Goal: Transaction & Acquisition: Complete application form

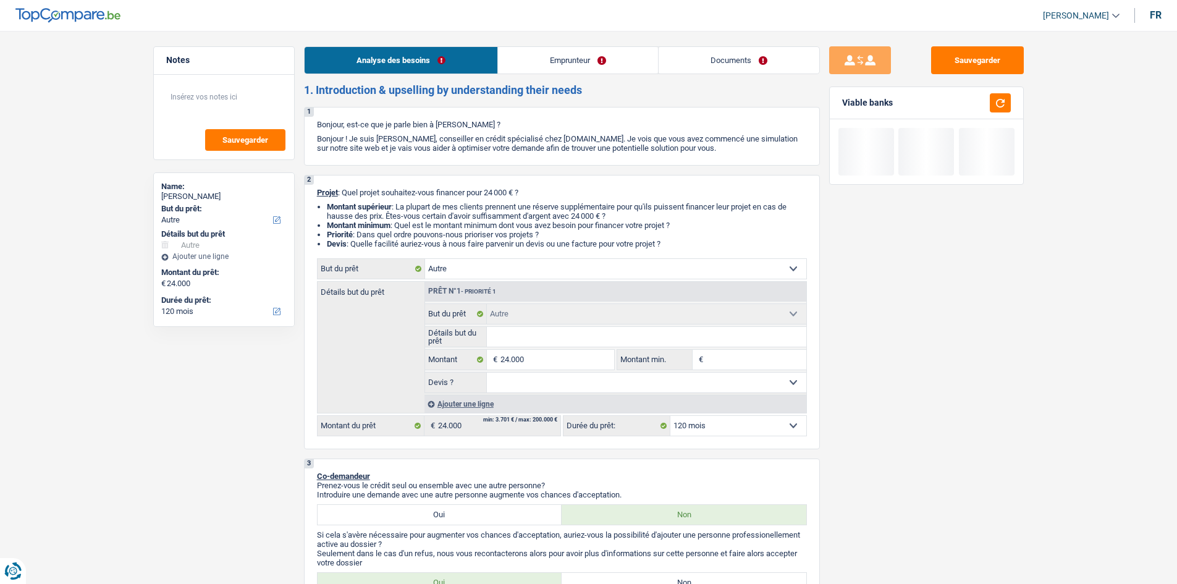
select select "other"
select select "120"
select select "other"
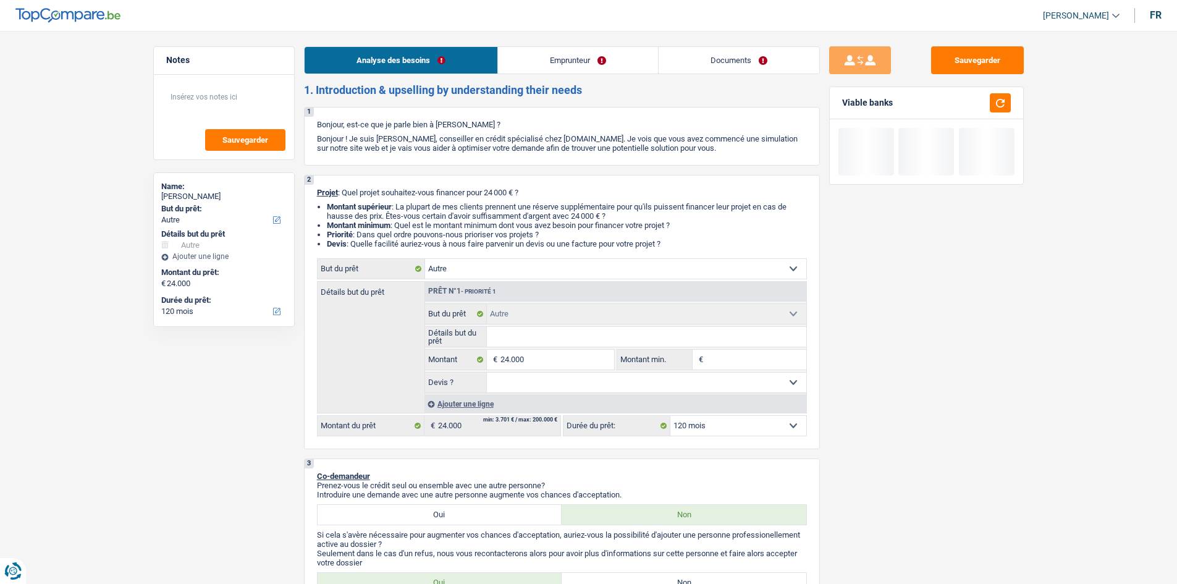
select select "120"
select select "privateEmployee"
select select "familyAllowances"
select select "netSalary"
select select "parttimeSelfemployed"
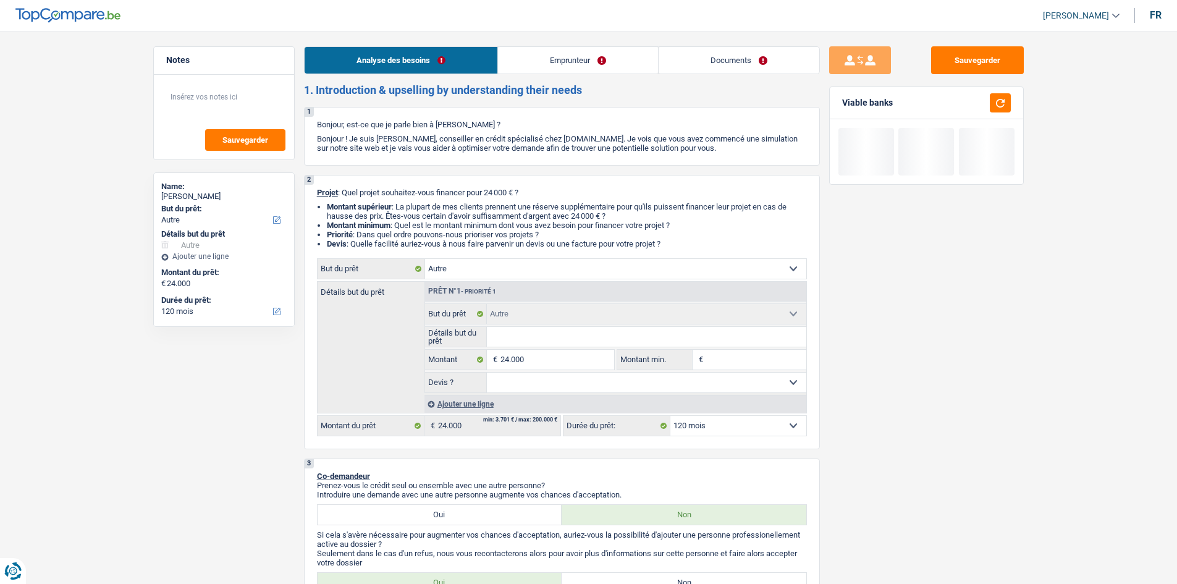
select select "mealVouchers"
select select "liveWithParents"
select select "other"
select select "120"
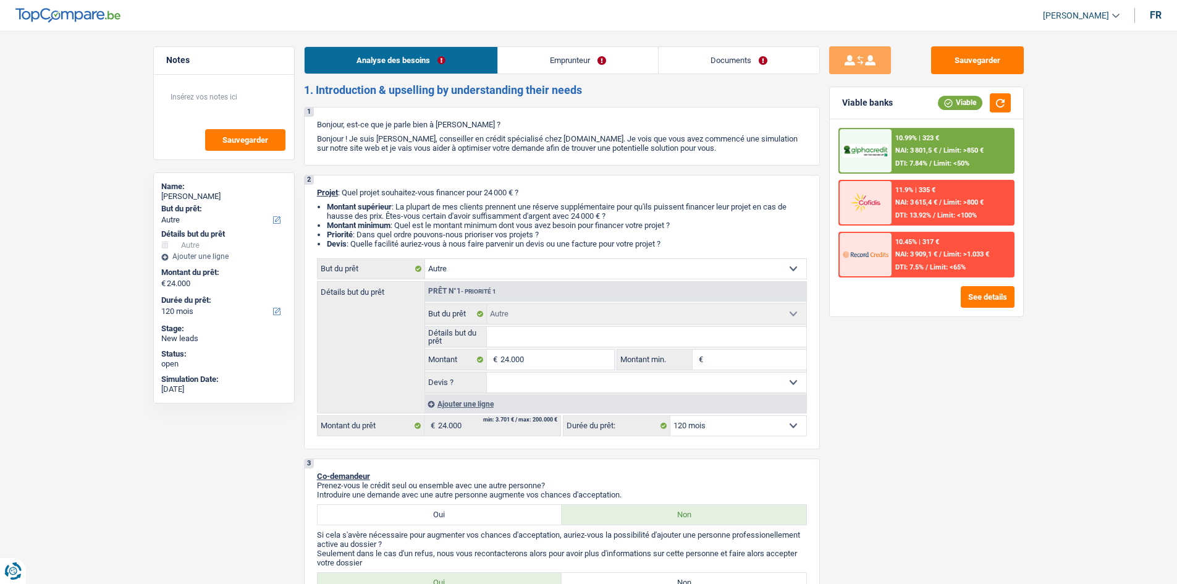
click at [740, 48] on link "Documents" at bounding box center [739, 60] width 161 height 27
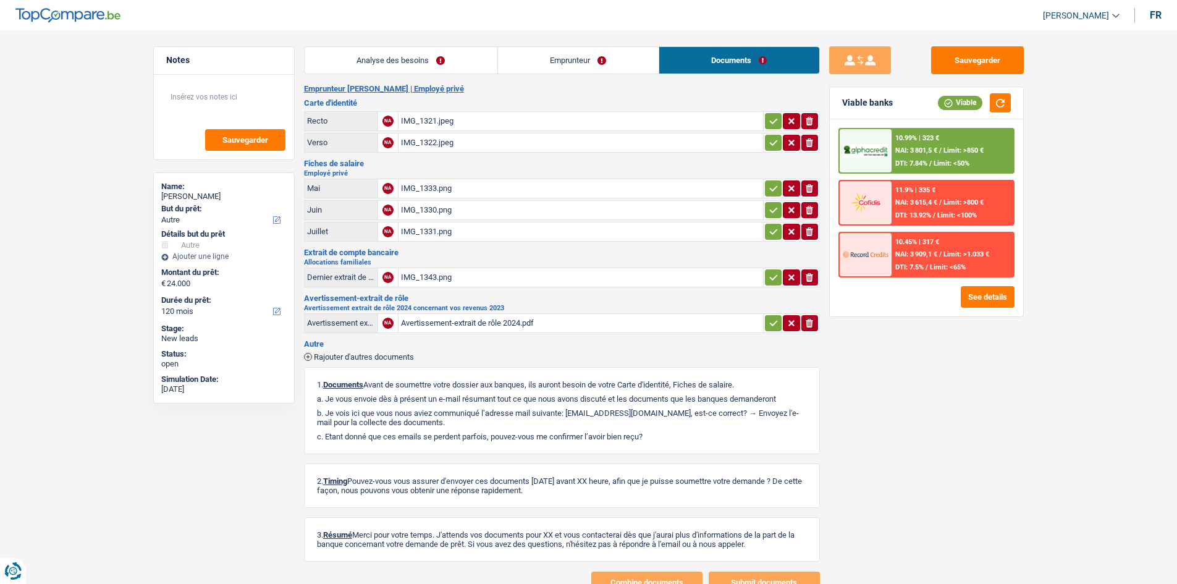
click at [450, 117] on div "IMG_1321.jpeg" at bounding box center [581, 121] width 360 height 19
click at [492, 281] on div "IMG_1343.png" at bounding box center [581, 277] width 360 height 19
click at [446, 322] on div "Avertissement-extrait de rôle 2024.pdf" at bounding box center [581, 323] width 360 height 19
click at [397, 57] on link "Analyse des besoins" at bounding box center [401, 60] width 193 height 27
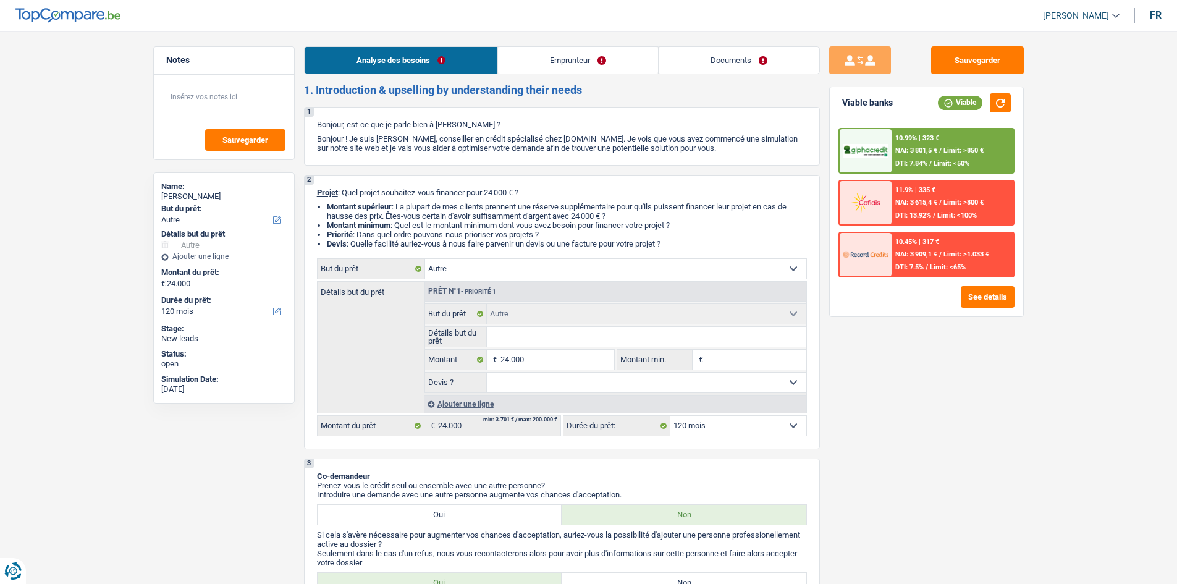
click at [545, 53] on link "Emprunteur" at bounding box center [578, 60] width 160 height 27
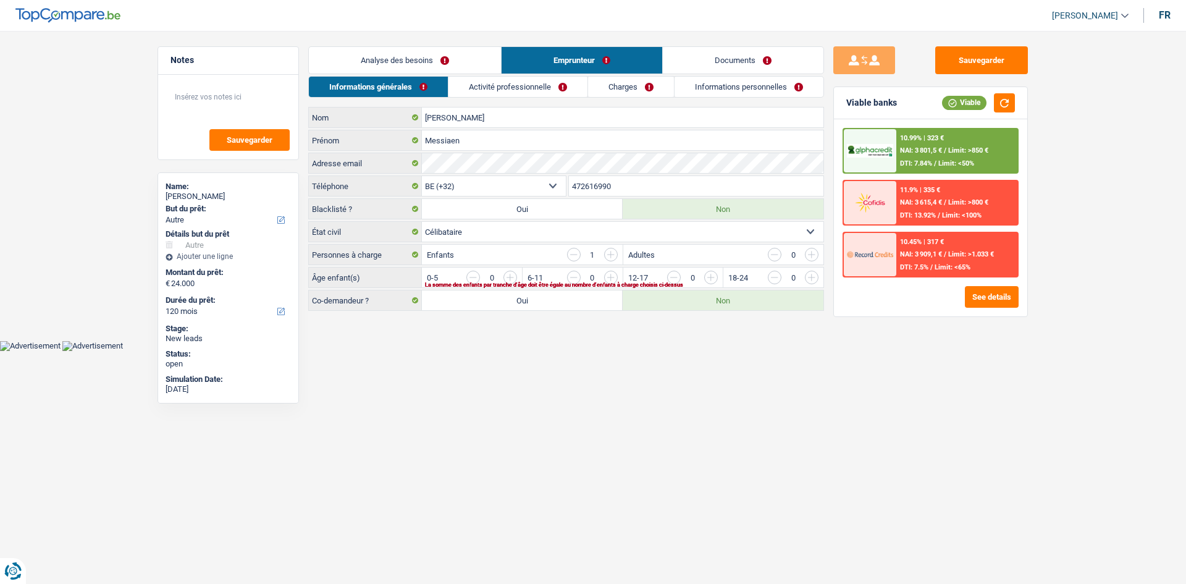
click at [534, 90] on link "Activité professionnelle" at bounding box center [517, 87] width 139 height 20
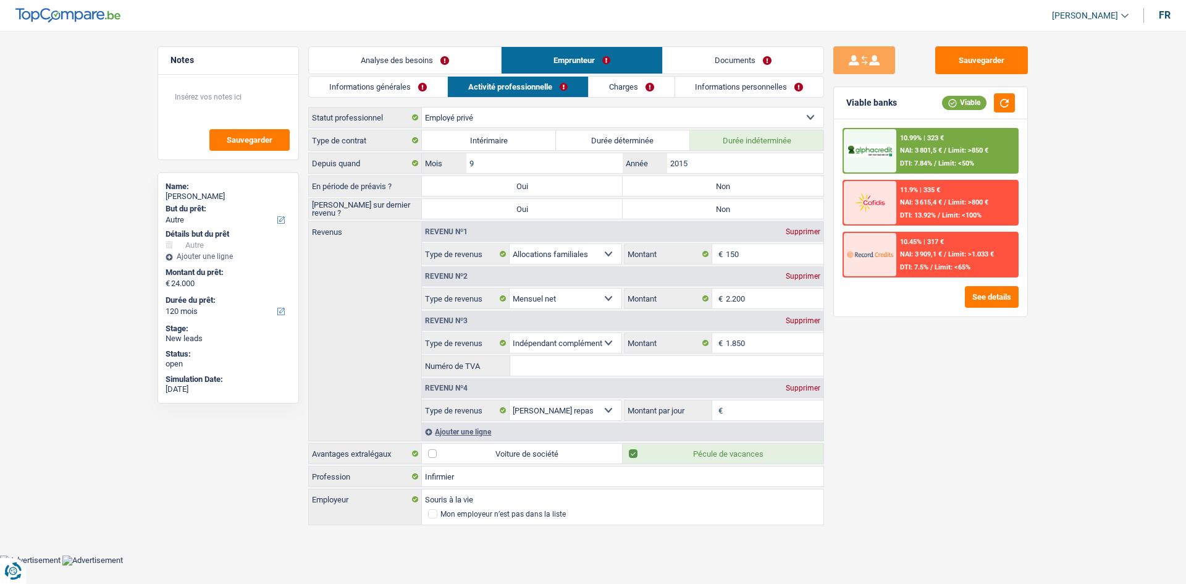
click at [382, 88] on link "Informations générales" at bounding box center [378, 87] width 138 height 20
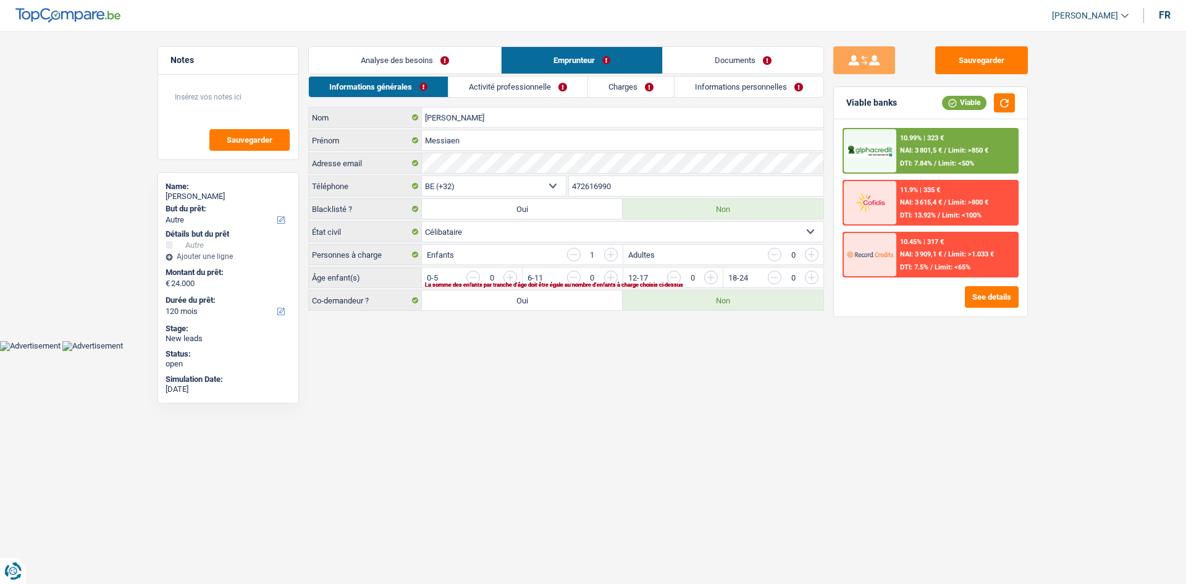
click at [469, 46] on li "Analyse des besoins" at bounding box center [404, 60] width 193 height 28
click at [418, 58] on link "Analyse des besoins" at bounding box center [405, 60] width 192 height 27
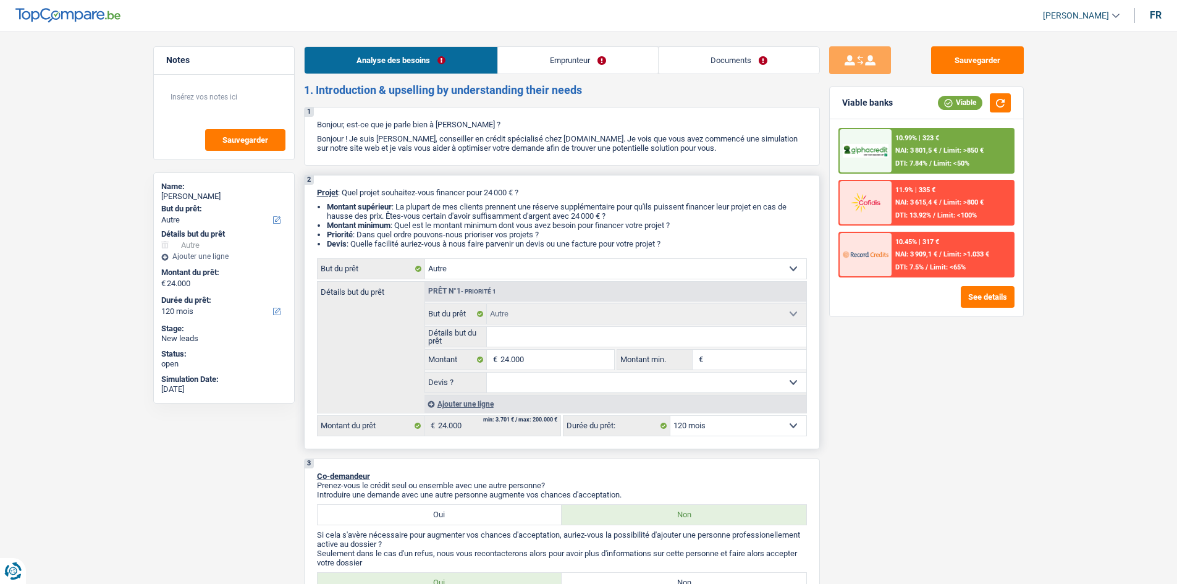
click at [505, 276] on select "Confort maison: meubles, textile, peinture, électroménager, outillage non-profe…" at bounding box center [615, 269] width 381 height 20
click at [898, 408] on div "Sauvegarder Viable banks Viable 10.99% | 323 € NAI: 3 801,5 € / Limit: >850 € D…" at bounding box center [926, 303] width 213 height 515
click at [486, 269] on select "Confort maison: meubles, textile, peinture, électroménager, outillage non-profe…" at bounding box center [615, 269] width 381 height 20
click at [392, 334] on div "Détails but du prêt Prêt n°1 - Priorité 1 Confort maison: meubles, textile, pei…" at bounding box center [562, 347] width 490 height 132
drag, startPoint x: 468, startPoint y: 246, endPoint x: 466, endPoint y: 254, distance: 7.6
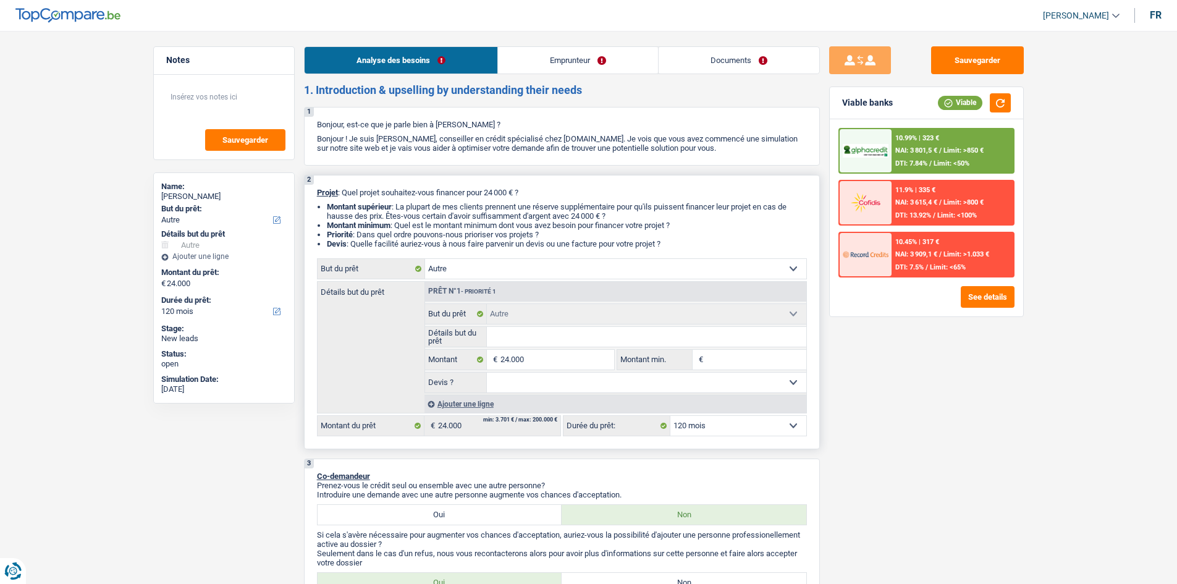
click at [467, 252] on div "2 Projet : Quel projet souhaitez-vous financer pour 24 000 € ? Montant supérieu…" at bounding box center [562, 312] width 516 height 274
click at [465, 266] on select "Confort maison: meubles, textile, peinture, électroménager, outillage non-profe…" at bounding box center [615, 269] width 381 height 20
click at [394, 376] on div "Détails but du prêt Prêt n°1 - Priorité 1 Confort maison: meubles, textile, pei…" at bounding box center [562, 347] width 490 height 132
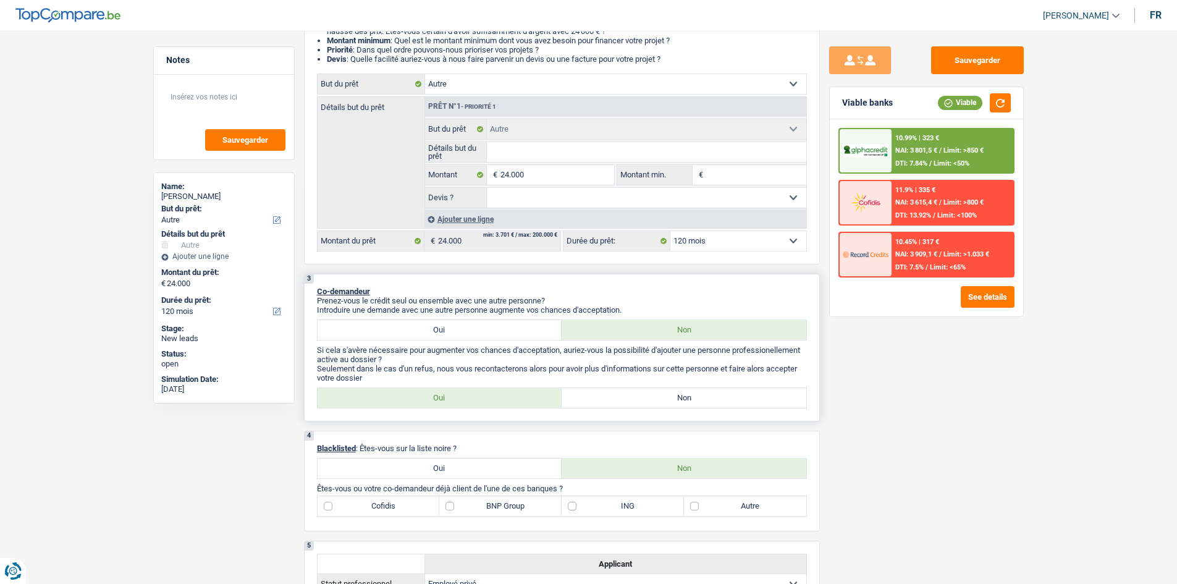
scroll to position [124, 0]
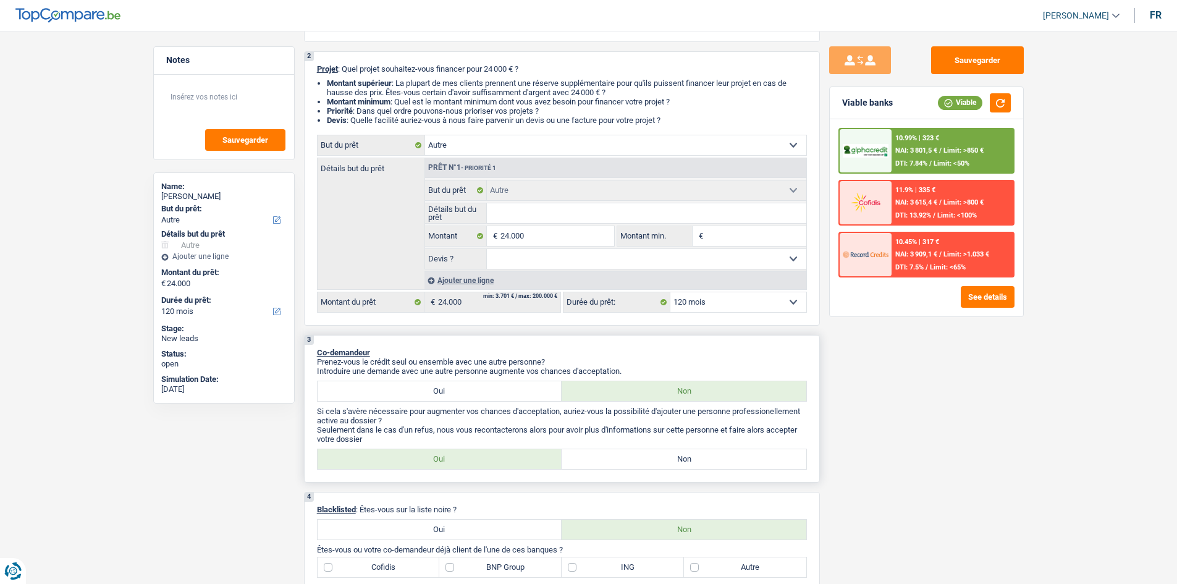
click at [515, 390] on label "Oui" at bounding box center [440, 391] width 245 height 20
click at [515, 390] on input "Oui" at bounding box center [440, 391] width 245 height 20
radio input "true"
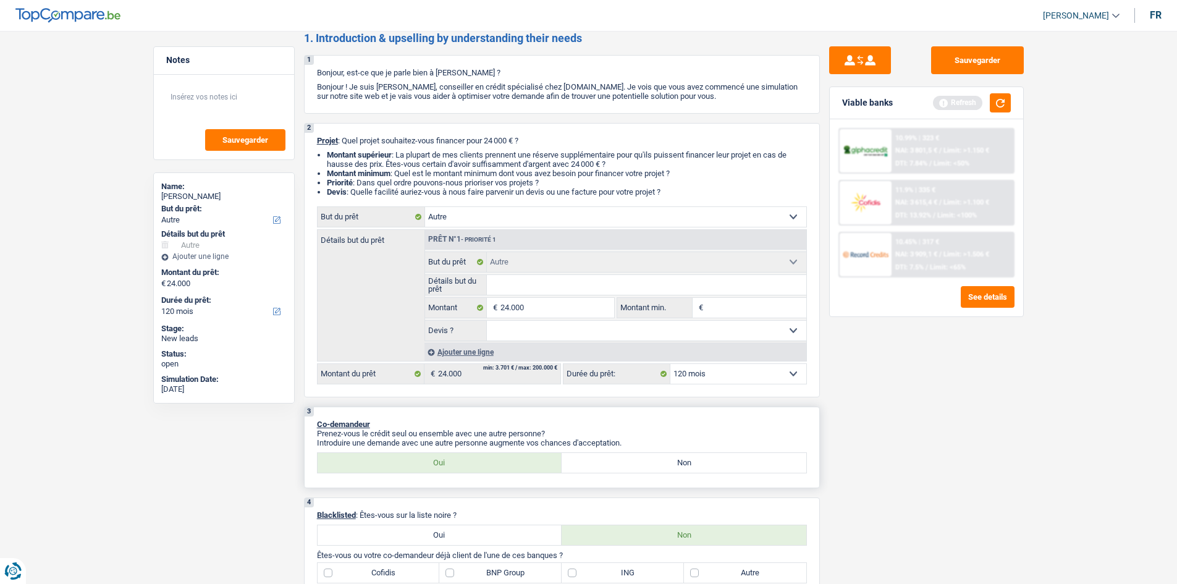
scroll to position [0, 0]
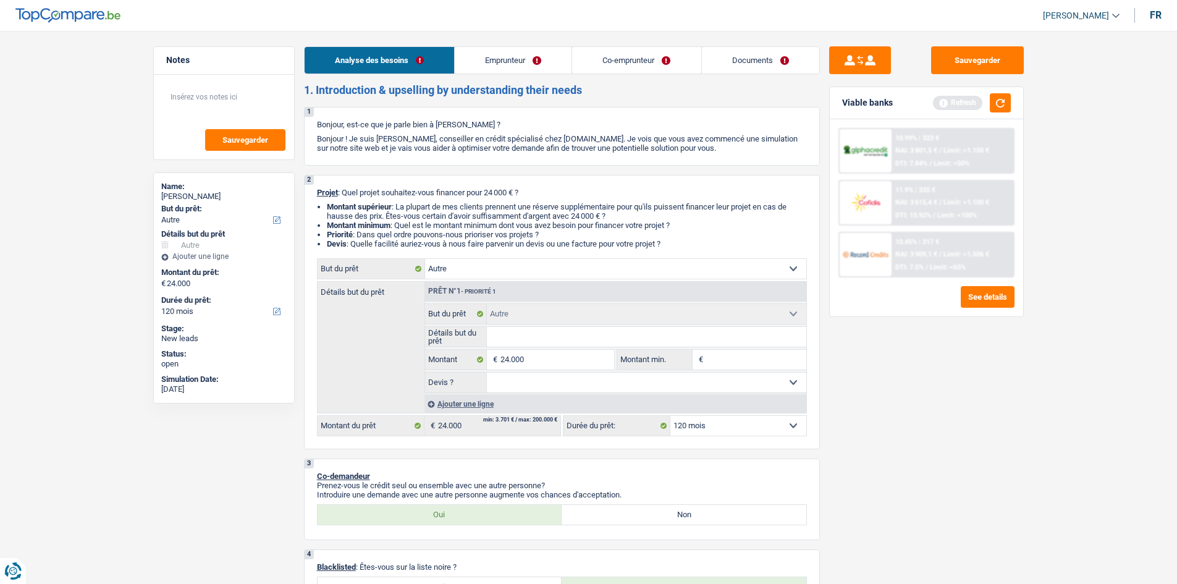
click at [521, 30] on header "Quentin Levaque Se déconnecter fr" at bounding box center [588, 16] width 1177 height 32
click at [510, 53] on link "Emprunteur" at bounding box center [513, 60] width 117 height 27
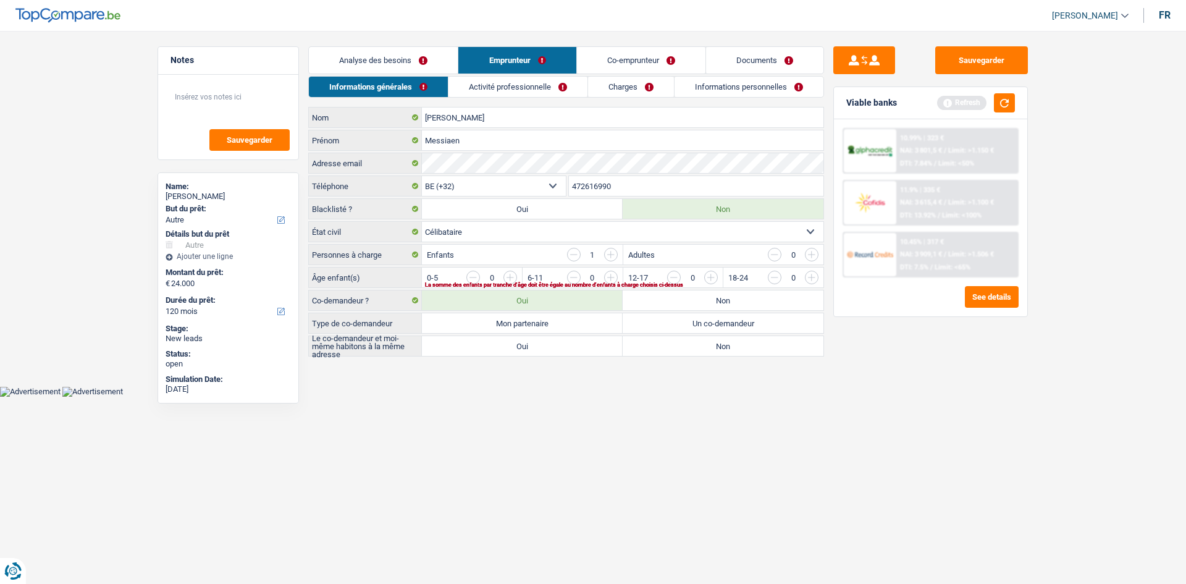
click at [652, 59] on link "Co-emprunteur" at bounding box center [641, 60] width 128 height 27
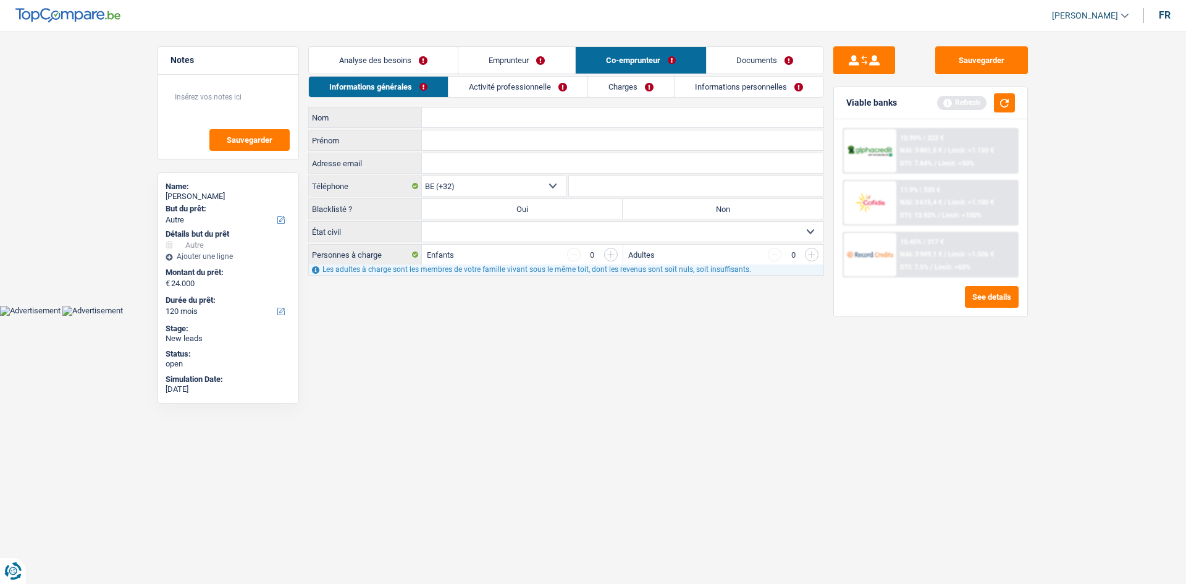
click at [405, 64] on link "Analyse des besoins" at bounding box center [383, 60] width 149 height 27
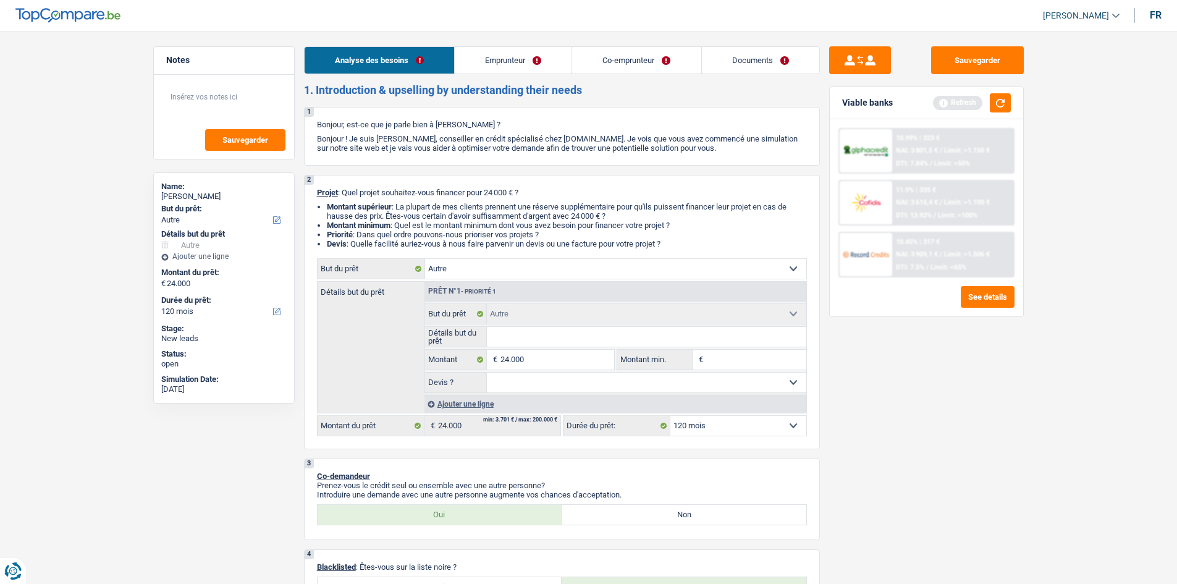
click at [520, 54] on link "Emprunteur" at bounding box center [513, 60] width 117 height 27
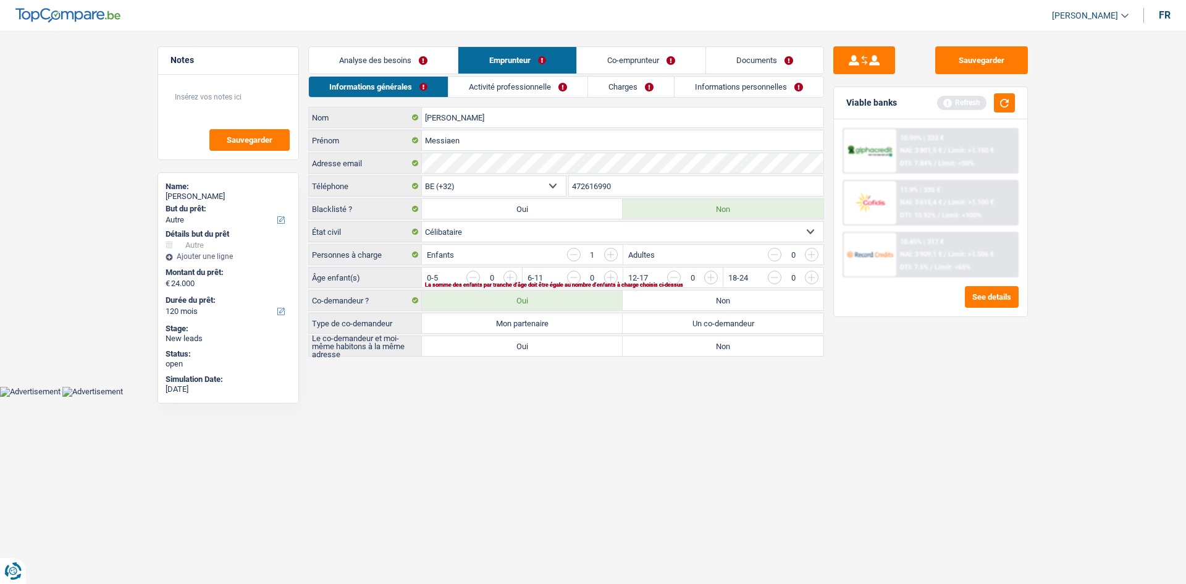
click at [340, 63] on link "Analyse des besoins" at bounding box center [383, 60] width 149 height 27
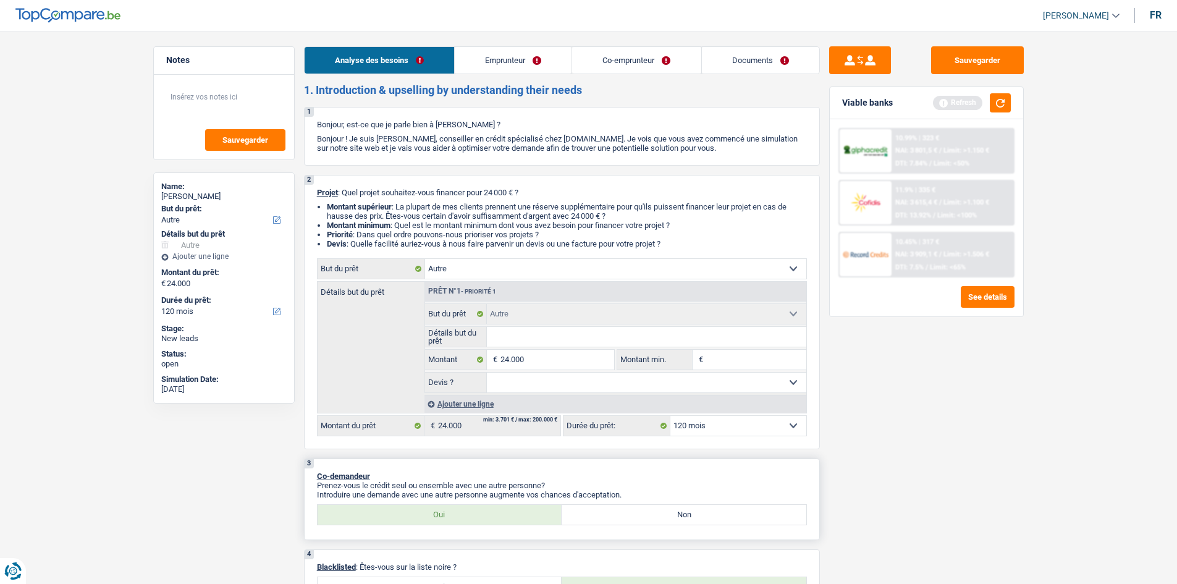
drag, startPoint x: 656, startPoint y: 513, endPoint x: 659, endPoint y: 500, distance: 13.3
click at [655, 513] on label "Non" at bounding box center [684, 515] width 245 height 20
click at [655, 513] on input "Non" at bounding box center [684, 515] width 245 height 20
radio input "true"
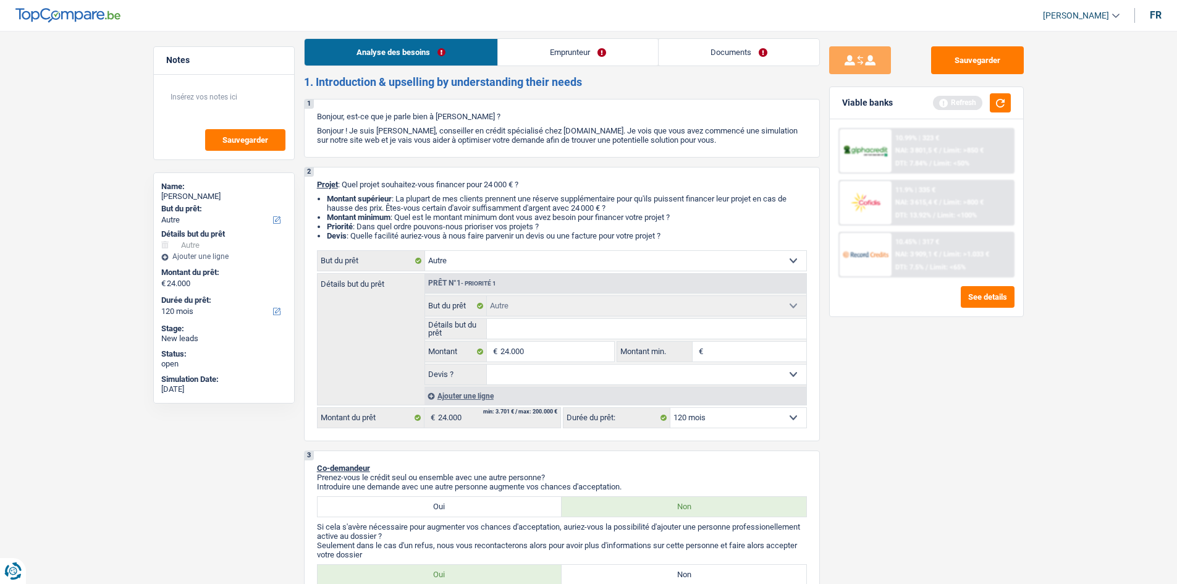
scroll to position [247, 0]
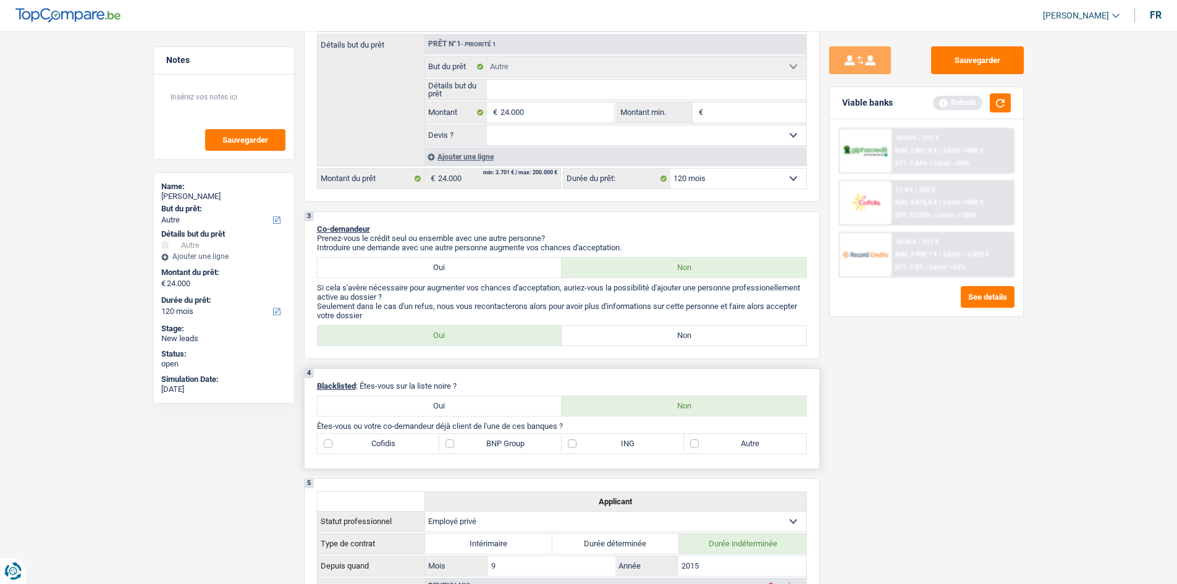
click at [510, 400] on label "Oui" at bounding box center [440, 406] width 245 height 20
click at [510, 400] on input "Oui" at bounding box center [440, 406] width 245 height 20
radio input "true"
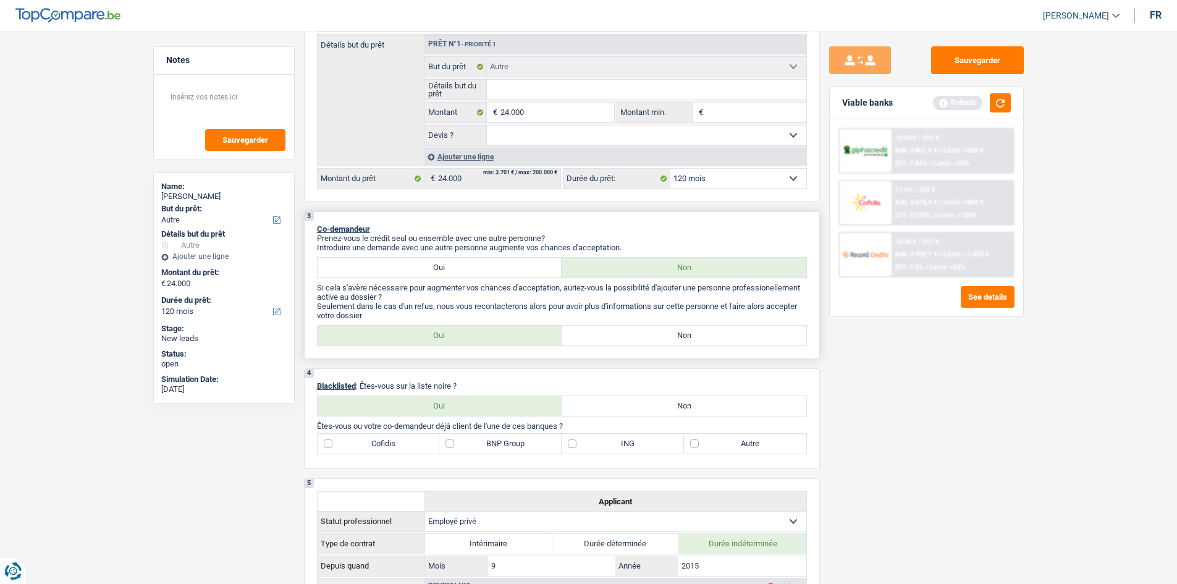
click at [495, 335] on label "Oui" at bounding box center [440, 336] width 245 height 20
click at [495, 335] on input "Oui" at bounding box center [440, 336] width 245 height 20
radio input "true"
click at [591, 327] on label "Non" at bounding box center [684, 336] width 245 height 20
click at [591, 327] on input "Non" at bounding box center [684, 336] width 245 height 20
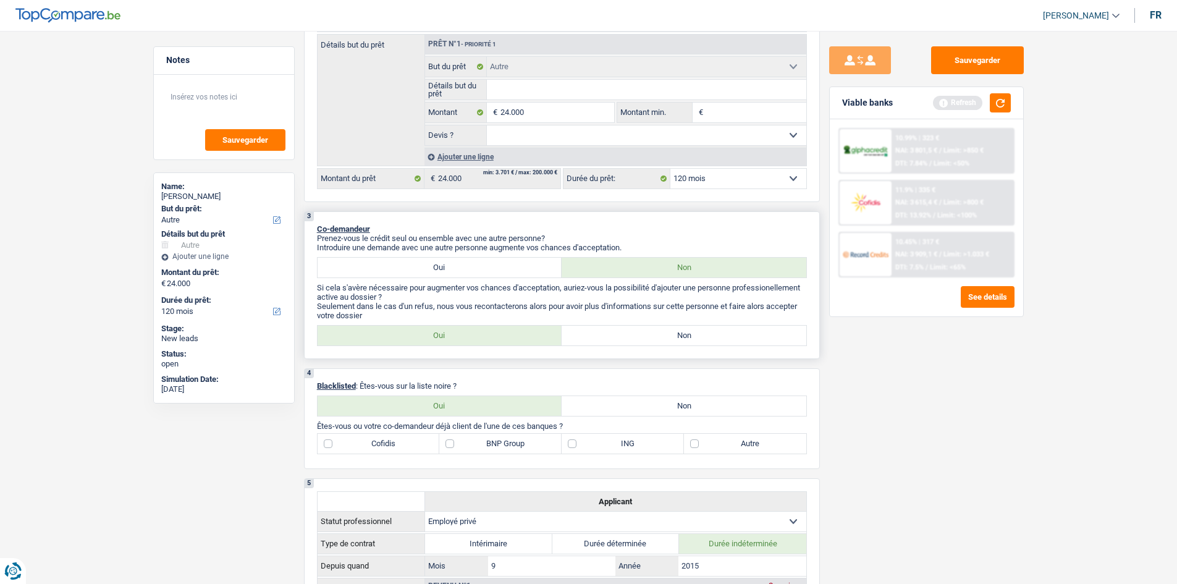
radio input "true"
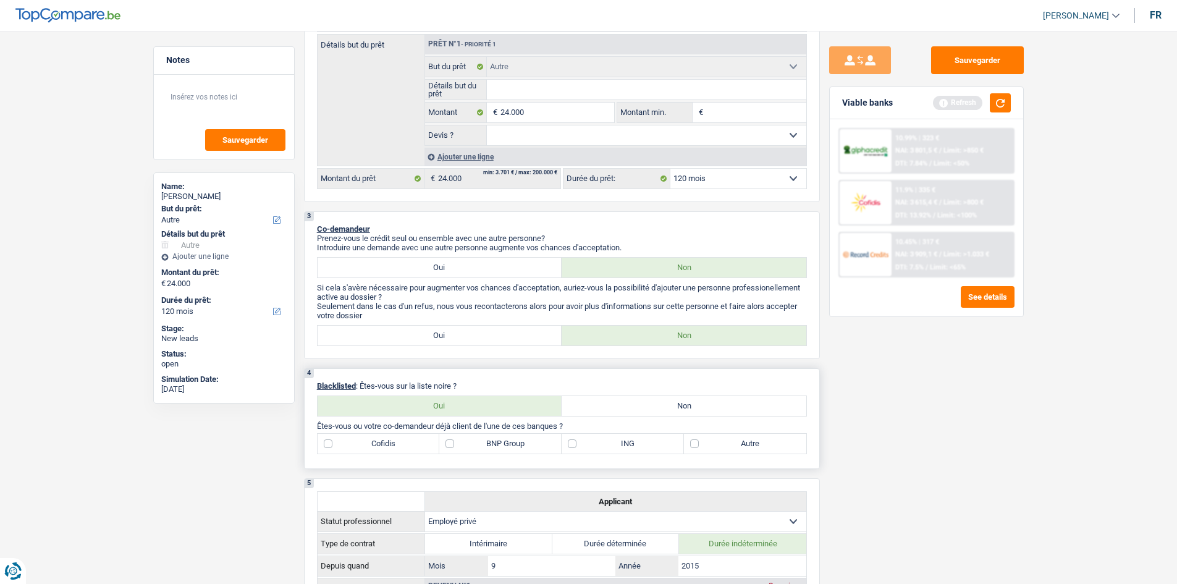
click at [607, 397] on label "Non" at bounding box center [684, 406] width 245 height 20
click at [607, 397] on input "Non" at bounding box center [684, 406] width 245 height 20
radio input "true"
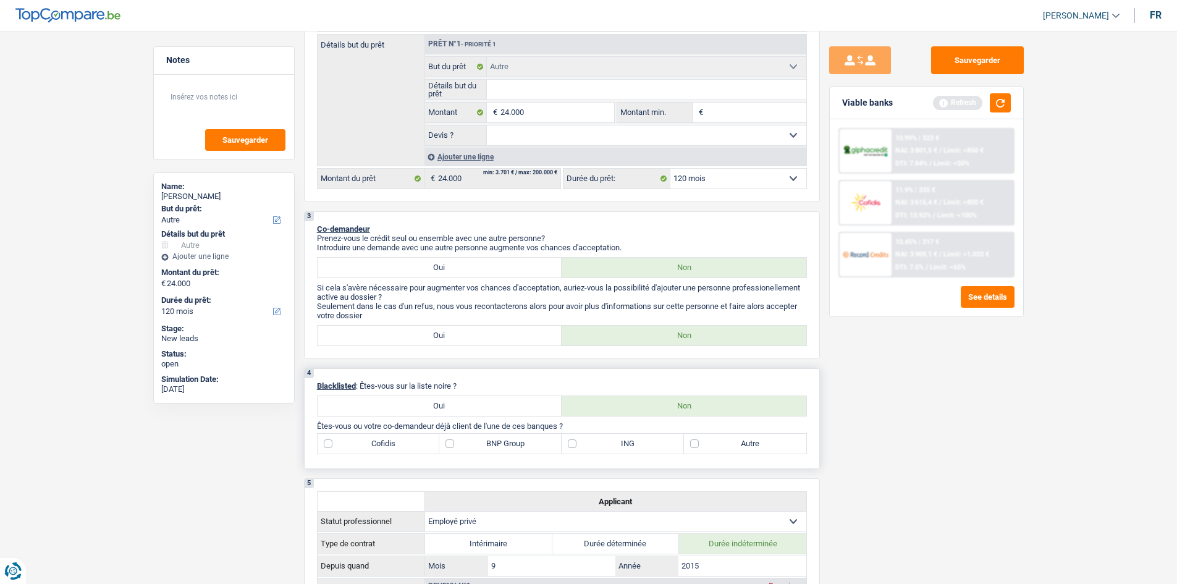
click at [468, 443] on label "BNP Group" at bounding box center [500, 444] width 122 height 20
click at [468, 443] on input "BNP Group" at bounding box center [500, 444] width 122 height 20
checkbox input "true"
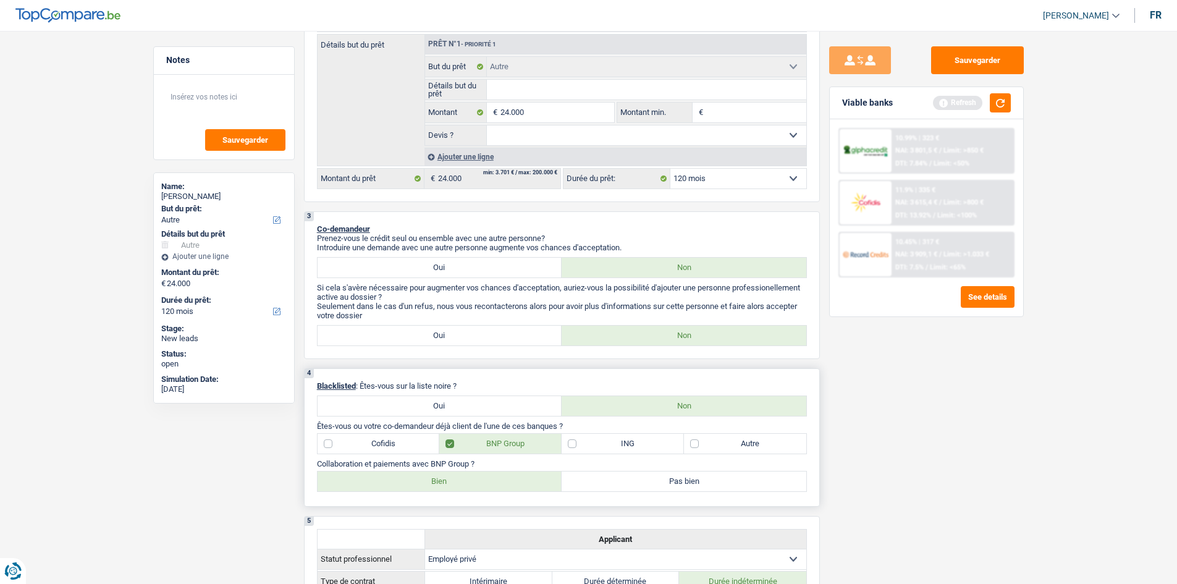
click at [745, 444] on label "Autre" at bounding box center [745, 444] width 122 height 20
click at [745, 444] on input "Autre" at bounding box center [745, 444] width 122 height 20
checkbox input "true"
click at [407, 475] on label "Bien" at bounding box center [440, 481] width 245 height 20
click at [407, 475] on input "Bien" at bounding box center [440, 481] width 245 height 20
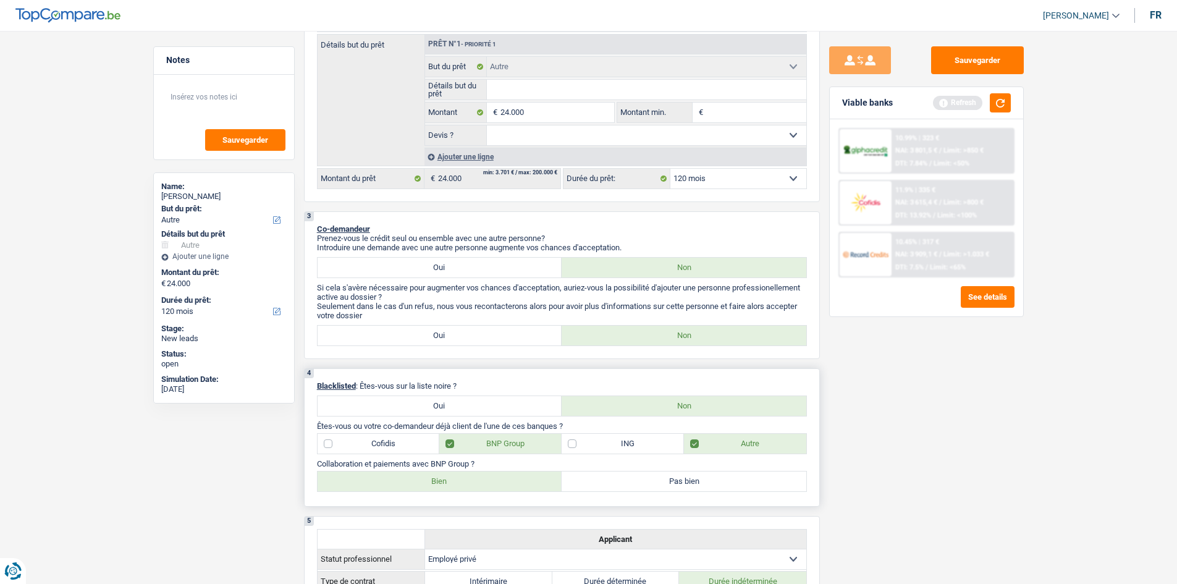
radio input "true"
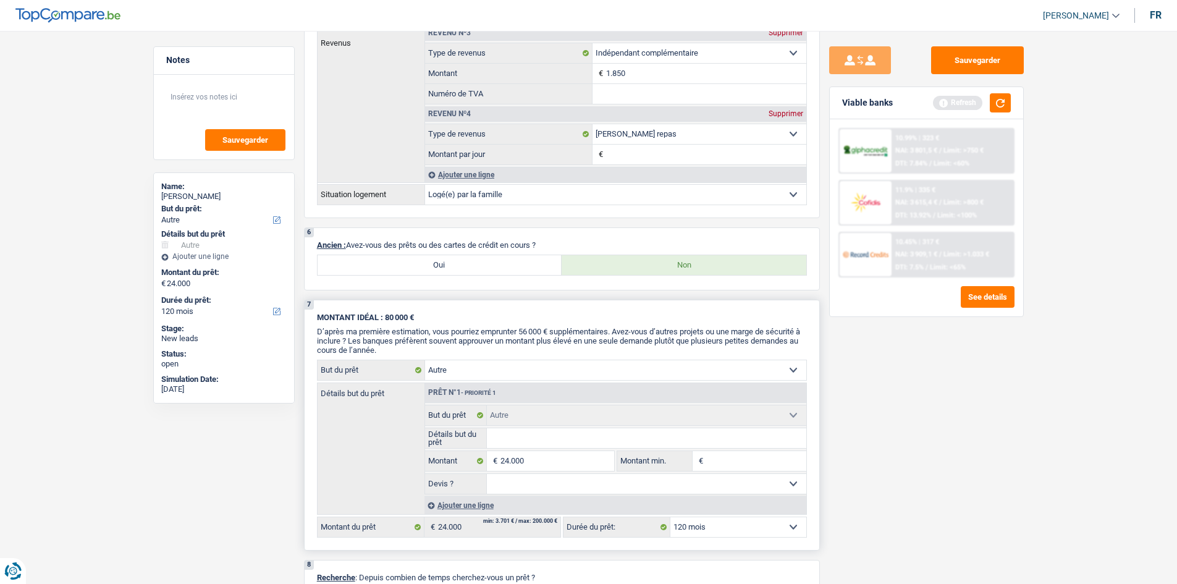
scroll to position [927, 0]
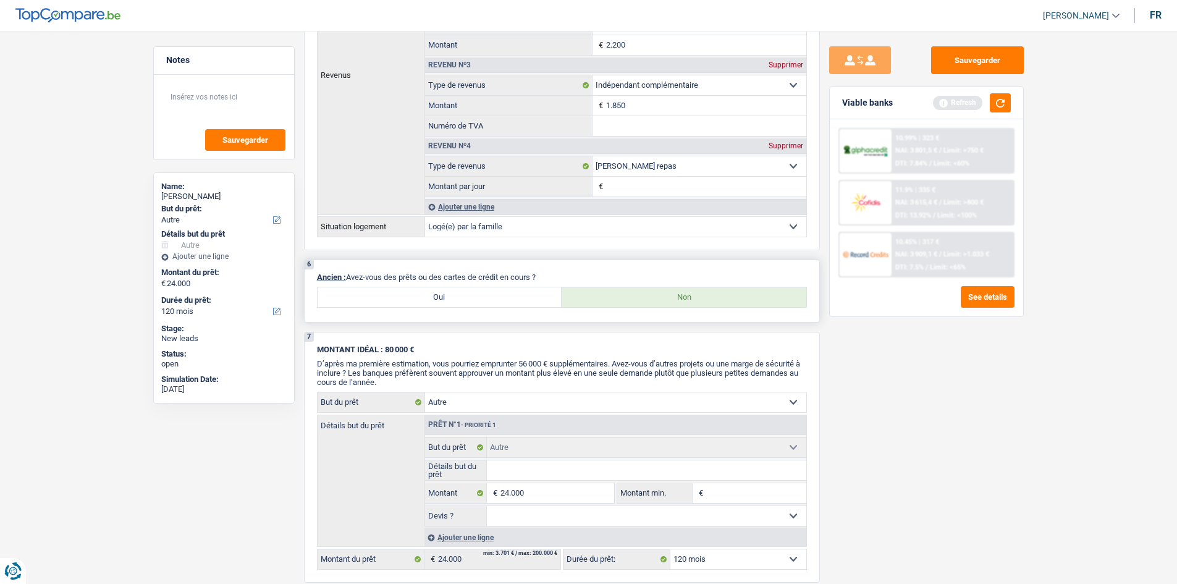
click at [438, 295] on label "Oui" at bounding box center [440, 297] width 245 height 20
click at [438, 295] on input "Oui" at bounding box center [440, 297] width 245 height 20
radio input "true"
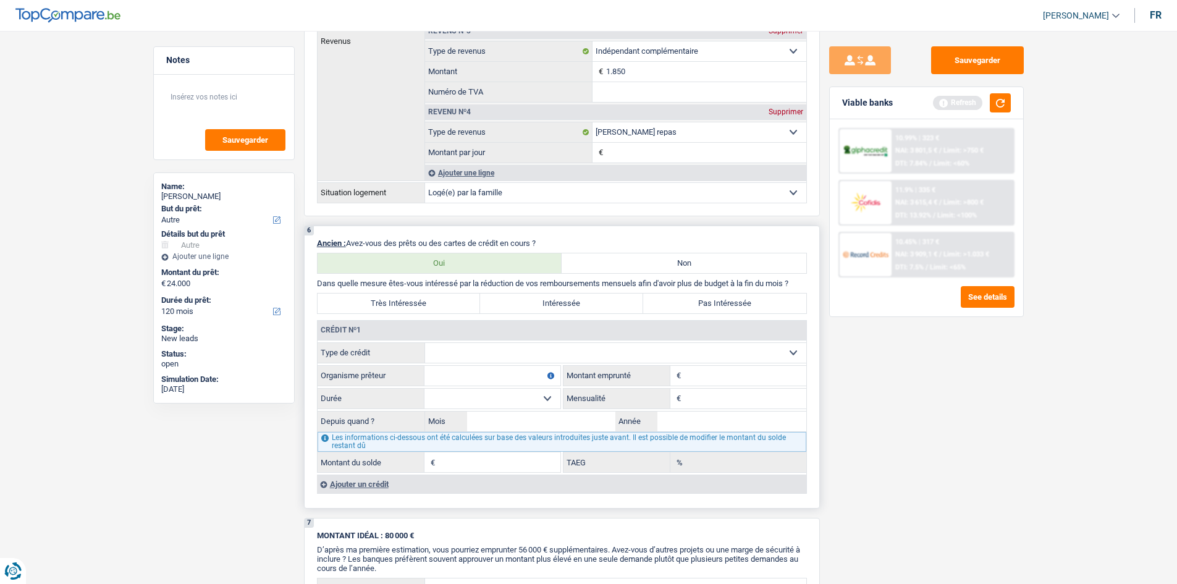
scroll to position [988, 0]
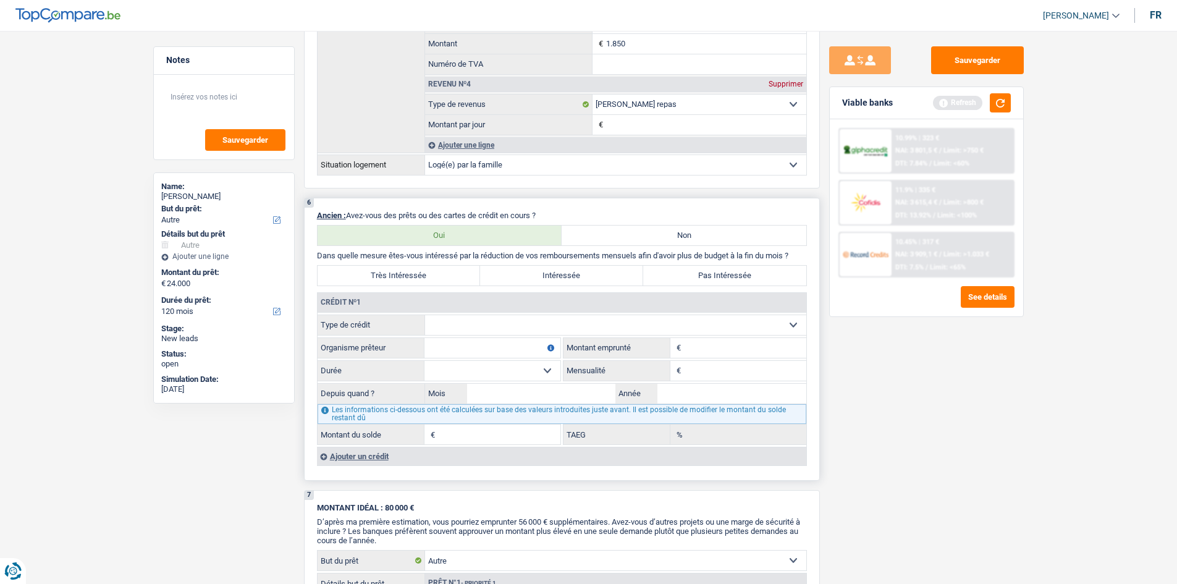
click at [521, 331] on select "Carte ou ouverture de crédit Prêt hypothécaire Vente à tempérament Prêt à tempé…" at bounding box center [615, 325] width 381 height 20
click at [410, 271] on label "Très Intéressée" at bounding box center [399, 276] width 163 height 20
click at [410, 271] on input "Très Intéressée" at bounding box center [399, 276] width 163 height 20
radio input "true"
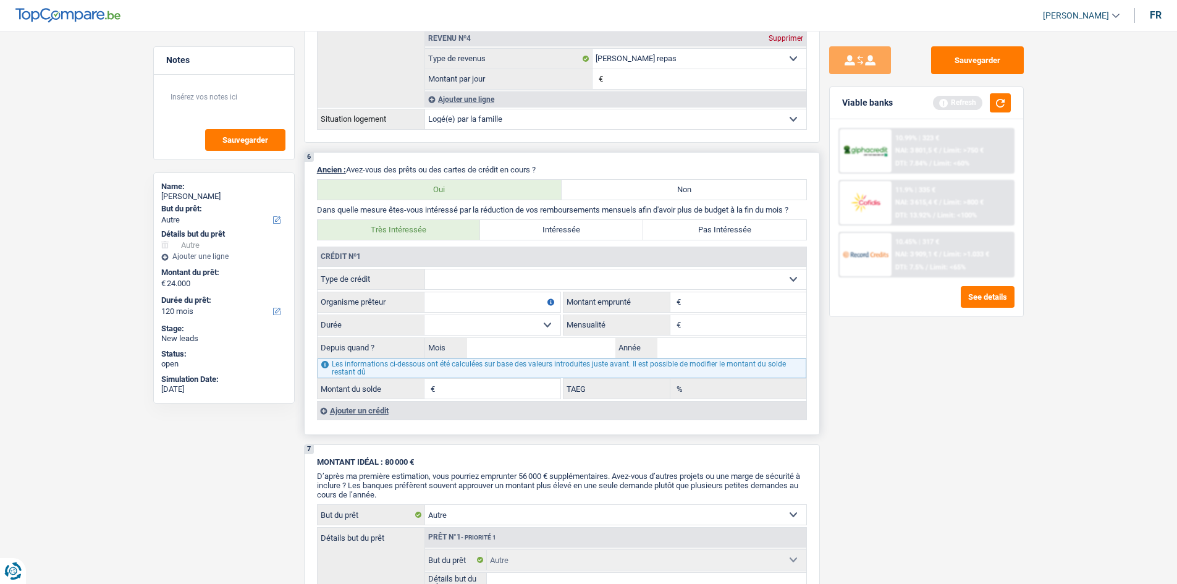
scroll to position [1112, 0]
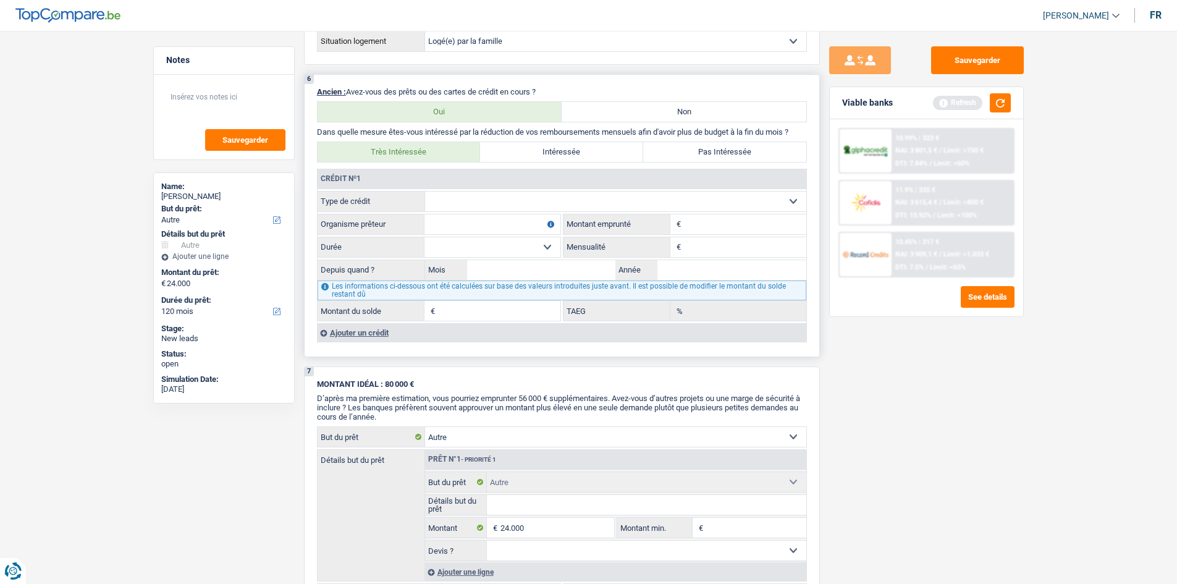
click at [466, 202] on select "Carte ou ouverture de crédit Prêt hypothécaire Vente à tempérament Prêt à tempé…" at bounding box center [615, 201] width 381 height 20
select select "cardOrCredit"
type input "0"
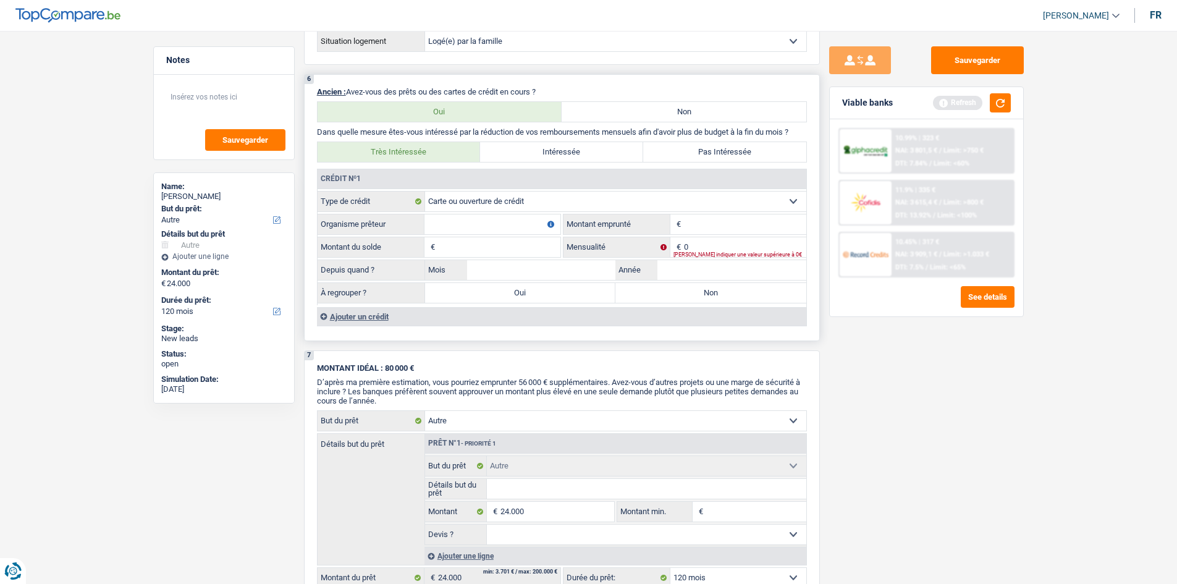
click at [559, 201] on select "Carte ou ouverture de crédit Prêt hypothécaire Vente à tempérament Prêt à tempé…" at bounding box center [615, 201] width 381 height 20
click at [193, 494] on div "Notes Sauvegarder Name: Messiaen Maxime But du prêt: Confort maison: meubles, t…" at bounding box center [224, 303] width 160 height 515
click at [579, 295] on label "Oui" at bounding box center [520, 293] width 191 height 20
click at [579, 295] on input "Oui" at bounding box center [520, 293] width 191 height 20
radio input "true"
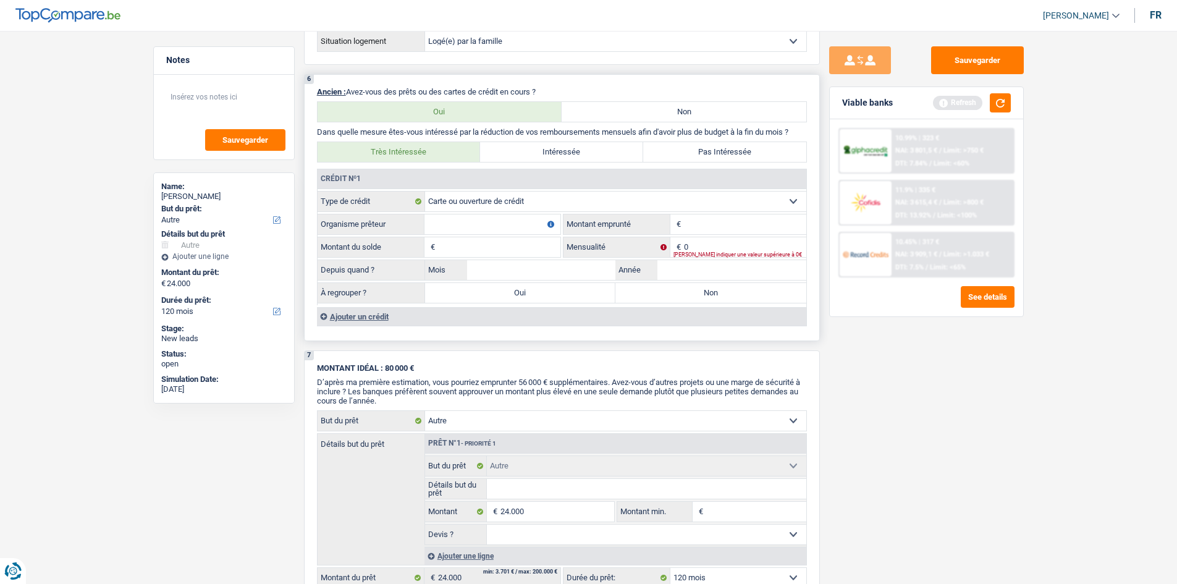
type input "24.000"
type input "0"
select select "refinancing"
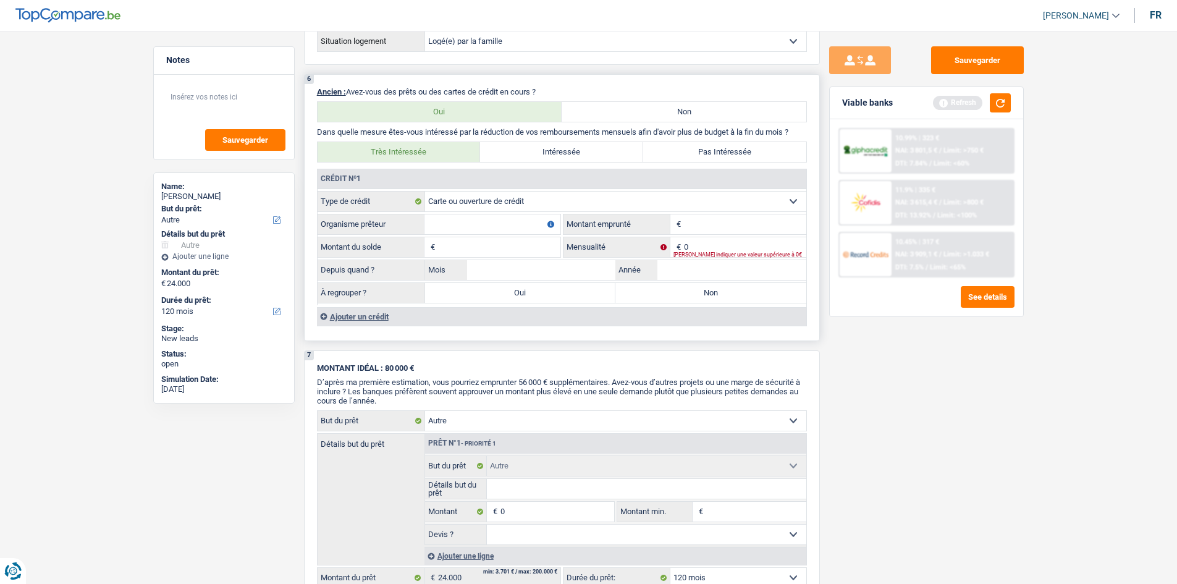
select select "120"
select select "refinancing"
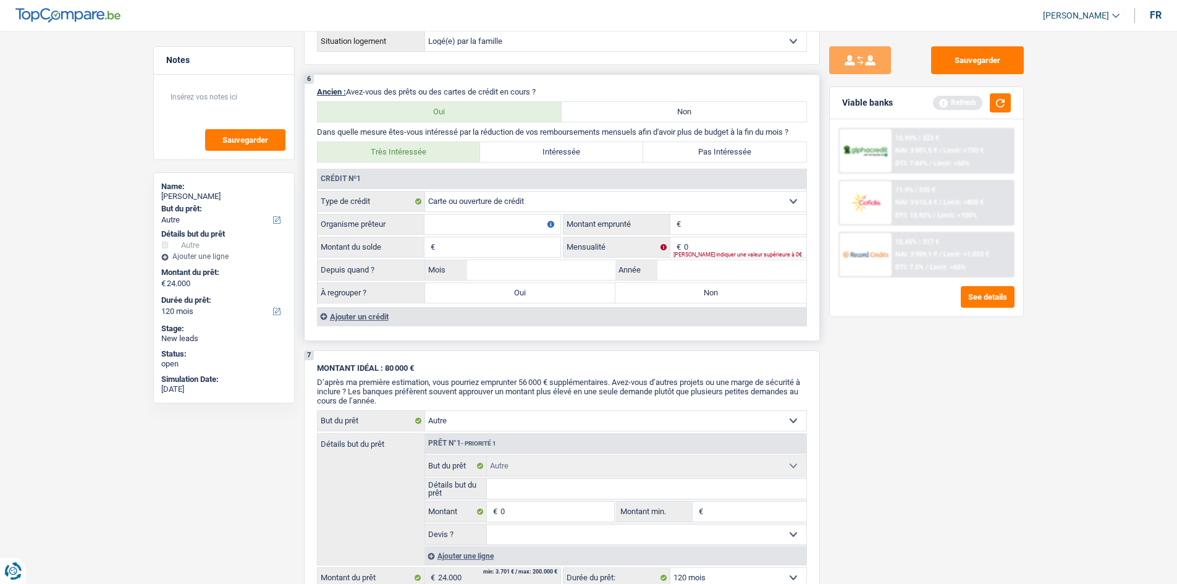
select select "other"
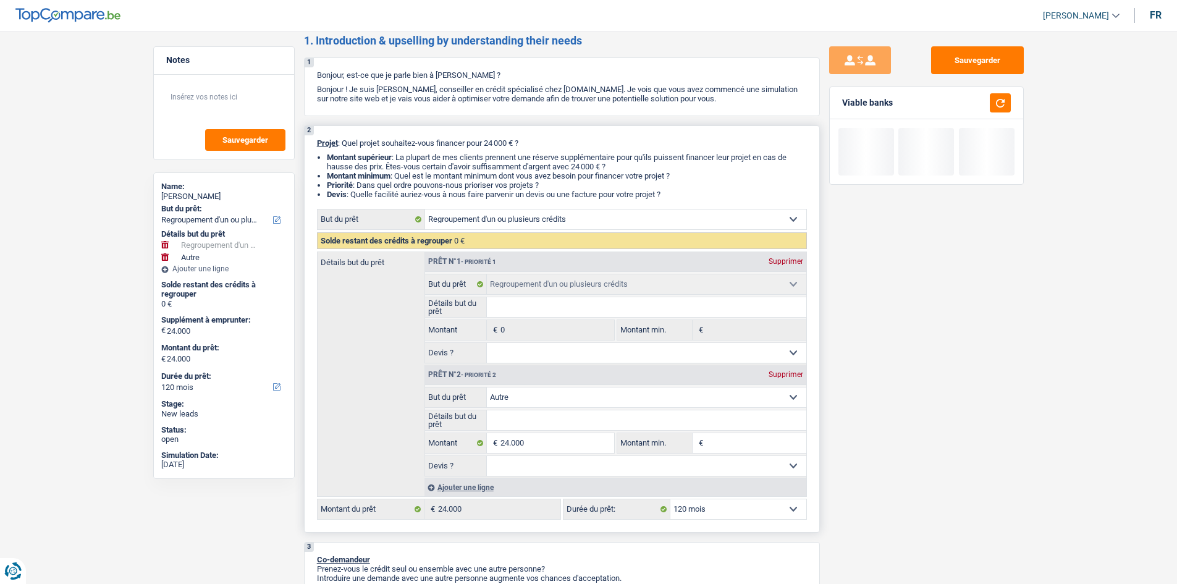
scroll to position [0, 0]
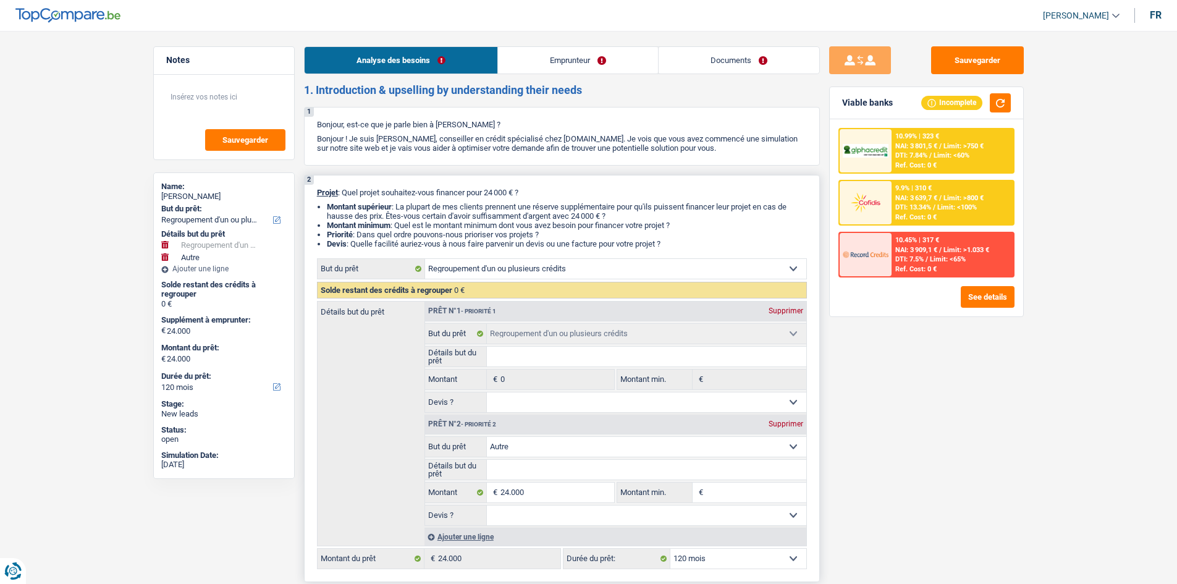
click at [778, 422] on div "Supprimer" at bounding box center [785, 423] width 41 height 7
select select "24"
type input "0"
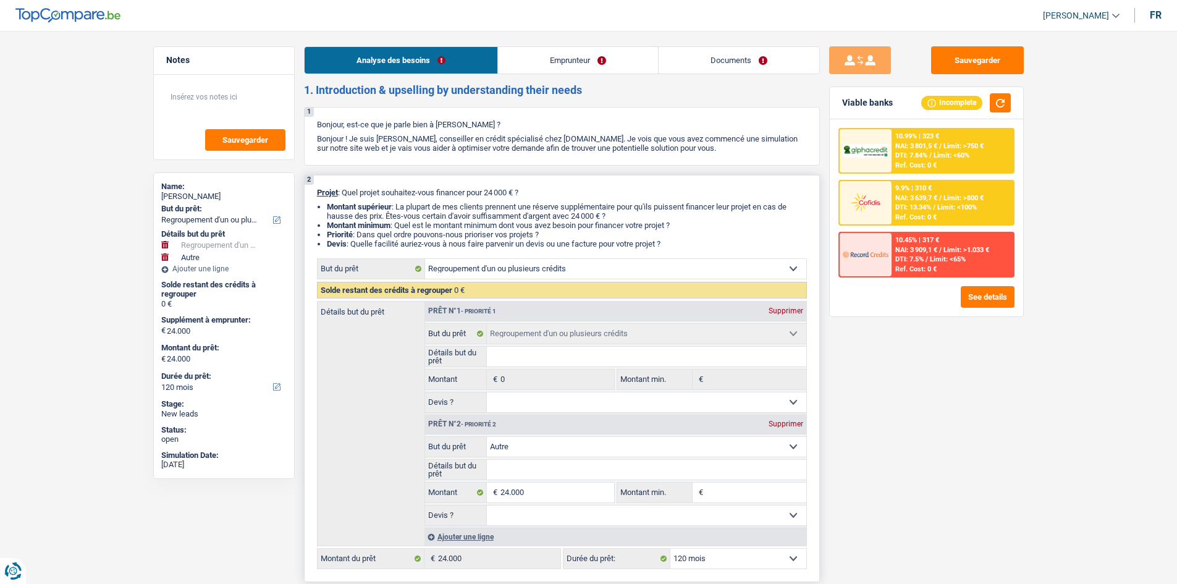
type input "0"
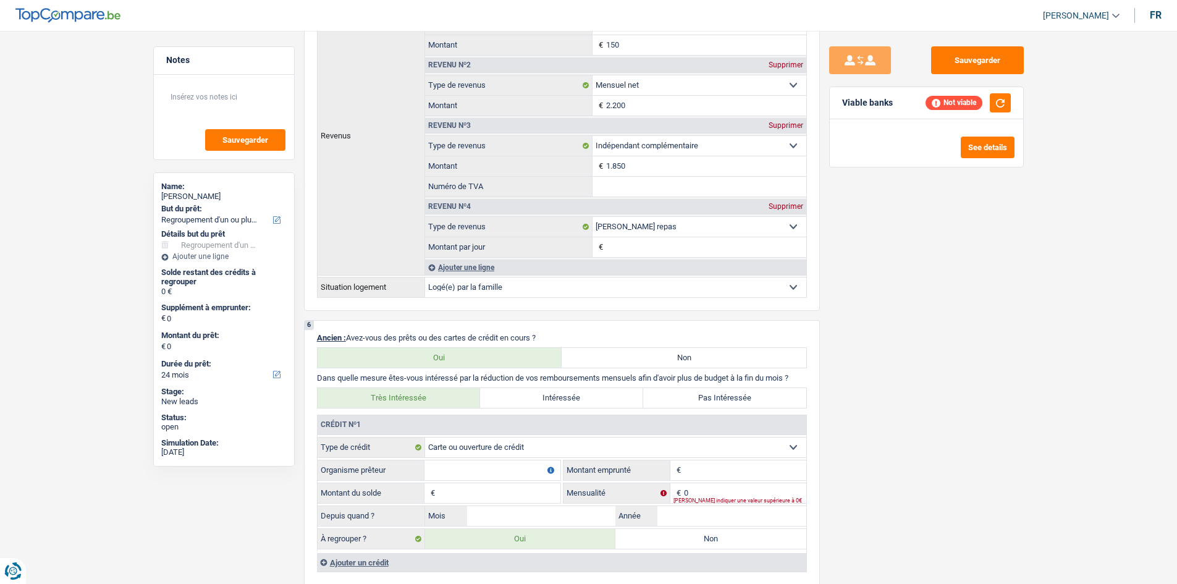
scroll to position [988, 0]
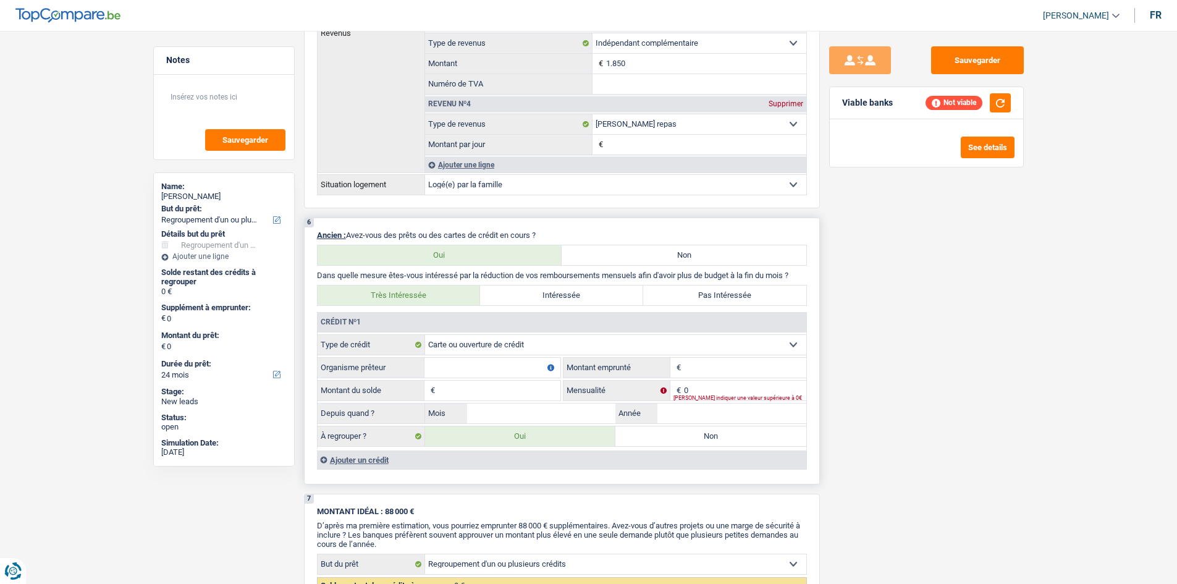
click at [716, 370] on input "Montant" at bounding box center [745, 368] width 122 height 20
click at [513, 368] on input "Organisme prêteur" at bounding box center [492, 368] width 136 height 20
click at [690, 371] on input "Montant" at bounding box center [745, 368] width 122 height 20
type input "7.000"
click at [486, 368] on input "Organisme prêteur" at bounding box center [492, 368] width 136 height 20
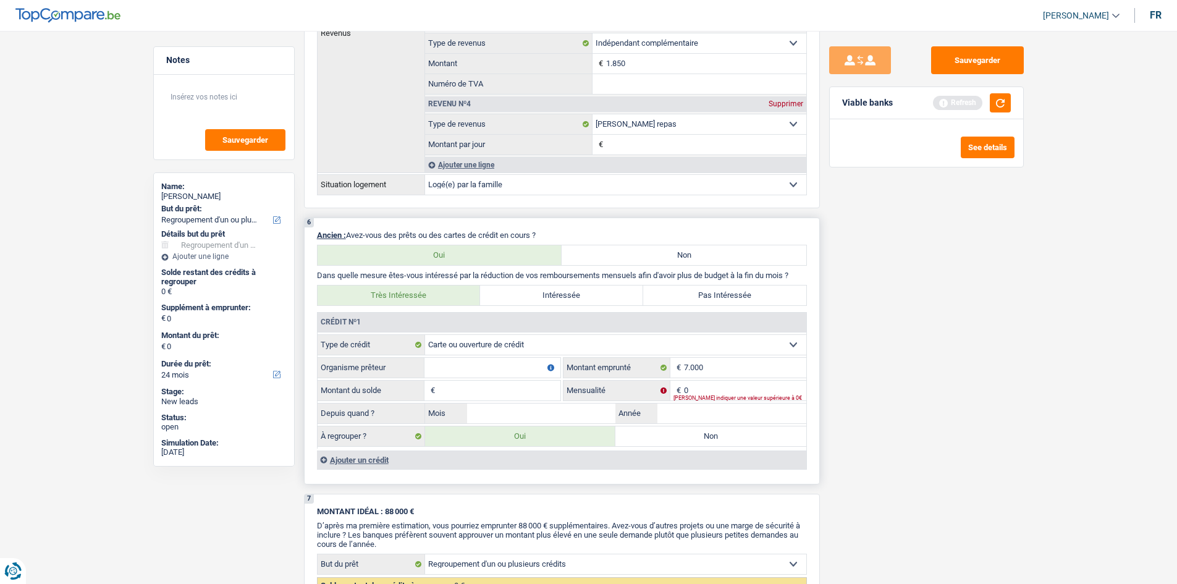
click at [445, 371] on input "Organisme prêteur" at bounding box center [492, 368] width 136 height 20
type input "alpha credit"
click at [707, 392] on input "0" at bounding box center [745, 391] width 122 height 20
click at [539, 344] on select "Carte ou ouverture de crédit Prêt hypothécaire Vente à tempérament Prêt à tempé…" at bounding box center [615, 345] width 381 height 20
select select "personalLoan"
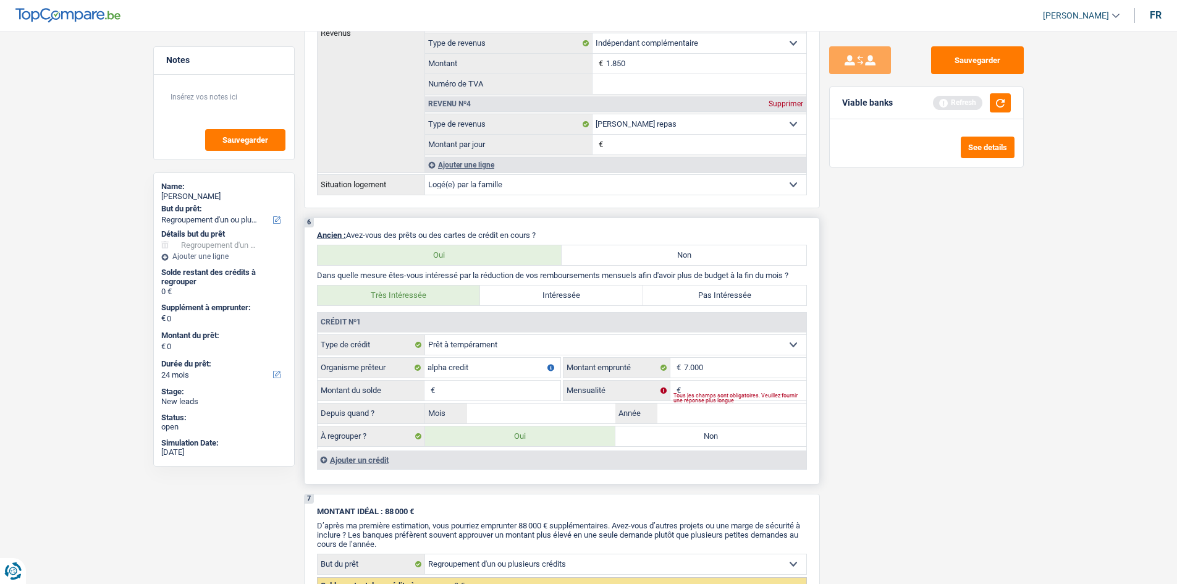
type input "0"
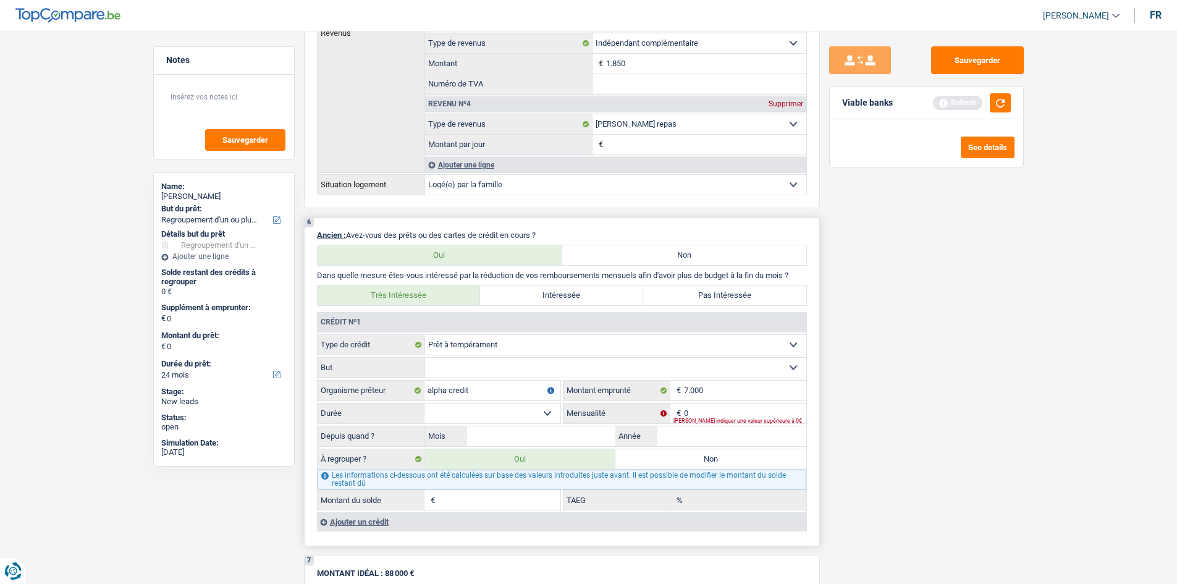
click at [585, 371] on select "Confort maison: meubles, textile, peinture, électroménager, outillage non-profe…" at bounding box center [615, 368] width 381 height 20
click at [586, 371] on select "Confort maison: meubles, textile, peinture, électroménager, outillage non-profe…" at bounding box center [615, 368] width 381 height 20
click at [693, 415] on input "0" at bounding box center [745, 413] width 122 height 20
type input "199"
click at [1058, 511] on main "Notes Sauvegarder Name: Messiaen Maxime But du prêt: Confort maison: meubles, t…" at bounding box center [588, 127] width 1177 height 2194
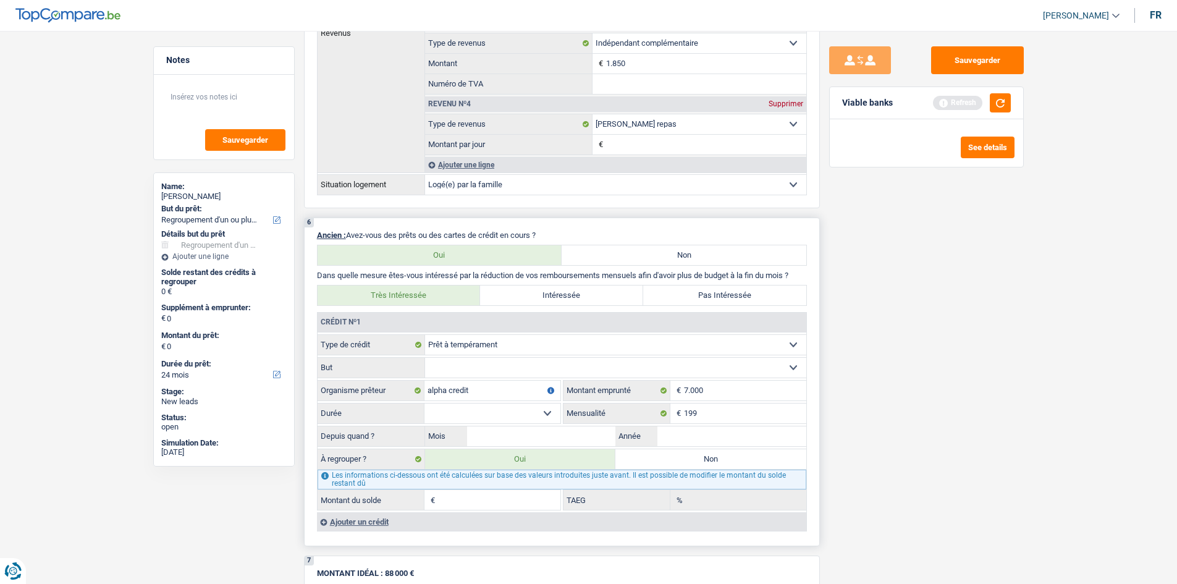
click at [508, 411] on select "12 mois 18 mois 24 mois 30 mois 36 mois 42 mois Sélectionner une option" at bounding box center [492, 413] width 136 height 20
select select "36"
click at [424, 403] on select "12 mois 18 mois 24 mois 30 mois 36 mois 42 mois Sélectionner une option" at bounding box center [492, 413] width 136 height 20
click at [484, 441] on input "Mois" at bounding box center [541, 436] width 149 height 20
click at [697, 438] on input "Année" at bounding box center [731, 436] width 149 height 20
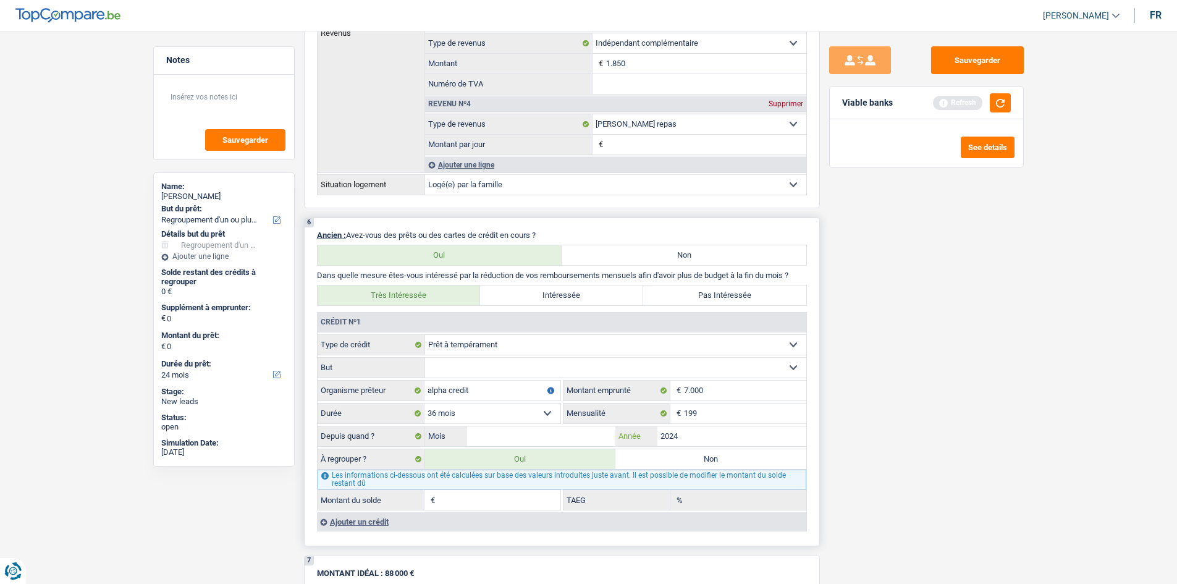
type input "2024"
click at [490, 437] on input "Mois" at bounding box center [541, 436] width 149 height 20
type input "05"
type input "4.122"
type input "1,52"
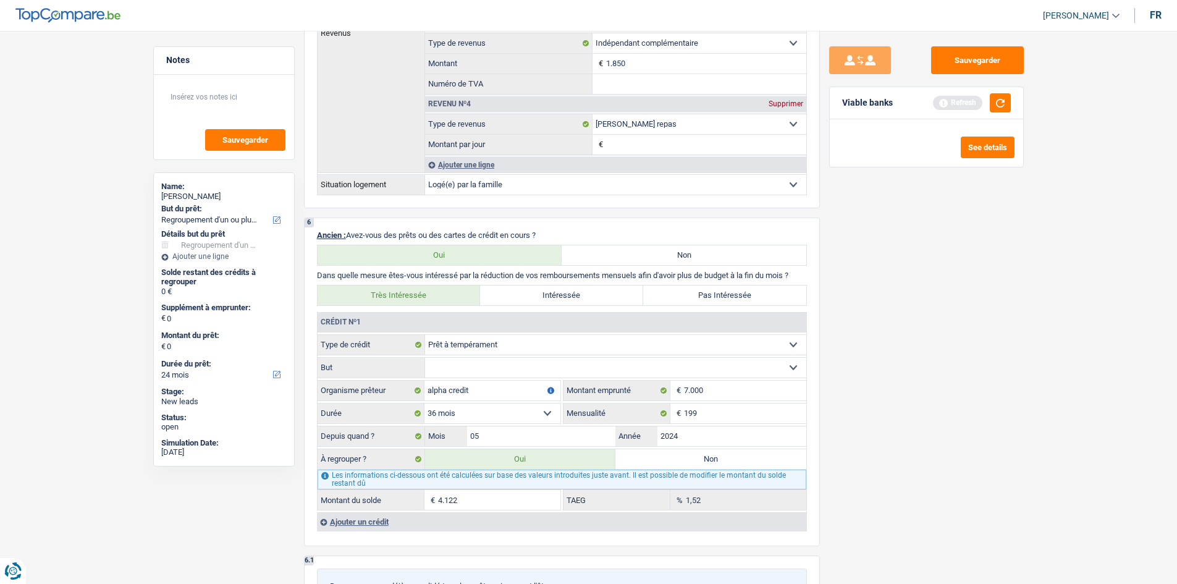
click at [828, 452] on div "Sauvegarder Viable banks Refresh See details" at bounding box center [926, 303] width 213 height 515
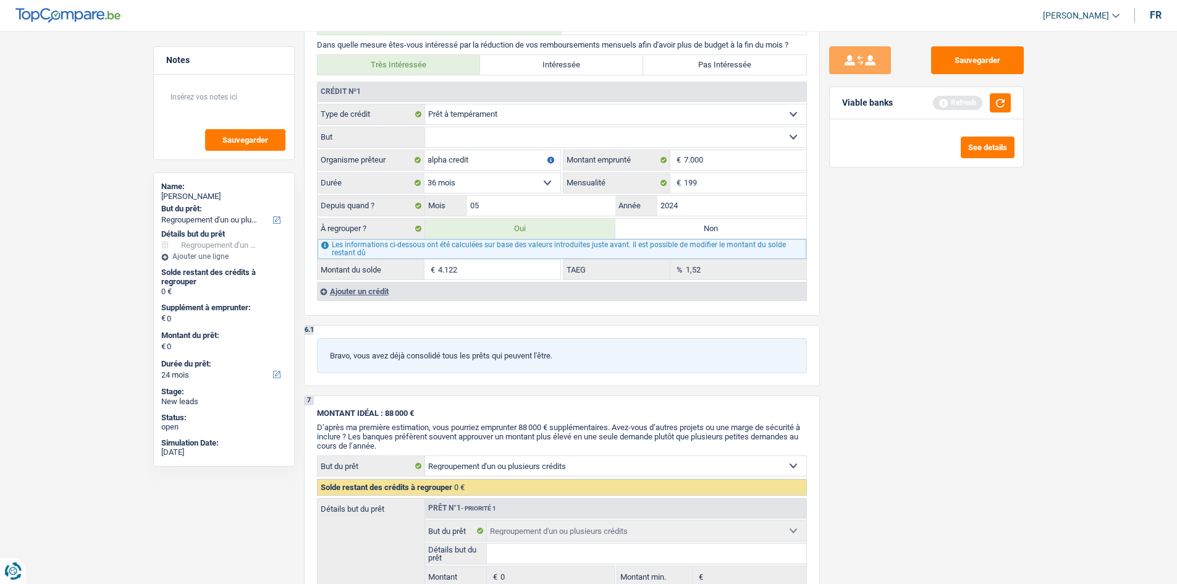
scroll to position [1235, 0]
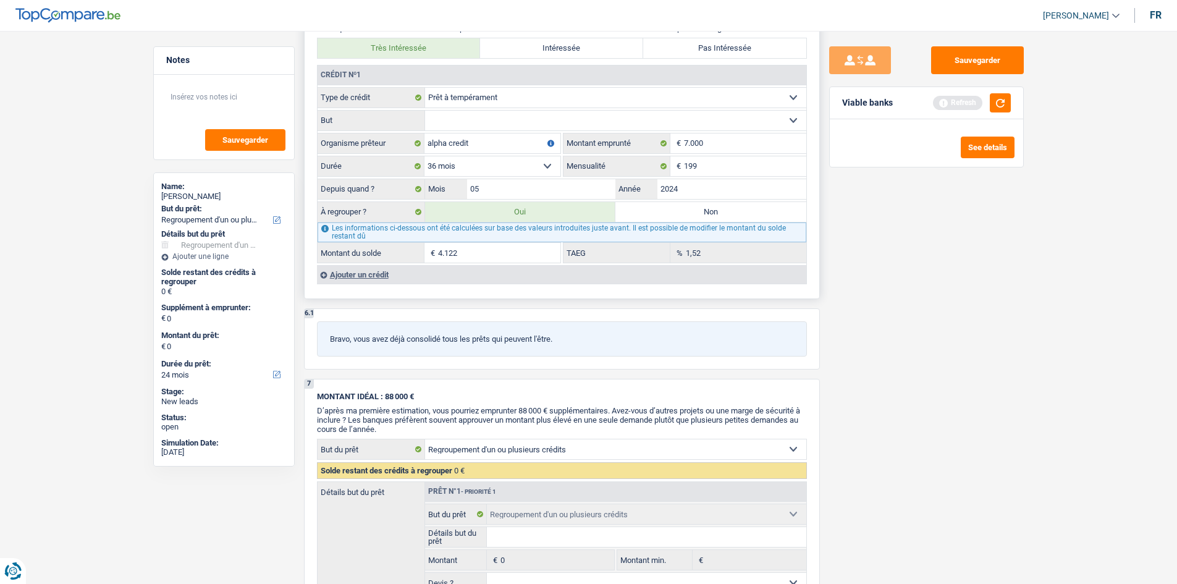
click at [342, 277] on div "Ajouter un crédit" at bounding box center [561, 274] width 489 height 19
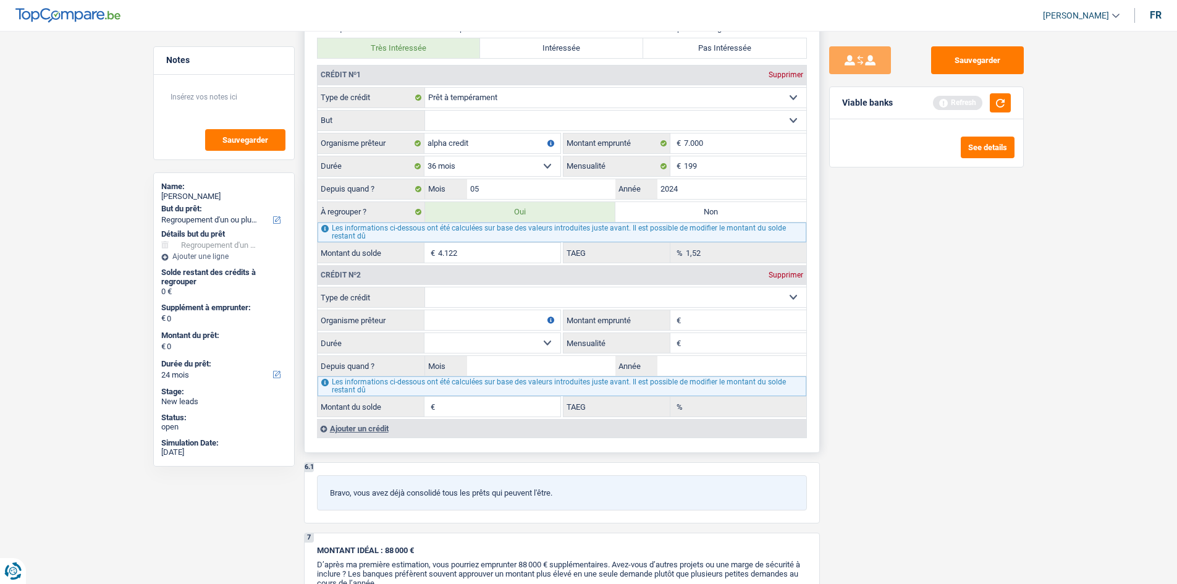
drag, startPoint x: 472, startPoint y: 114, endPoint x: 465, endPoint y: 110, distance: 8.6
click at [472, 114] on select "Confort maison: meubles, textile, peinture, électroménager, outillage non-profe…" at bounding box center [615, 121] width 381 height 20
click at [985, 333] on div "Sauvegarder Viable banks Refresh See details" at bounding box center [926, 303] width 213 height 515
drag, startPoint x: 473, startPoint y: 112, endPoint x: 459, endPoint y: 105, distance: 15.5
click at [468, 112] on select "Confort maison: meubles, textile, peinture, électroménager, outillage non-profe…" at bounding box center [615, 121] width 381 height 20
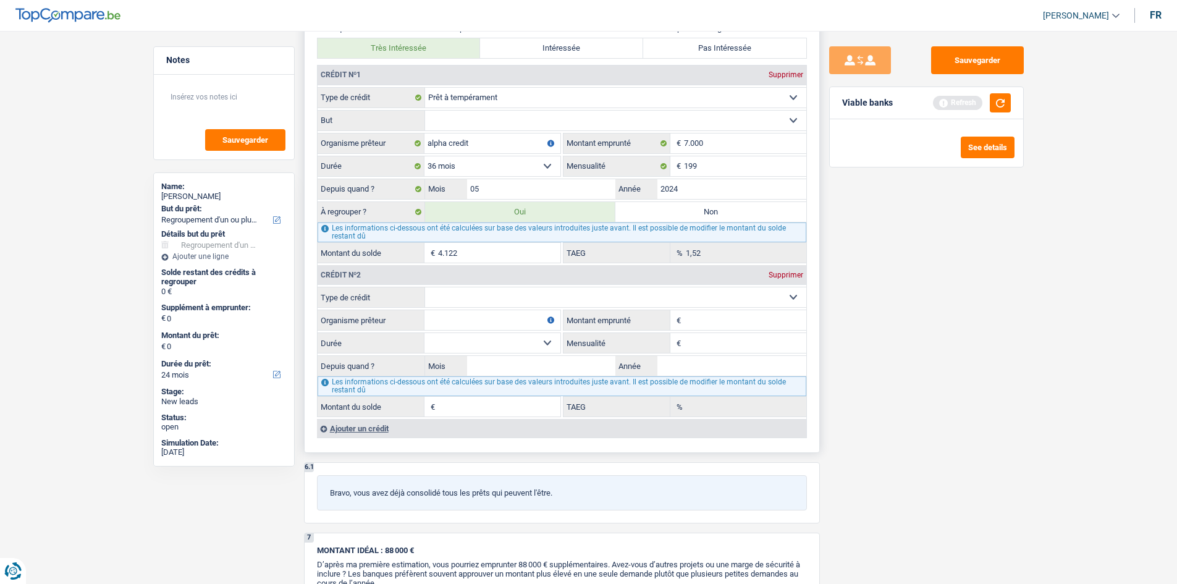
select select "homeFurnishingOrRelocation"
click at [425, 111] on select "Confort maison: meubles, textile, peinture, électroménager, outillage non-profe…" at bounding box center [615, 121] width 381 height 20
click at [495, 297] on select "Carte ou ouverture de crédit Prêt hypothécaire Vente à tempérament Prêt à tempé…" at bounding box center [615, 297] width 381 height 20
select select "personalLoan"
type input "0"
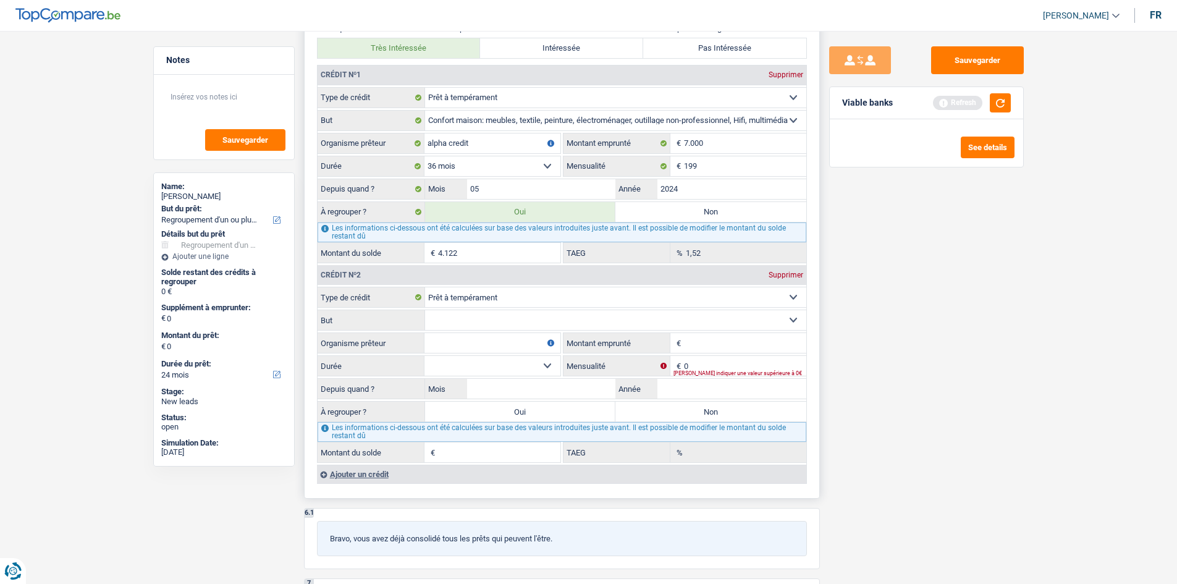
click at [510, 315] on select "Confort maison: meubles, textile, peinture, électroménager, outillage non-profe…" at bounding box center [615, 320] width 381 height 20
click at [1002, 333] on div "Sauvegarder Viable banks Refresh See details" at bounding box center [926, 303] width 213 height 515
click at [494, 316] on select "Confort maison: meubles, textile, peinture, électroménager, outillage non-profe…" at bounding box center [615, 320] width 381 height 20
click at [465, 316] on select "Confort maison: meubles, textile, peinture, électroménager, outillage non-profe…" at bounding box center [615, 320] width 381 height 20
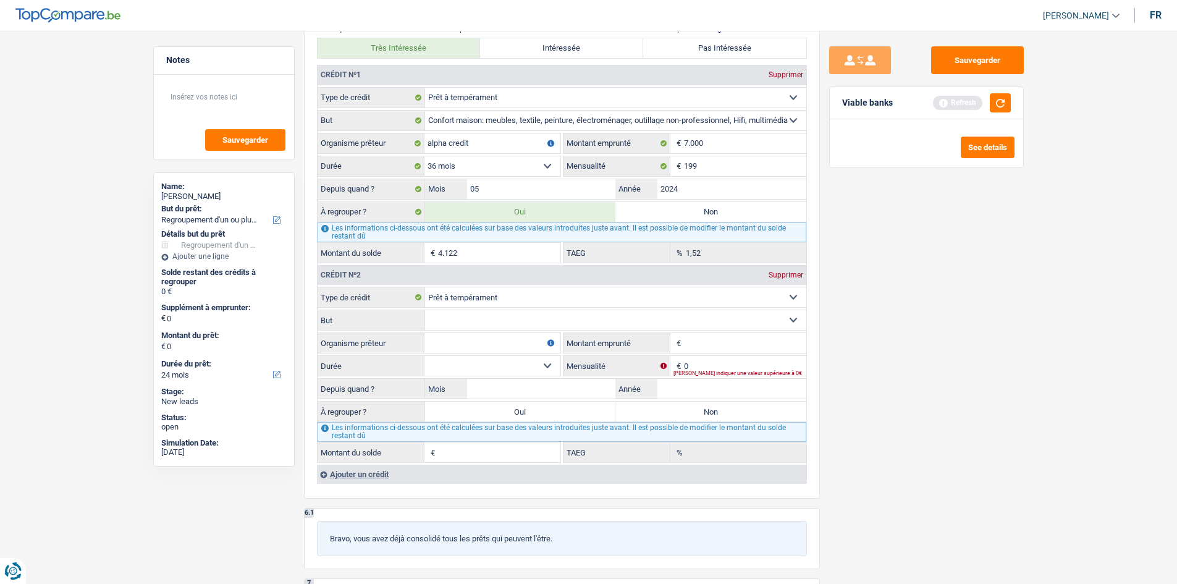
drag, startPoint x: 945, startPoint y: 298, endPoint x: 935, endPoint y: 300, distance: 10.1
click at [945, 298] on div "Sauvegarder Viable banks Refresh See details" at bounding box center [926, 303] width 213 height 515
click at [484, 351] on input "Organisme prêteur" at bounding box center [492, 343] width 136 height 20
type input "alpa"
click at [717, 332] on fieldset "€ Montant emprunté Tous les champs sont obligatoires. Veuillez fournir une répo…" at bounding box center [684, 342] width 243 height 21
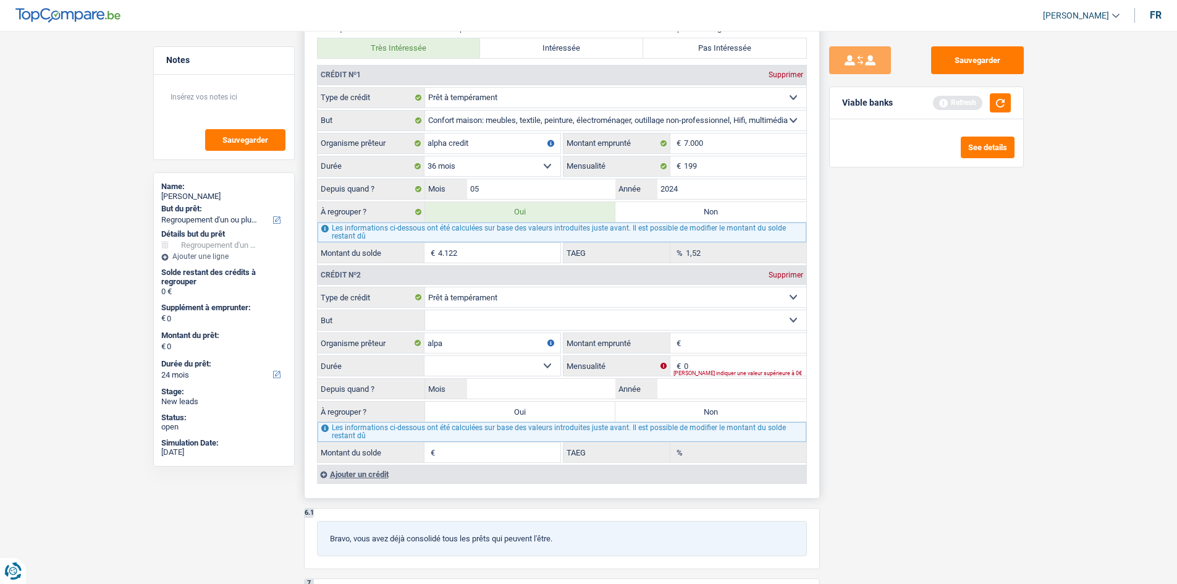
click at [715, 339] on input "Montant emprunté" at bounding box center [745, 343] width 122 height 20
type input "4.000"
click at [537, 385] on input "Mois" at bounding box center [541, 389] width 149 height 20
click at [738, 362] on input "0" at bounding box center [745, 366] width 122 height 20
click at [548, 363] on select "12 mois 18 mois 24 mois 30 mois 36 mois Sélectionner une option" at bounding box center [492, 366] width 136 height 20
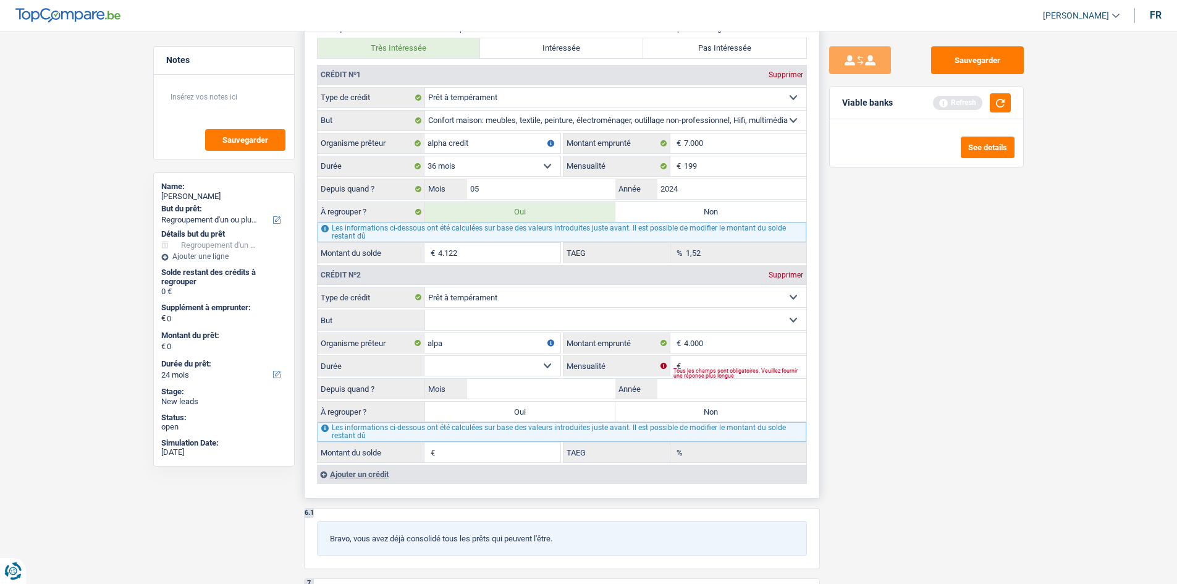
click at [489, 323] on select "Confort maison: meubles, textile, peinture, électroménager, outillage non-profe…" at bounding box center [615, 320] width 381 height 20
click at [343, 306] on label "Type de crédit" at bounding box center [371, 297] width 107 height 20
click at [425, 306] on select "Carte ou ouverture de crédit Prêt hypothécaire Vente à tempérament Prêt à tempé…" at bounding box center [615, 297] width 381 height 20
click at [452, 339] on input "alpa" at bounding box center [492, 343] width 136 height 20
click at [696, 366] on input "Mensualité" at bounding box center [745, 366] width 122 height 20
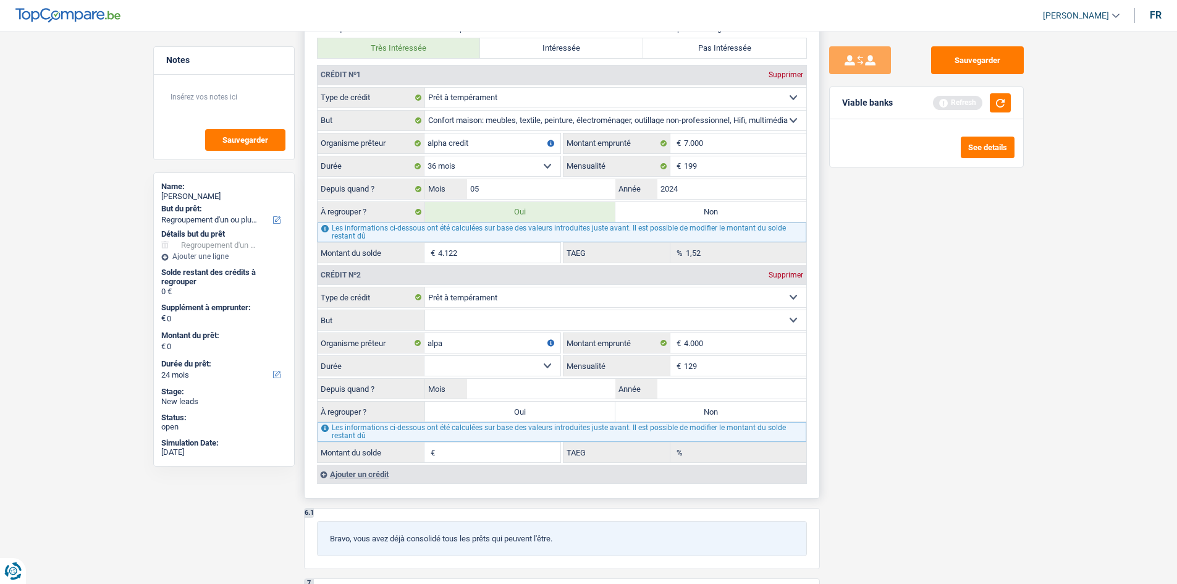
click at [696, 366] on input "129" at bounding box center [745, 366] width 122 height 20
type input "129"
click at [508, 363] on select "12 mois 18 mois 24 mois 30 mois 36 mois Sélectionner une option" at bounding box center [492, 366] width 136 height 20
click at [606, 392] on input "Mois" at bounding box center [541, 389] width 149 height 20
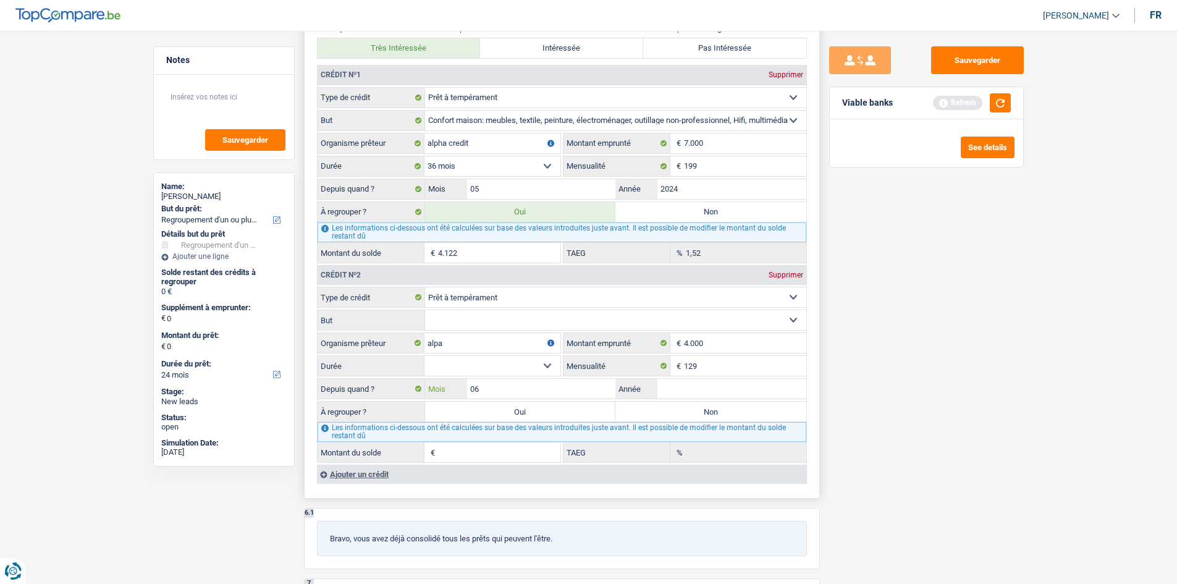
click at [568, 386] on input "06" at bounding box center [541, 389] width 149 height 20
type input "0"
type input "11"
click at [713, 388] on input "Année" at bounding box center [731, 389] width 149 height 20
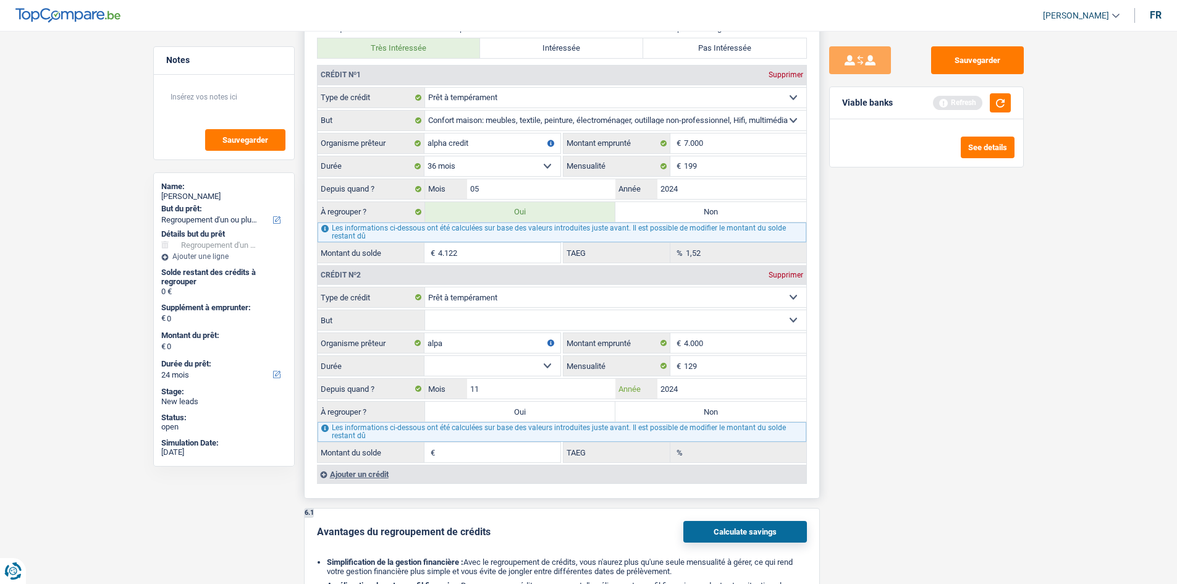
type input "2024"
click at [469, 368] on select "12 mois 18 mois 24 mois 30 mois 36 mois Sélectionner une option" at bounding box center [492, 366] width 136 height 20
select select "36"
click at [424, 356] on select "12 mois 18 mois 24 mois 30 mois 36 mois Sélectionner une option" at bounding box center [492, 366] width 136 height 20
type input "3.109"
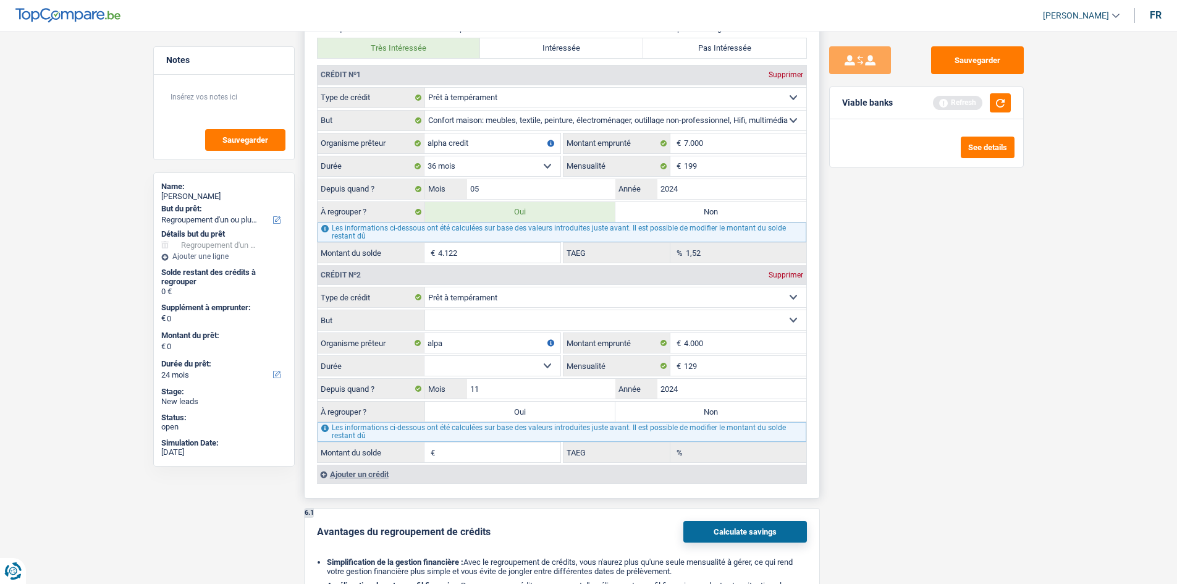
type input "10,43"
click at [469, 318] on select "Confort maison: meubles, textile, peinture, électroménager, outillage non-profe…" at bounding box center [615, 320] width 381 height 20
select select "homeFurnishingOrRelocation"
click at [425, 310] on select "Confort maison: meubles, textile, peinture, électroménager, outillage non-profe…" at bounding box center [615, 320] width 381 height 20
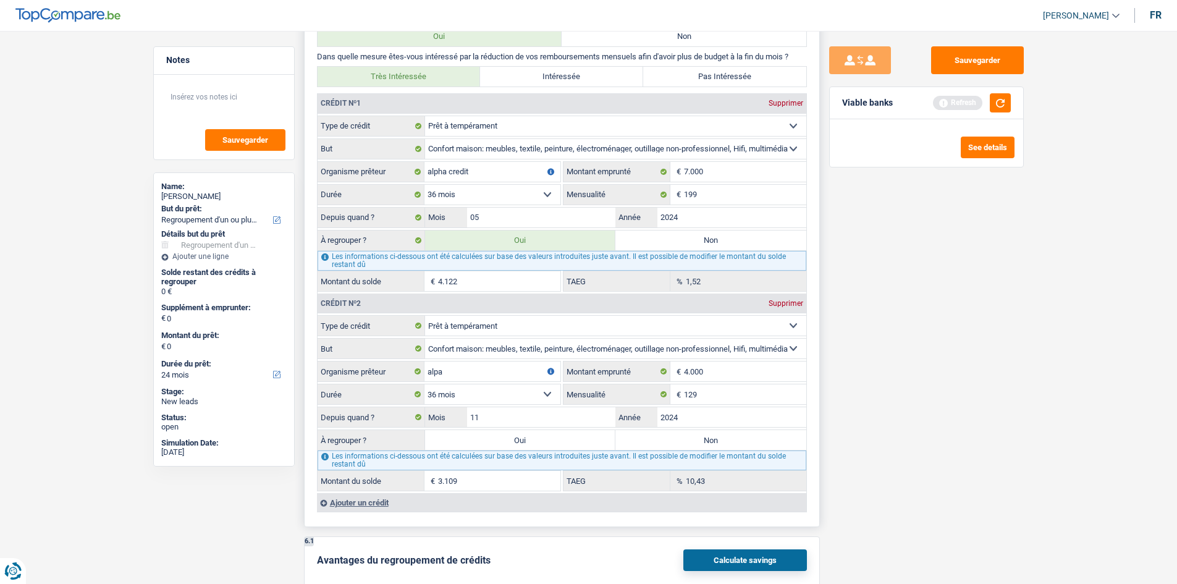
scroll to position [1206, 0]
click at [521, 445] on label "Oui" at bounding box center [520, 441] width 191 height 20
click at [521, 445] on input "Oui" at bounding box center [520, 441] width 191 height 20
radio input "true"
type input "7.231"
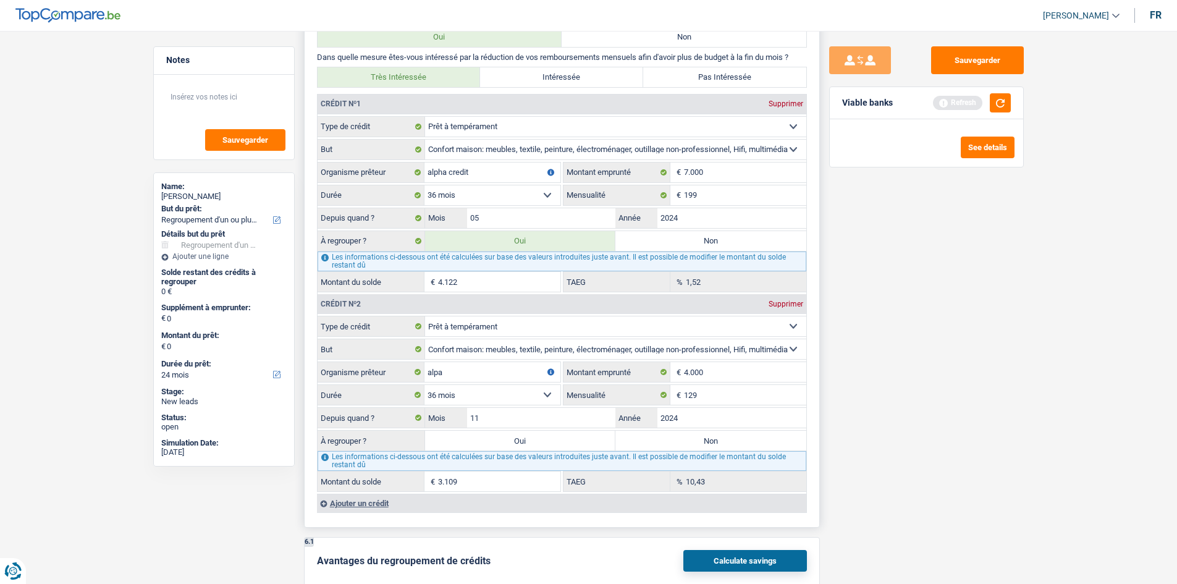
type input "7.231"
select select "42"
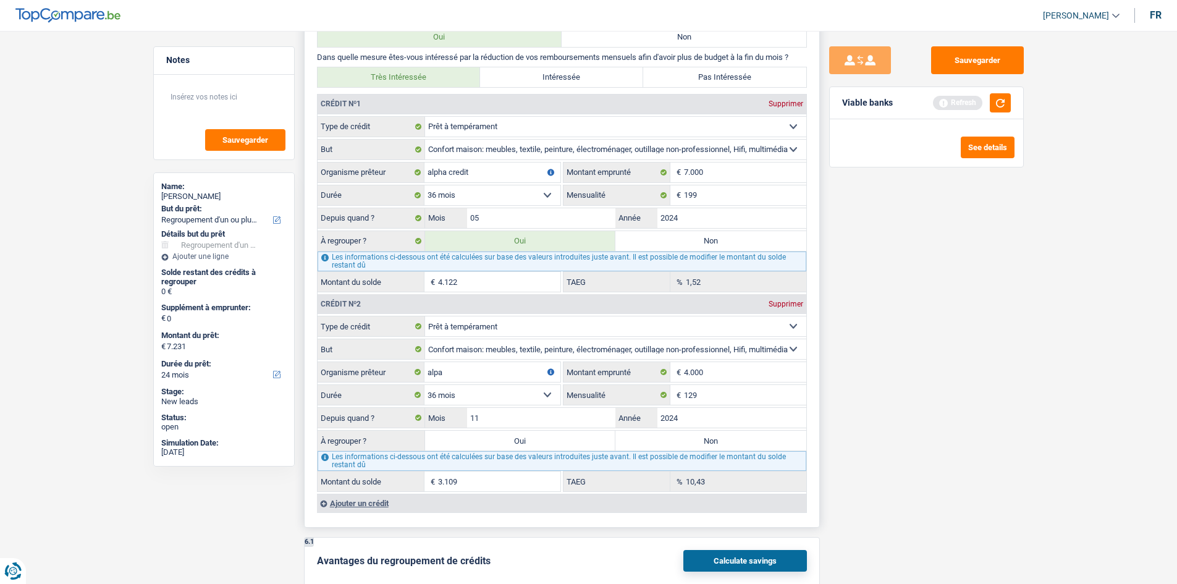
select select "42"
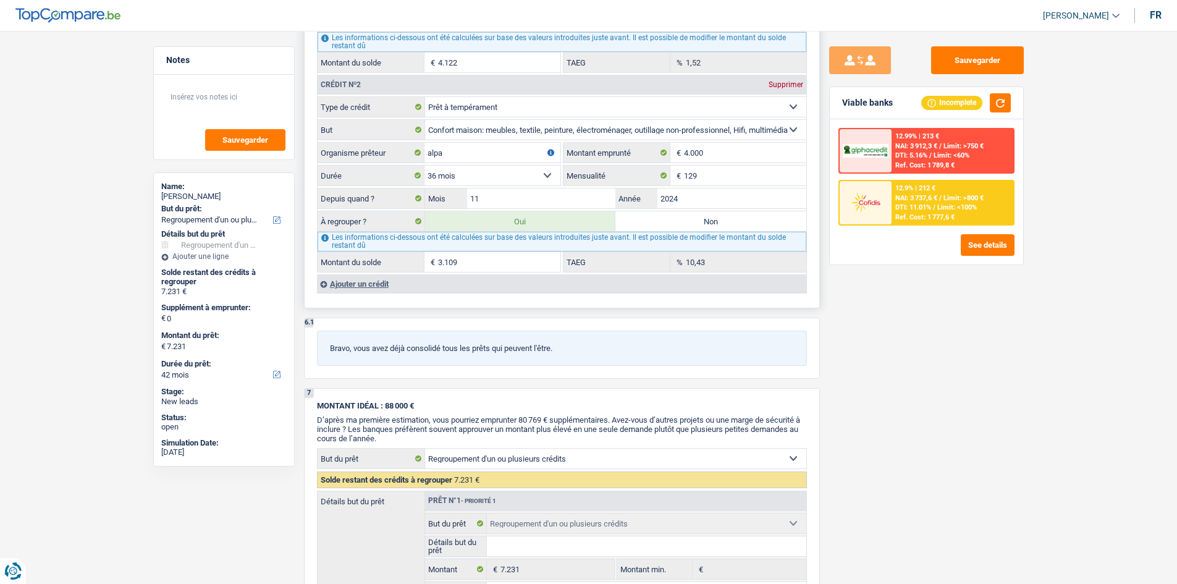
scroll to position [1432, 0]
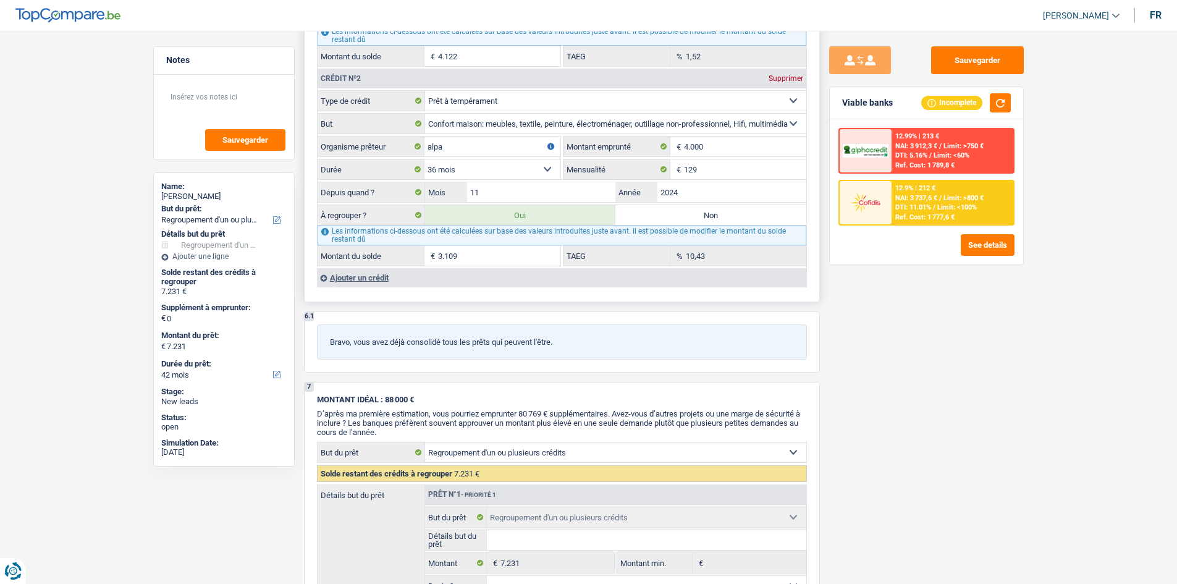
click at [330, 272] on div "Ajouter un crédit" at bounding box center [561, 277] width 489 height 19
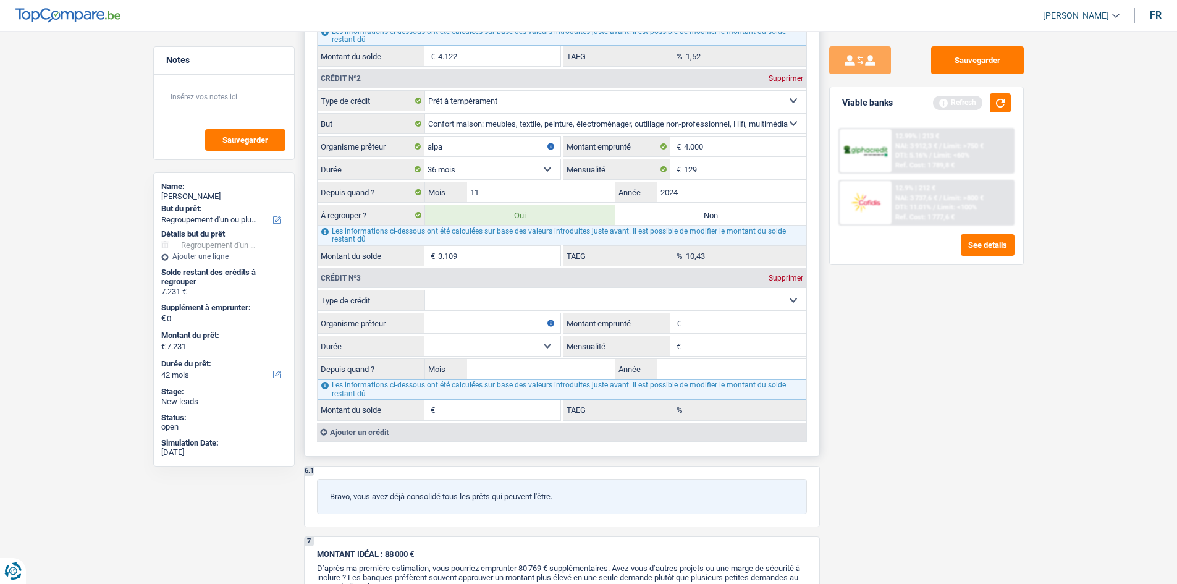
click at [452, 305] on select "Carte ou ouverture de crédit Prêt hypothécaire Vente à tempérament Prêt à tempé…" at bounding box center [615, 300] width 381 height 20
select select "personalLoan"
type input "0"
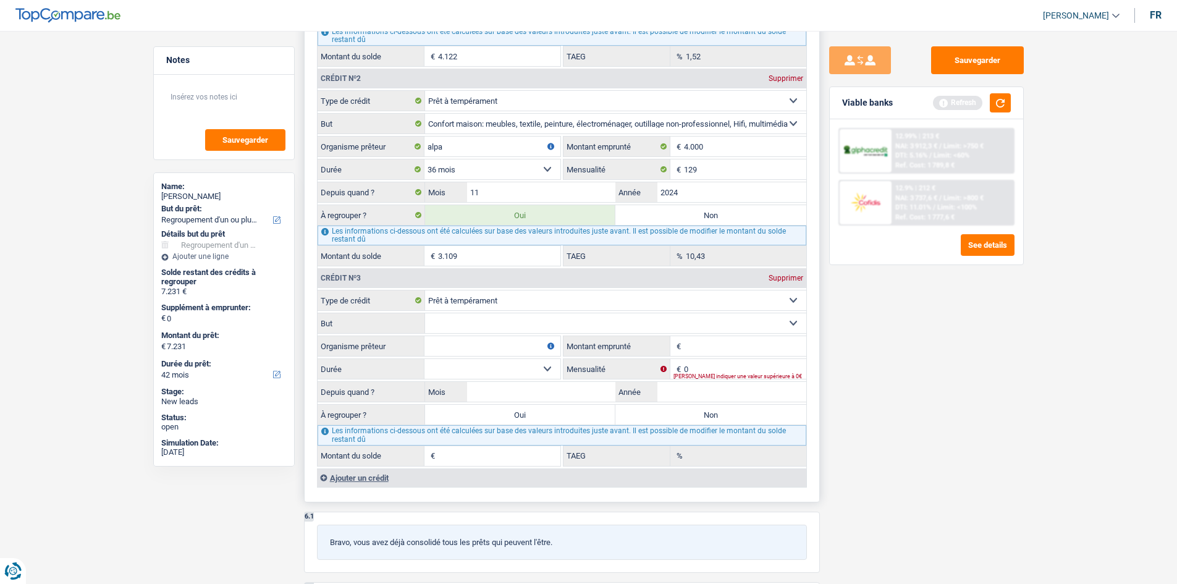
click at [462, 319] on select "Confort maison: meubles, textile, peinture, électroménager, outillage non-profe…" at bounding box center [615, 323] width 381 height 20
click at [356, 355] on label "Organisme prêteur" at bounding box center [371, 346] width 107 height 20
click at [424, 355] on input "Organisme prêteur" at bounding box center [492, 346] width 136 height 20
click at [471, 365] on select "12 mois 18 mois 24 mois Sélectionner une option" at bounding box center [492, 369] width 136 height 20
click at [465, 349] on input "Organisme prêteur" at bounding box center [492, 346] width 136 height 20
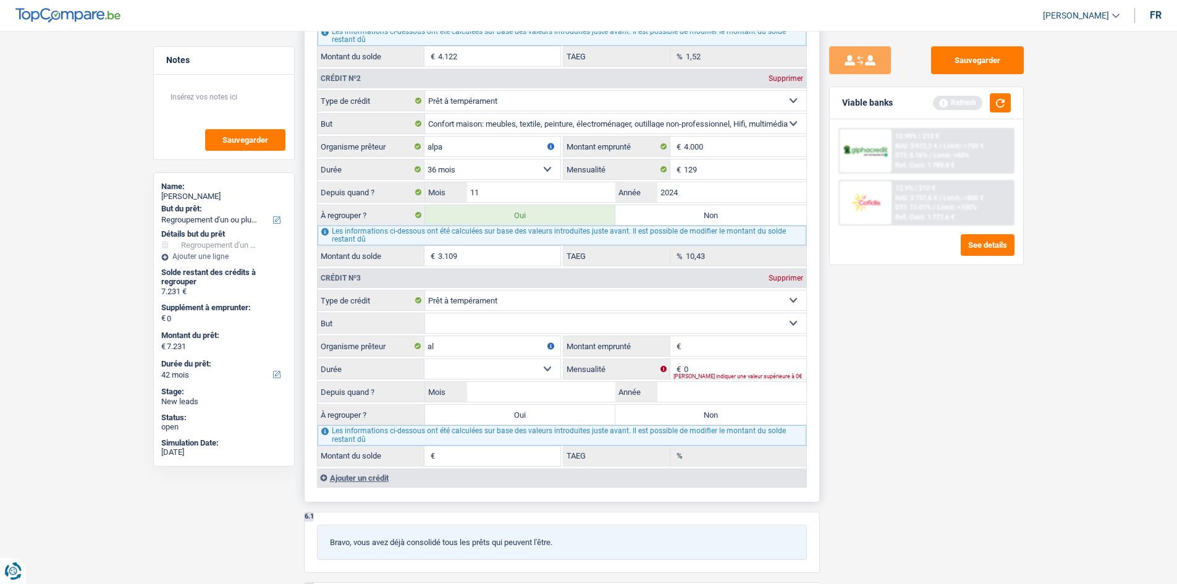
click at [501, 257] on input "3.109" at bounding box center [499, 256] width 122 height 20
click at [473, 349] on input "al" at bounding box center [492, 346] width 136 height 20
type input "alpha credit"
click at [516, 324] on select "Confort maison: meubles, textile, peinture, électroménager, outillage non-profe…" at bounding box center [615, 323] width 381 height 20
click at [368, 382] on label "Depuis quand ?" at bounding box center [371, 392] width 107 height 20
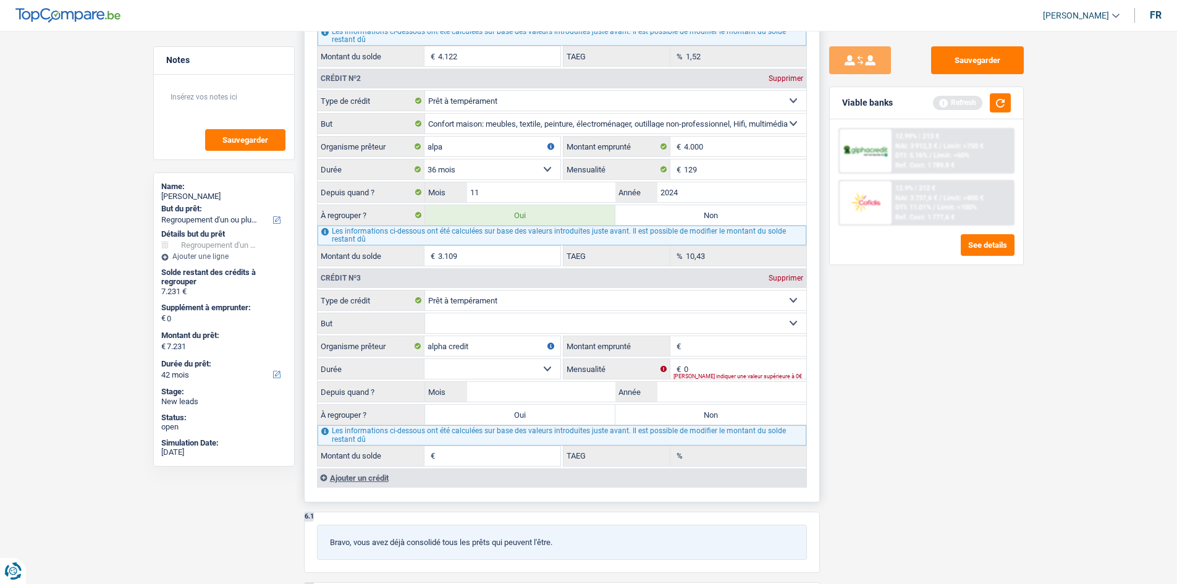
click at [706, 351] on input "Montant emprunté" at bounding box center [745, 346] width 122 height 20
type input "3.000"
click at [439, 319] on select "Confort maison: meubles, textile, peinture, électroménager, outillage non-profe…" at bounding box center [615, 323] width 381 height 20
select select "hobbies"
click at [425, 313] on select "Confort maison: meubles, textile, peinture, électroménager, outillage non-profe…" at bounding box center [615, 323] width 381 height 20
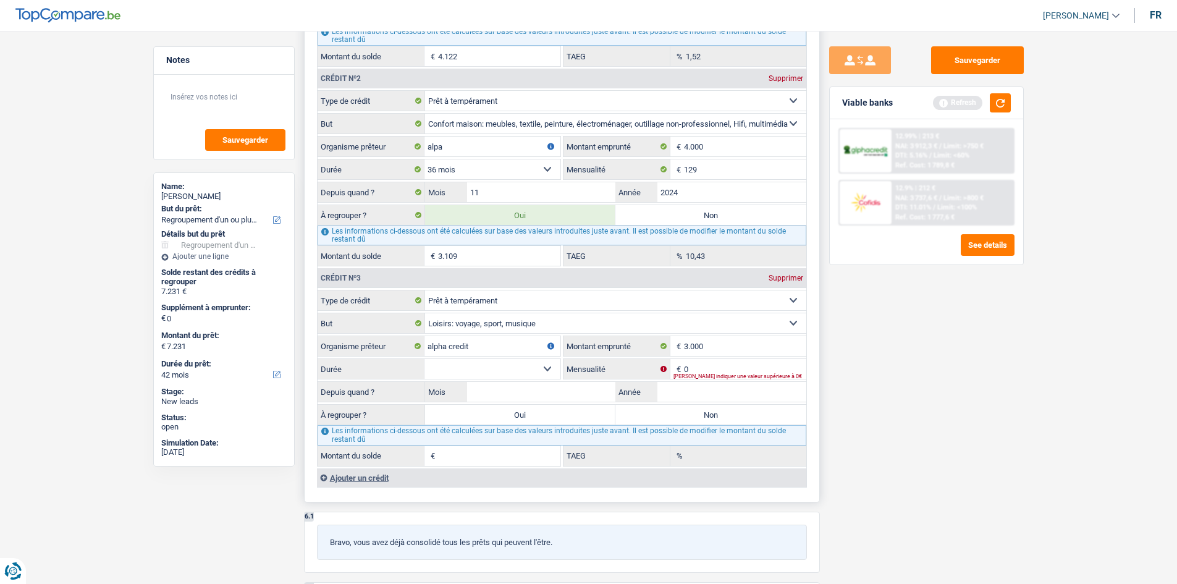
click at [532, 377] on select "12 mois 18 mois 24 mois 30 mois Sélectionner une option" at bounding box center [492, 369] width 136 height 20
click at [717, 346] on input "3.000" at bounding box center [745, 346] width 122 height 20
type input "3.001"
click at [471, 366] on select "12 mois 18 mois 24 mois 30 mois Sélectionner une option" at bounding box center [492, 369] width 136 height 20
select select "30"
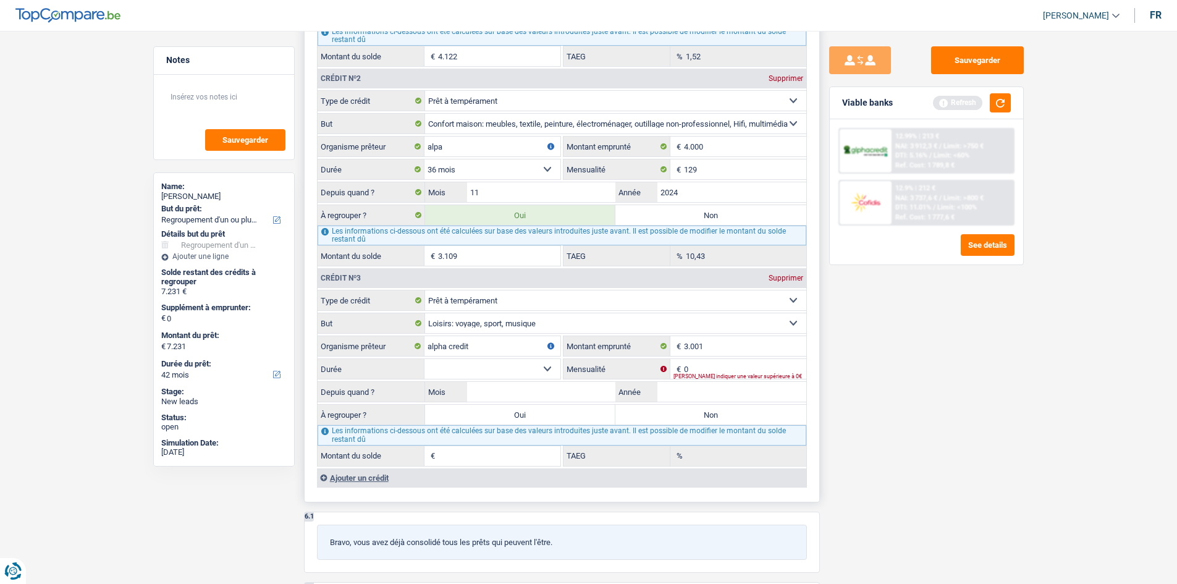
click at [424, 359] on select "12 mois 18 mois 24 mois 30 mois Sélectionner une option" at bounding box center [492, 369] width 136 height 20
click at [693, 369] on input "0" at bounding box center [745, 369] width 122 height 20
click at [670, 386] on input "Année" at bounding box center [731, 392] width 149 height 20
type input "2024"
click at [579, 389] on input "Mois" at bounding box center [541, 392] width 149 height 20
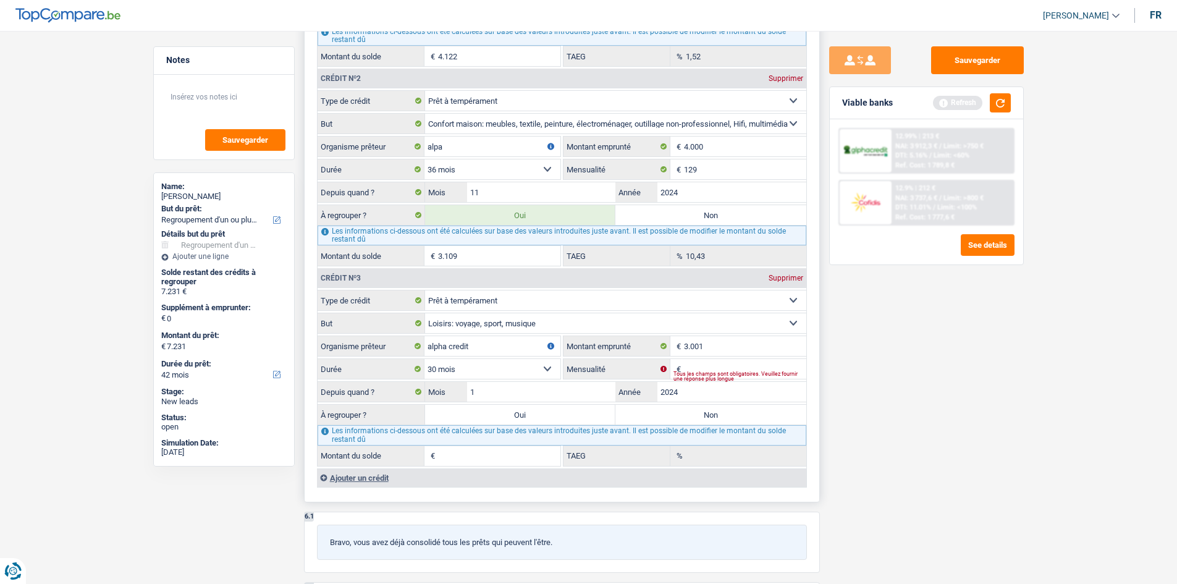
type input "12"
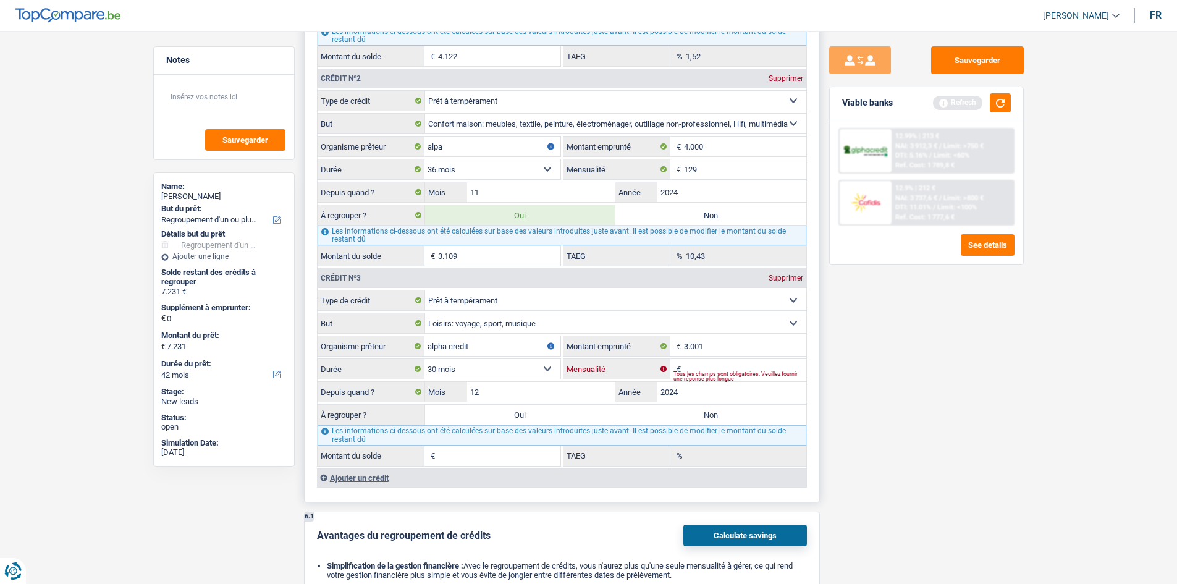
click at [710, 366] on input "Mensualité" at bounding box center [745, 369] width 122 height 20
click at [503, 366] on select "12 mois 18 mois 24 mois 30 mois Sélectionner une option" at bounding box center [492, 369] width 136 height 20
click at [563, 396] on input "12" at bounding box center [541, 392] width 149 height 20
click at [690, 369] on input "Mensualité" at bounding box center [745, 369] width 122 height 20
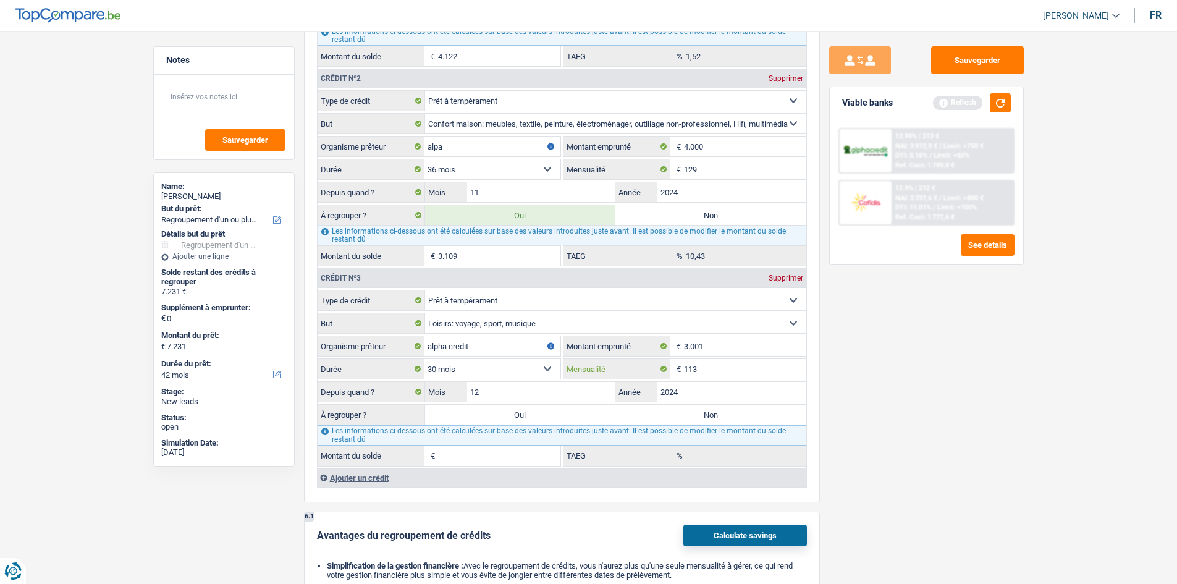
type input "113"
type input "2.270"
type input "10,10"
click at [893, 500] on div "Sauvegarder Viable banks Refresh 12.99% | 213 € NAI: 3 912,3 € / Limit: >750 € …" at bounding box center [926, 303] width 213 height 515
click at [532, 415] on label "Oui" at bounding box center [520, 415] width 191 height 20
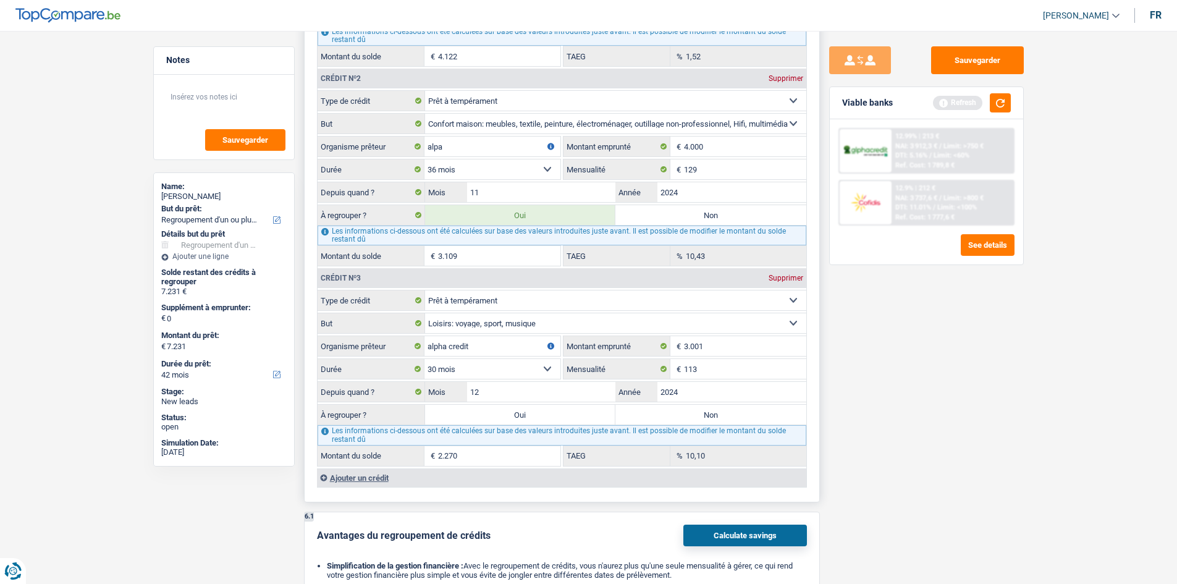
click at [532, 415] on input "Oui" at bounding box center [520, 415] width 191 height 20
radio input "true"
type input "9.501"
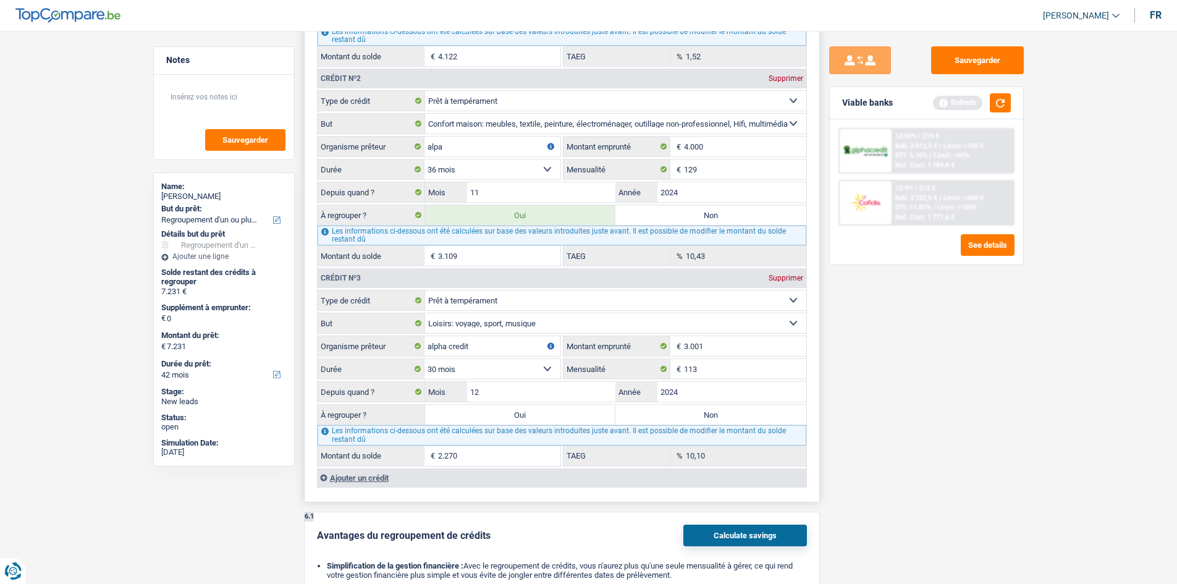
type input "9.501"
select select "48"
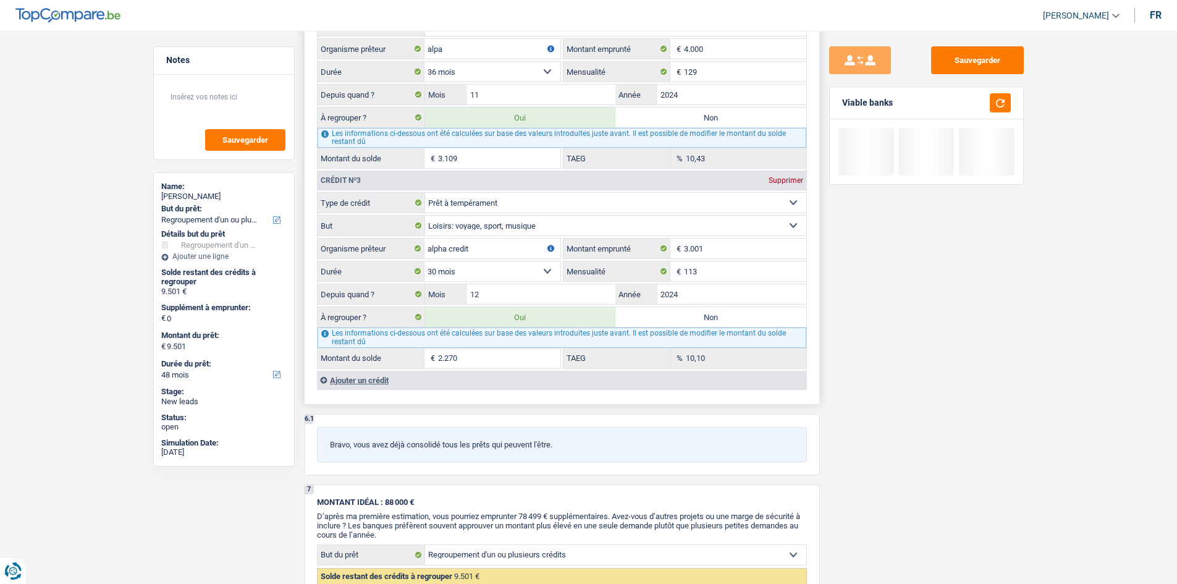
scroll to position [1679, 0]
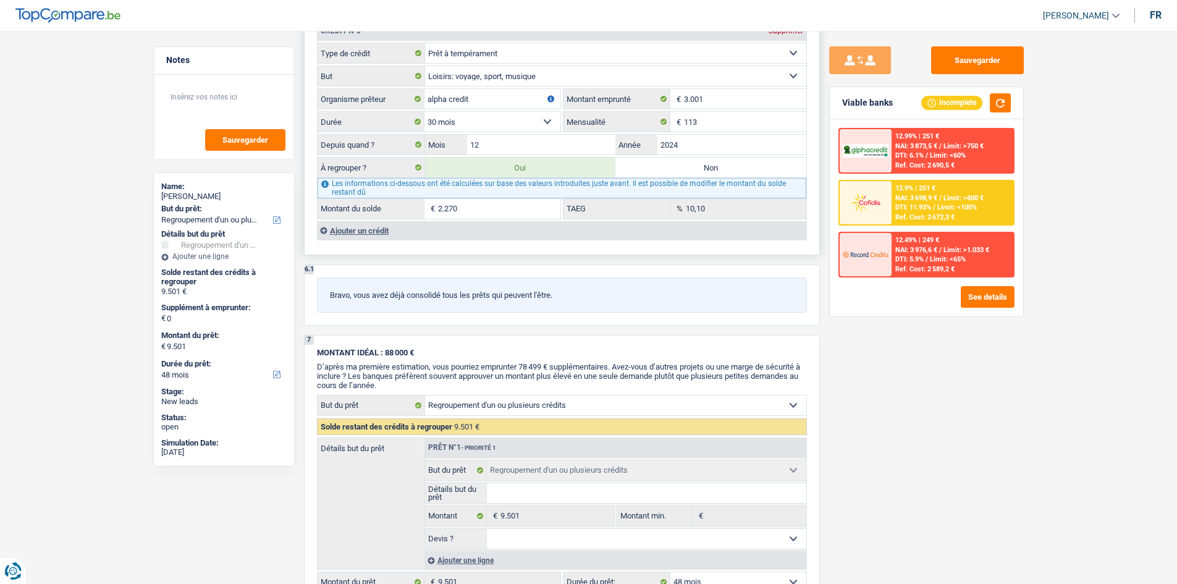
click at [351, 234] on div "Ajouter un crédit" at bounding box center [561, 230] width 489 height 19
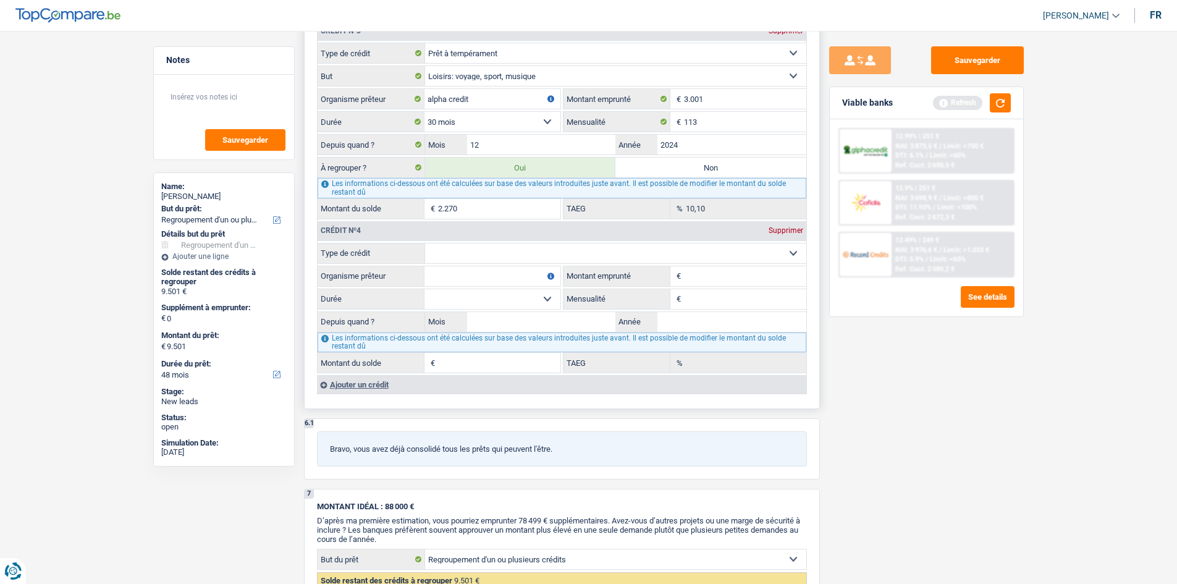
click at [480, 254] on select "Carte ou ouverture de crédit Prêt hypothécaire Vente à tempérament Prêt à tempé…" at bounding box center [615, 253] width 381 height 20
select select "renovationLoan"
type input "0"
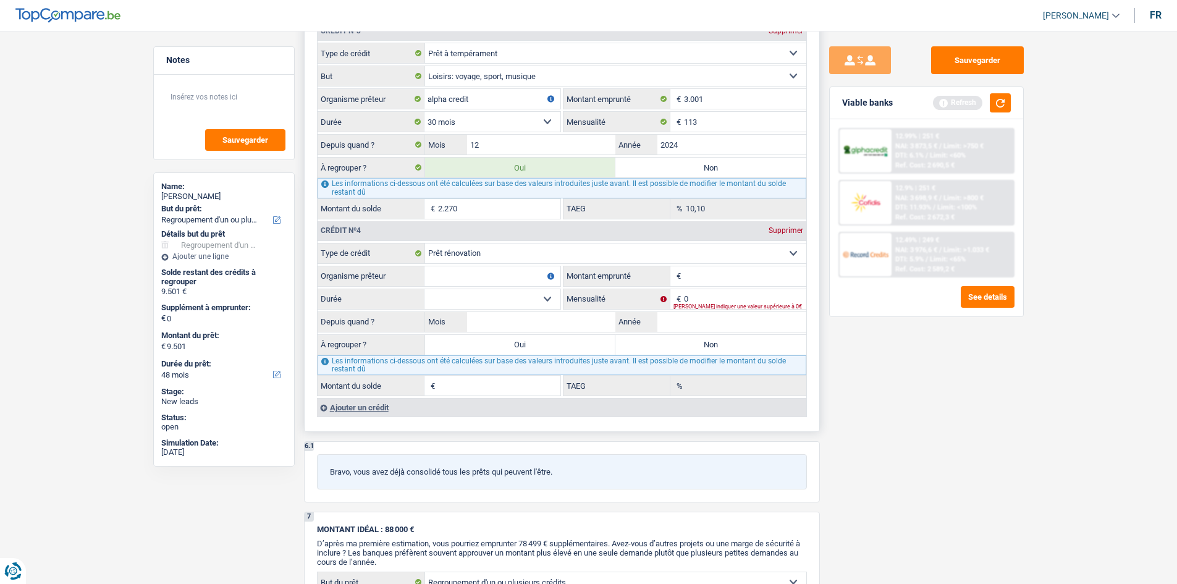
click at [476, 273] on input "Organisme prêteur" at bounding box center [492, 276] width 136 height 20
type input "alpha credit"
click at [725, 271] on input "Montant emprunté" at bounding box center [745, 276] width 122 height 20
type input "4.000"
click at [465, 293] on select "12 mois 18 mois 24 mois 30 mois 36 mois Sélectionner une option" at bounding box center [492, 299] width 136 height 20
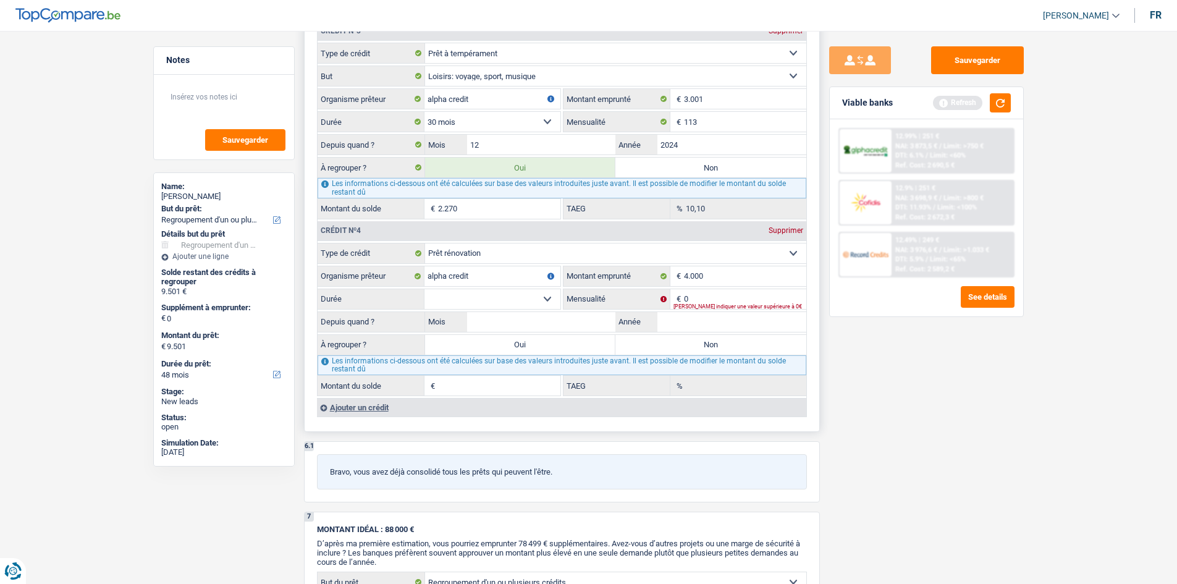
select select "36"
click at [424, 289] on select "12 mois 18 mois 24 mois 30 mois 36 mois Sélectionner une option" at bounding box center [492, 299] width 136 height 20
click at [675, 320] on input "Année" at bounding box center [731, 322] width 149 height 20
click at [708, 300] on input "0" at bounding box center [745, 299] width 122 height 20
click at [720, 103] on input "3.001" at bounding box center [745, 99] width 122 height 20
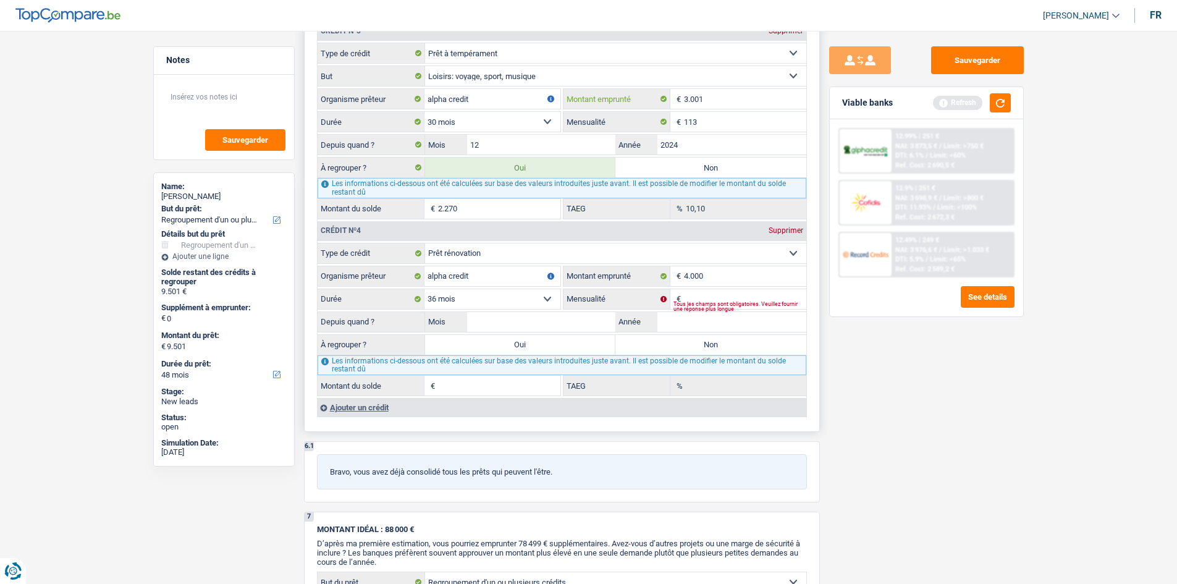
type input "300"
select select
type input "3.000"
click at [1001, 473] on div "Sauvegarder Viable banks Refresh 12.99% | 251 € NAI: 3 873,5 € / Limit: >750 € …" at bounding box center [926, 303] width 213 height 515
click at [687, 316] on input "Année" at bounding box center [731, 322] width 149 height 20
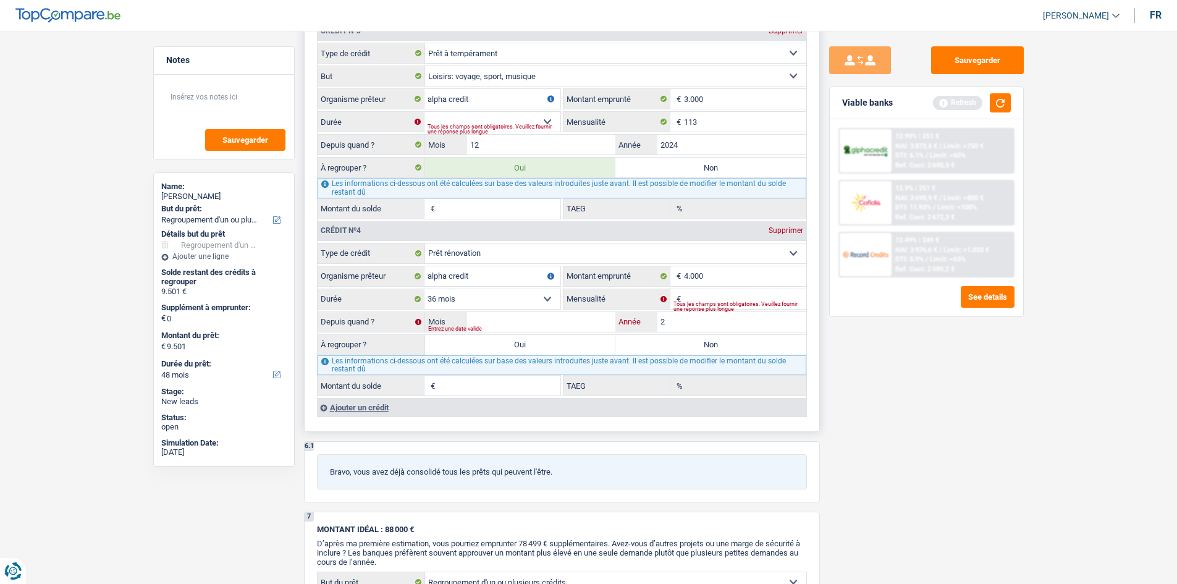
type input "2"
click at [692, 285] on input "4.000" at bounding box center [745, 276] width 122 height 20
click at [692, 295] on input "Mensualité" at bounding box center [745, 299] width 122 height 20
type input "129"
click at [974, 444] on div "Sauvegarder Viable banks Refresh 12.99% | 251 € NAI: 3 873,5 € / Limit: >750 € …" at bounding box center [926, 303] width 213 height 515
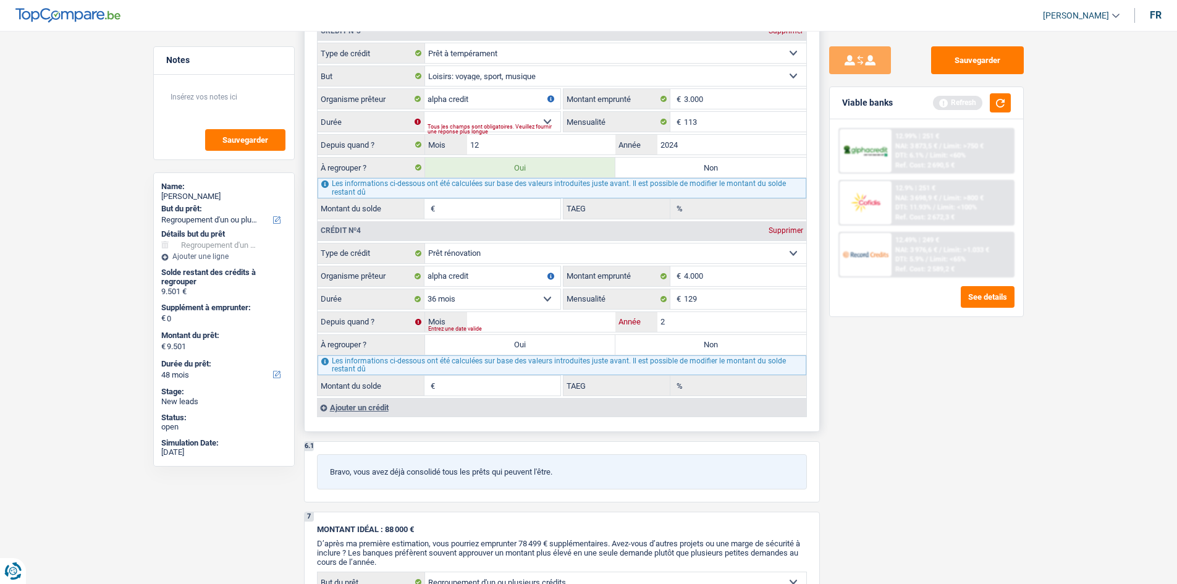
click at [706, 322] on input "2" at bounding box center [731, 322] width 149 height 20
click at [563, 317] on input "Mois" at bounding box center [541, 322] width 149 height 20
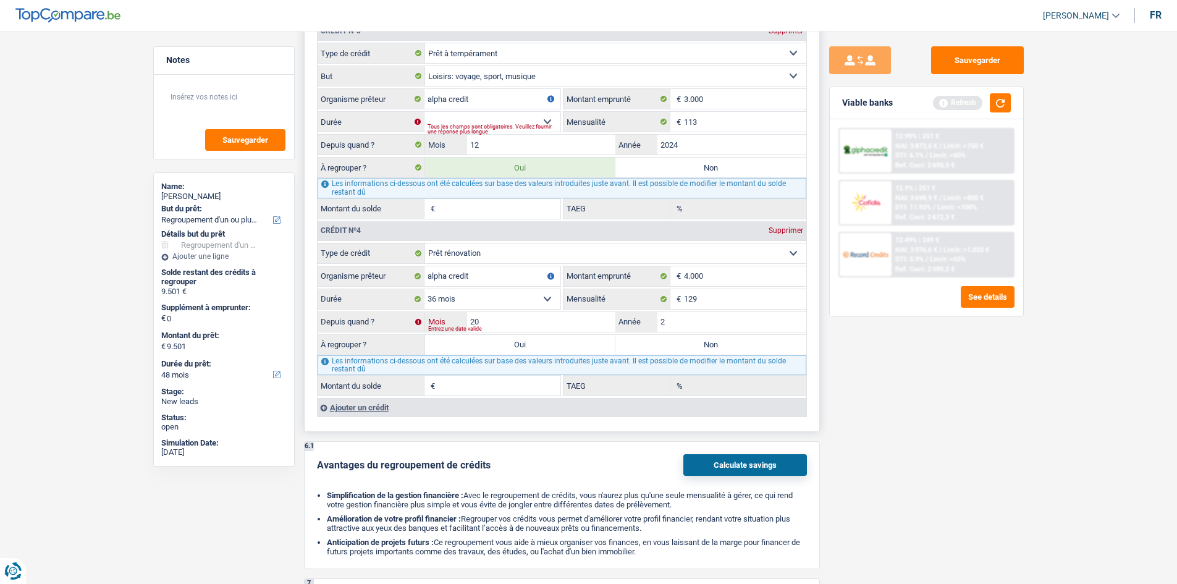
click at [505, 326] on input "20" at bounding box center [541, 322] width 149 height 20
type input "2"
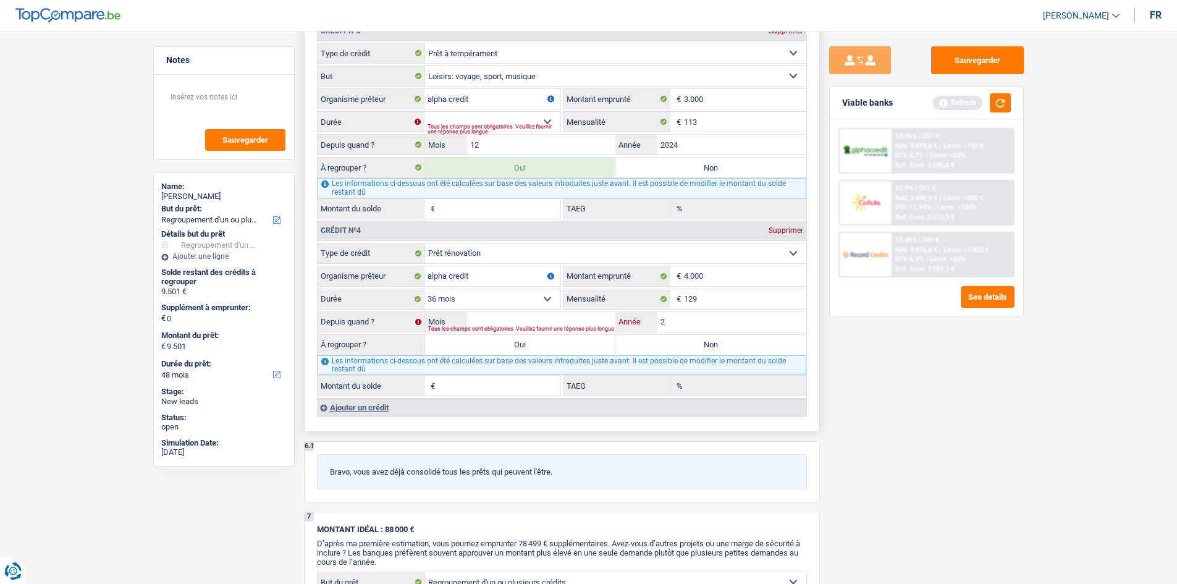
click at [700, 316] on input "2" at bounding box center [731, 322] width 149 height 20
type input "1"
type input "10,43"
type input "2024"
click at [492, 315] on input "Mois" at bounding box center [541, 322] width 149 height 20
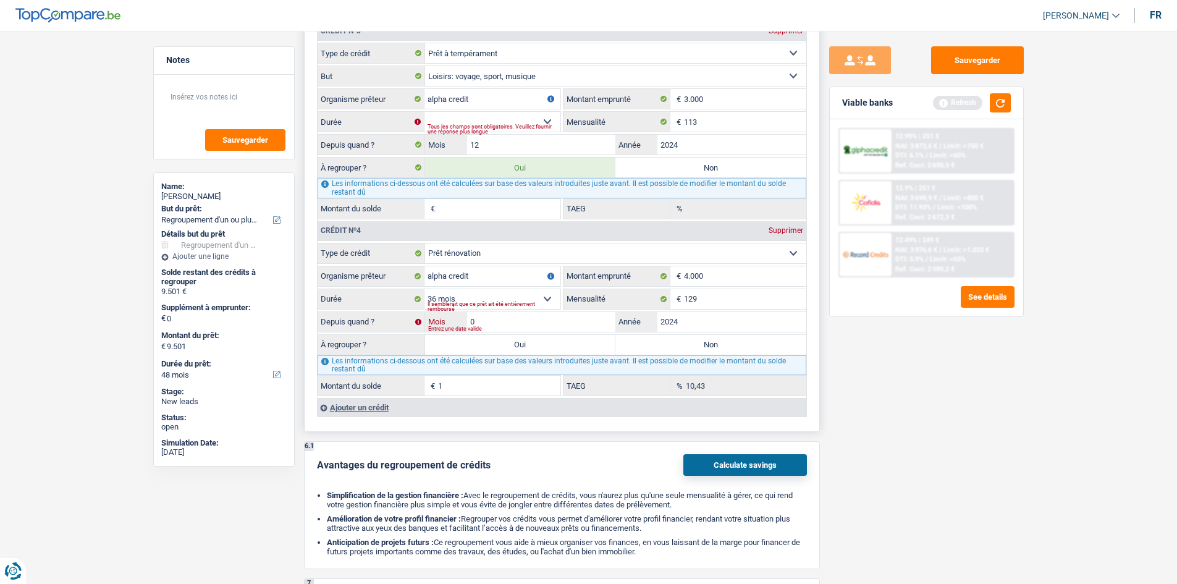
type input "01"
type input "2.038"
click at [890, 384] on div "Sauvegarder Viable banks Refresh 12.99% | 251 € NAI: 3 873,5 € / Limit: >750 € …" at bounding box center [926, 303] width 213 height 515
click at [721, 329] on input "2024" at bounding box center [731, 322] width 149 height 20
click at [499, 255] on select "Carte ou ouverture de crédit Prêt hypothécaire Vente à tempérament Prêt à tempé…" at bounding box center [615, 253] width 381 height 20
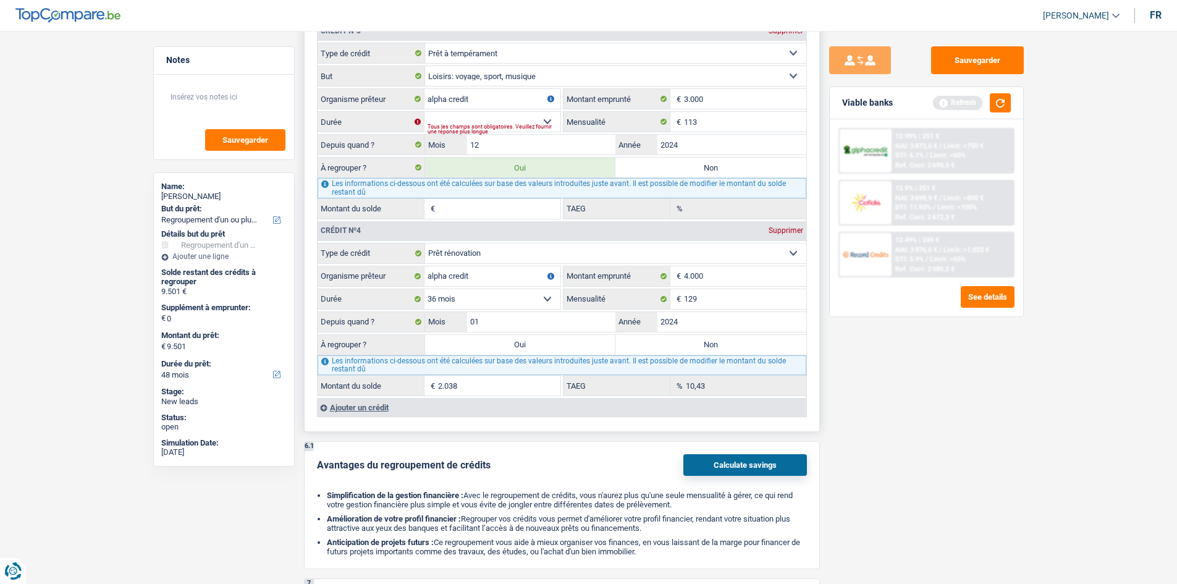
select select "personalLoan"
select select
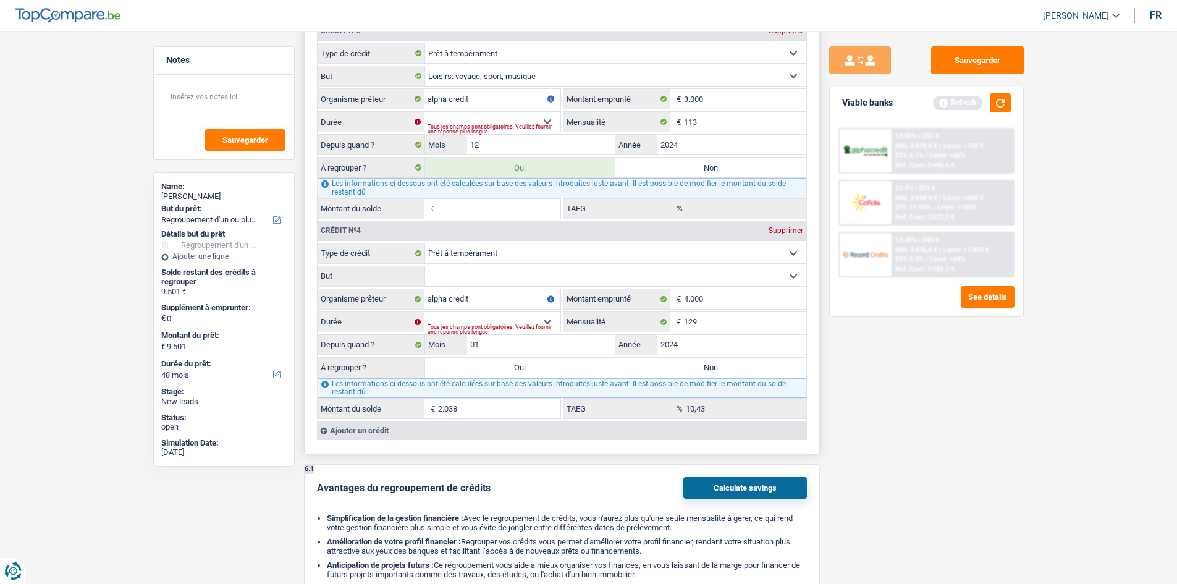
click at [502, 275] on select "Confort maison: meubles, textile, peinture, électroménager, outillage non-profe…" at bounding box center [615, 276] width 381 height 20
select select "carRestore"
click at [425, 266] on select "Confort maison: meubles, textile, peinture, électroménager, outillage non-profe…" at bounding box center [615, 276] width 381 height 20
click at [541, 319] on select "12 mois 18 mois 24 mois 30 mois 36 mois Sélectionner une option" at bounding box center [492, 322] width 136 height 20
select select "36"
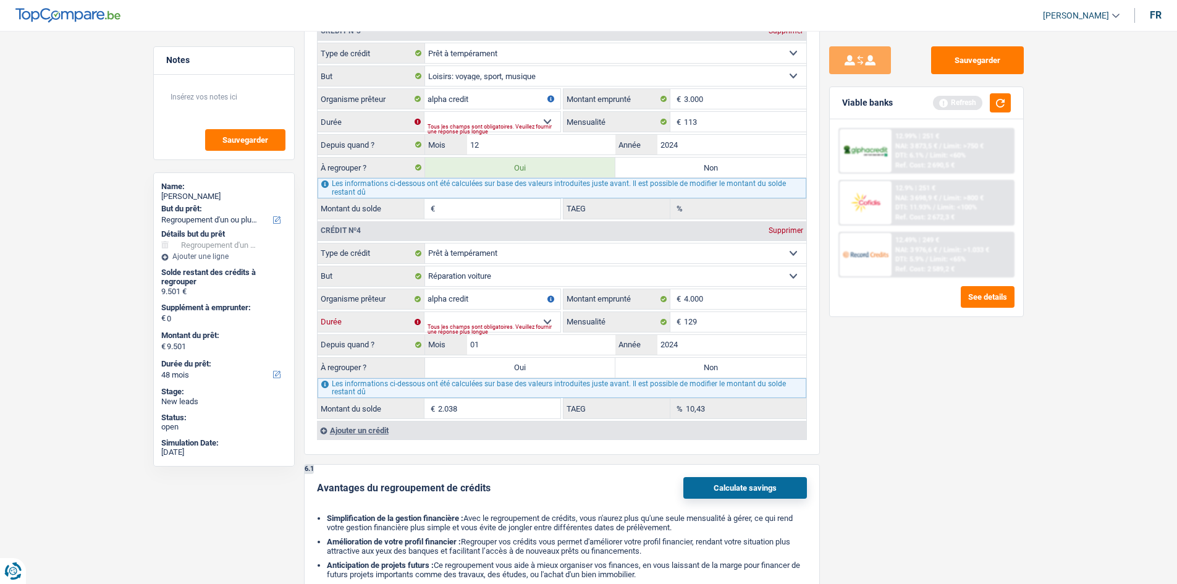
click at [424, 312] on select "12 mois 18 mois 24 mois 30 mois 36 mois Sélectionner une option" at bounding box center [492, 322] width 136 height 20
click at [882, 372] on div "Sauvegarder Viable banks Refresh 12.99% | 251 € NAI: 3 873,5 € / Limit: >750 € …" at bounding box center [926, 303] width 213 height 515
click at [685, 348] on input "2024" at bounding box center [731, 345] width 149 height 20
type input "2025"
click at [837, 381] on div "Sauvegarder Viable banks Refresh 12.99% | 251 € NAI: 3 873,5 € / Limit: >750 € …" at bounding box center [926, 303] width 213 height 515
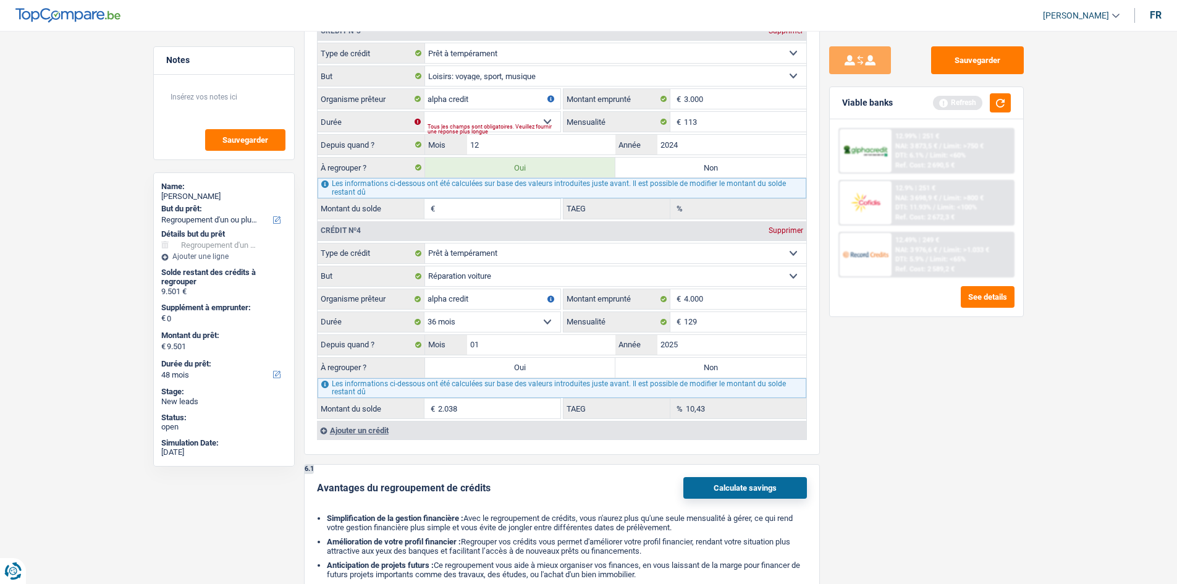
type input "3.313"
click at [691, 344] on input "2025" at bounding box center [731, 345] width 149 height 20
type input "2024"
type input "2.038"
drag, startPoint x: 938, startPoint y: 388, endPoint x: 908, endPoint y: 385, distance: 30.4
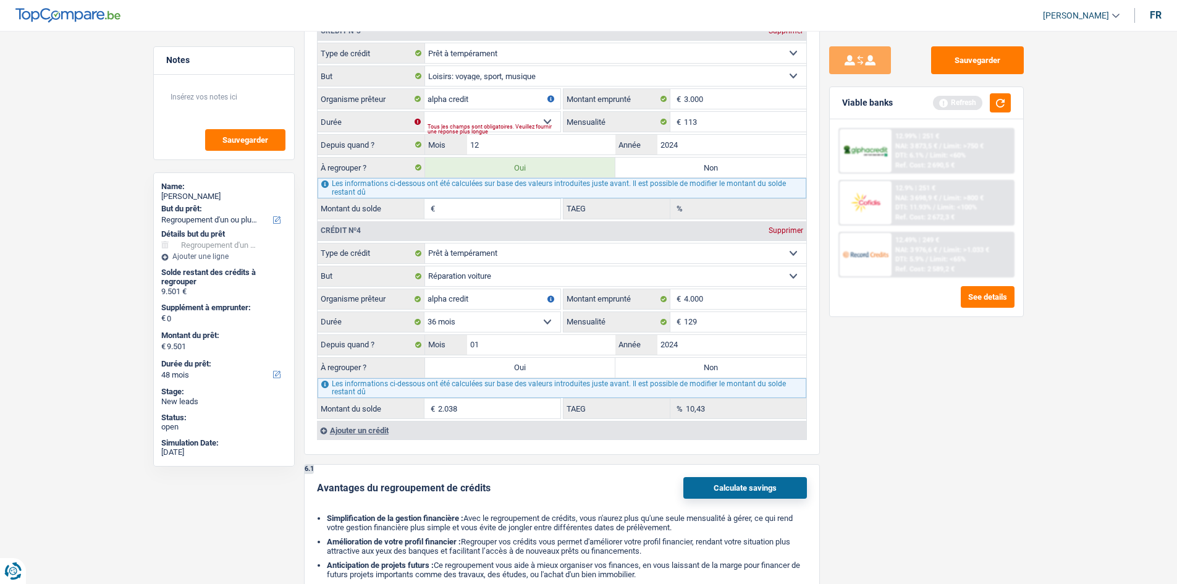
click at [930, 389] on div "Sauvegarder Viable banks Refresh 12.99% | 251 € NAI: 3 873,5 € / Limit: >750 € …" at bounding box center [926, 303] width 213 height 515
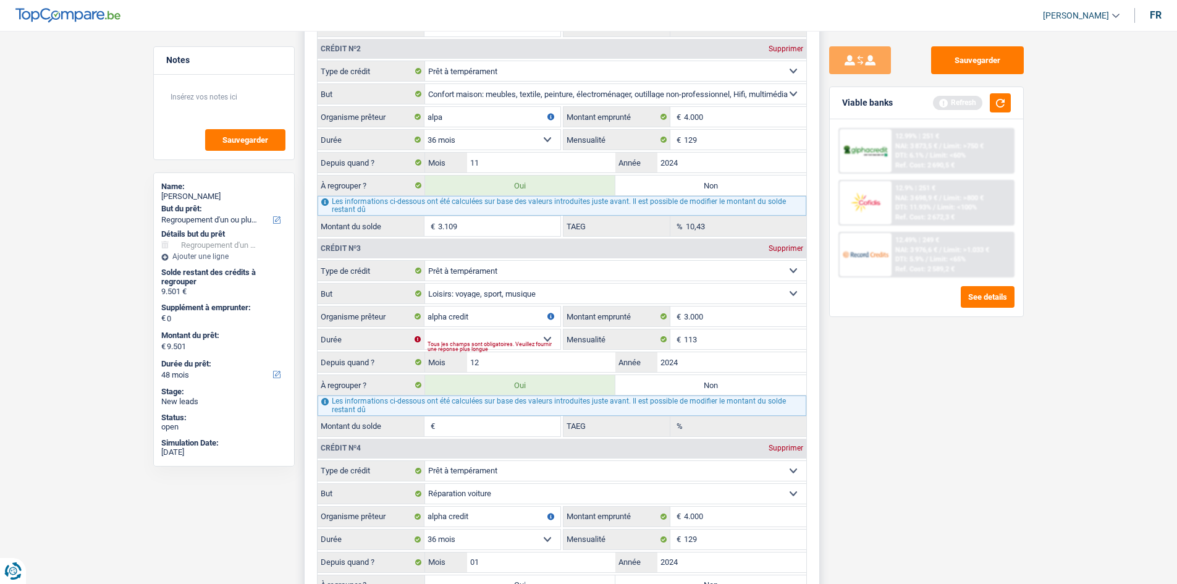
scroll to position [1432, 0]
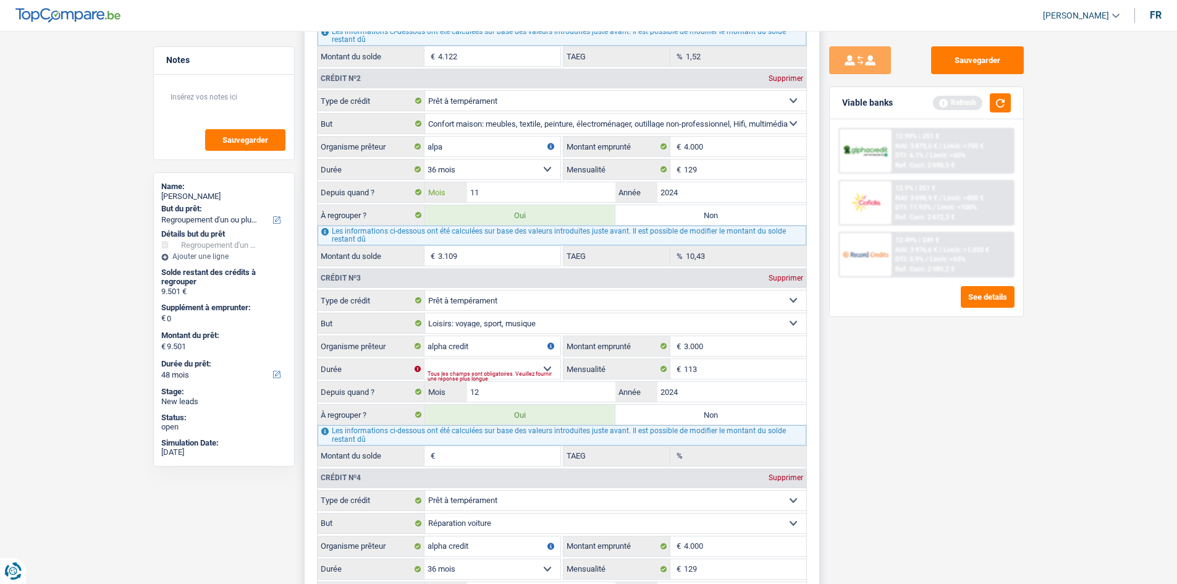
click at [518, 185] on input "11" at bounding box center [541, 192] width 149 height 20
type input "1"
type input "06"
type input "2.585"
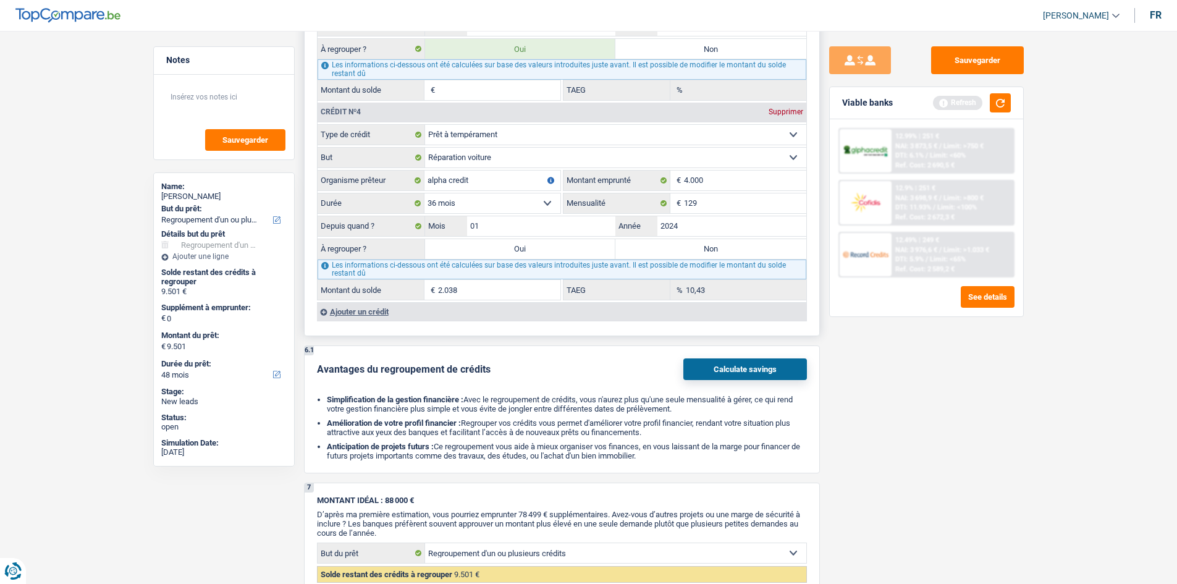
scroll to position [1803, 0]
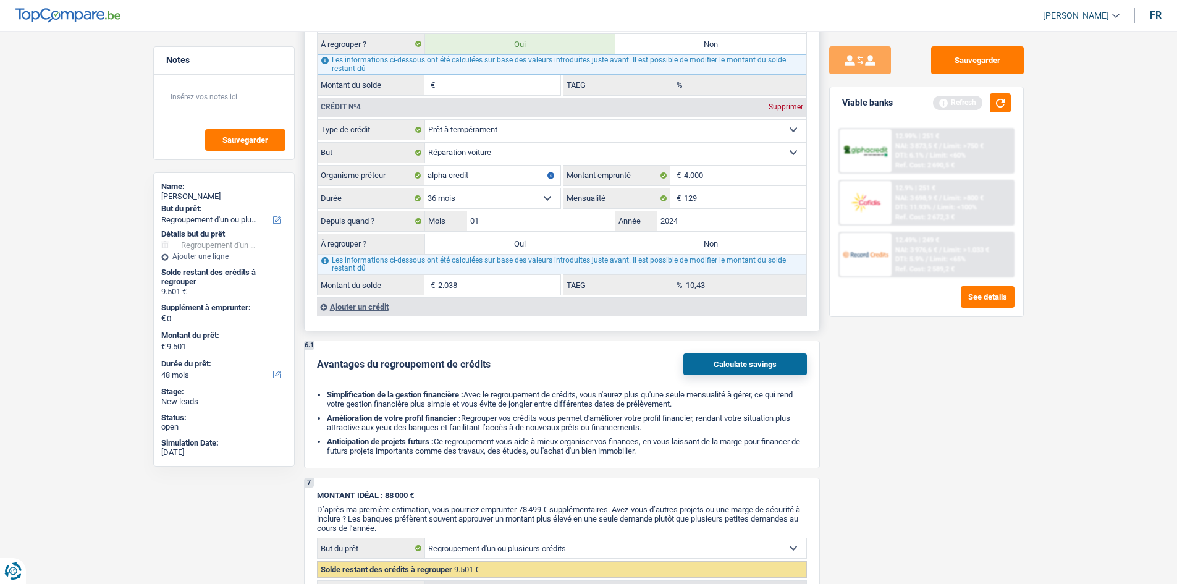
click at [553, 255] on div "Les informations ci-dessous ont été calculées sur base des valeurs introduites …" at bounding box center [562, 265] width 489 height 20
click at [549, 249] on label "Oui" at bounding box center [520, 244] width 191 height 20
click at [549, 249] on input "Oui" at bounding box center [520, 244] width 191 height 20
radio input "true"
type input "0"
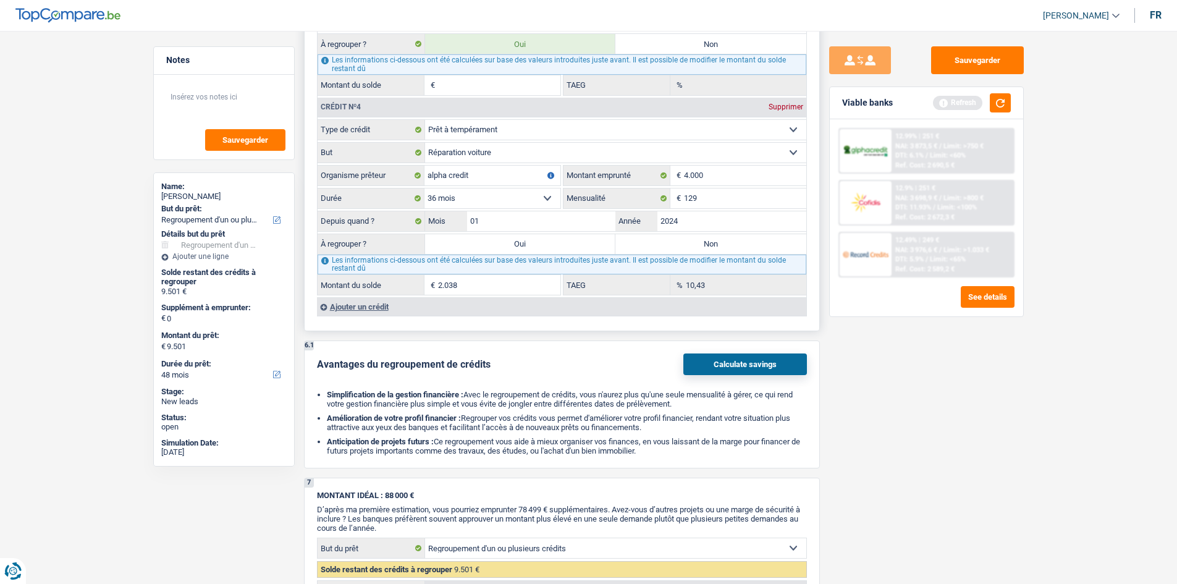
type input "0"
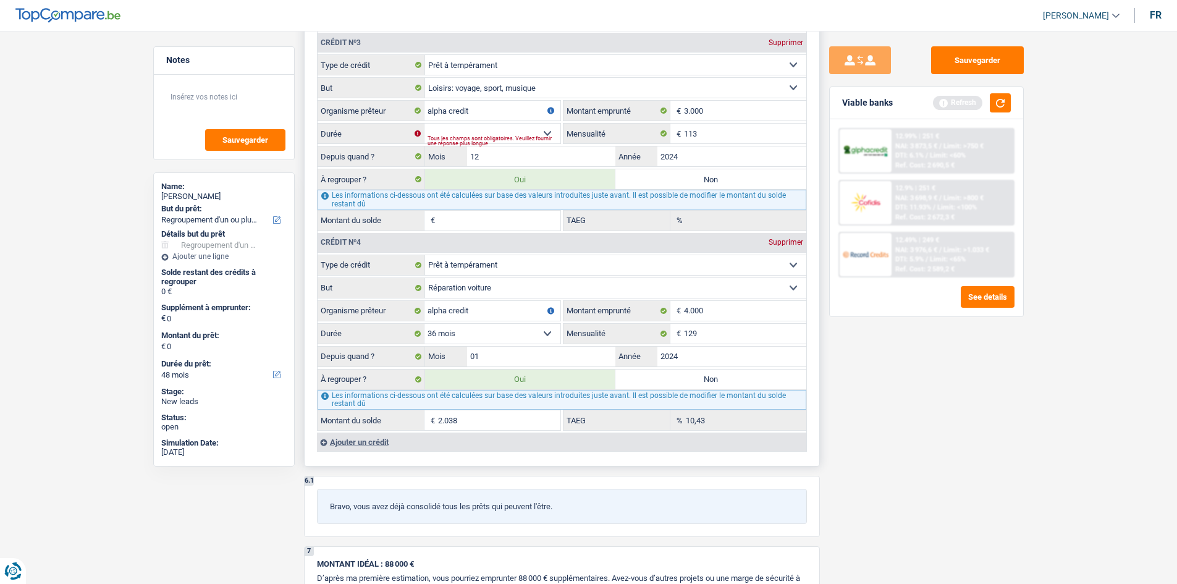
scroll to position [1668, 0]
click at [471, 221] on input "Montant du solde" at bounding box center [499, 220] width 122 height 20
click at [507, 128] on select "12 mois 18 mois 24 mois 30 mois Sélectionner une option" at bounding box center [492, 133] width 136 height 20
select select "30"
click at [424, 123] on select "12 mois 18 mois 24 mois 30 mois Sélectionner une option" at bounding box center [492, 133] width 136 height 20
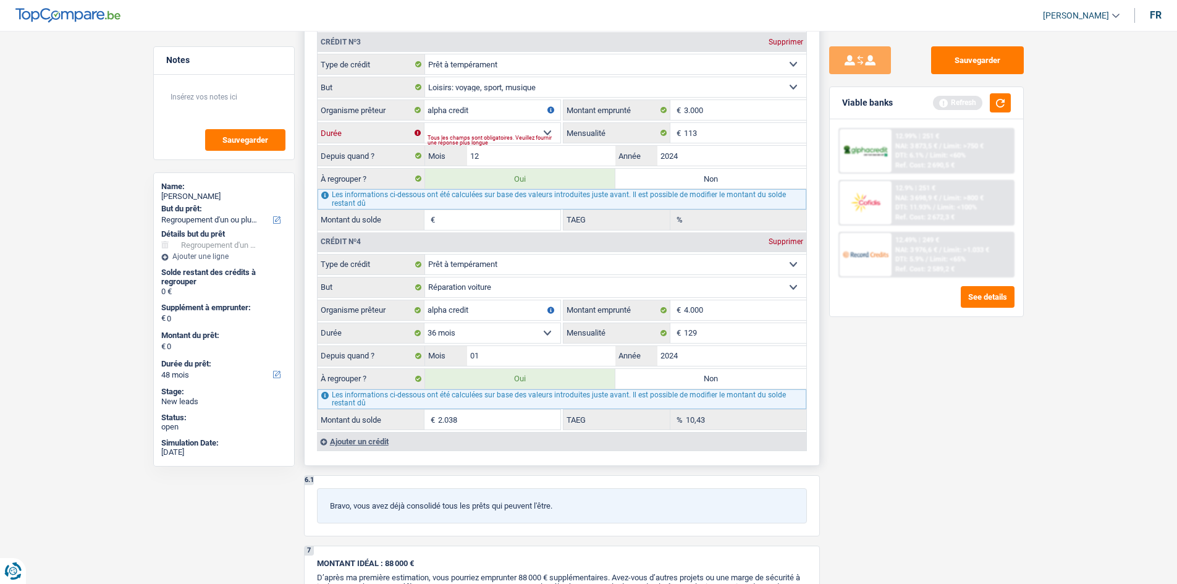
type input "11.015"
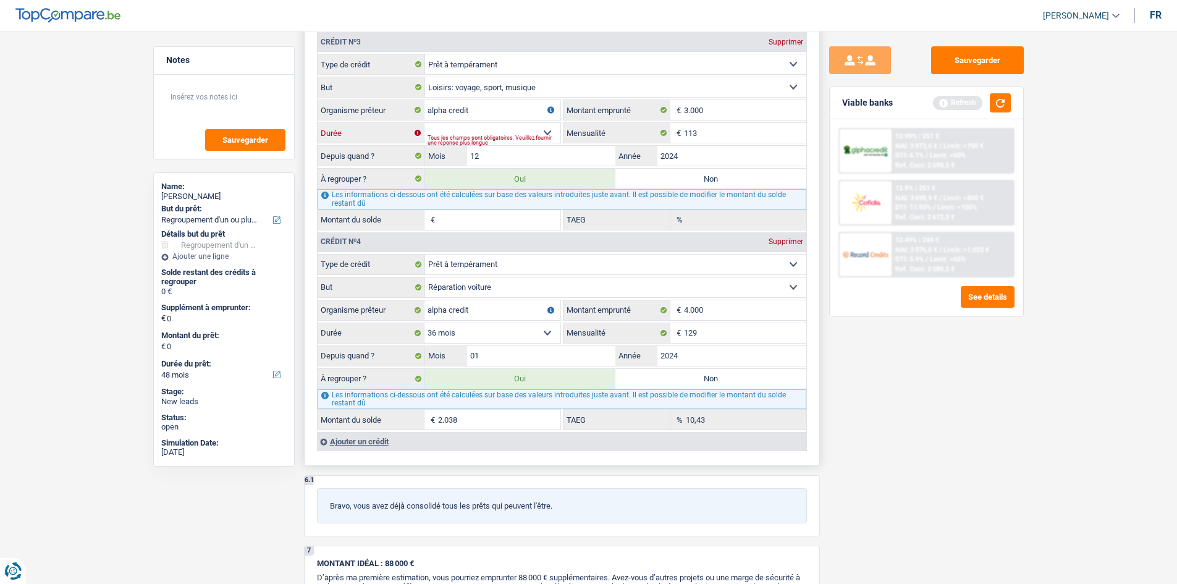
type input "2.270"
type input "10,13"
select select "60"
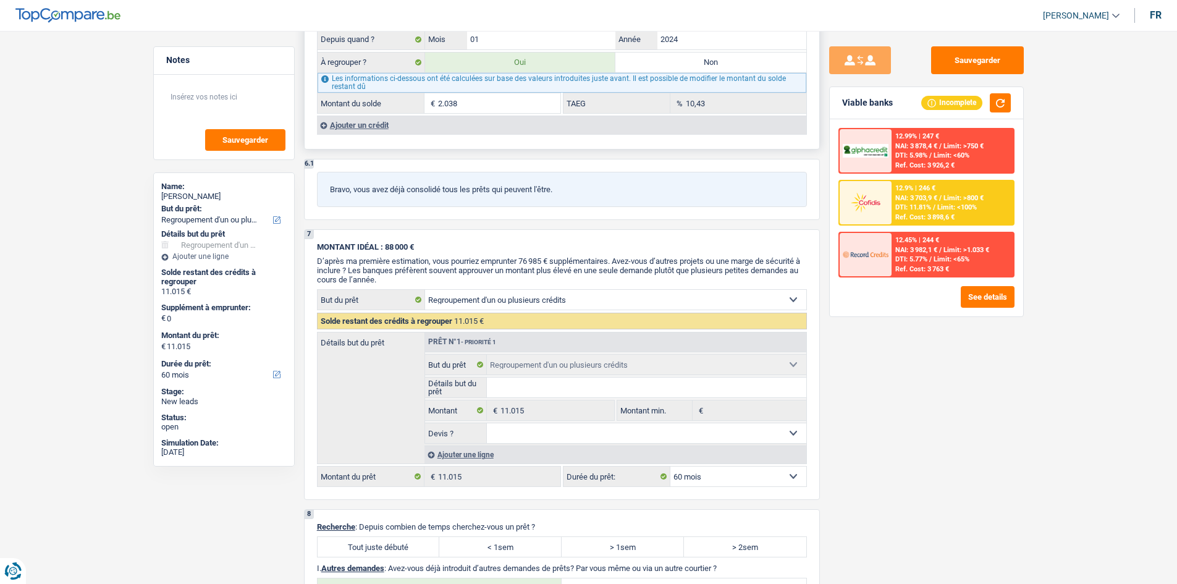
scroll to position [1977, 0]
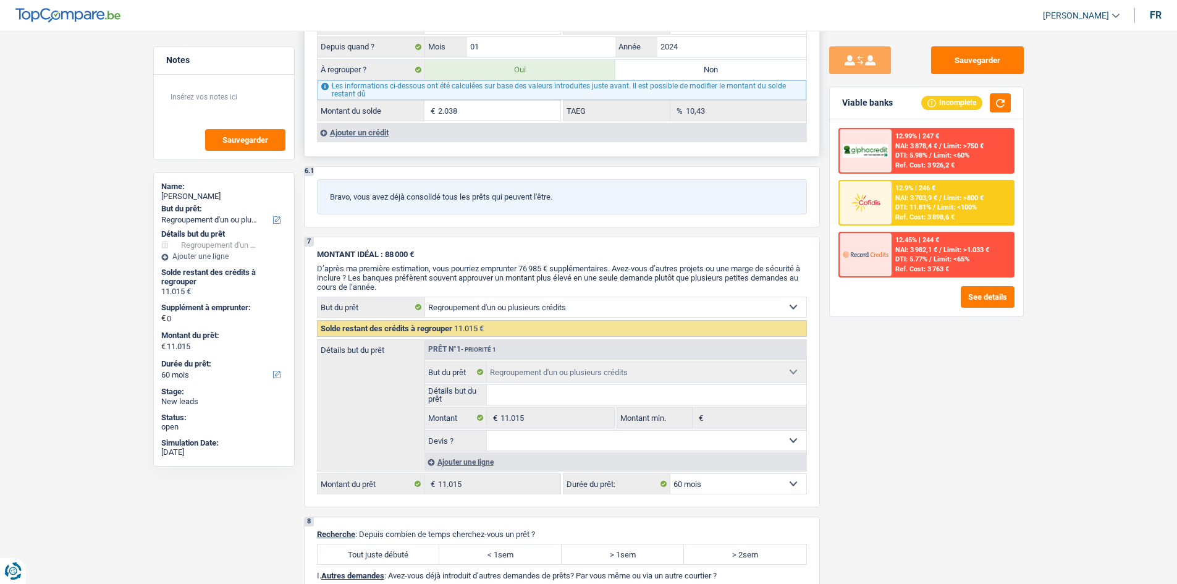
click at [368, 132] on div "Ajouter un crédit" at bounding box center [561, 132] width 489 height 19
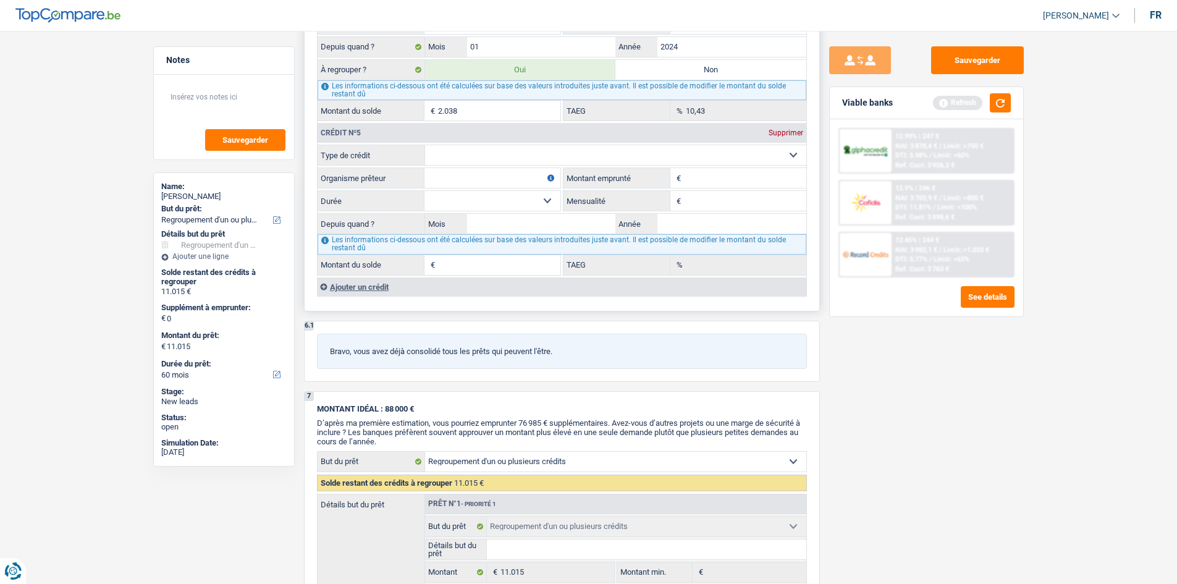
click at [494, 151] on select "Carte ou ouverture de crédit Prêt hypothécaire Vente à tempérament Prêt à tempé…" at bounding box center [615, 155] width 381 height 20
select select "cardOrCredit"
type input "0"
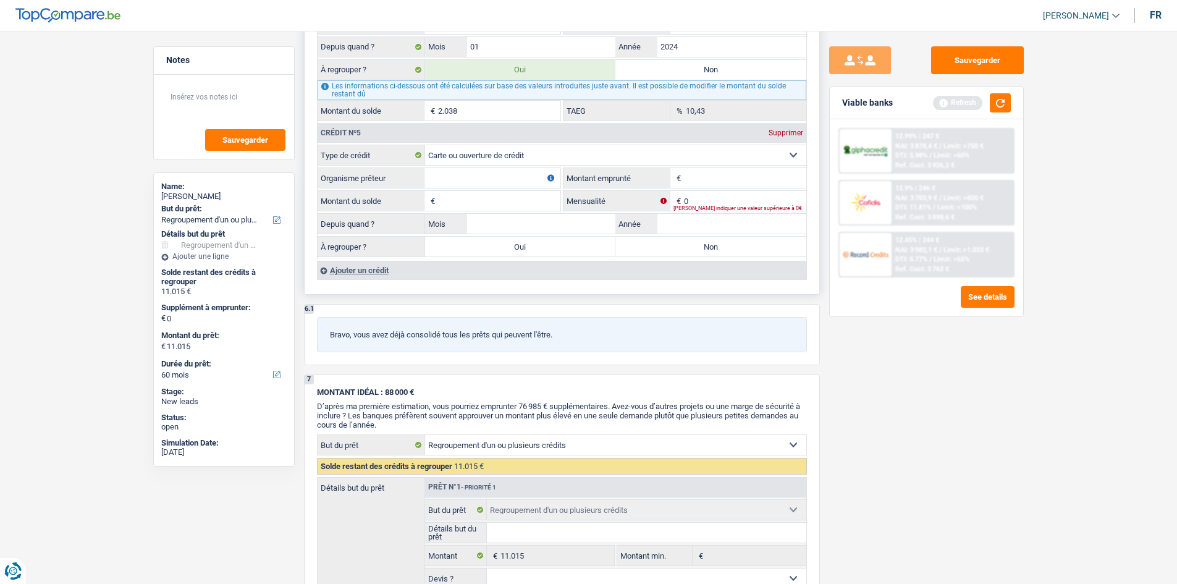
click at [474, 178] on input "Organisme prêteur" at bounding box center [492, 178] width 136 height 20
type input "belfius"
click at [685, 181] on input "Montant emprunté" at bounding box center [745, 178] width 122 height 20
click at [702, 177] on input "Montant emprunté" at bounding box center [745, 178] width 122 height 20
click at [717, 180] on input "1.250" at bounding box center [745, 178] width 122 height 20
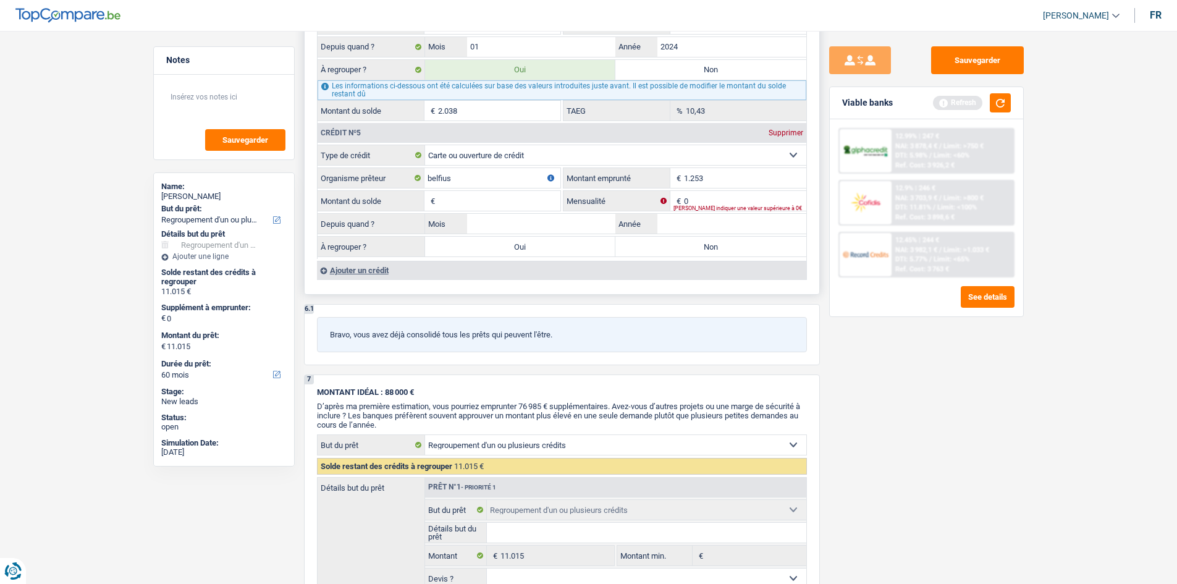
type input "1.253"
click at [692, 202] on input "0" at bounding box center [745, 201] width 122 height 20
click at [782, 271] on div "Ajouter un crédit" at bounding box center [561, 270] width 489 height 19
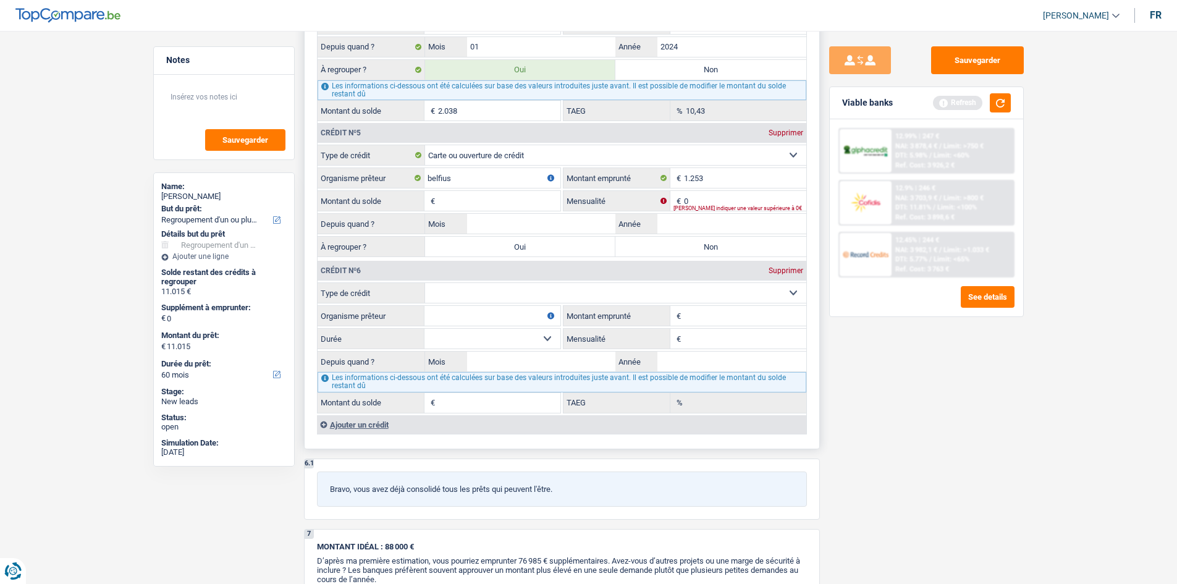
click at [703, 207] on div "[PERSON_NAME] indiquer une valeur supérieure à 0€" at bounding box center [739, 208] width 133 height 5
click at [699, 200] on input "0" at bounding box center [745, 201] width 122 height 20
type input "50"
click at [511, 199] on input "Montant du solde" at bounding box center [499, 201] width 122 height 20
click at [511, 199] on input "12" at bounding box center [499, 201] width 122 height 20
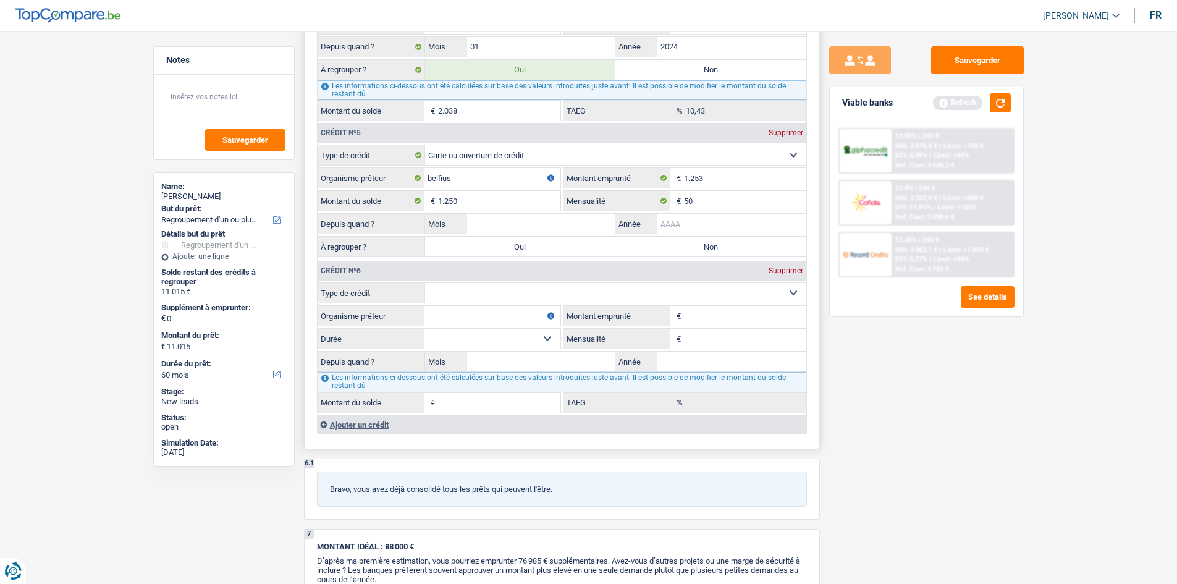
click at [702, 221] on input "Année" at bounding box center [731, 224] width 149 height 20
click at [684, 223] on input "Année" at bounding box center [731, 224] width 149 height 20
click at [510, 204] on input "1.250" at bounding box center [499, 201] width 122 height 20
type input "1.253"
click at [690, 230] on input "Année" at bounding box center [731, 224] width 149 height 20
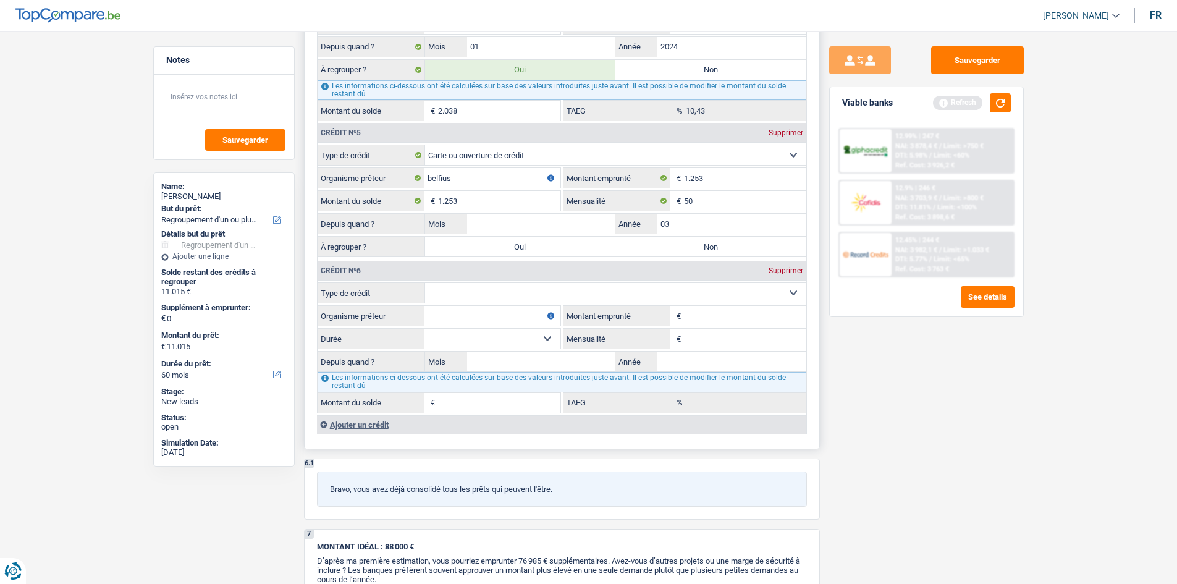
type input "0"
type input "2025"
click at [587, 228] on input "Mois" at bounding box center [541, 224] width 149 height 20
type input "03"
drag, startPoint x: 475, startPoint y: 233, endPoint x: 482, endPoint y: 248, distance: 16.3
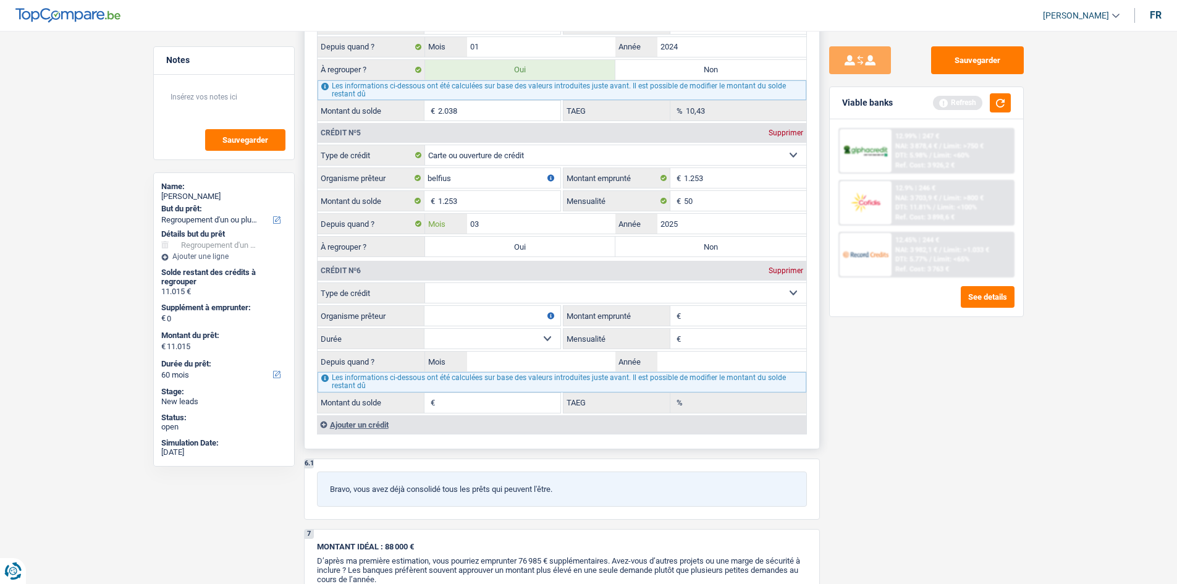
click at [480, 244] on fieldset "Carte ou ouverture de crédit Prêt hypothécaire Vente à tempérament Prêt à tempé…" at bounding box center [562, 202] width 489 height 114
click at [482, 248] on label "Oui" at bounding box center [520, 247] width 191 height 20
click at [482, 248] on input "Oui" at bounding box center [520, 247] width 191 height 20
radio input "true"
type input "12.268"
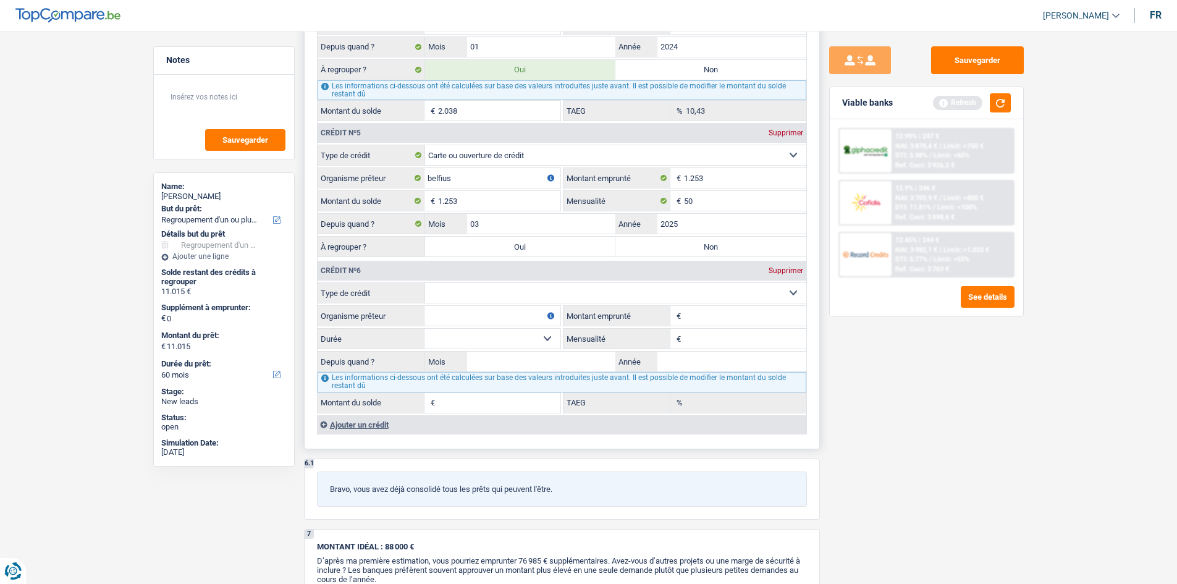
type input "12.268"
click at [467, 292] on select "Carte ou ouverture de crédit Prêt hypothécaire Vente à tempérament Prêt à tempé…" at bounding box center [615, 293] width 381 height 20
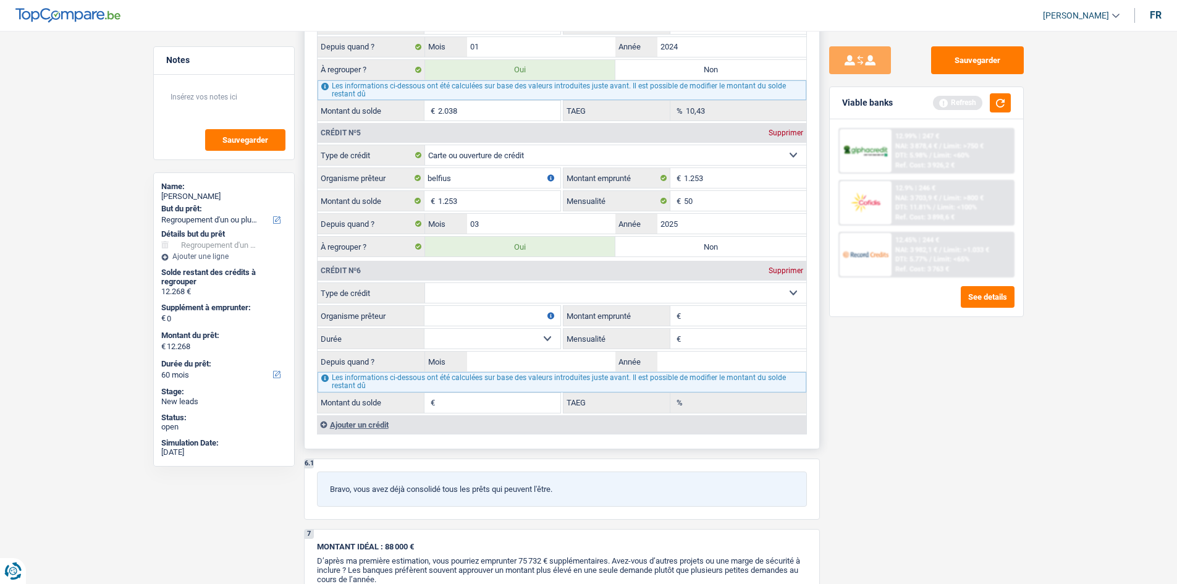
select select "cardOrCredit"
type input "0"
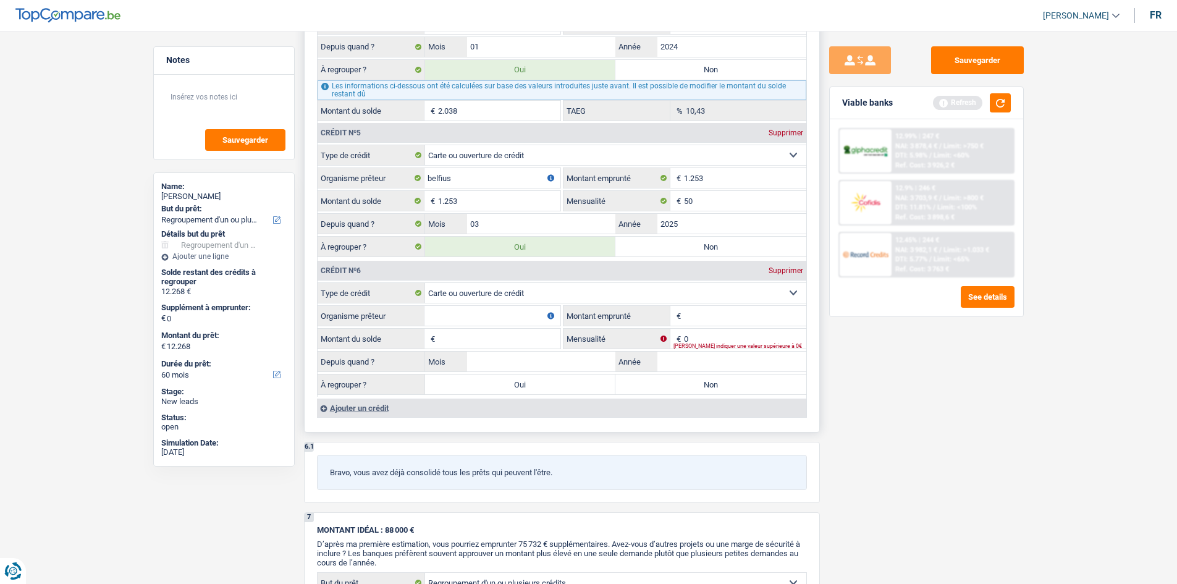
click at [430, 322] on input "Organisme prêteur" at bounding box center [492, 316] width 136 height 20
type input "bnp"
click at [699, 314] on input "Montant emprunté" at bounding box center [745, 316] width 122 height 20
click at [699, 314] on input "488" at bounding box center [745, 316] width 122 height 20
type input "4.882"
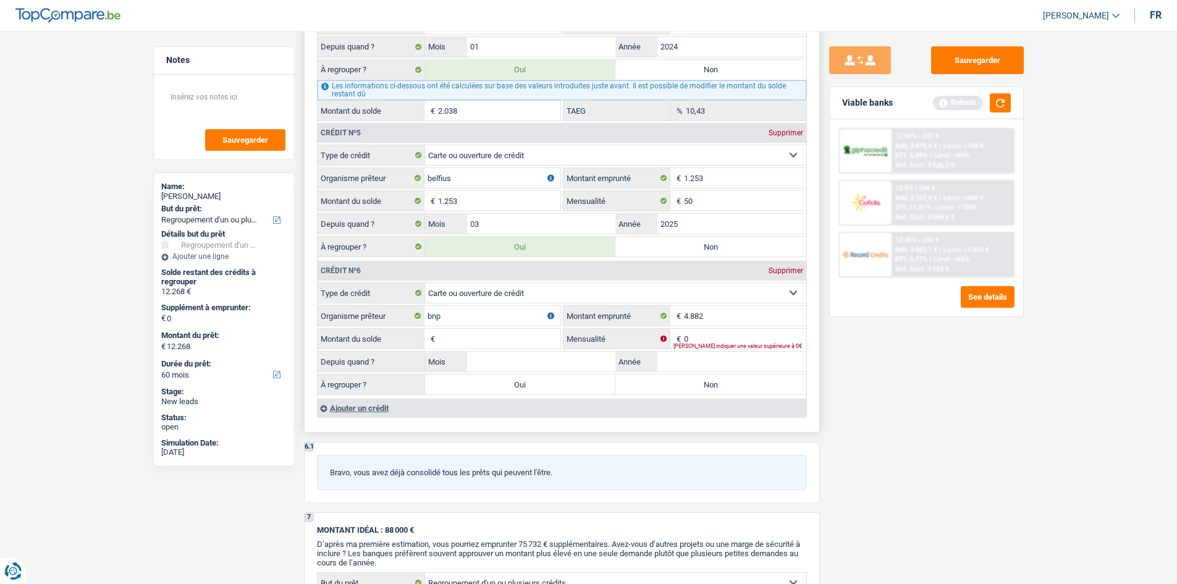
click at [489, 336] on input "Montant du solde" at bounding box center [499, 339] width 122 height 20
type input "4.882"
click at [715, 337] on input "0" at bounding box center [745, 339] width 122 height 20
click at [715, 337] on input "Mensualité" at bounding box center [745, 339] width 122 height 20
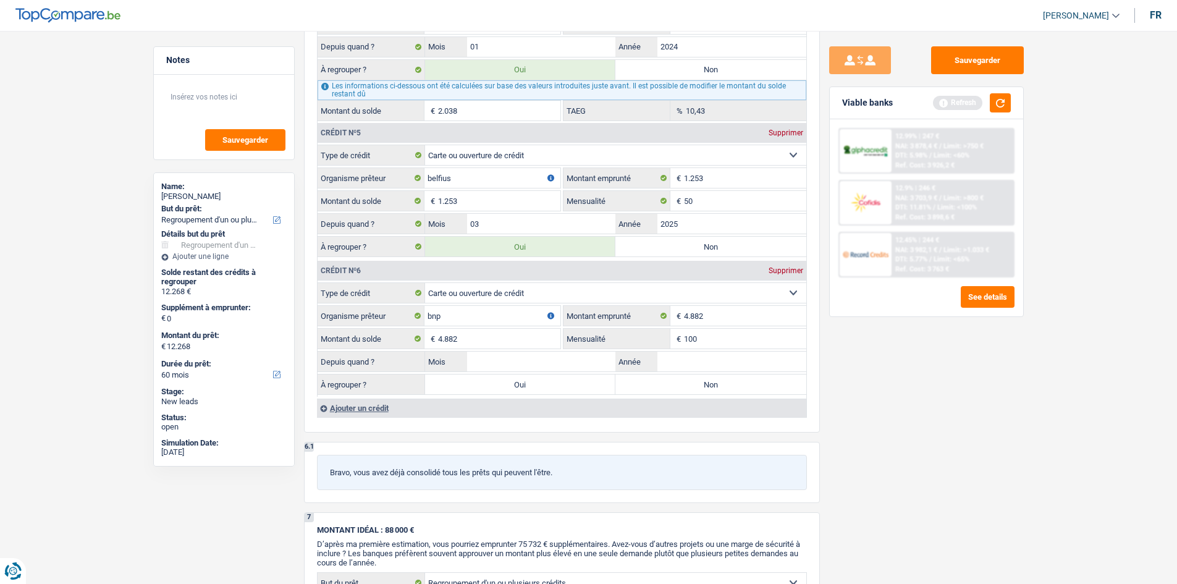
type input "100"
click at [887, 408] on div "Sauvegarder Viable banks Refresh 12.99% | 247 € NAI: 3 878,4 € / Limit: >750 € …" at bounding box center [926, 303] width 213 height 515
click at [532, 382] on label "Oui" at bounding box center [520, 384] width 191 height 20
click at [532, 382] on input "Oui" at bounding box center [520, 384] width 191 height 20
radio input "true"
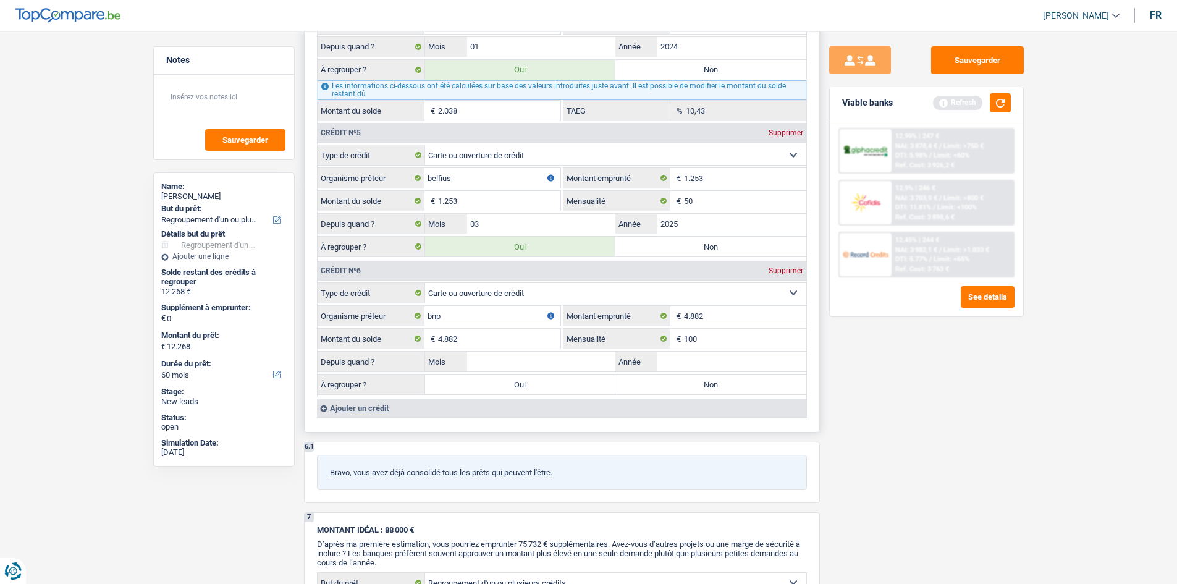
type input "17.150"
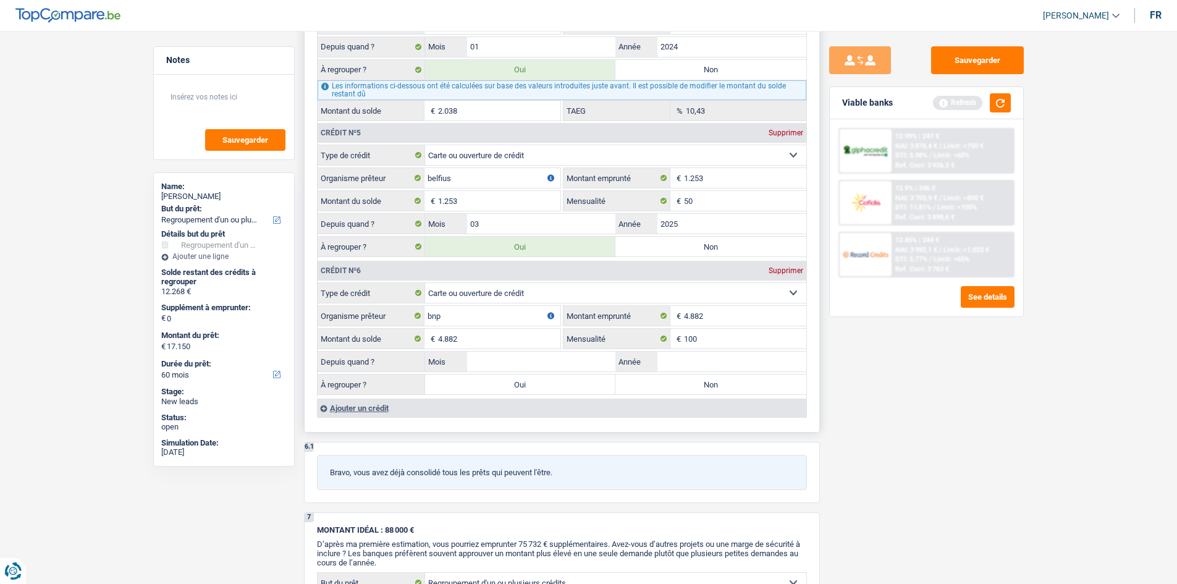
select select "84"
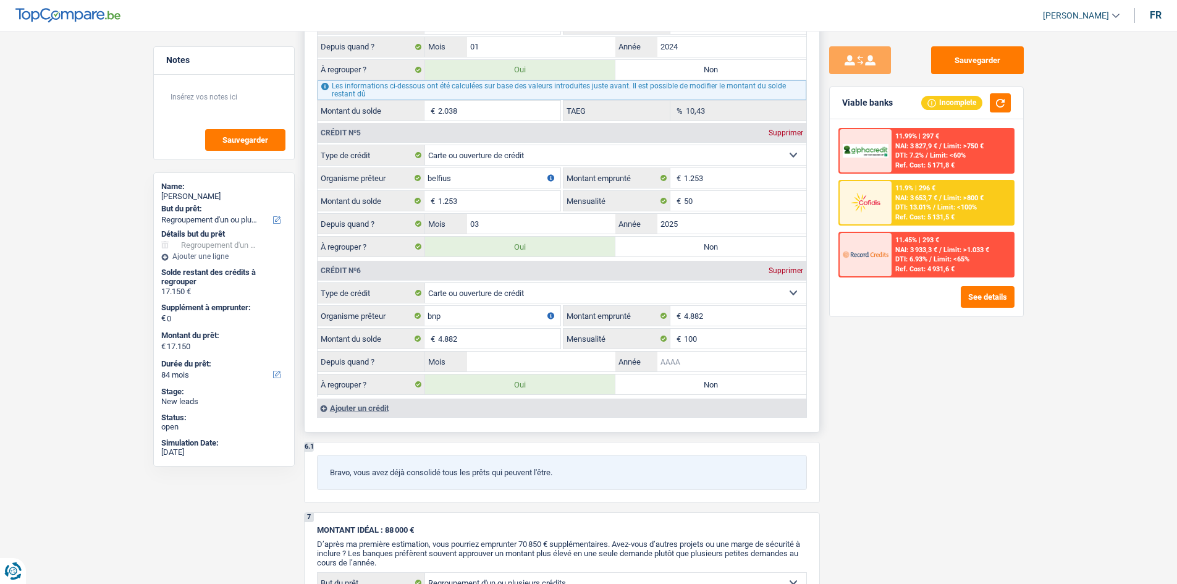
click at [673, 369] on input "Année" at bounding box center [731, 361] width 149 height 20
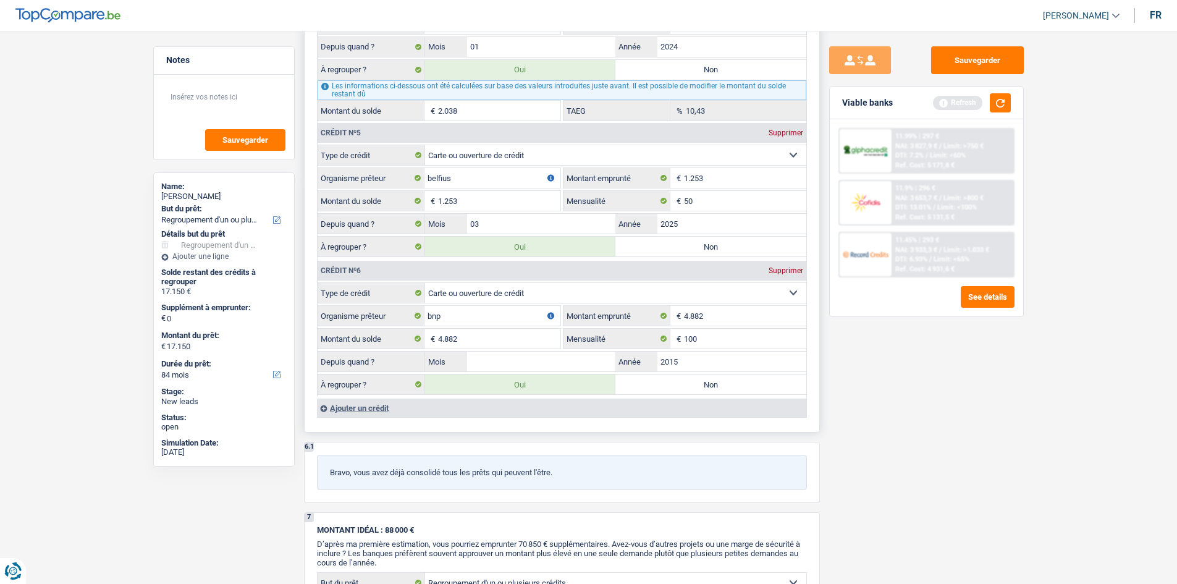
drag, startPoint x: 707, startPoint y: 368, endPoint x: 634, endPoint y: 398, distance: 78.9
click at [637, 395] on fieldset "Carte ou ouverture de crédit Prêt hypothécaire Vente à tempérament Prêt à tempé…" at bounding box center [562, 339] width 489 height 114
type input "2015"
click at [532, 358] on input "Mois" at bounding box center [541, 361] width 149 height 20
type input "05"
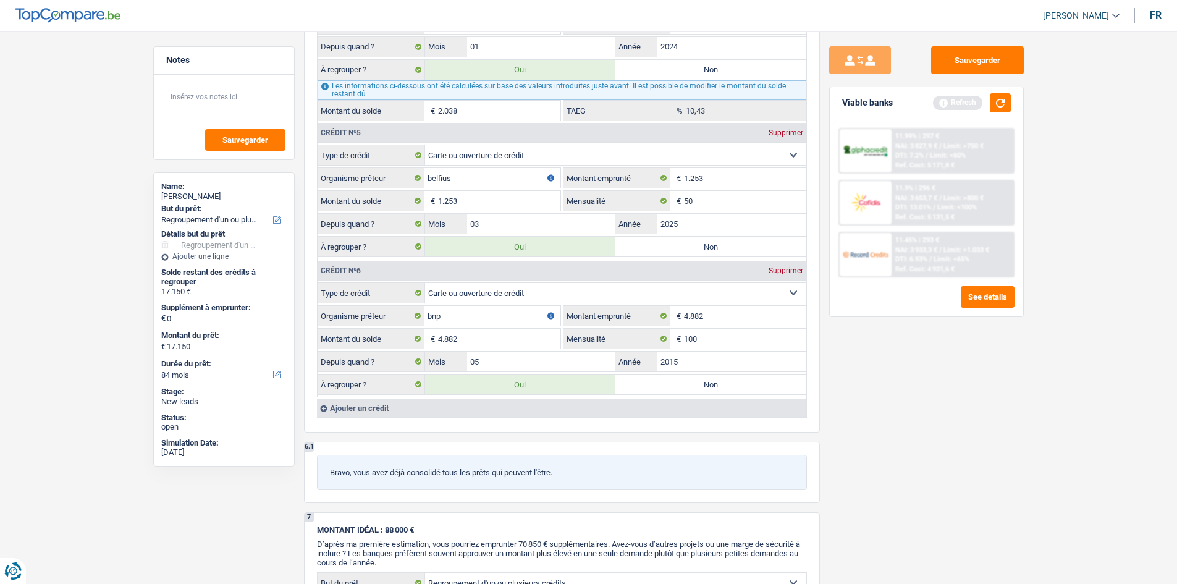
click at [917, 431] on div "Sauvegarder Viable banks Refresh 11.99% | 297 € NAI: 3 827,9 € / Limit: >750 € …" at bounding box center [926, 303] width 213 height 515
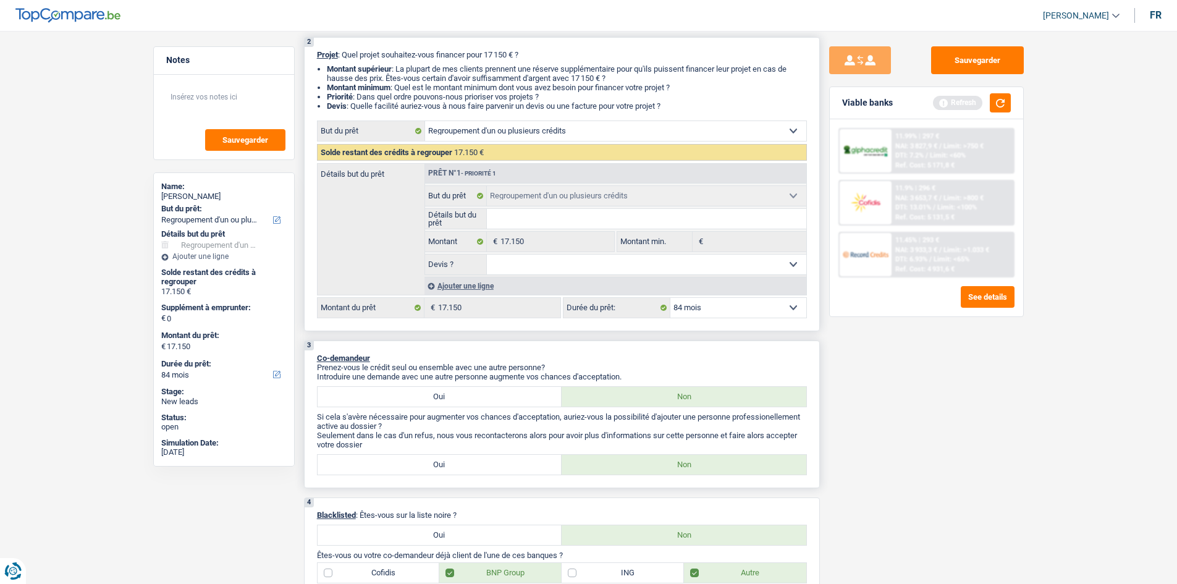
scroll to position [0, 0]
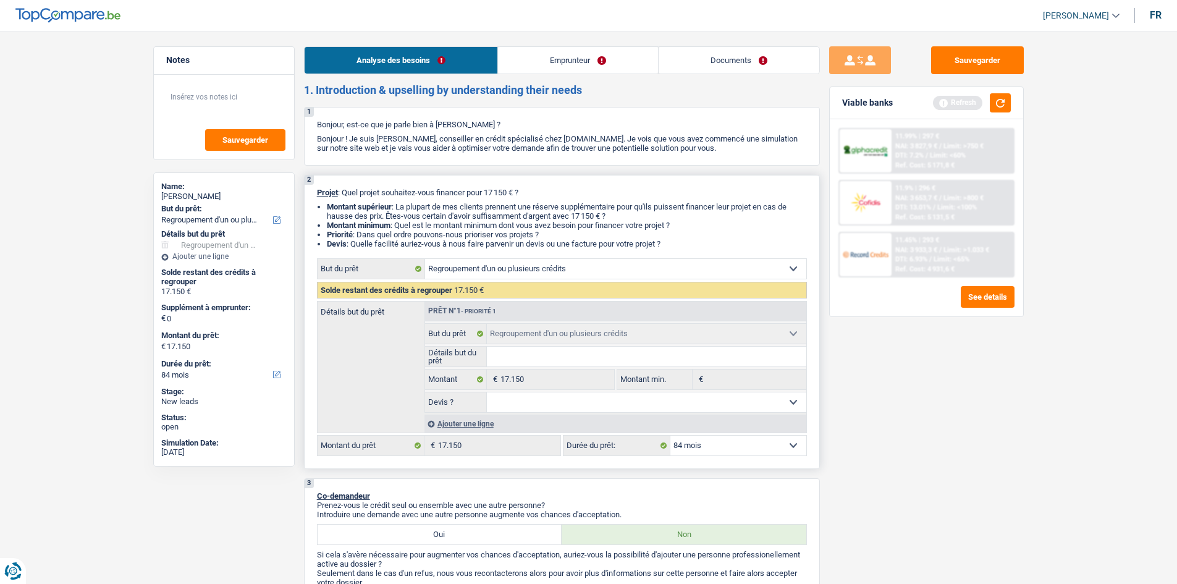
click at [604, 356] on input "Détails but du prêt" at bounding box center [646, 357] width 319 height 20
type input "r"
type input "re"
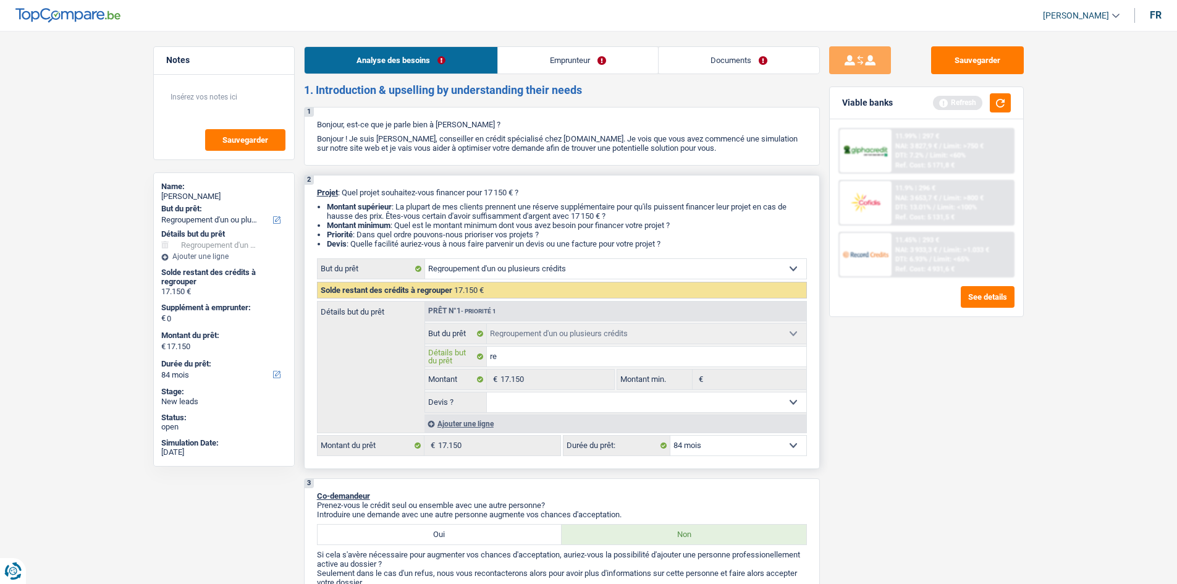
type input "reg"
type input "regr"
type input "regro"
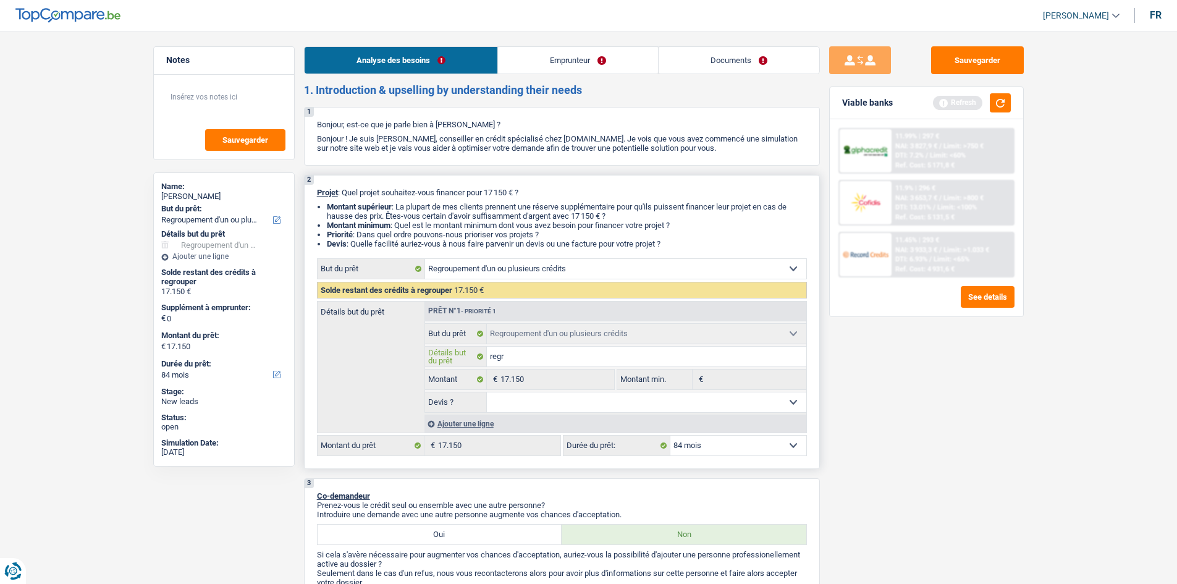
type input "regro"
type input "regrou"
type input "regroup"
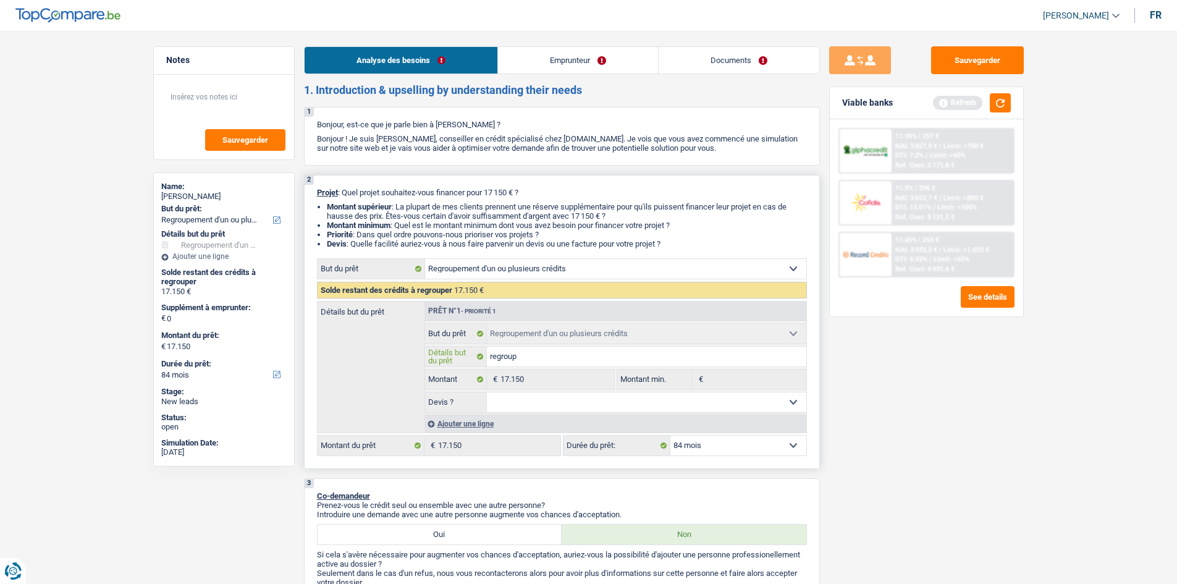
type input "regroupe"
click at [521, 403] on select "Oui Non Non répondu Sélectionner une option" at bounding box center [646, 402] width 319 height 20
click at [487, 392] on select "Oui Non Non répondu Sélectionner une option" at bounding box center [646, 402] width 319 height 20
click at [457, 421] on div "Ajouter une ligne" at bounding box center [615, 424] width 382 height 18
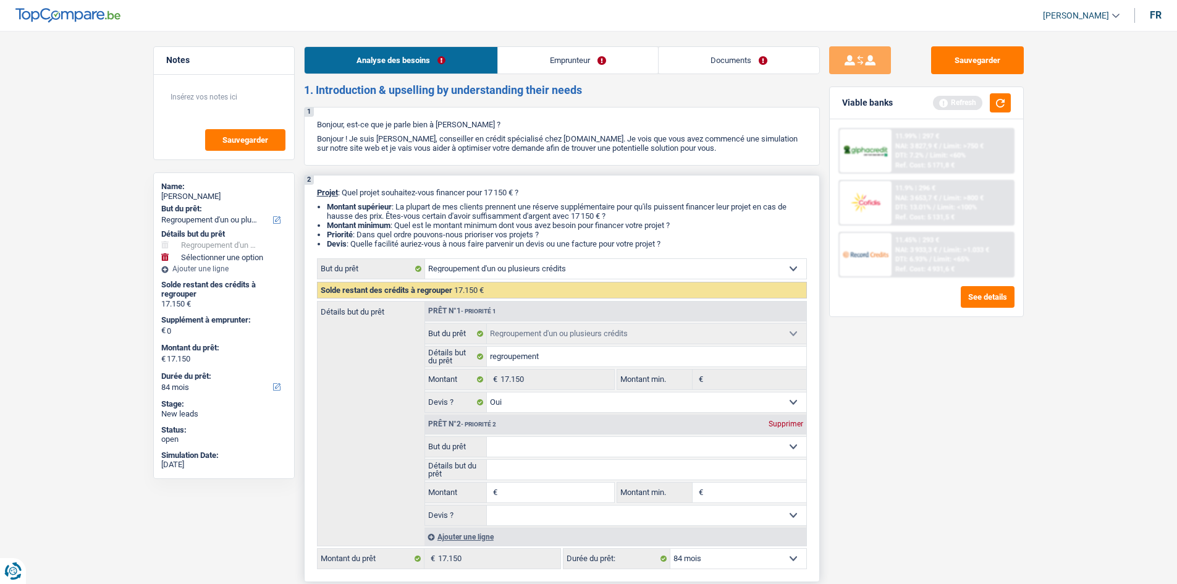
click at [546, 440] on select "Confort maison: meubles, textile, peinture, électroménager, outillage non-profe…" at bounding box center [646, 447] width 319 height 20
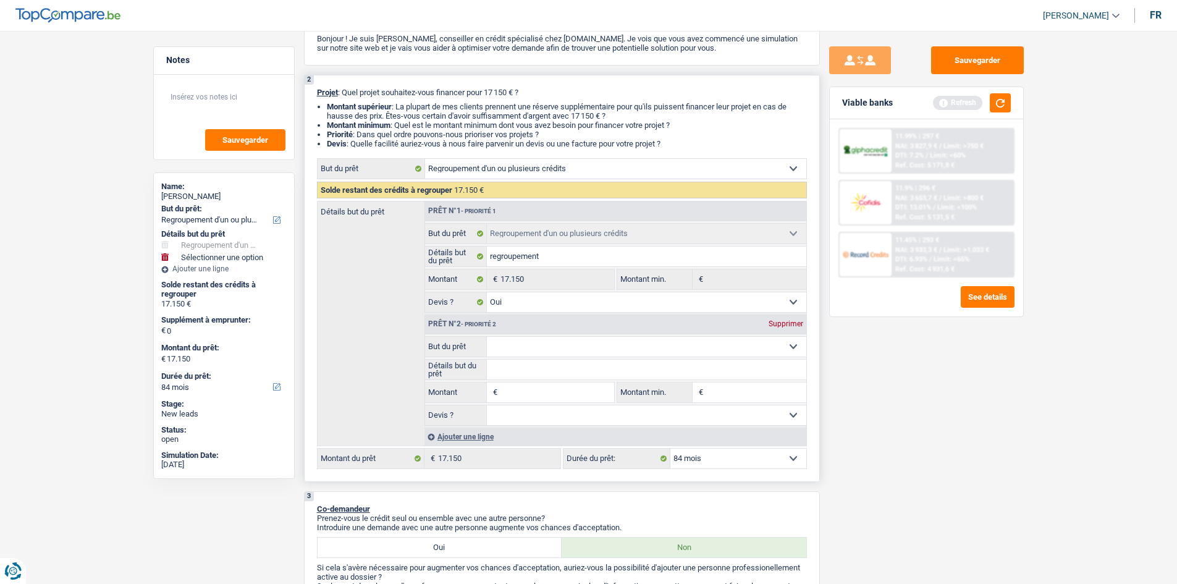
click at [515, 340] on select "Confort maison: meubles, textile, peinture, électroménager, outillage non-profe…" at bounding box center [646, 347] width 319 height 20
click at [359, 340] on div "Détails but du prêt Prêt n°1 - Priorité 1 Confort maison: meubles, textile, pei…" at bounding box center [562, 323] width 490 height 245
click at [560, 345] on select "Confort maison: meubles, textile, peinture, électroménager, outillage non-profe…" at bounding box center [646, 347] width 319 height 20
click at [392, 315] on div "Détails but du prêt Prêt n°1 - Priorité 1 Confort maison: meubles, textile, pei…" at bounding box center [562, 323] width 490 height 245
click at [490, 340] on select "Confort maison: meubles, textile, peinture, électroménager, outillage non-profe…" at bounding box center [646, 347] width 319 height 20
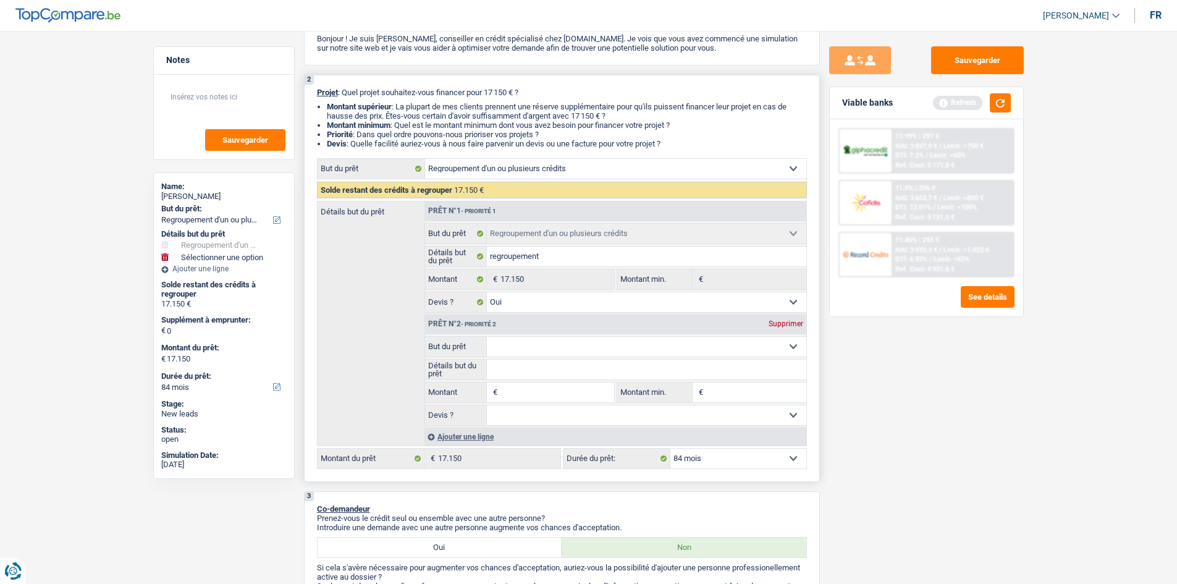
click at [487, 337] on select "Confort maison: meubles, textile, peinture, électroménager, outillage non-profe…" at bounding box center [646, 347] width 319 height 20
click at [508, 346] on select "Confort maison: meubles, textile, peinture, électroménager, outillage non-profe…" at bounding box center [646, 347] width 319 height 20
click at [487, 337] on select "Confort maison: meubles, textile, peinture, électroménager, outillage non-profe…" at bounding box center [646, 347] width 319 height 20
click at [510, 369] on input "Détails but du prêt" at bounding box center [646, 370] width 319 height 20
click at [773, 393] on input "Montant min." at bounding box center [756, 392] width 100 height 20
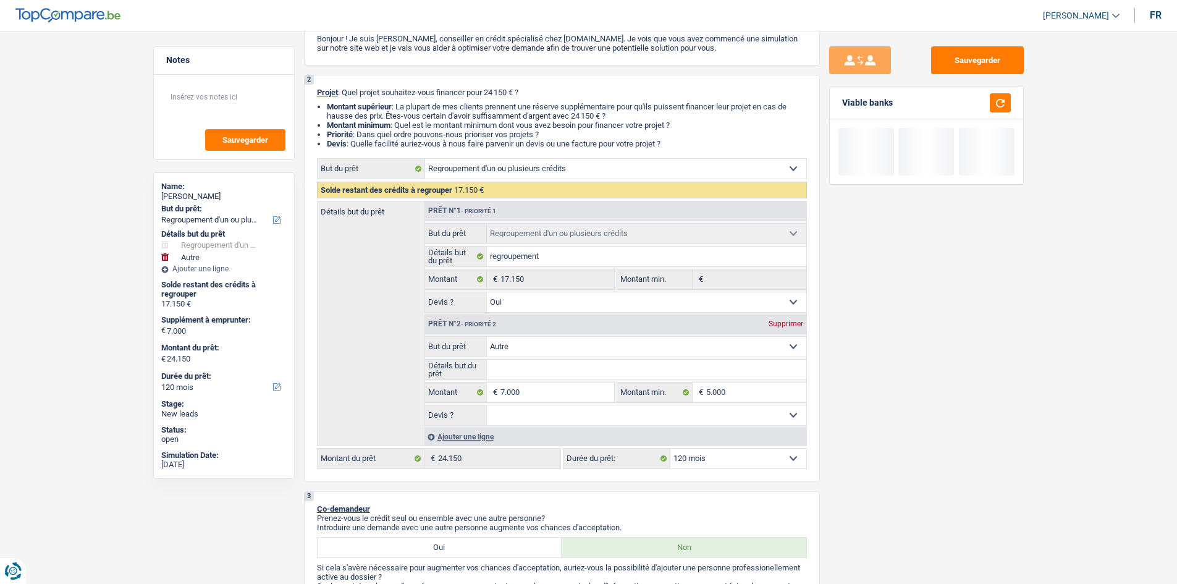
click at [859, 408] on div "Sauvegarder Viable banks" at bounding box center [926, 303] width 213 height 515
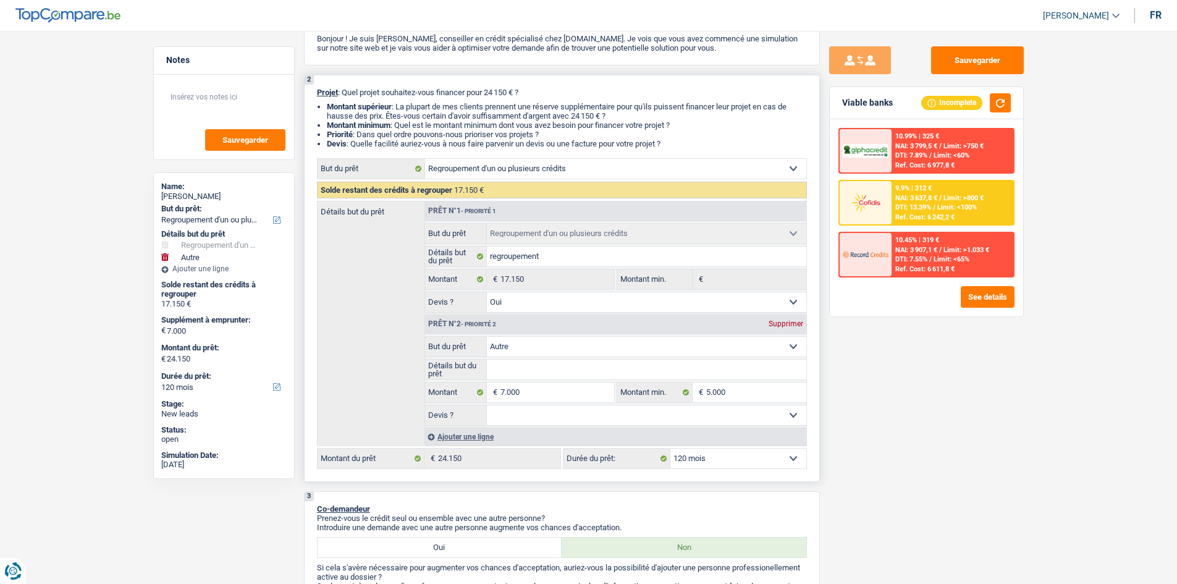
click at [525, 370] on input "Détails but du prêt" at bounding box center [646, 370] width 319 height 20
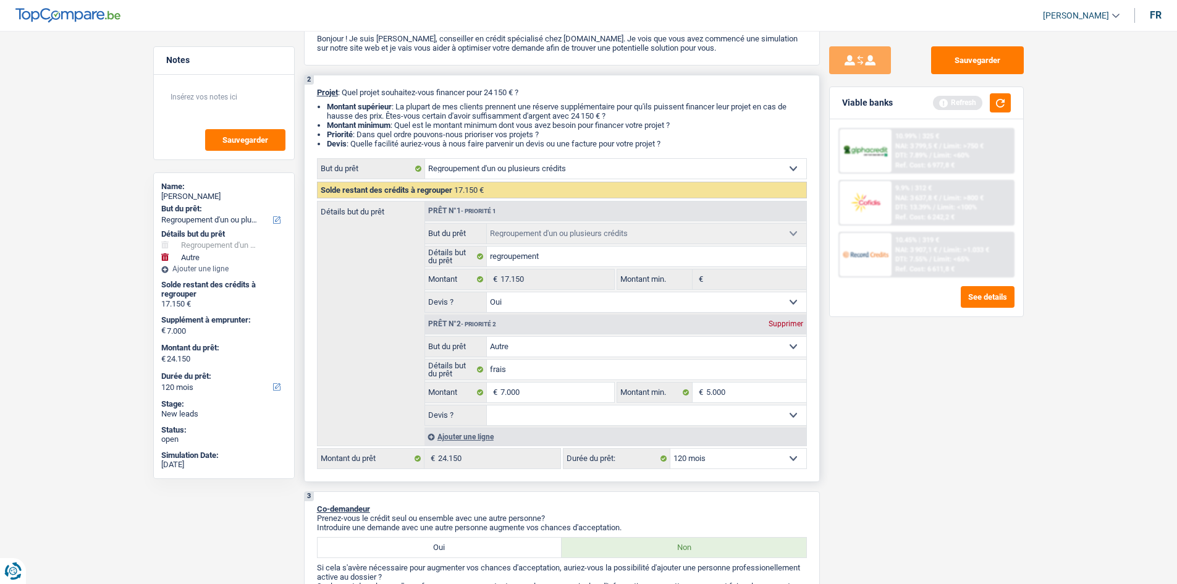
click at [768, 410] on select "Oui Non Non répondu Sélectionner une option" at bounding box center [646, 415] width 319 height 20
click at [487, 405] on select "Oui Non Non répondu Sélectionner une option" at bounding box center [646, 415] width 319 height 20
click at [576, 369] on input "frais" at bounding box center [646, 370] width 319 height 20
click at [999, 102] on button "button" at bounding box center [1000, 102] width 21 height 19
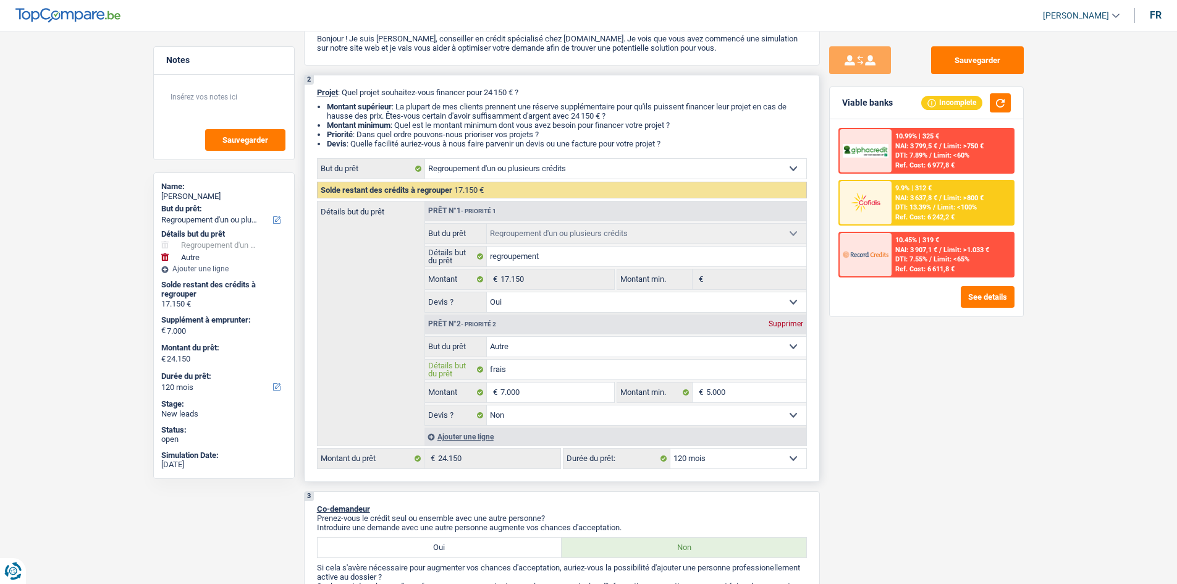
click at [537, 368] on input "frais" at bounding box center [646, 370] width 319 height 20
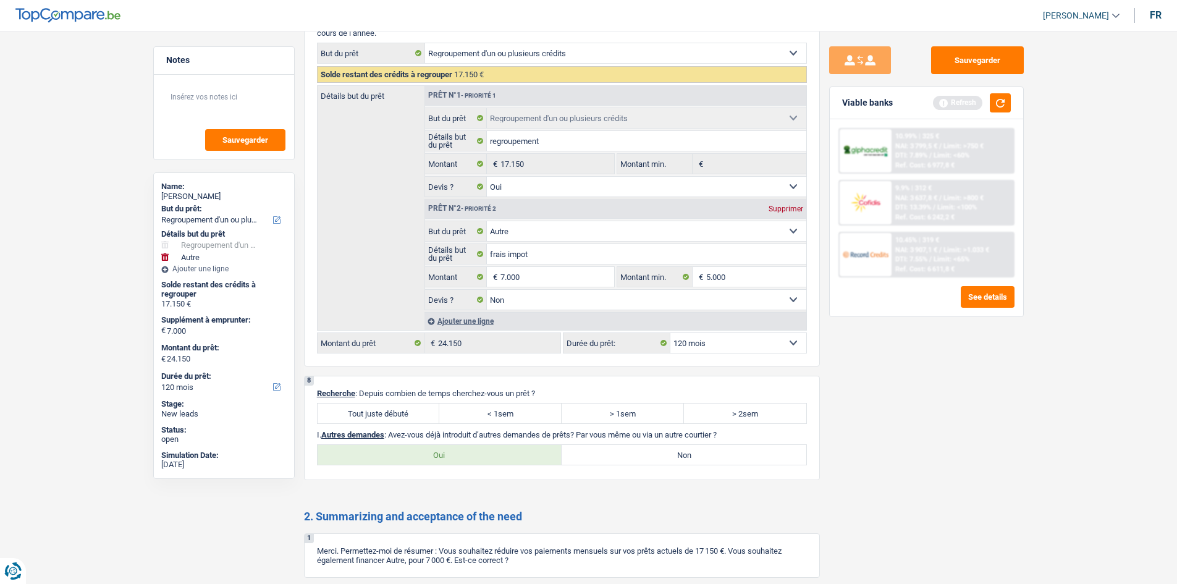
scroll to position [2809, 0]
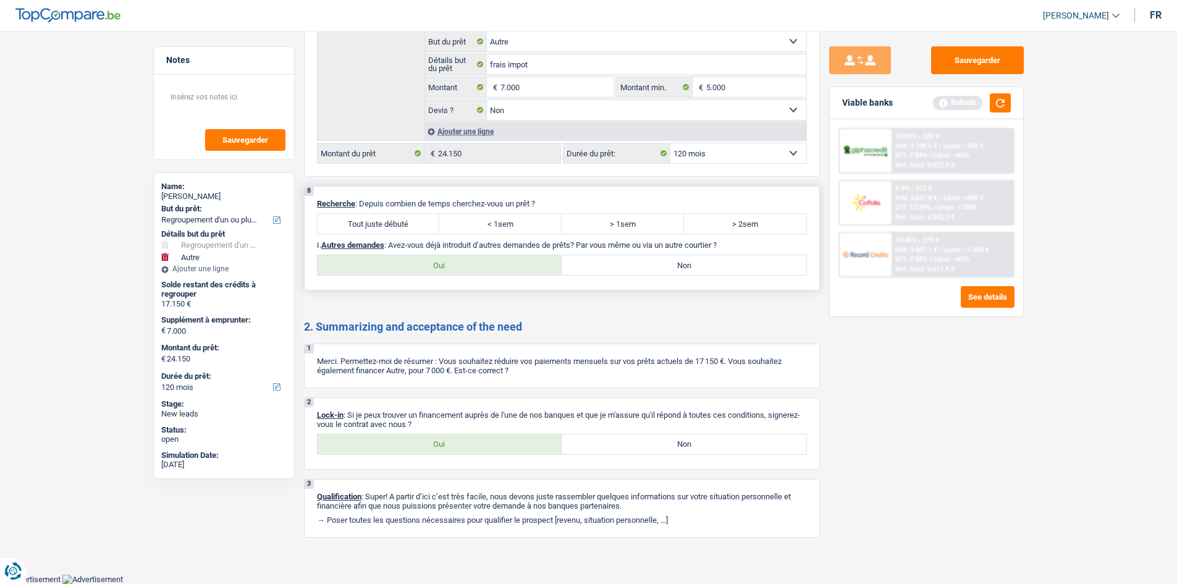
click at [398, 219] on label "Tout juste débuté" at bounding box center [379, 224] width 122 height 20
click at [398, 219] on input "Tout juste débuté" at bounding box center [379, 224] width 122 height 20
click at [602, 265] on label "Non" at bounding box center [684, 265] width 245 height 20
click at [602, 265] on input "Non" at bounding box center [684, 265] width 245 height 20
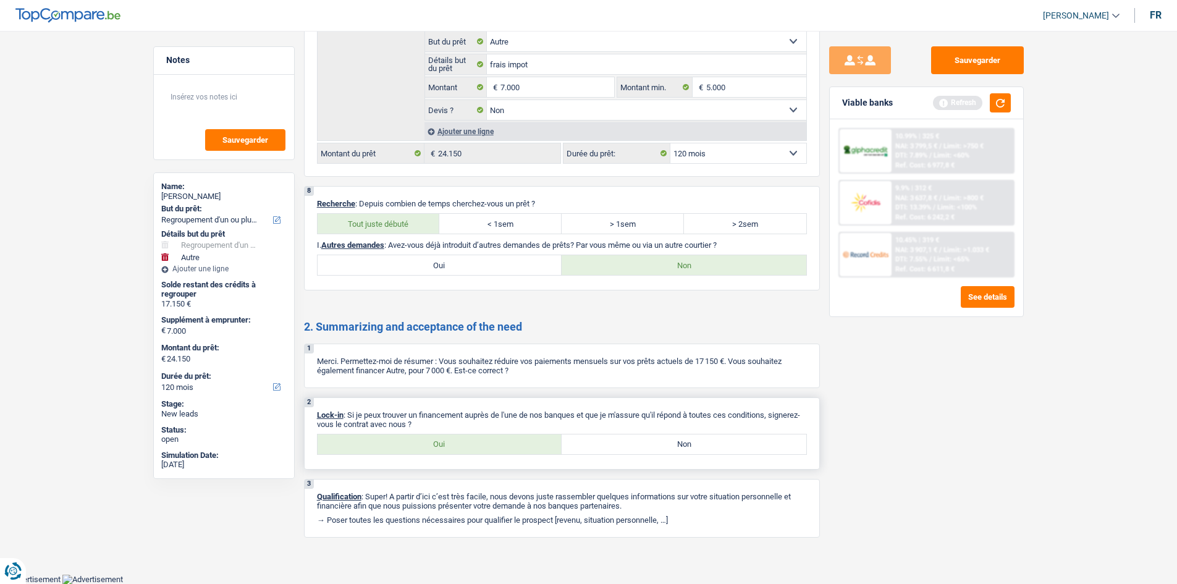
click at [529, 445] on label "Oui" at bounding box center [440, 444] width 245 height 20
click at [529, 445] on input "Oui" at bounding box center [440, 444] width 245 height 20
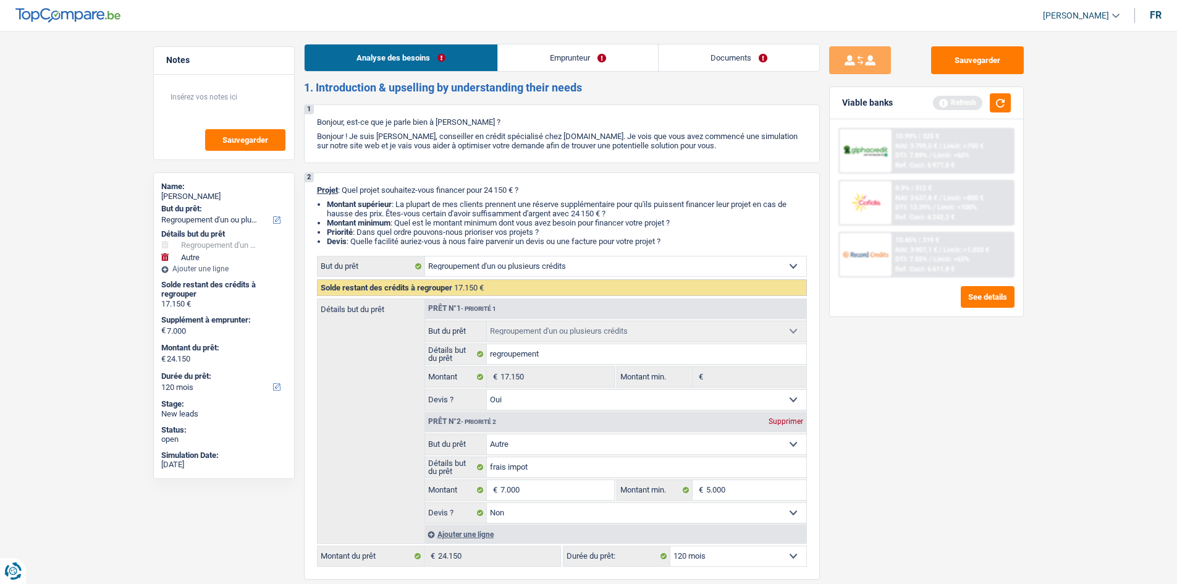
scroll to position [0, 0]
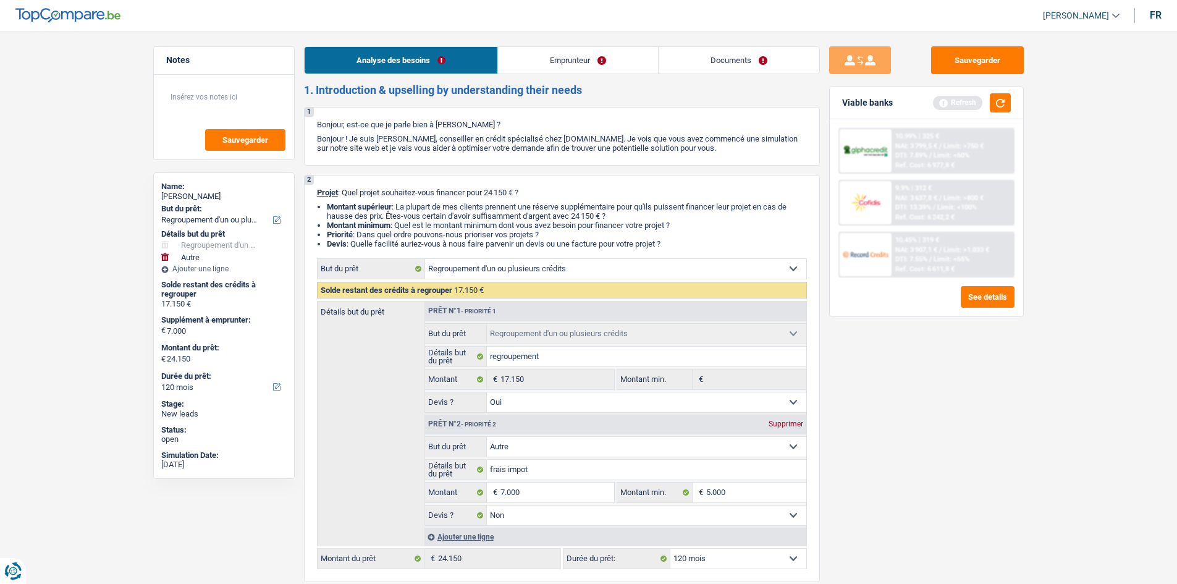
click at [576, 69] on link "Emprunteur" at bounding box center [578, 60] width 160 height 27
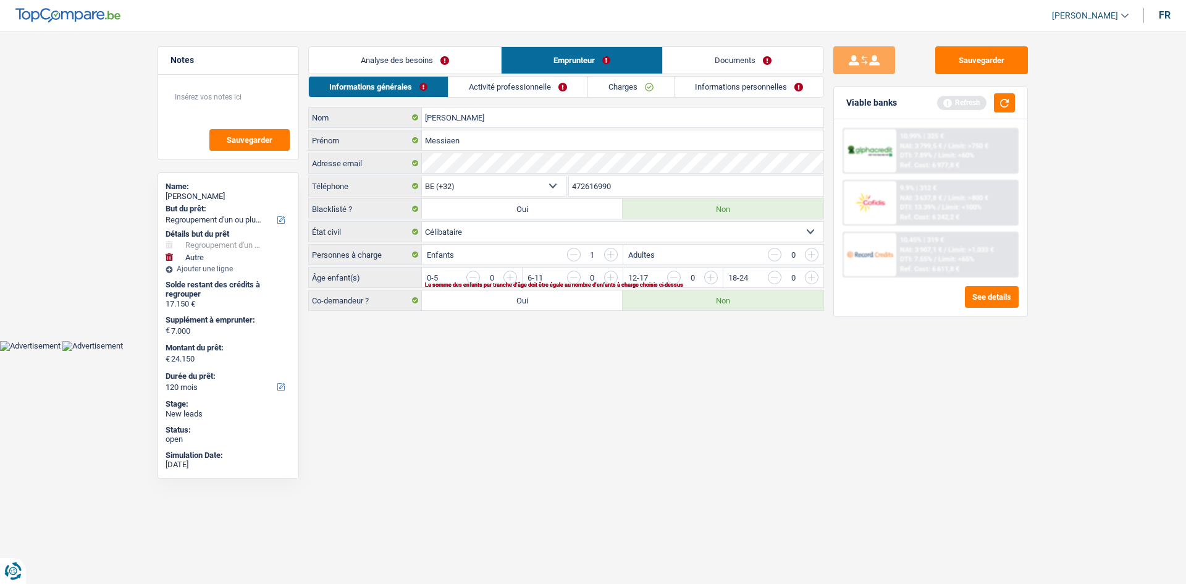
click at [571, 230] on select "Célibataire Marié(e) Cohabitant(e) légal(e) Divorcé(e) Veuf(ve) Séparé (de fait…" at bounding box center [623, 232] width 402 height 20
click at [422, 222] on select "Célibataire Marié(e) Cohabitant(e) légal(e) Divorcé(e) Veuf(ve) Séparé (de fait…" at bounding box center [623, 232] width 402 height 20
drag, startPoint x: 609, startPoint y: 253, endPoint x: 601, endPoint y: 259, distance: 10.1
click at [601, 259] on div "1" at bounding box center [592, 255] width 51 height 14
click at [610, 282] on div "La somme des enfants par tranche d'âge doit être égale au nombre d'enfants à ch…" at bounding box center [603, 284] width 357 height 5
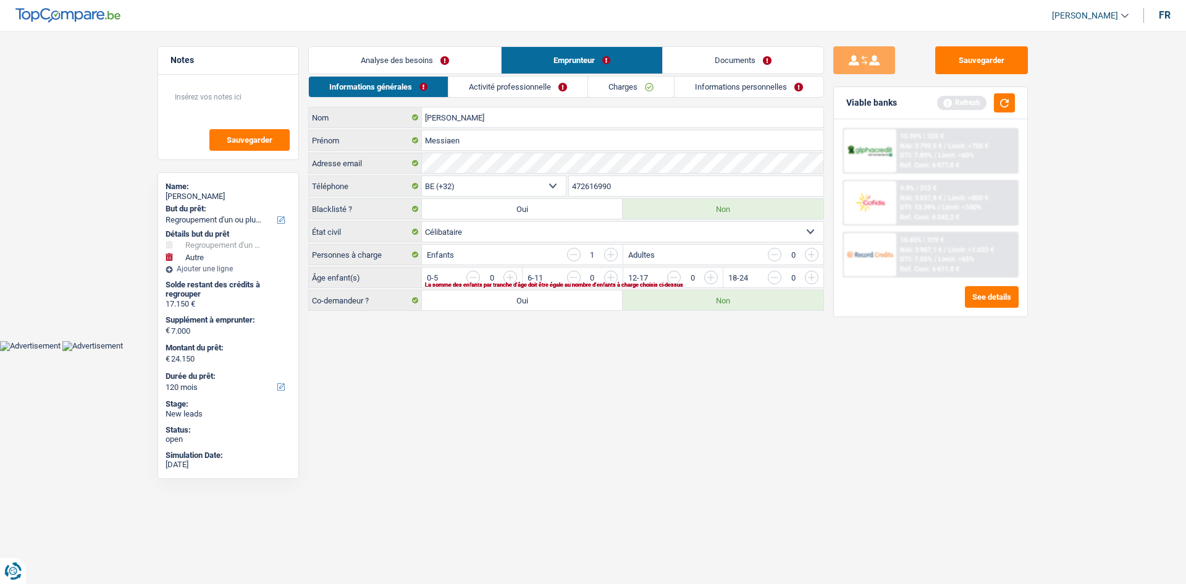
click at [607, 274] on input "button" at bounding box center [861, 281] width 515 height 20
click at [501, 86] on link "Activité professionnelle" at bounding box center [518, 87] width 139 height 20
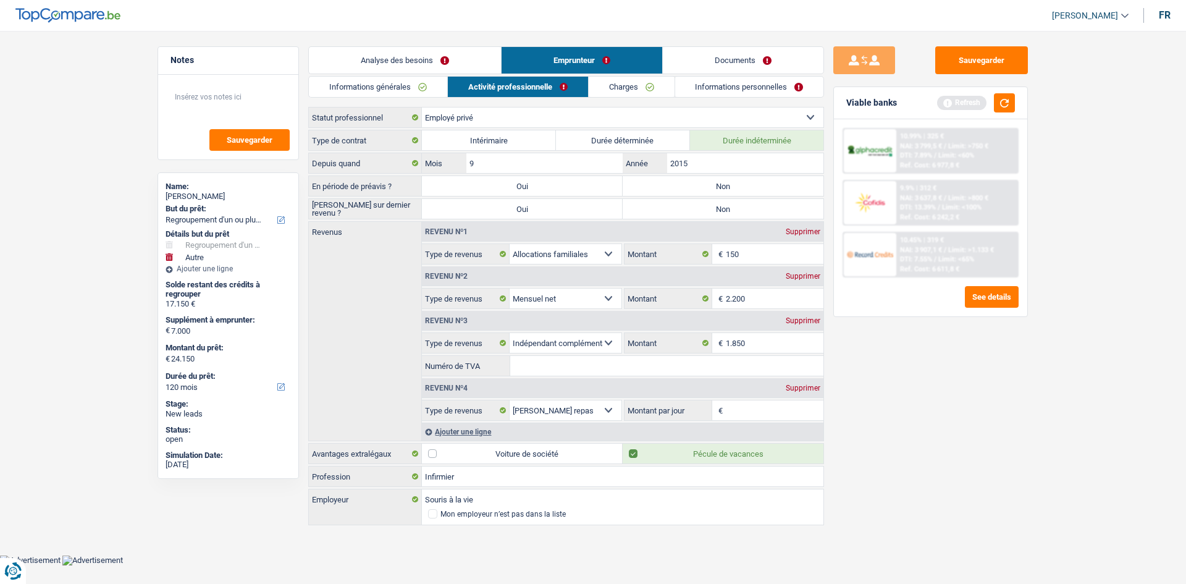
click at [569, 119] on select "Ouvrier Employé privé Employé public Invalide Indépendant Pensionné Chômeur Mut…" at bounding box center [623, 117] width 402 height 20
click at [359, 156] on label "Depuis quand" at bounding box center [365, 163] width 113 height 20
click at [717, 163] on input "2015" at bounding box center [745, 163] width 156 height 20
click at [665, 179] on label "Non" at bounding box center [723, 186] width 201 height 20
click at [665, 179] on input "Non" at bounding box center [723, 186] width 201 height 20
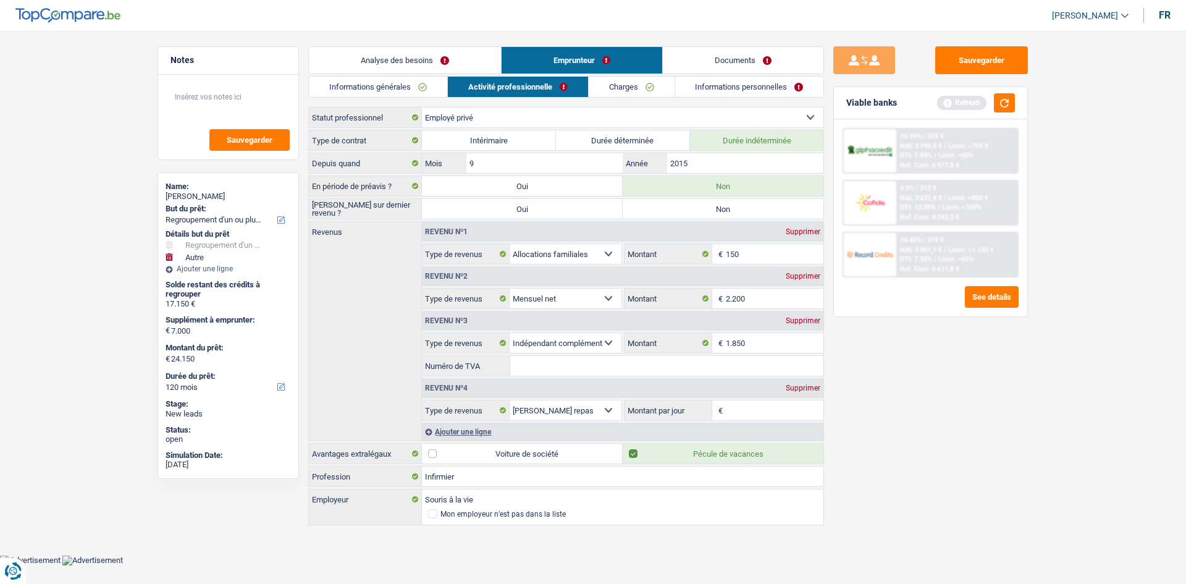
click at [662, 198] on div "Saisie sur dernier revenu ? Oui Non Tous les champs sont obligatoires. Veuillez…" at bounding box center [566, 208] width 516 height 21
click at [662, 201] on label "Non" at bounding box center [723, 209] width 201 height 20
click at [662, 201] on input "Non" at bounding box center [723, 209] width 201 height 20
click at [566, 363] on input "Numéro de TVA" at bounding box center [666, 366] width 313 height 20
click at [524, 365] on input "Numéro de TVA" at bounding box center [666, 366] width 313 height 20
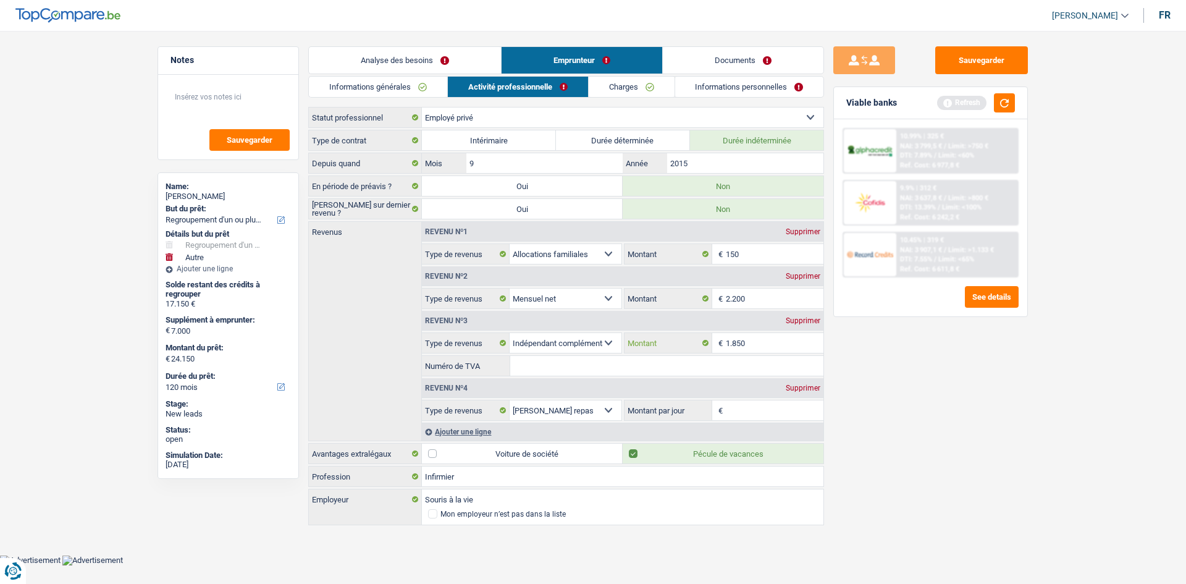
click at [765, 343] on input "1.850" at bounding box center [775, 343] width 98 height 20
click at [756, 345] on input "1.850" at bounding box center [775, 343] width 98 height 20
click at [891, 381] on div "Sauvegarder Viable banks Refresh 10.99% | 325 € NAI: 3 799,5 € / Limit: >750 € …" at bounding box center [930, 303] width 213 height 515
click at [659, 368] on input "Numéro de TVA" at bounding box center [666, 366] width 313 height 20
click at [559, 350] on select "Allocation d'handicap Allocations chômage Allocations familiales Chèques repas …" at bounding box center [566, 343] width 112 height 20
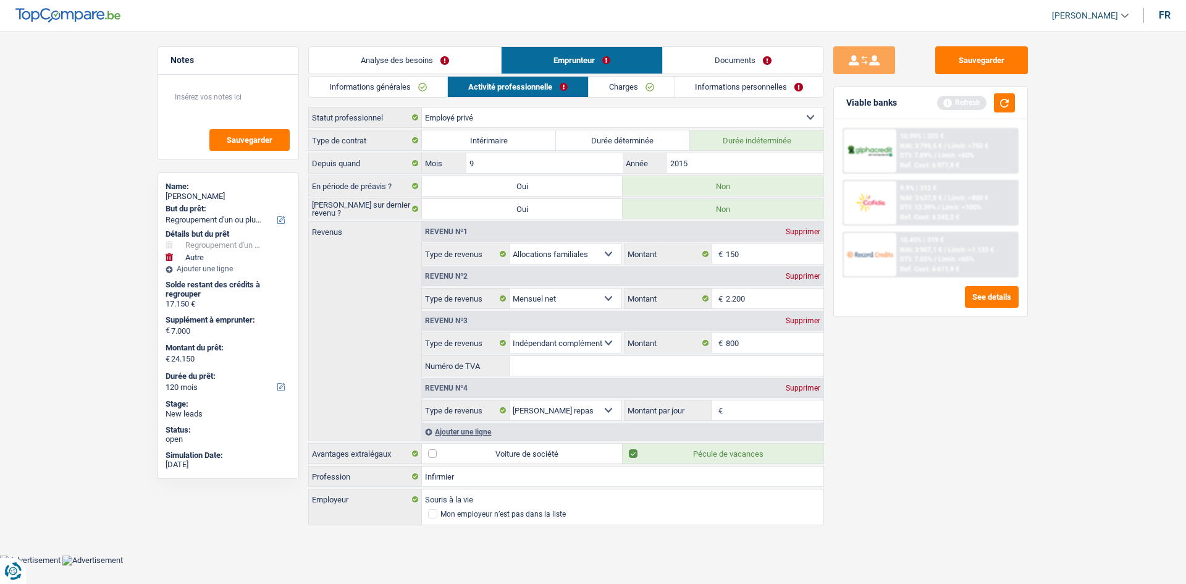
click at [691, 372] on input "Numéro de TVA" at bounding box center [666, 366] width 313 height 20
click at [704, 55] on link "Documents" at bounding box center [743, 60] width 161 height 27
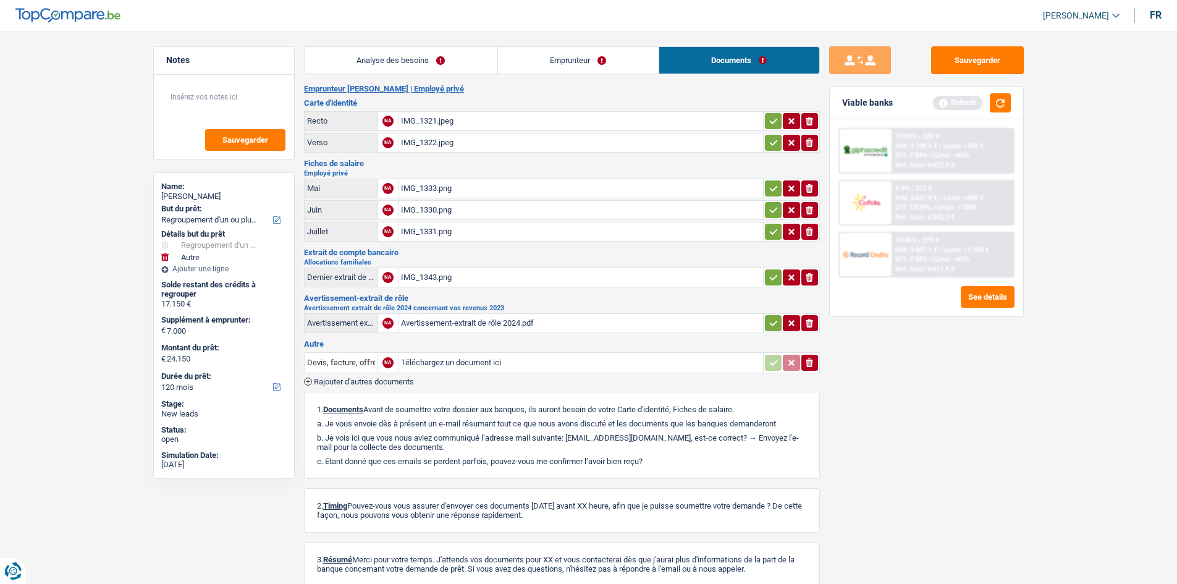
click at [573, 64] on link "Emprunteur" at bounding box center [578, 60] width 161 height 27
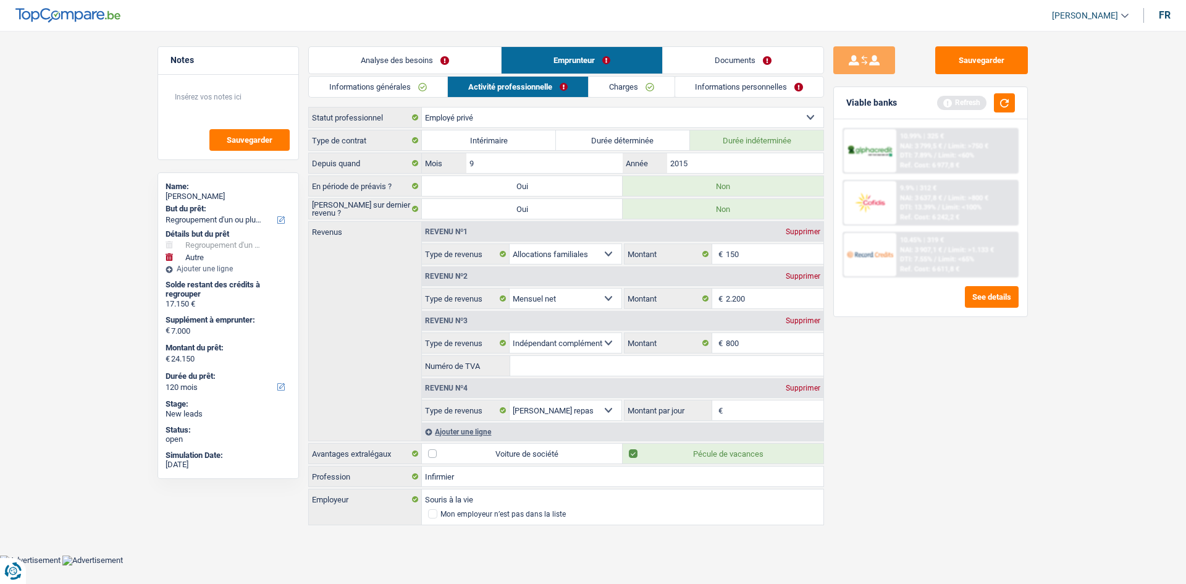
click at [706, 59] on link "Documents" at bounding box center [743, 60] width 161 height 27
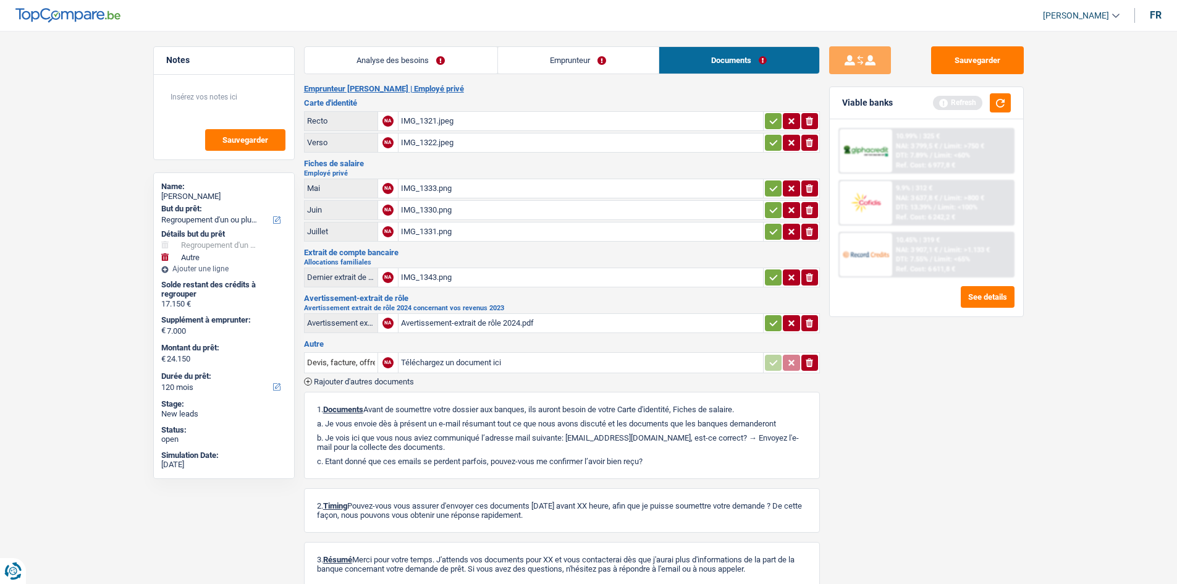
click at [552, 43] on main "Notes Sauvegarder Name: Messiaen Maxime But du prêt: Confort maison: meubles, t…" at bounding box center [588, 332] width 1177 height 627
click at [554, 51] on link "Emprunteur" at bounding box center [578, 60] width 161 height 27
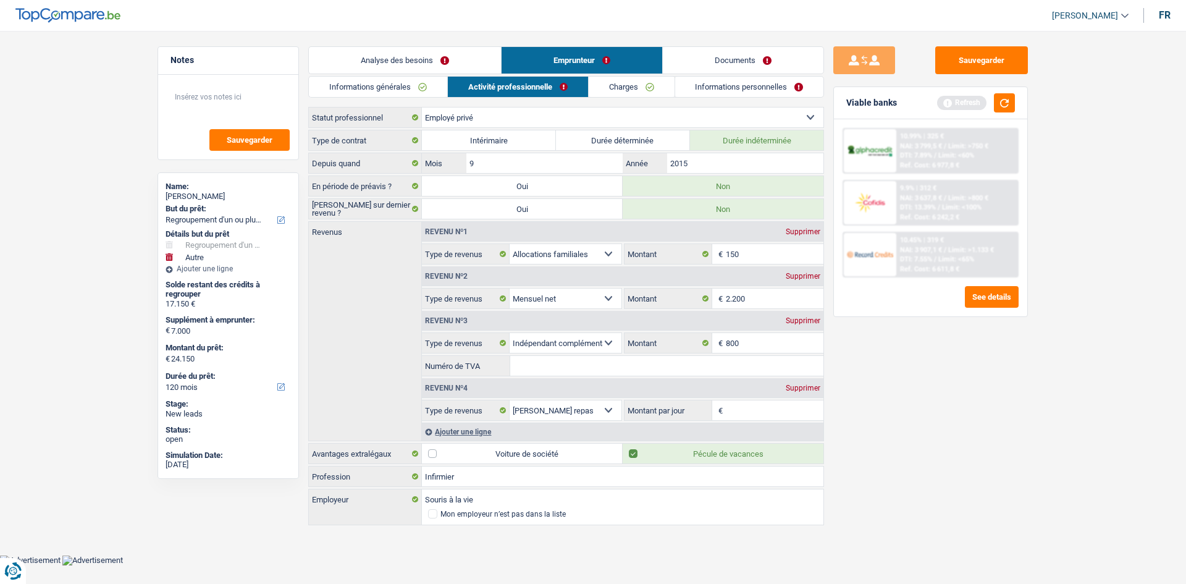
click at [571, 404] on select "Allocation d'handicap Allocations chômage Allocations familiales Chèques repas …" at bounding box center [566, 410] width 112 height 20
click at [799, 391] on div "Supprimer" at bounding box center [803, 387] width 41 height 7
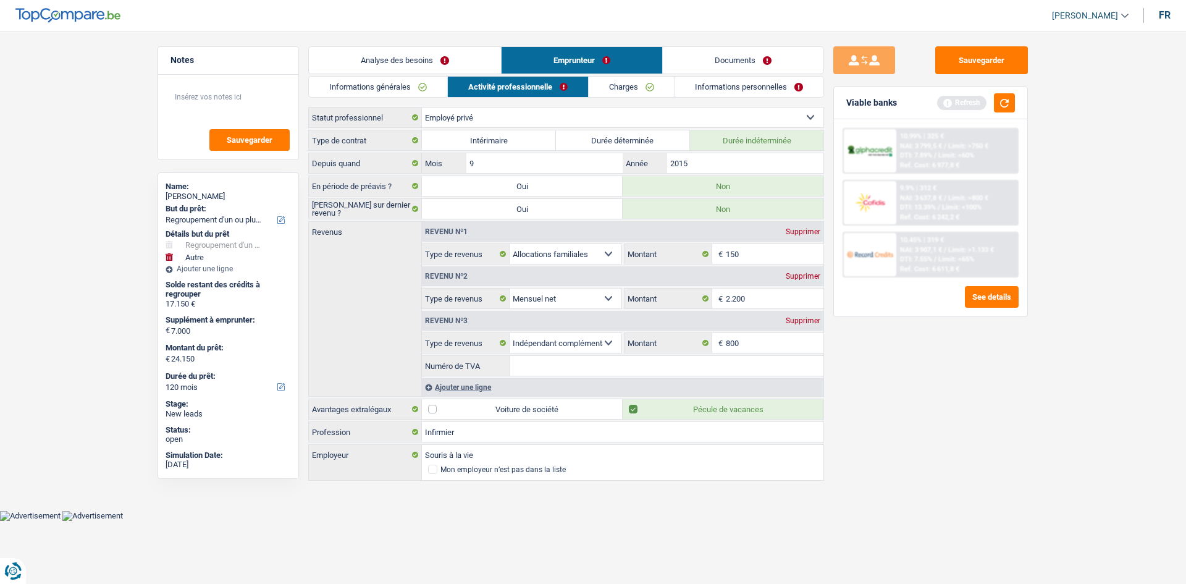
click at [618, 87] on link "Charges" at bounding box center [632, 87] width 86 height 20
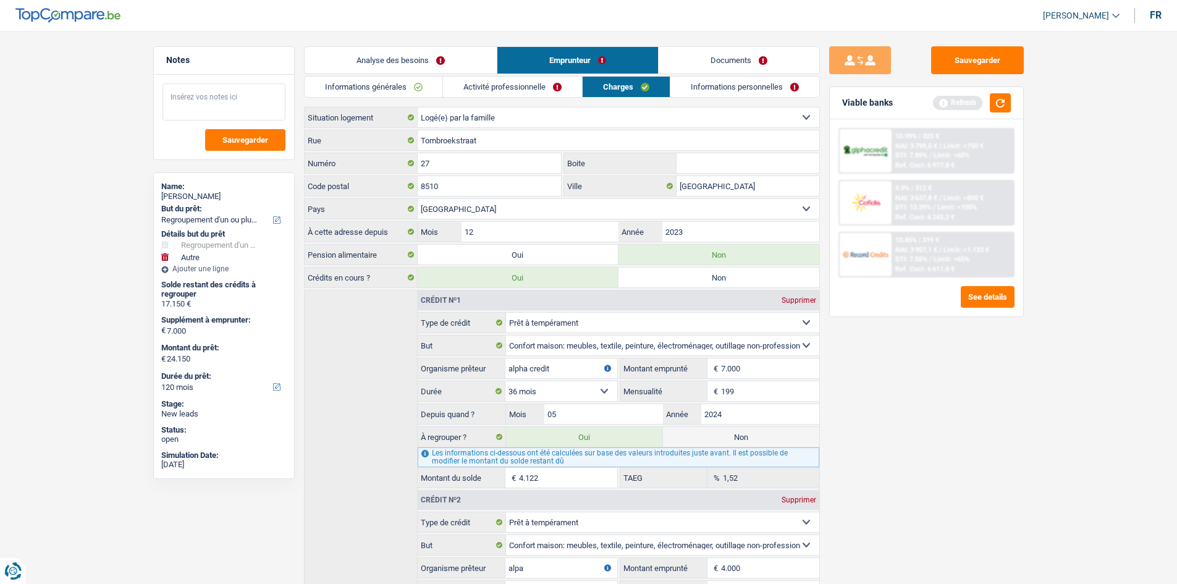
click at [224, 106] on textarea at bounding box center [223, 101] width 123 height 37
click at [242, 98] on textarea "vit chez sa conjoite" at bounding box center [223, 101] width 123 height 37
click at [563, 250] on label "Oui" at bounding box center [518, 255] width 201 height 20
click at [563, 250] on input "Oui" at bounding box center [518, 255] width 201 height 20
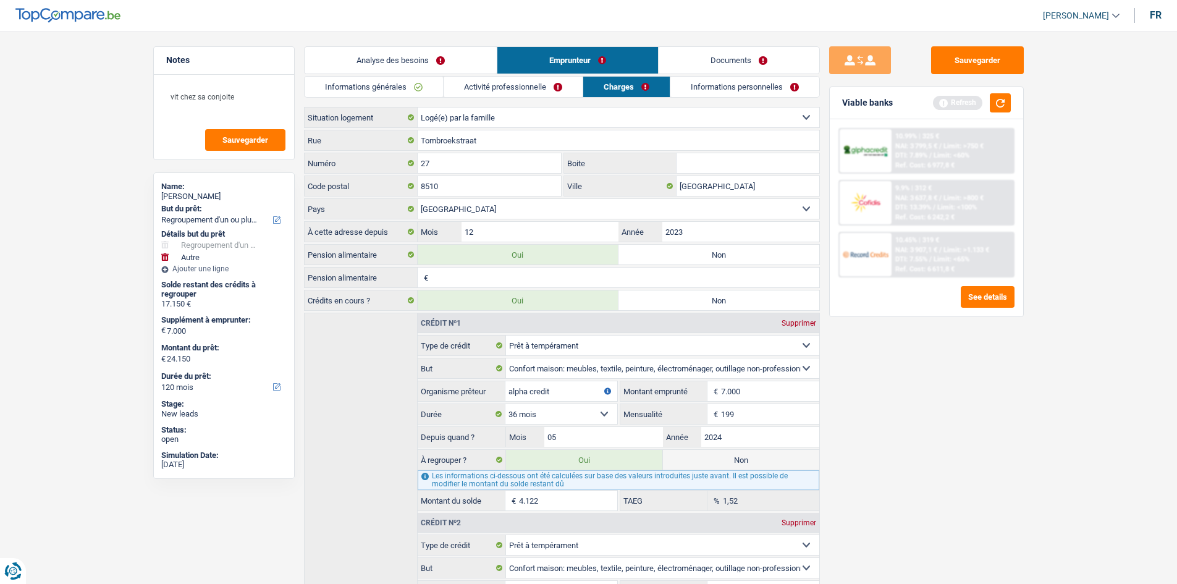
click at [667, 250] on label "Non" at bounding box center [718, 255] width 201 height 20
click at [667, 250] on input "Non" at bounding box center [718, 255] width 201 height 20
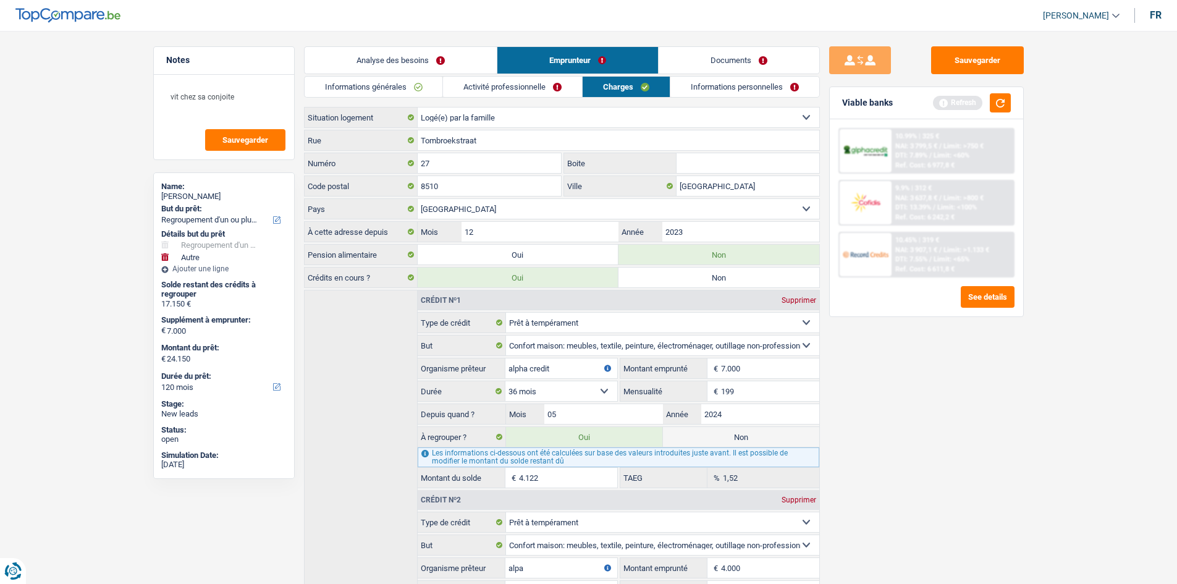
click at [726, 90] on link "Informations personnelles" at bounding box center [744, 87] width 149 height 20
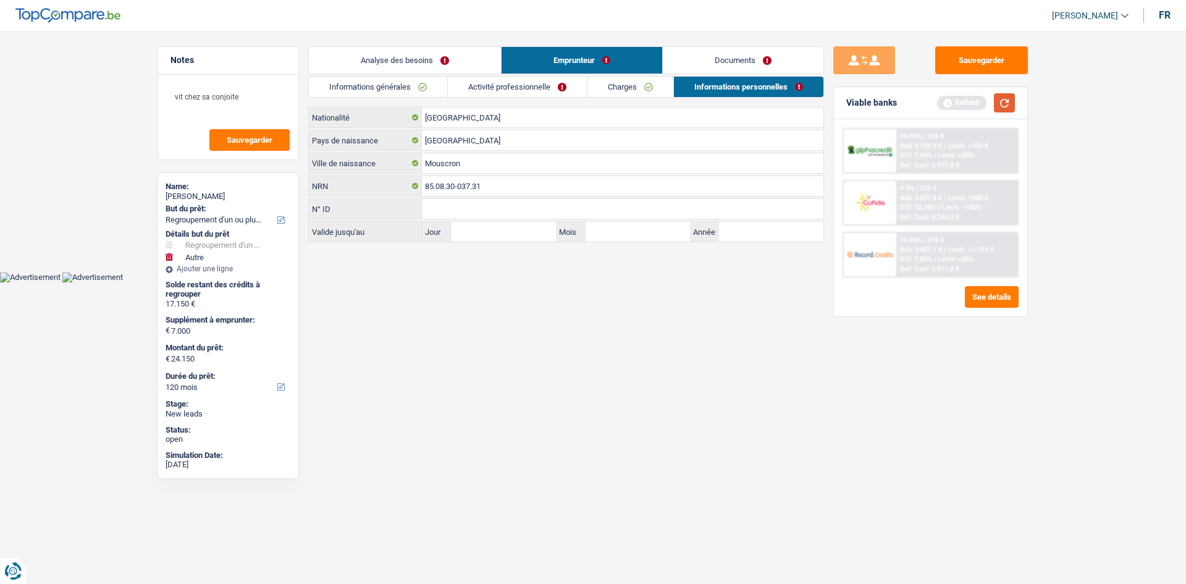
click at [1003, 103] on button "button" at bounding box center [1004, 102] width 21 height 19
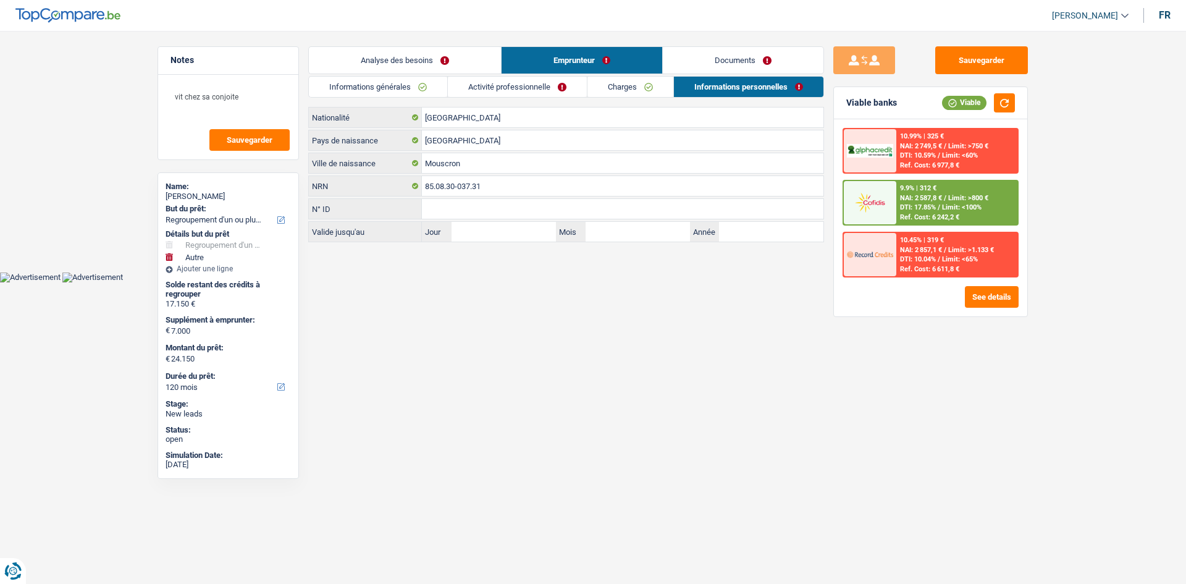
click at [500, 85] on link "Activité professionnelle" at bounding box center [517, 87] width 139 height 20
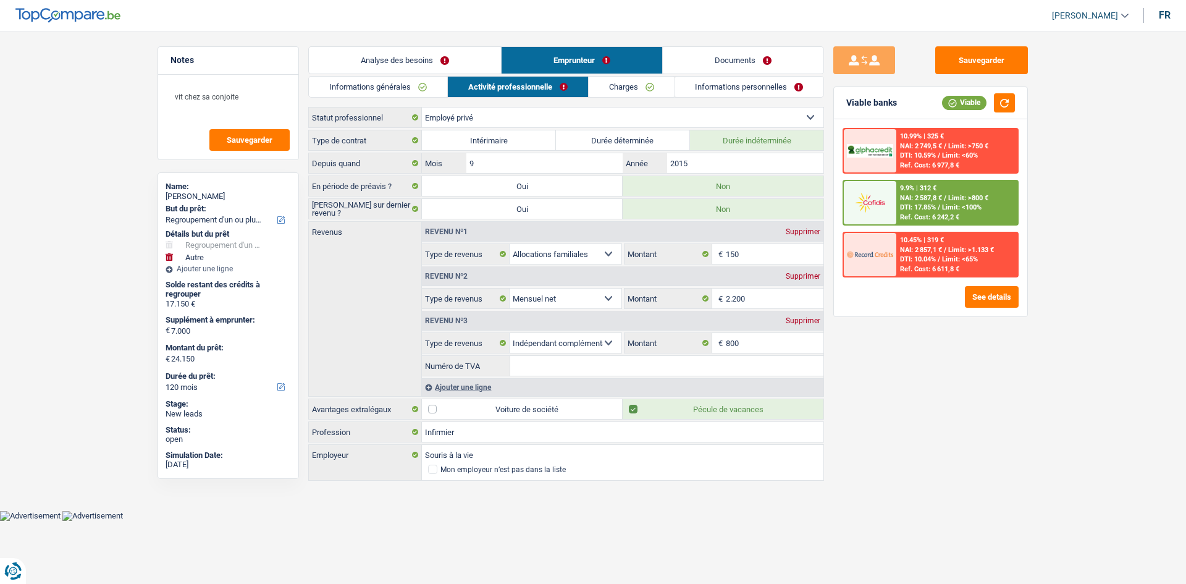
click at [344, 89] on link "Informations générales" at bounding box center [378, 87] width 138 height 20
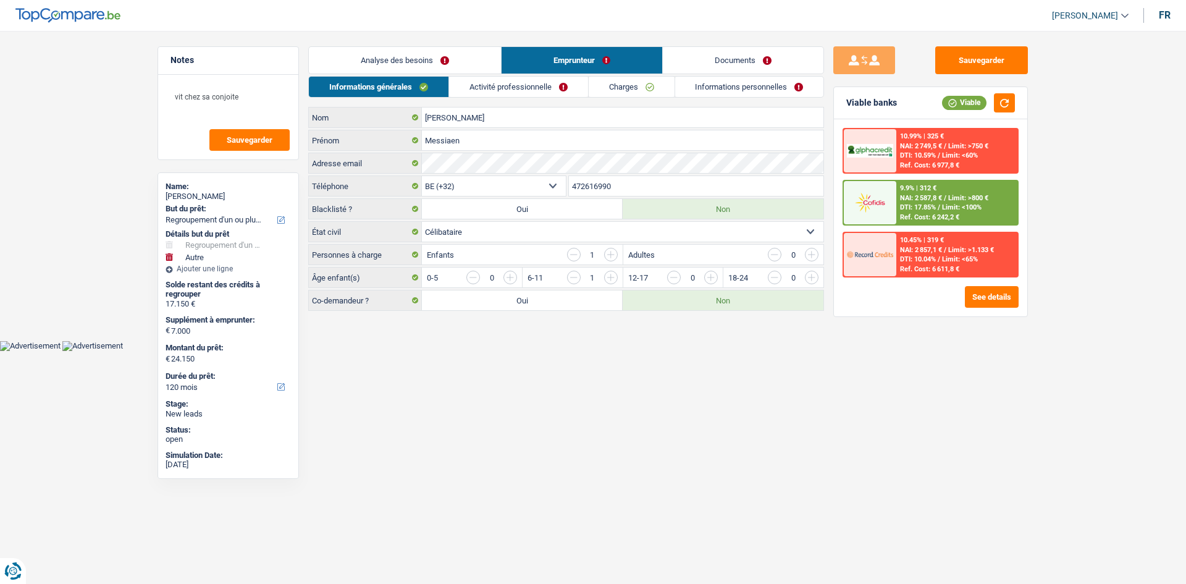
click at [405, 61] on link "Analyse des besoins" at bounding box center [405, 60] width 192 height 27
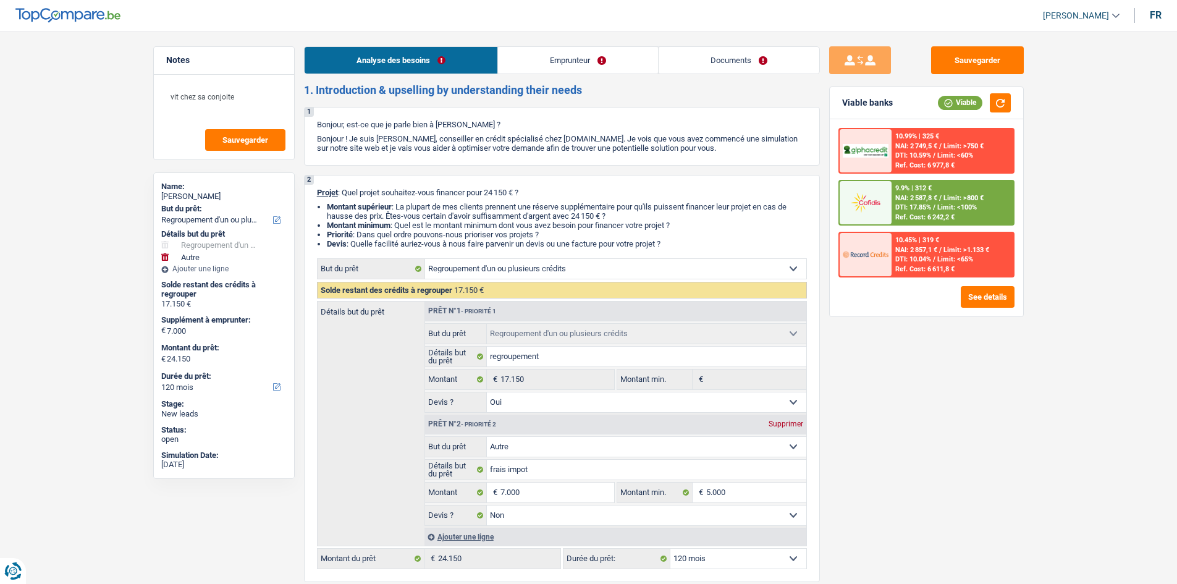
click at [951, 201] on span "Limit: >800 €" at bounding box center [963, 198] width 40 height 8
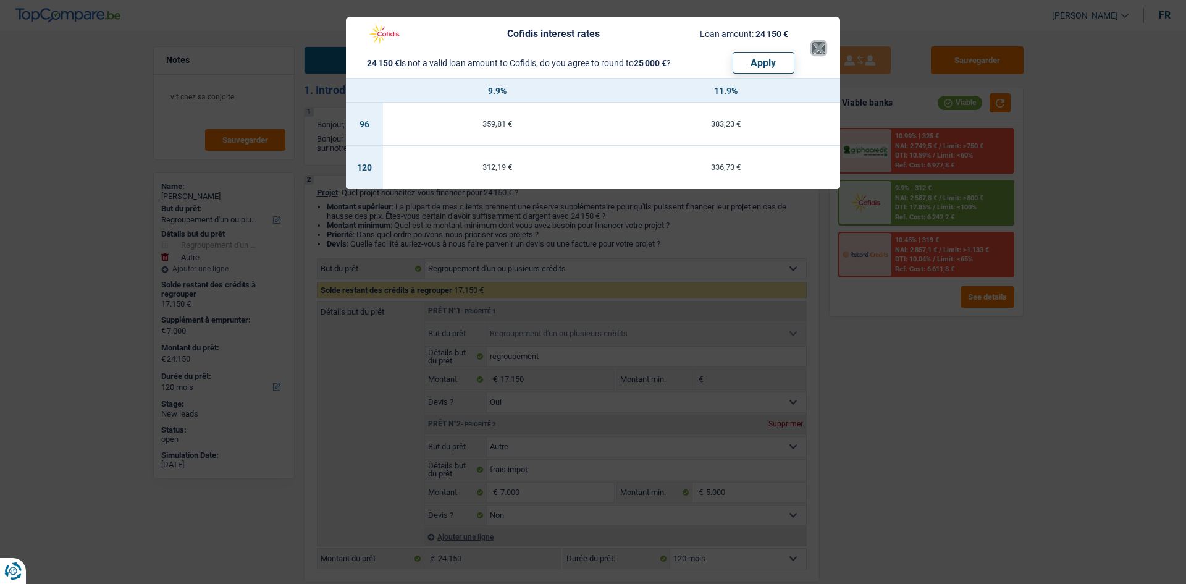
click at [822, 47] on button "×" at bounding box center [818, 48] width 13 height 12
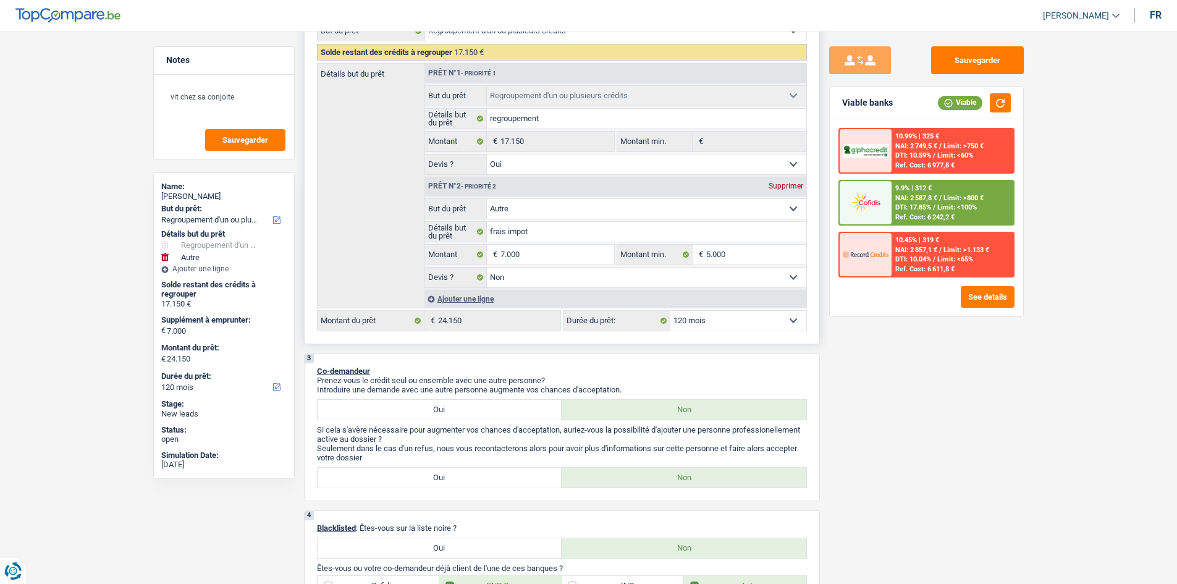
scroll to position [238, 0]
click at [739, 318] on select "12 mois 18 mois 24 mois 30 mois 36 mois 42 mois 48 mois 60 mois 72 mois 84 mois…" at bounding box center [738, 320] width 136 height 20
click at [670, 310] on select "12 mois 18 mois 24 mois 30 mois 36 mois 42 mois 48 mois 60 mois 72 mois 84 mois…" at bounding box center [738, 320] width 136 height 20
click at [925, 201] on span "NAI: 2 587,8 €" at bounding box center [916, 198] width 42 height 8
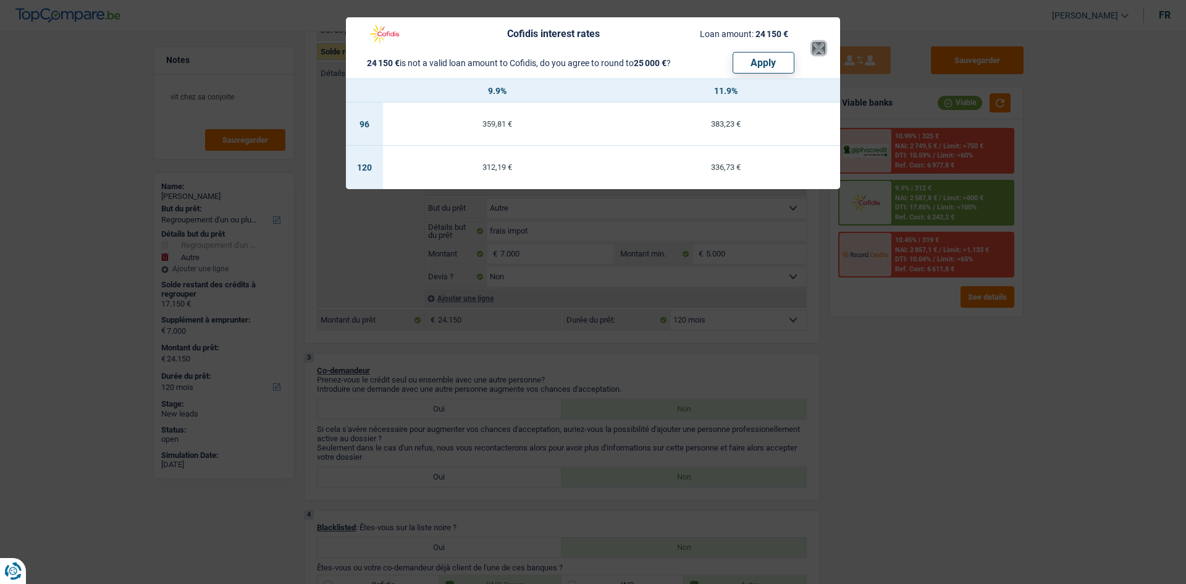
click at [815, 48] on button "×" at bounding box center [818, 48] width 13 height 12
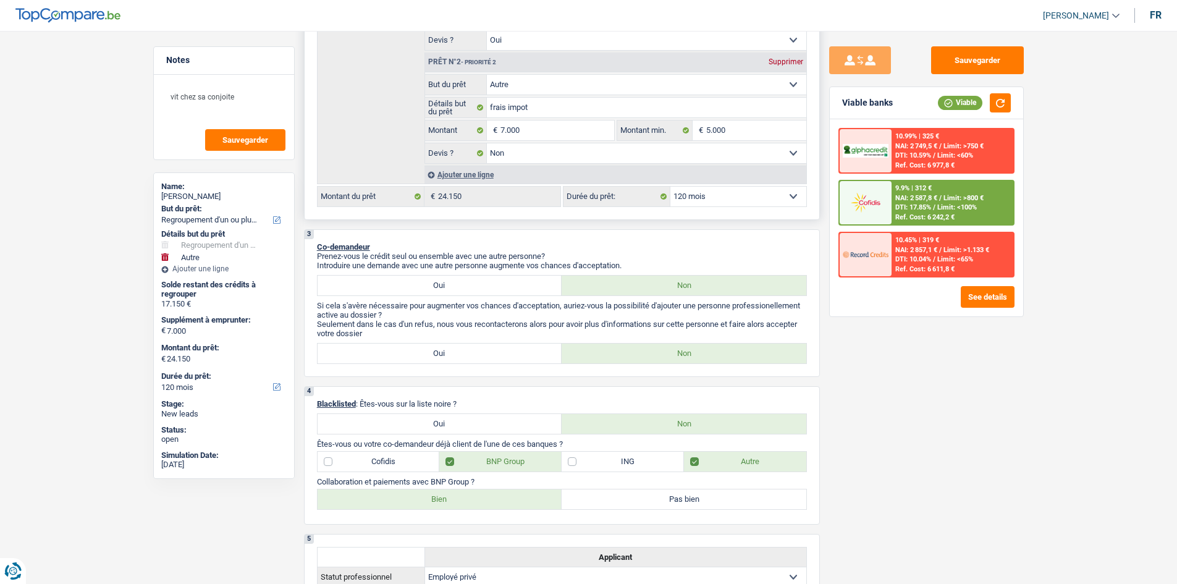
scroll to position [0, 0]
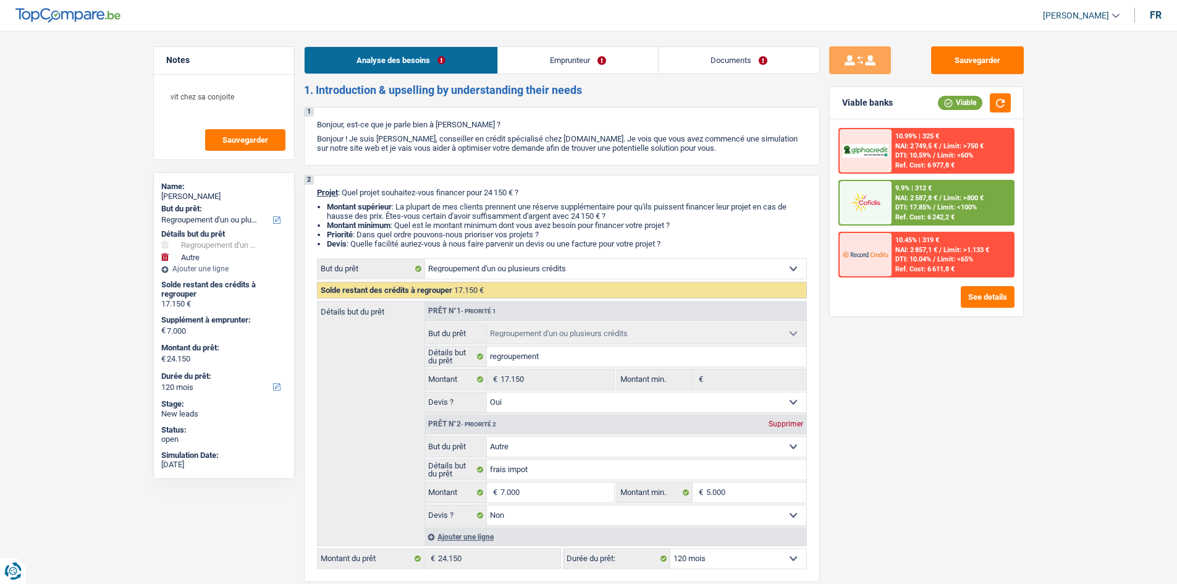
click at [722, 65] on link "Documents" at bounding box center [739, 60] width 161 height 27
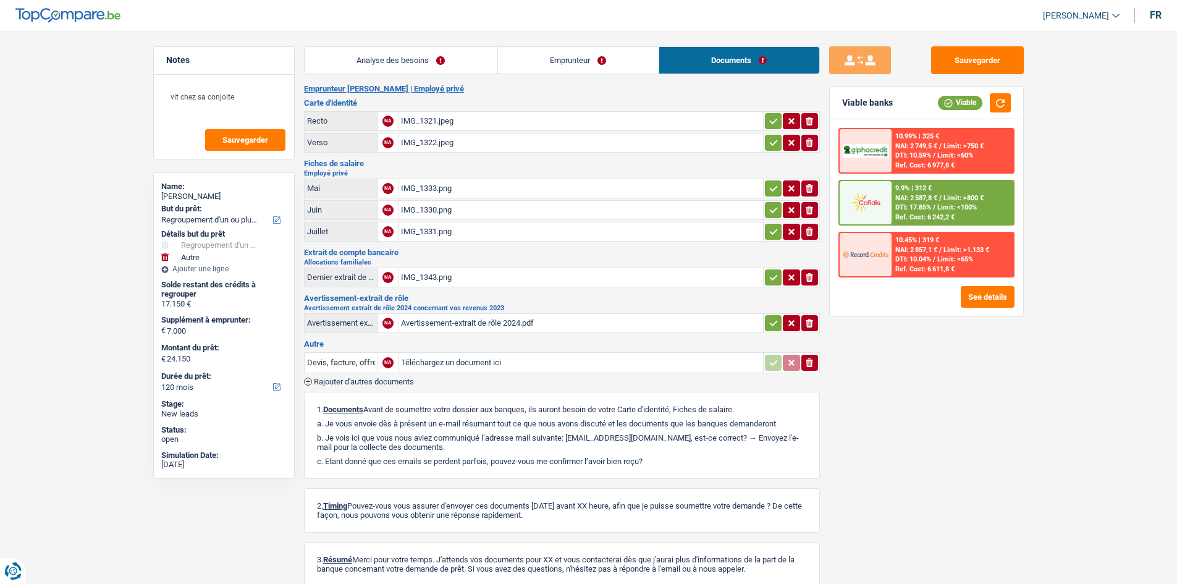
click at [489, 118] on div "IMG_1321.jpeg" at bounding box center [581, 121] width 360 height 19
click at [455, 146] on div "IMG_1322.jpeg" at bounding box center [581, 142] width 360 height 19
click at [427, 186] on div "IMG_1333.png" at bounding box center [581, 188] width 360 height 19
click at [467, 211] on div "IMG_1330.png" at bounding box center [581, 210] width 360 height 19
click at [466, 231] on div "IMG_1331.png" at bounding box center [581, 231] width 360 height 19
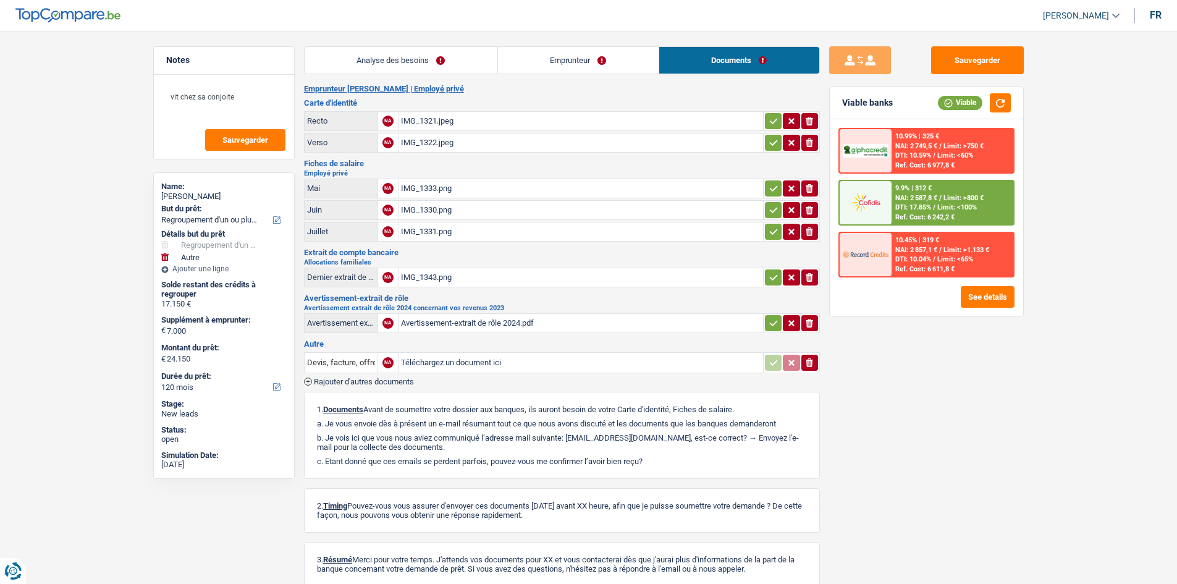
click at [530, 51] on link "Emprunteur" at bounding box center [578, 60] width 161 height 27
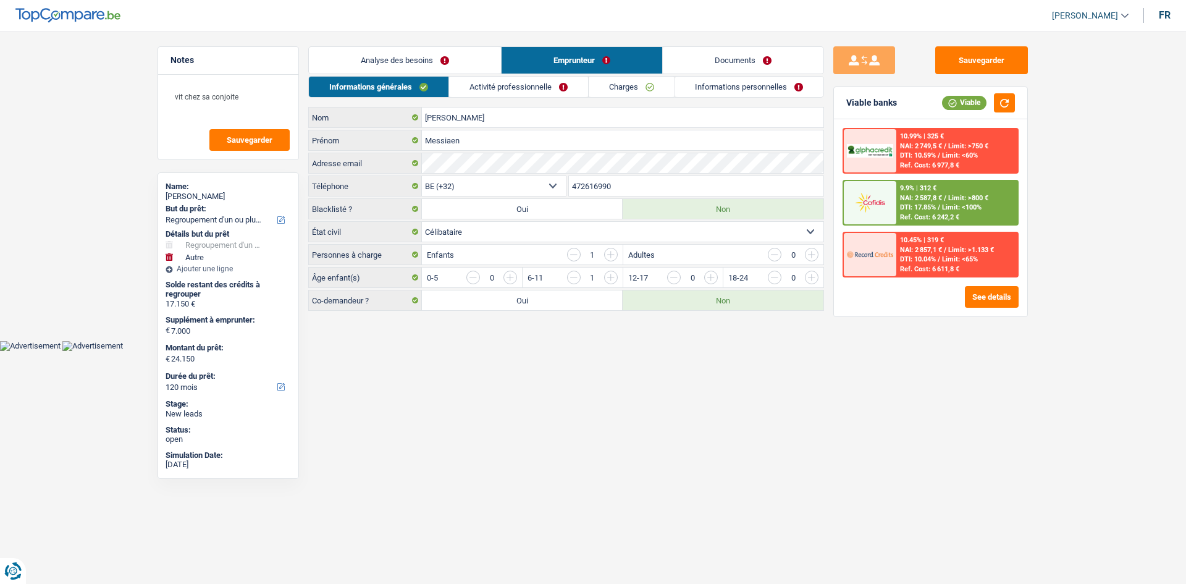
click at [406, 61] on link "Analyse des besoins" at bounding box center [405, 60] width 192 height 27
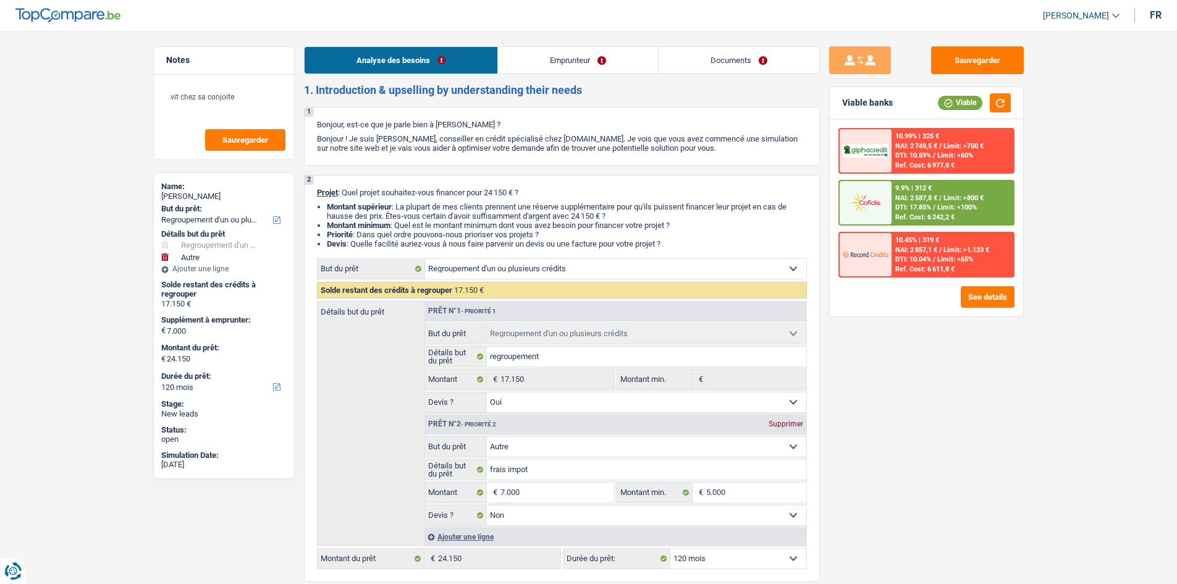
click at [544, 52] on link "Emprunteur" at bounding box center [578, 60] width 160 height 27
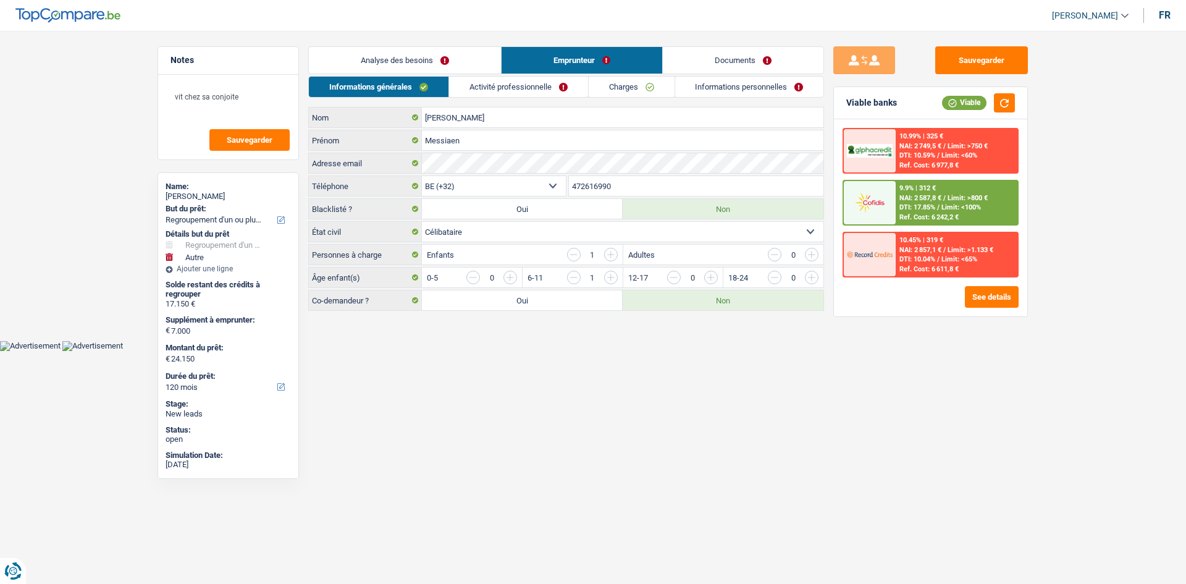
click at [497, 95] on link "Activité professionnelle" at bounding box center [518, 87] width 139 height 20
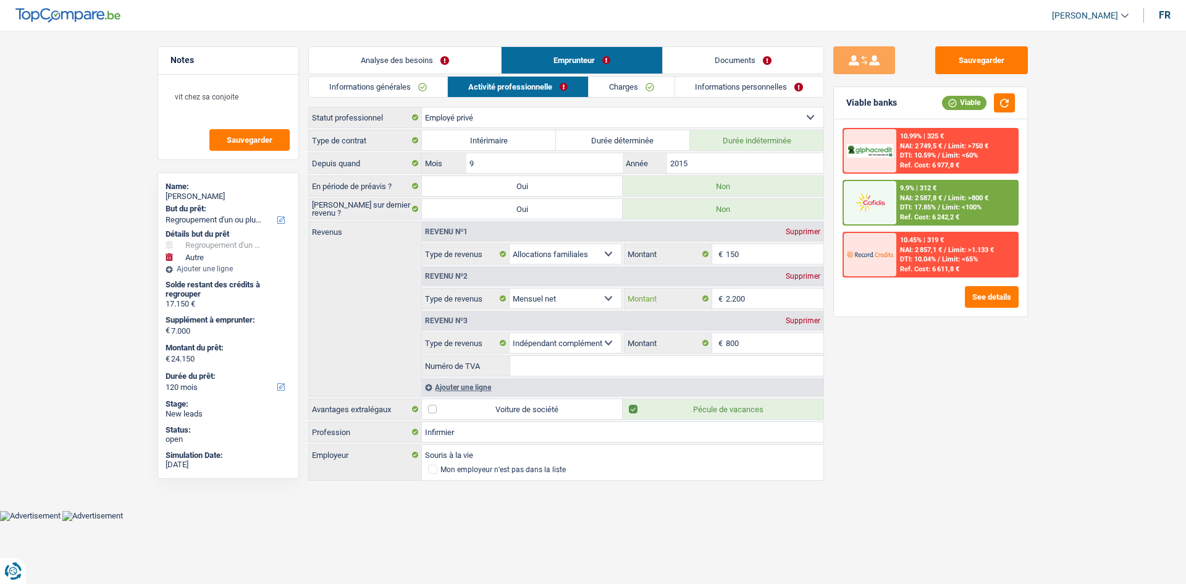
click at [765, 297] on input "2.200" at bounding box center [775, 298] width 98 height 20
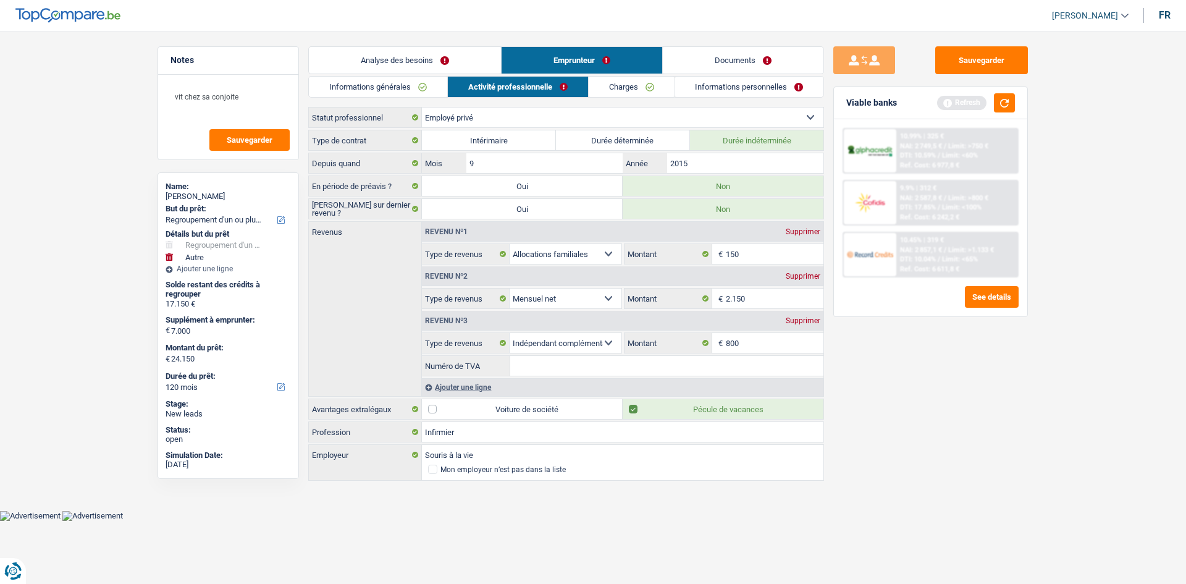
drag, startPoint x: 880, startPoint y: 392, endPoint x: 885, endPoint y: 381, distance: 11.9
click at [880, 393] on div "Sauvegarder Viable banks Refresh 10.99% | 325 € NAI: 2 749,5 € / Limit: >750 € …" at bounding box center [930, 303] width 213 height 515
click at [1005, 103] on button "button" at bounding box center [1004, 102] width 21 height 19
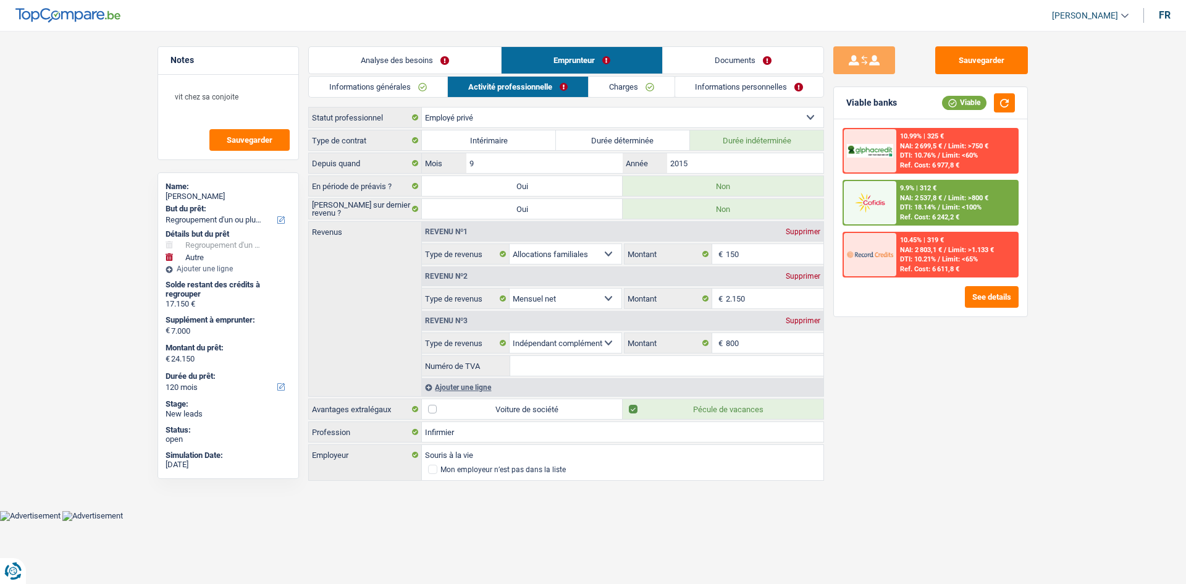
click at [438, 61] on link "Analyse des besoins" at bounding box center [405, 60] width 192 height 27
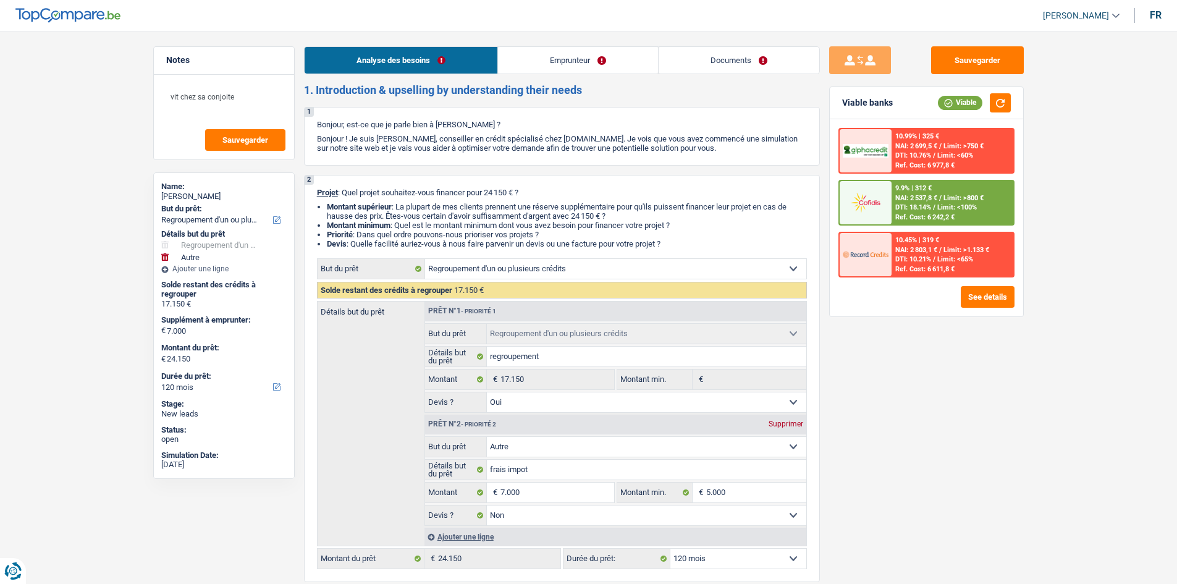
click at [742, 57] on link "Documents" at bounding box center [739, 60] width 161 height 27
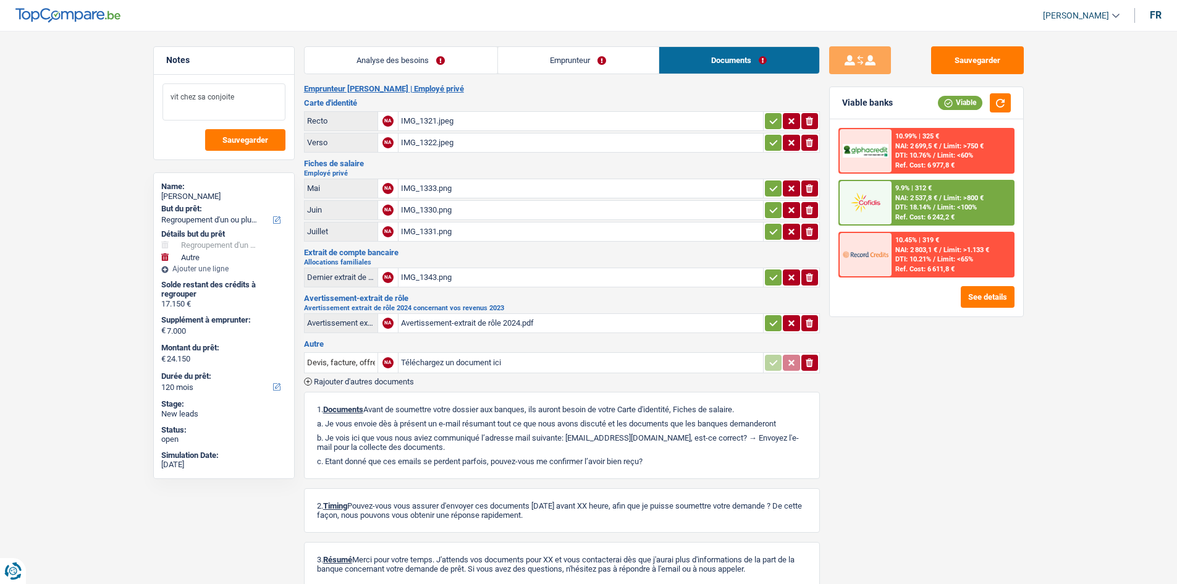
drag, startPoint x: 250, startPoint y: 104, endPoint x: 256, endPoint y: 100, distance: 7.5
click at [254, 101] on textarea "vit chez sa conjoite" at bounding box center [223, 101] width 123 height 37
click at [960, 60] on button "Sauvegarder" at bounding box center [977, 60] width 93 height 28
click at [1000, 100] on button "button" at bounding box center [1000, 102] width 21 height 19
click at [970, 52] on button "Sauvegarder" at bounding box center [977, 60] width 93 height 28
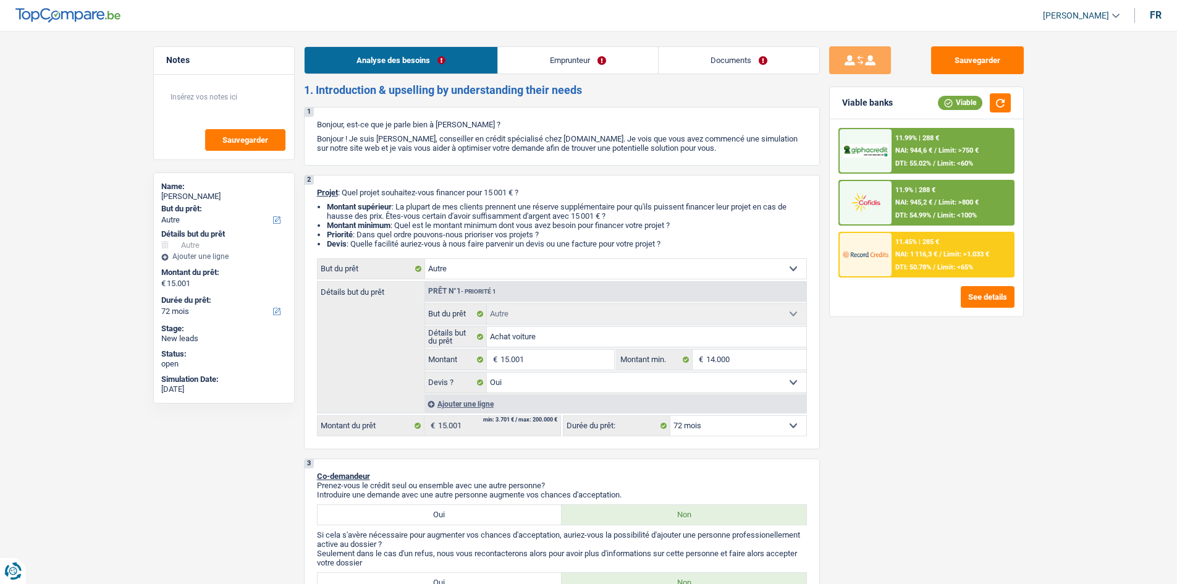
select select "other"
select select "72"
select select "other"
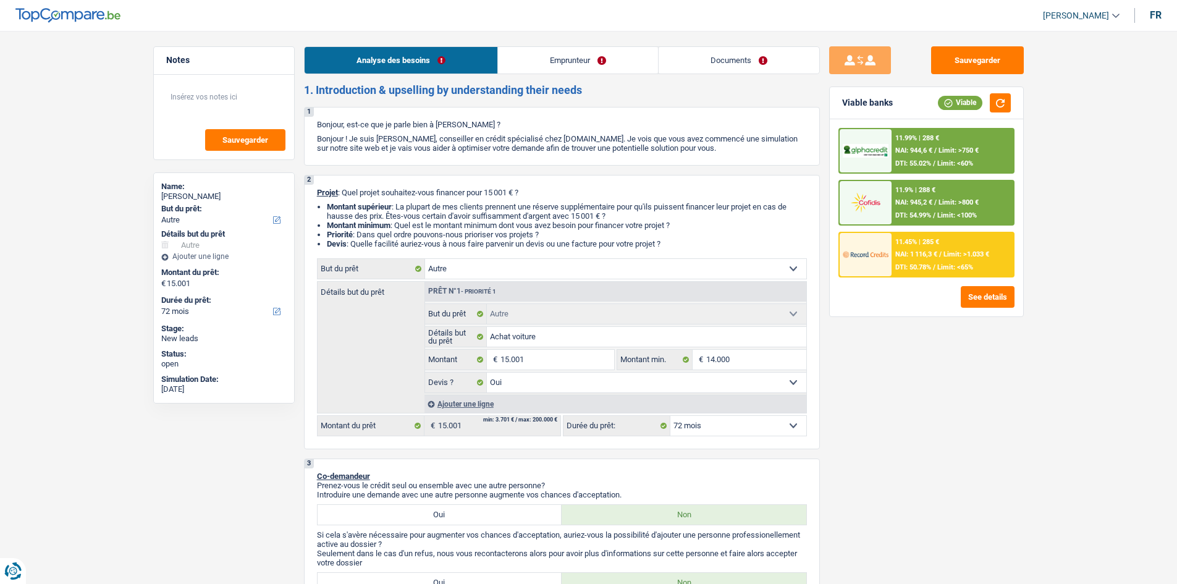
select select "yes"
select select "72"
select select "worker"
select select "netSalary"
select select "rents"
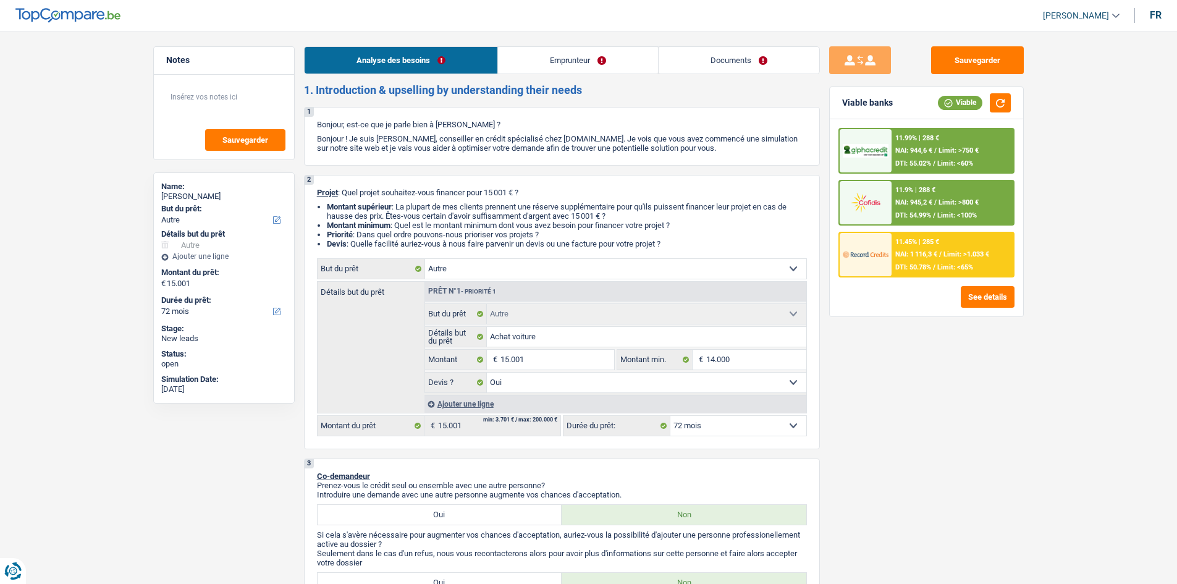
select select "creditConsolidation"
select select "84"
select select "other"
select select "yes"
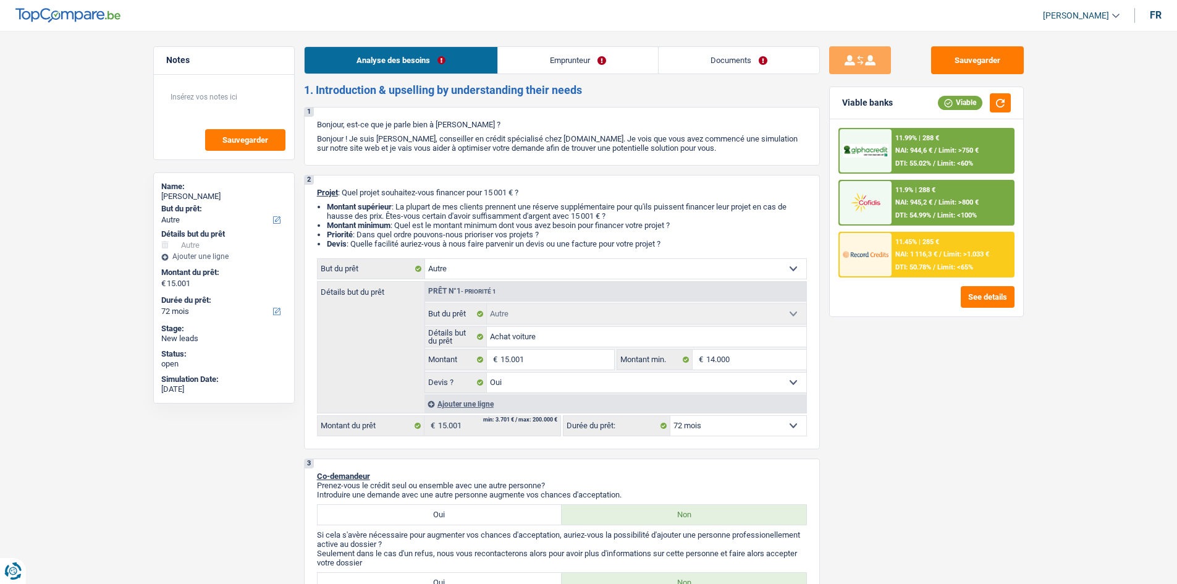
select select "72"
drag, startPoint x: 742, startPoint y: 57, endPoint x: 729, endPoint y: 57, distance: 13.0
click at [742, 57] on link "Documents" at bounding box center [739, 60] width 161 height 27
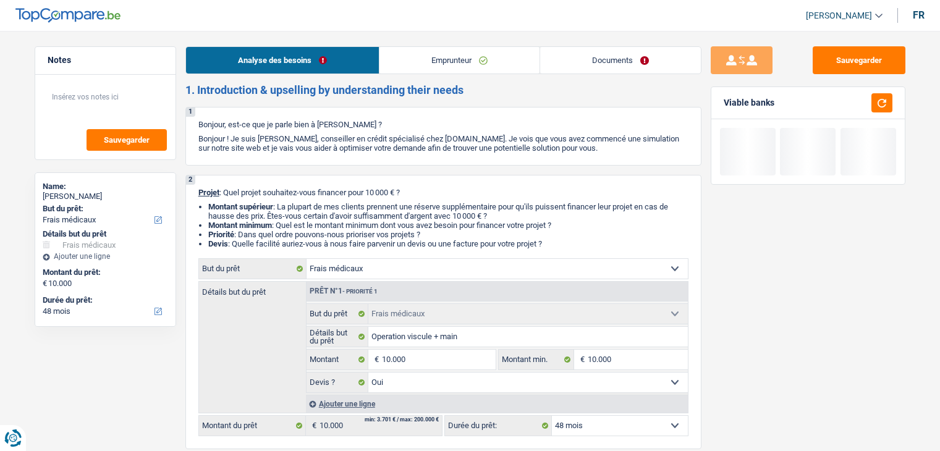
select select "medical"
select select "48"
select select "medical"
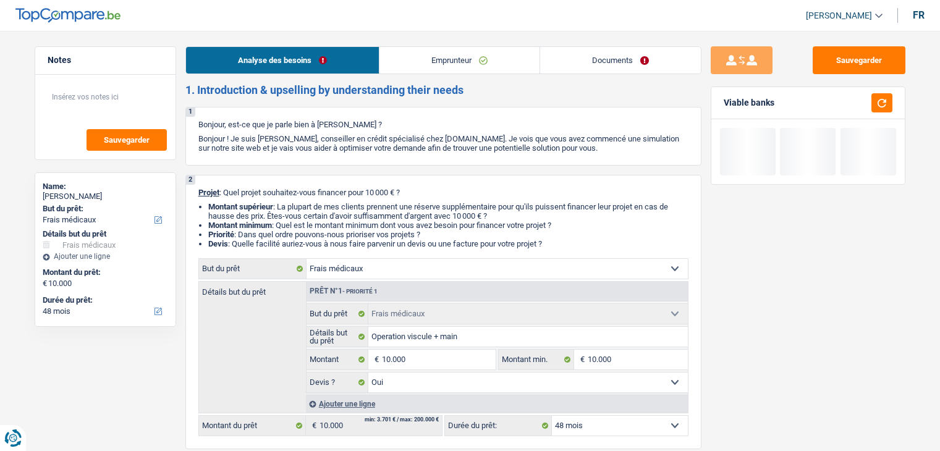
select select "yes"
select select "48"
select select "invalid"
select select "alimony"
select select "familyAllowances"
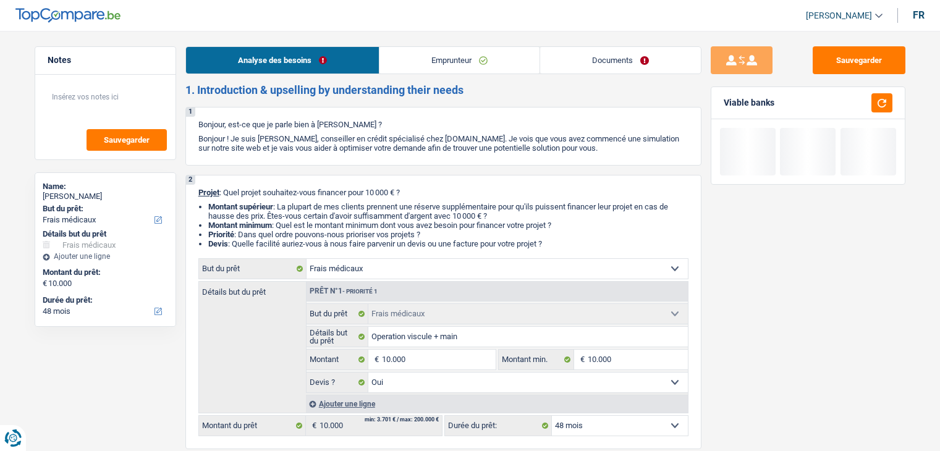
select select "disabilityPension"
select select "rents"
select select "medical"
select select "yes"
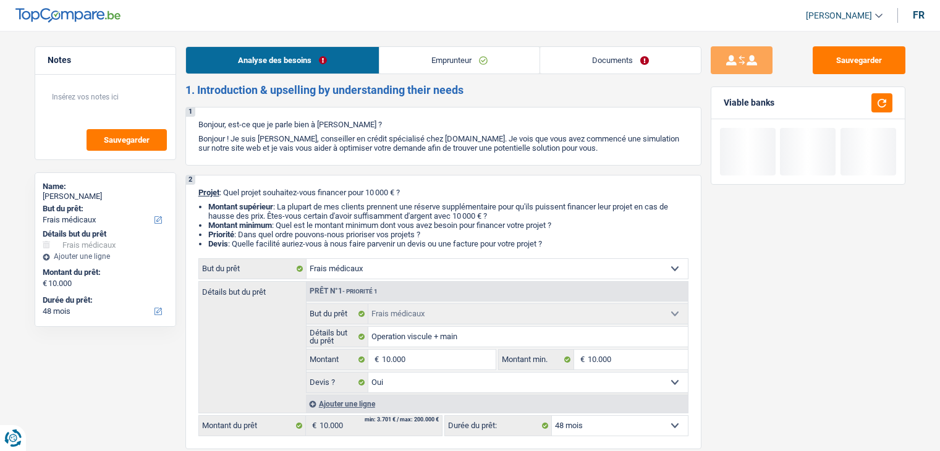
select select "48"
select select "32"
select select "single"
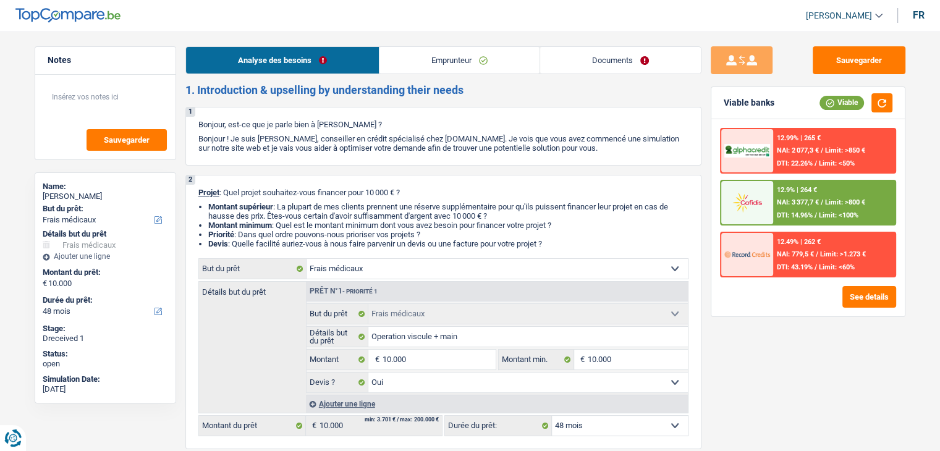
click at [439, 52] on link "Emprunteur" at bounding box center [459, 60] width 160 height 27
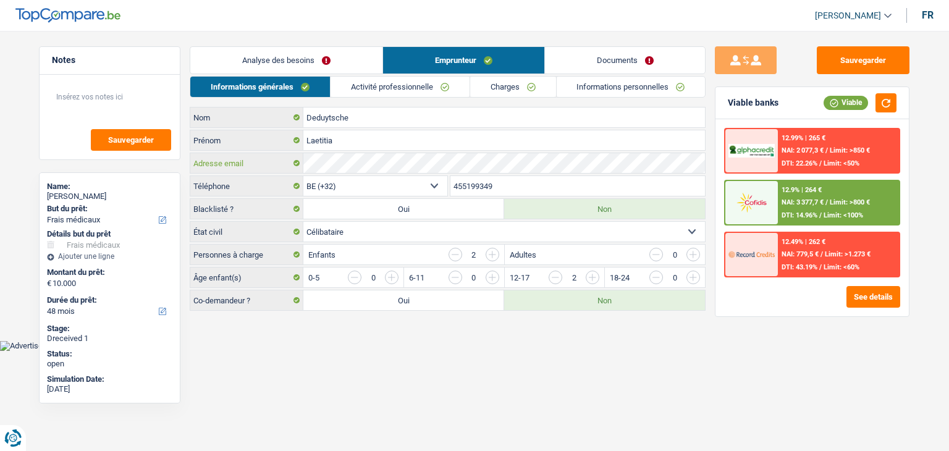
click at [231, 165] on div "Adresse email" at bounding box center [447, 163] width 515 height 20
click at [634, 65] on link "Documents" at bounding box center [625, 60] width 161 height 27
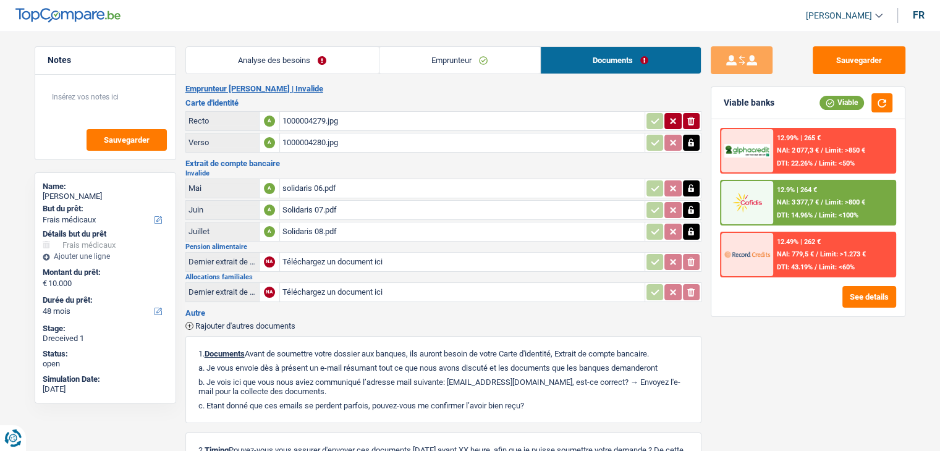
click at [356, 186] on div "solidaris 06.pdf" at bounding box center [462, 188] width 360 height 19
click at [406, 228] on div "Solidaris 08.pdf" at bounding box center [462, 231] width 360 height 19
click at [852, 57] on button "Sauvegarder" at bounding box center [858, 60] width 93 height 28
click at [525, 57] on link "Emprunteur" at bounding box center [459, 60] width 161 height 27
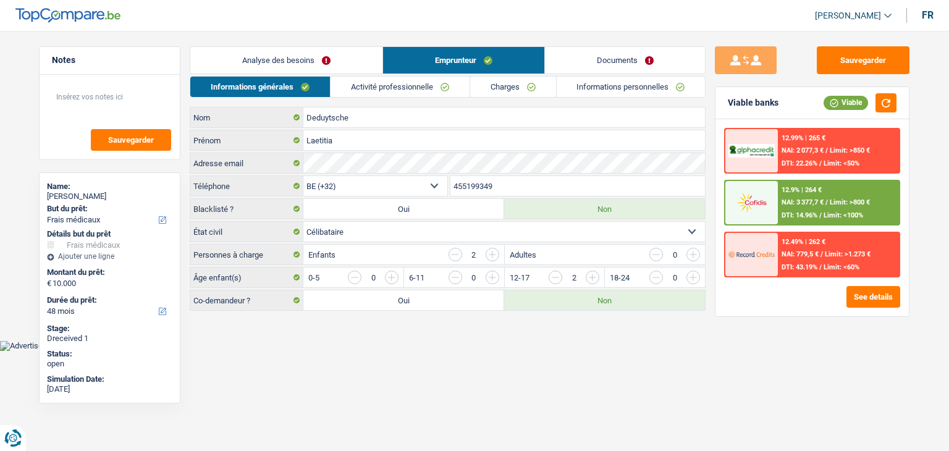
click at [427, 85] on link "Activité professionnelle" at bounding box center [399, 87] width 139 height 20
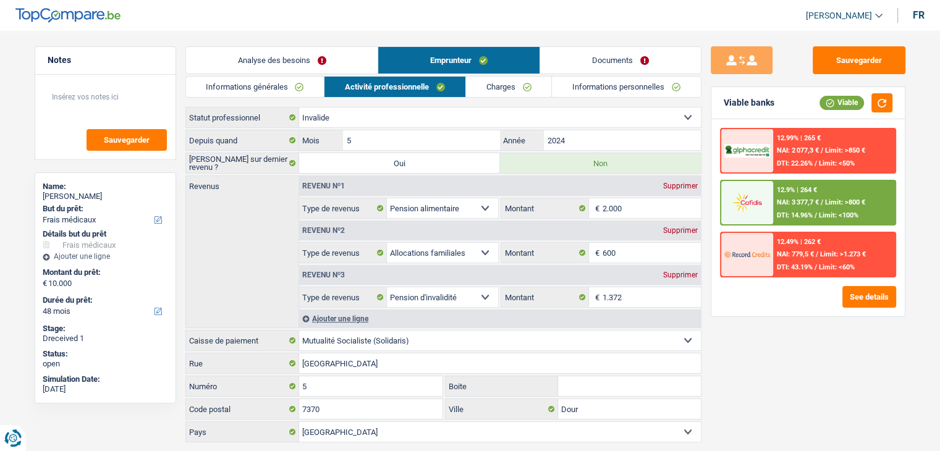
click at [484, 206] on select "Allocation d'handicap Allocations chômage Allocations familiales Chèques repas …" at bounding box center [443, 208] width 112 height 20
click at [474, 206] on select "Allocation d'handicap Allocations chômage Allocations familiales Chèques repas …" at bounding box center [443, 208] width 112 height 20
click at [518, 82] on link "Charges" at bounding box center [509, 87] width 86 height 20
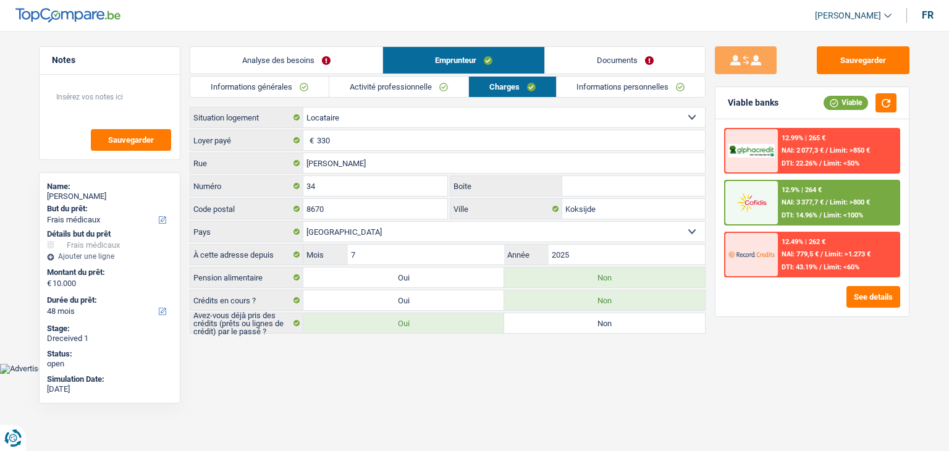
click at [571, 86] on link "Informations personnelles" at bounding box center [631, 87] width 149 height 20
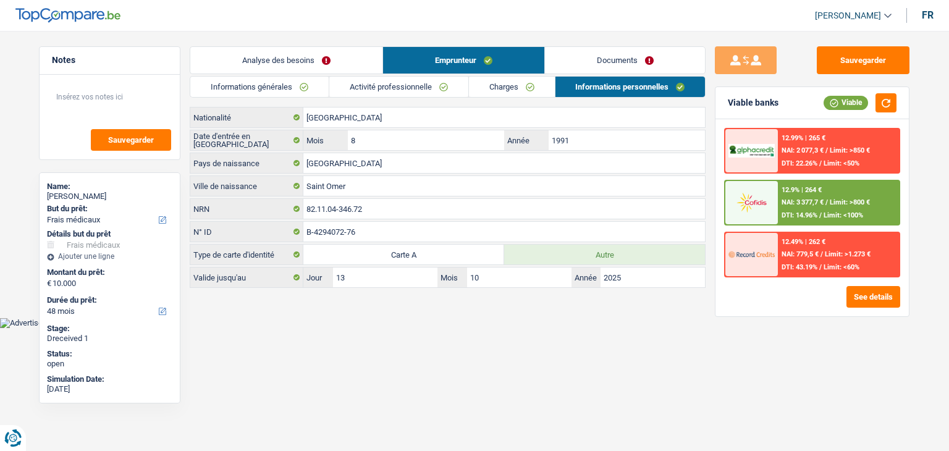
click at [526, 80] on link "Charges" at bounding box center [512, 87] width 86 height 20
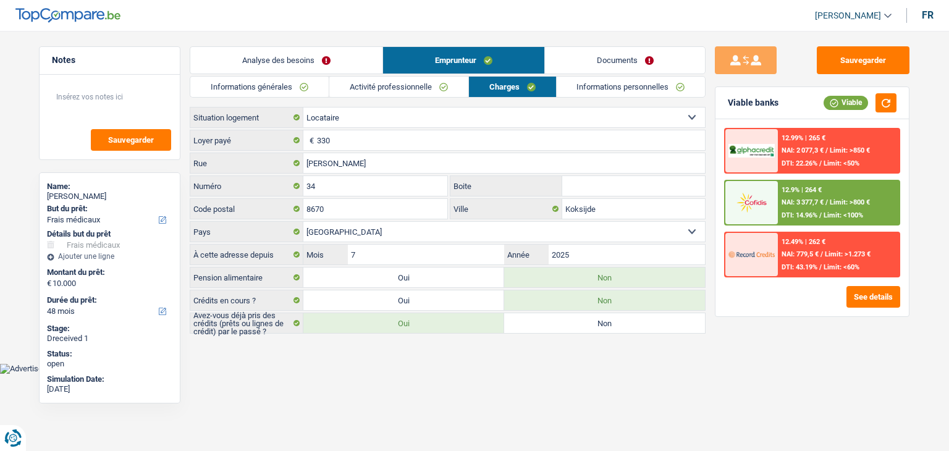
click at [436, 80] on link "Activité professionnelle" at bounding box center [398, 87] width 139 height 20
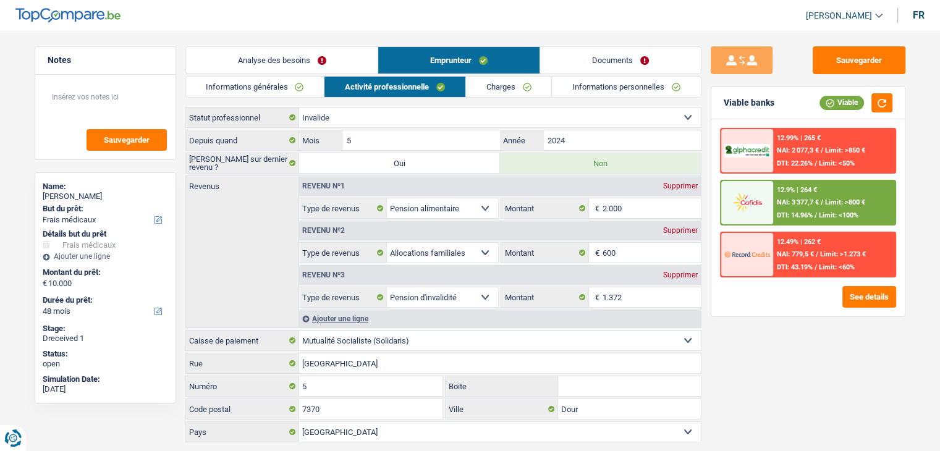
drag, startPoint x: 462, startPoint y: 203, endPoint x: 467, endPoint y: 197, distance: 7.4
click at [466, 201] on select "Allocation d'handicap Allocations chômage Allocations familiales Chèques repas …" at bounding box center [443, 208] width 112 height 20
click at [730, 339] on div "Sauvegarder Viable banks Viable 12.99% | 265 € NAI: 2 077,3 € / Limit: >850 € D…" at bounding box center [807, 237] width 213 height 382
click at [642, 62] on link "Documents" at bounding box center [620, 60] width 161 height 27
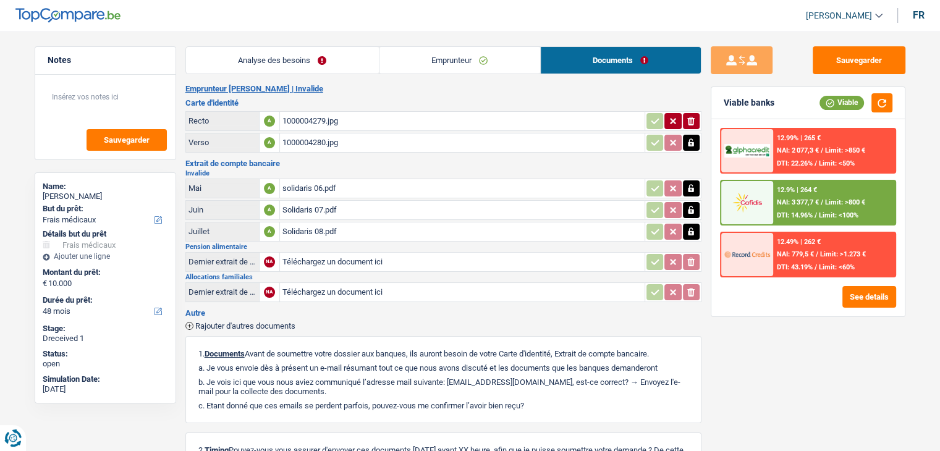
click at [297, 189] on div "solidaris 06.pdf" at bounding box center [462, 188] width 360 height 19
click at [440, 62] on link "Emprunteur" at bounding box center [459, 60] width 161 height 27
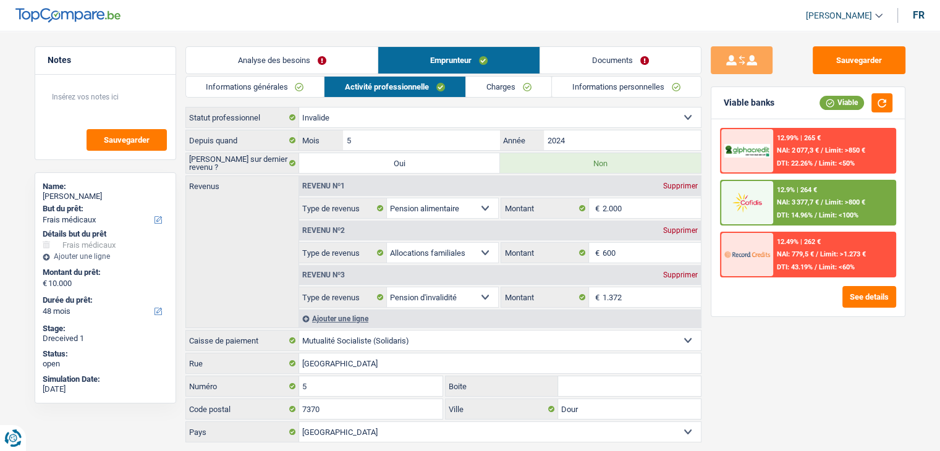
click at [609, 59] on link "Documents" at bounding box center [620, 60] width 161 height 27
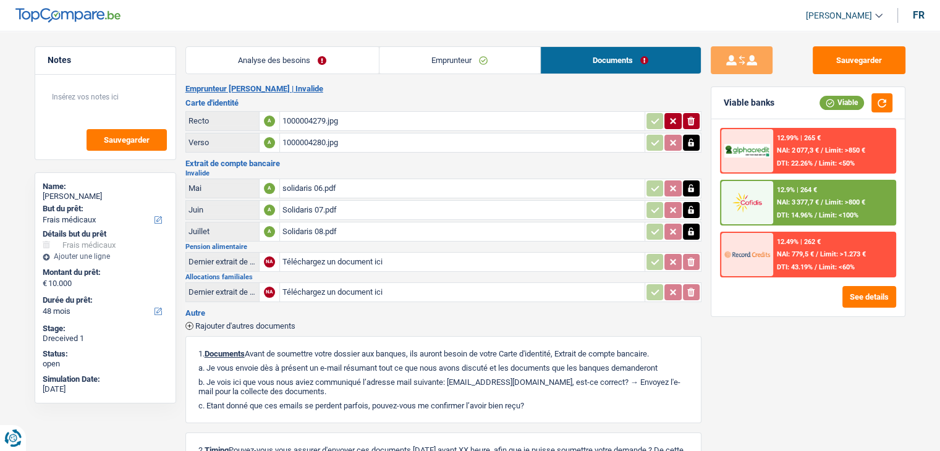
click at [377, 216] on div "Solidaris 07.pdf" at bounding box center [462, 210] width 360 height 19
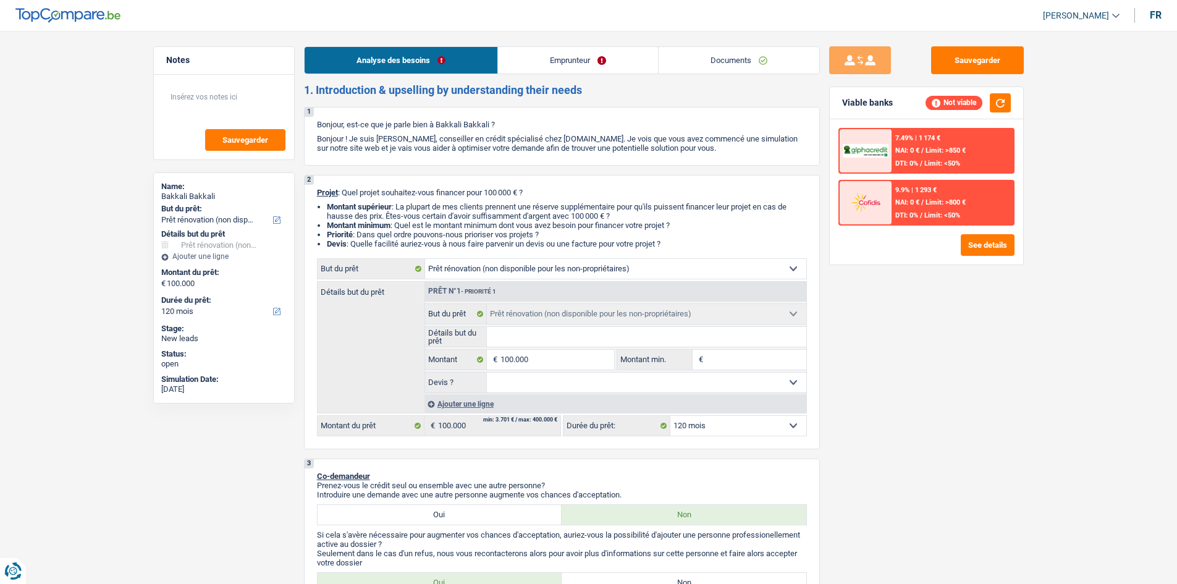
select select "renovation"
select select "120"
select select "renovation"
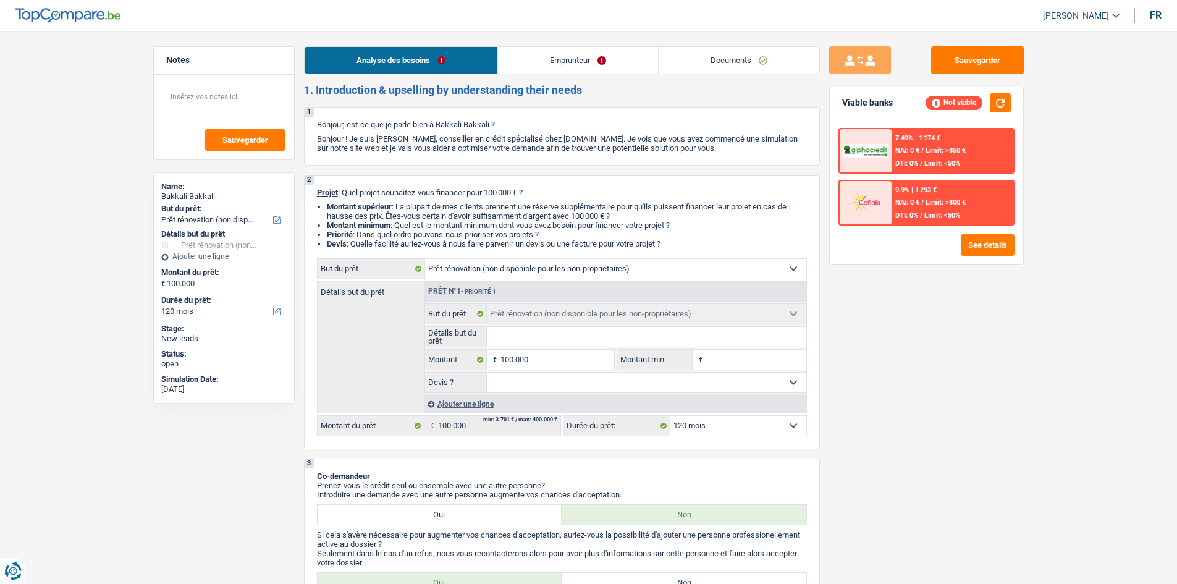
select select "120"
select select "renovation"
select select "120"
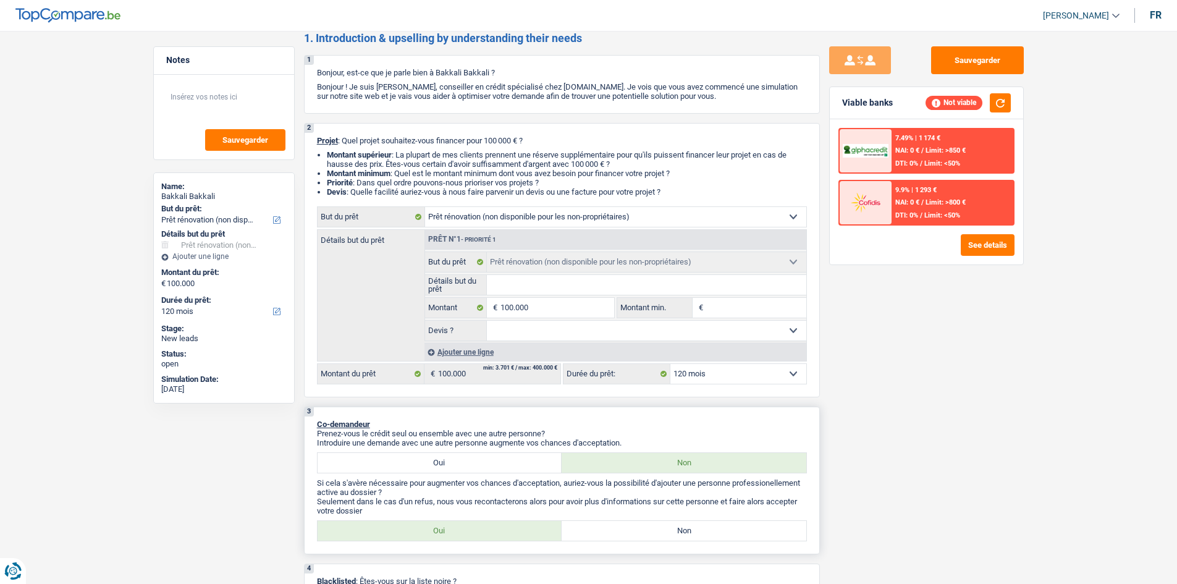
scroll to position [124, 0]
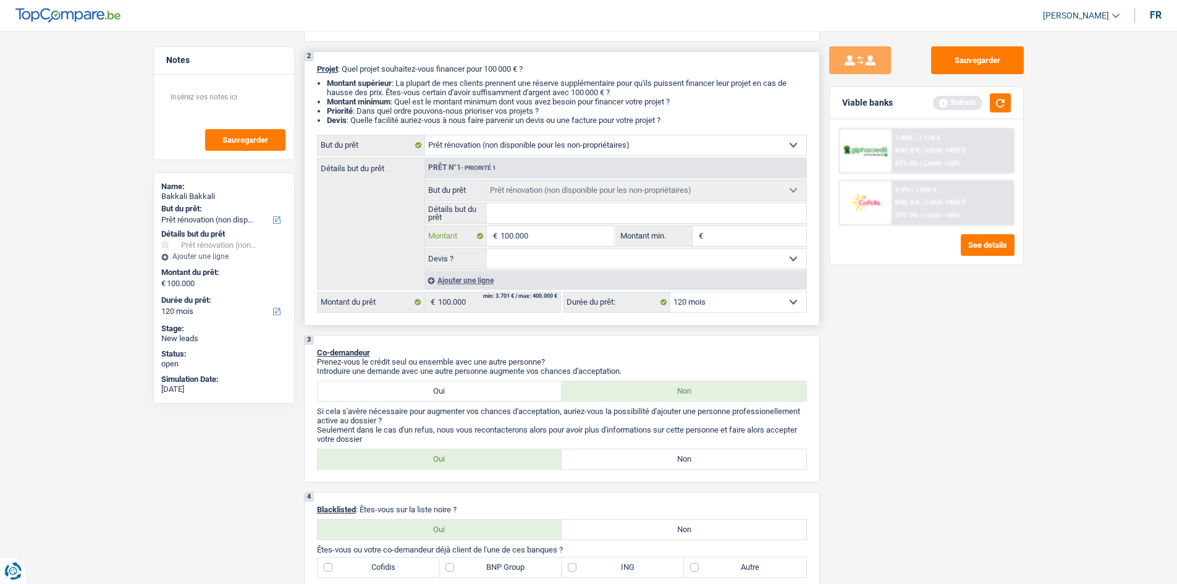
click at [526, 230] on input "100.000" at bounding box center [556, 236] width 113 height 20
click at [705, 238] on span "€" at bounding box center [699, 236] width 14 height 20
click at [639, 212] on input "Détails but du prêt" at bounding box center [646, 213] width 319 height 20
click at [591, 215] on input "Détails but du prêt" at bounding box center [646, 213] width 319 height 20
click at [393, 209] on div "Détails but du prêt Prêt n°1 - Priorité 1 Confort maison: meubles, textile, pei…" at bounding box center [562, 224] width 490 height 132
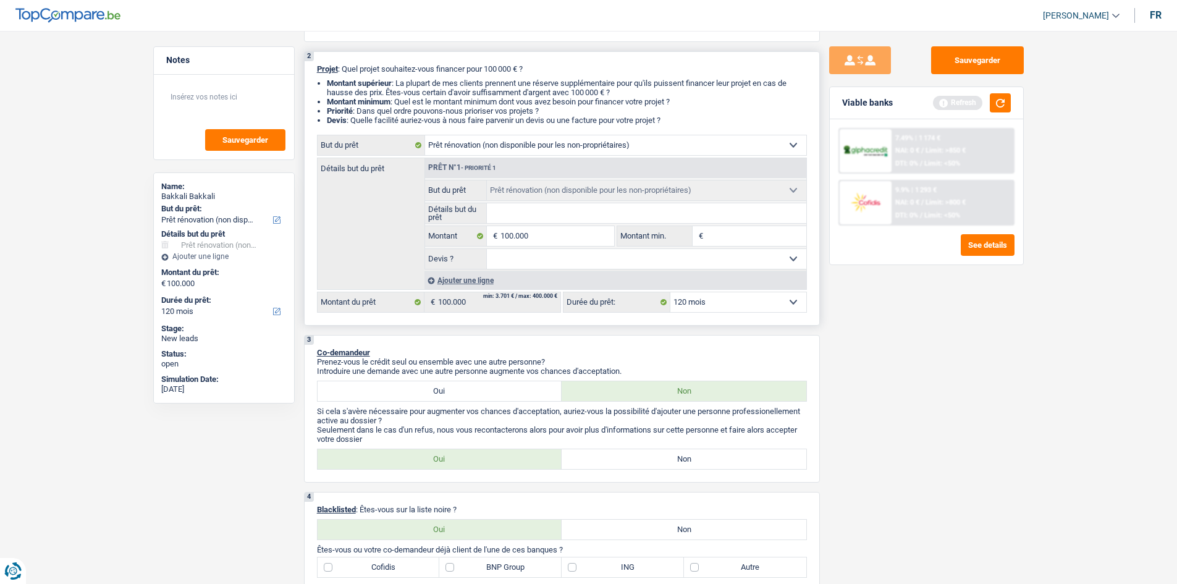
click at [589, 259] on select "Oui Non Non répondu Sélectionner une option" at bounding box center [646, 259] width 319 height 20
click at [396, 265] on div "Détails but du prêt Prêt n°1 - Priorité 1 Confort maison: meubles, textile, pei…" at bounding box center [562, 224] width 490 height 132
click at [743, 212] on input "Détails but du prêt" at bounding box center [646, 213] width 319 height 20
type input "t"
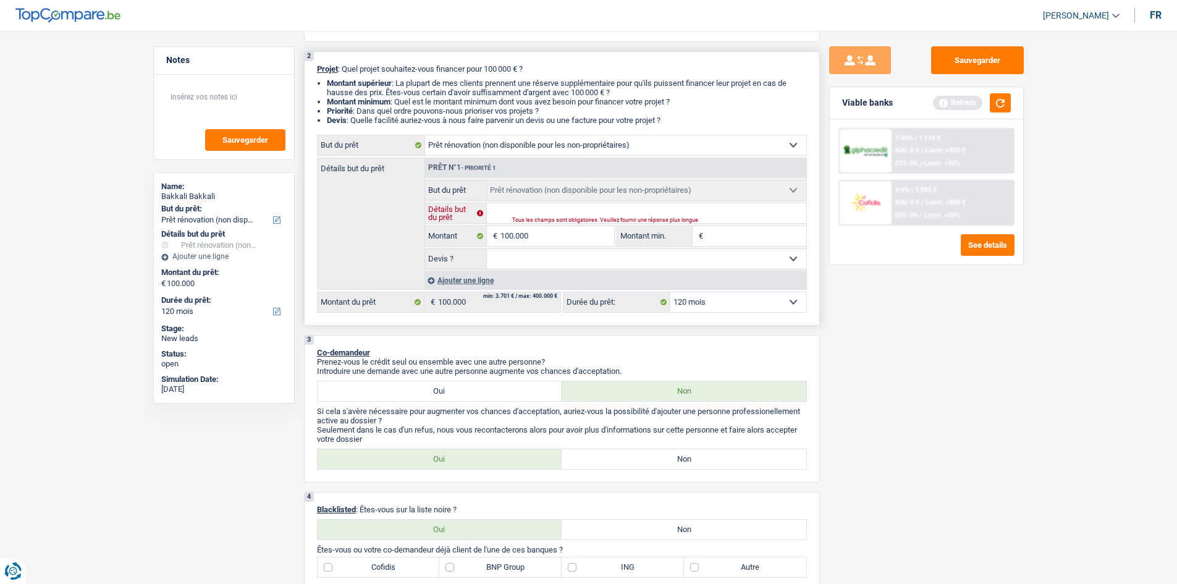
type input "t"
type input "te"
type input "ter"
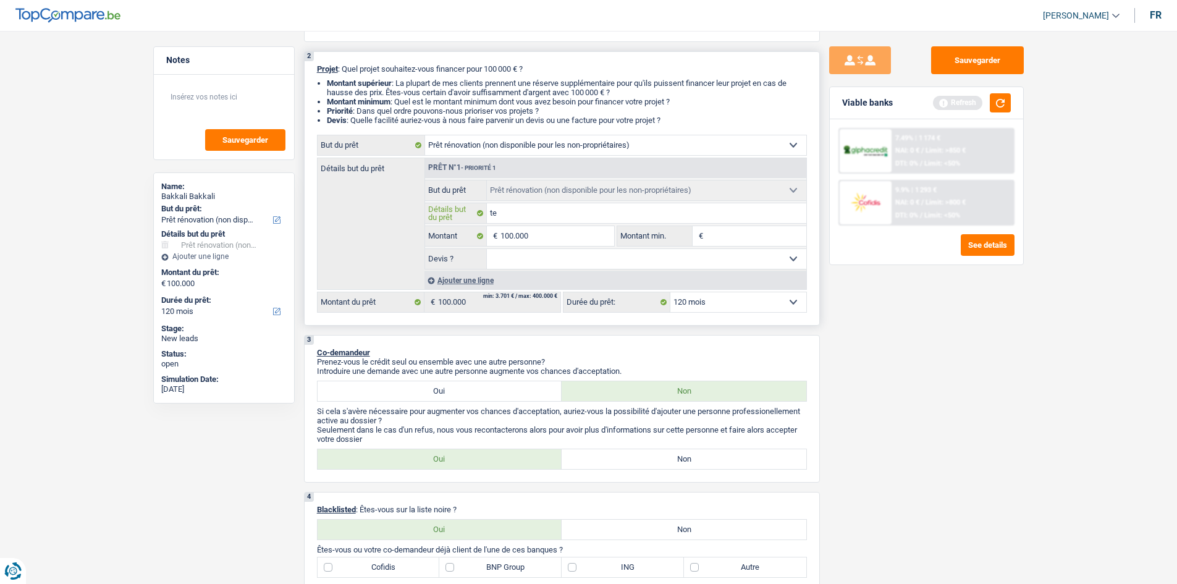
type input "ter"
type input "terr"
type input "terra"
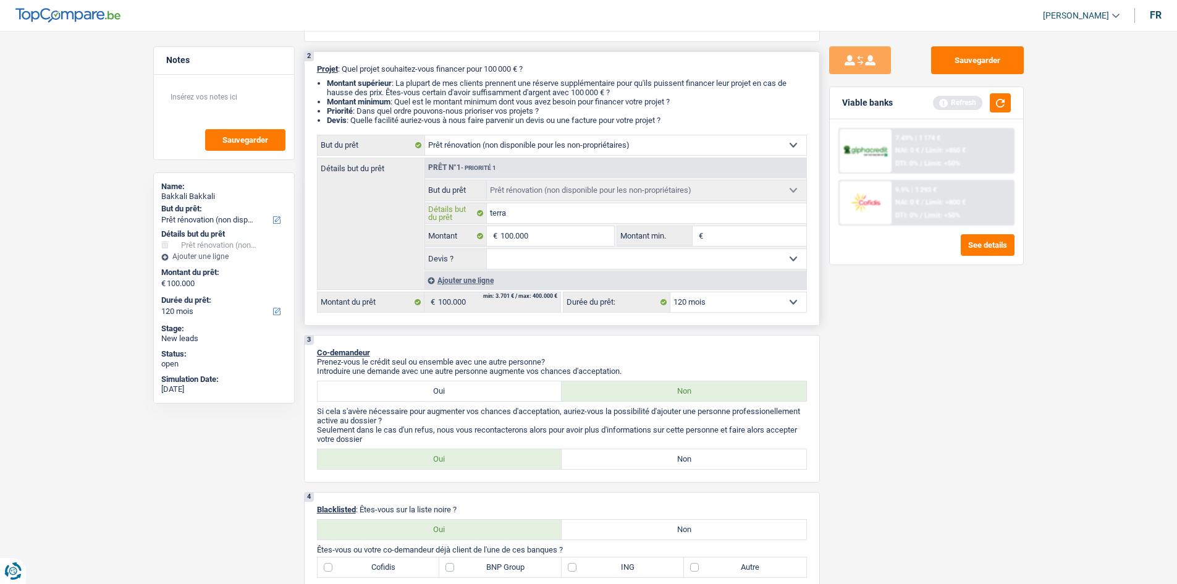
type input "terrac"
type input "terrace"
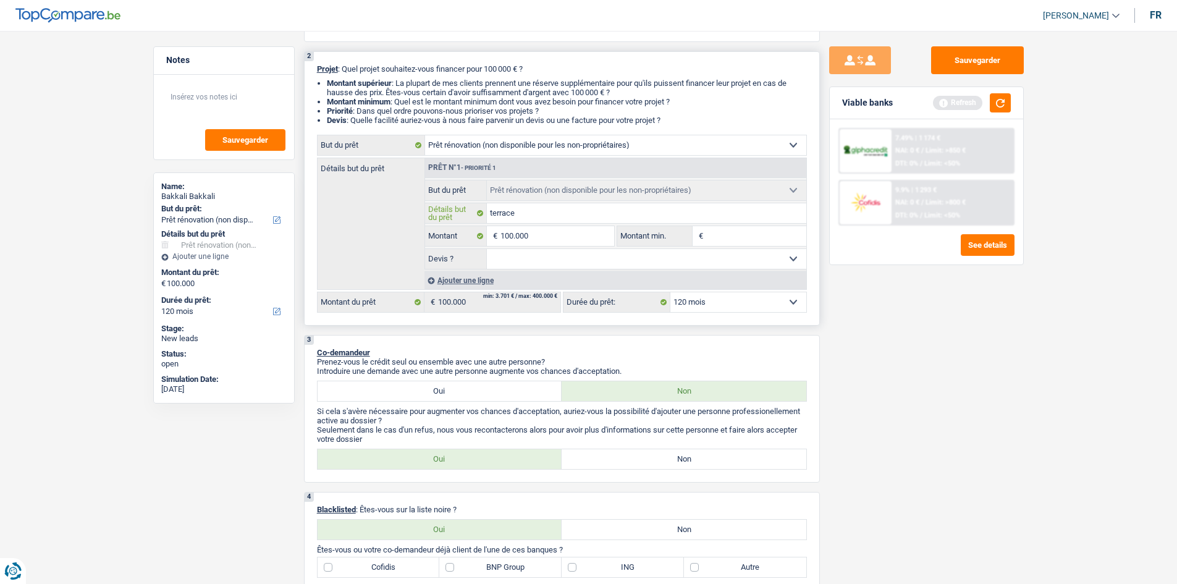
type input "terrace"
type input "terrac"
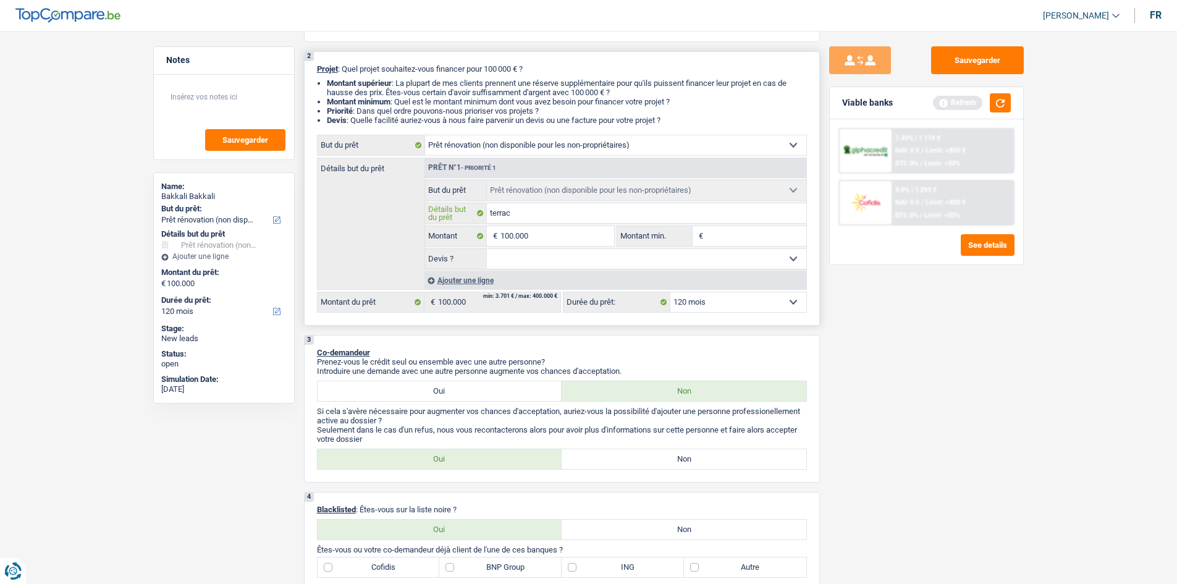
type input "terra"
type input "terras"
type input "terrass"
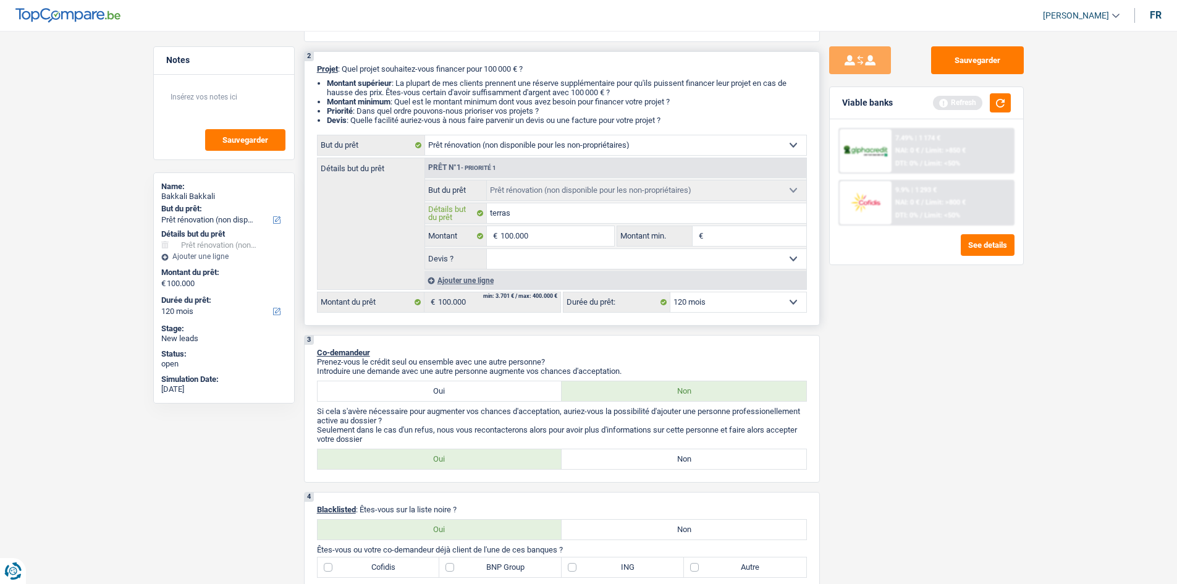
type input "terrass"
type input "terrasse"
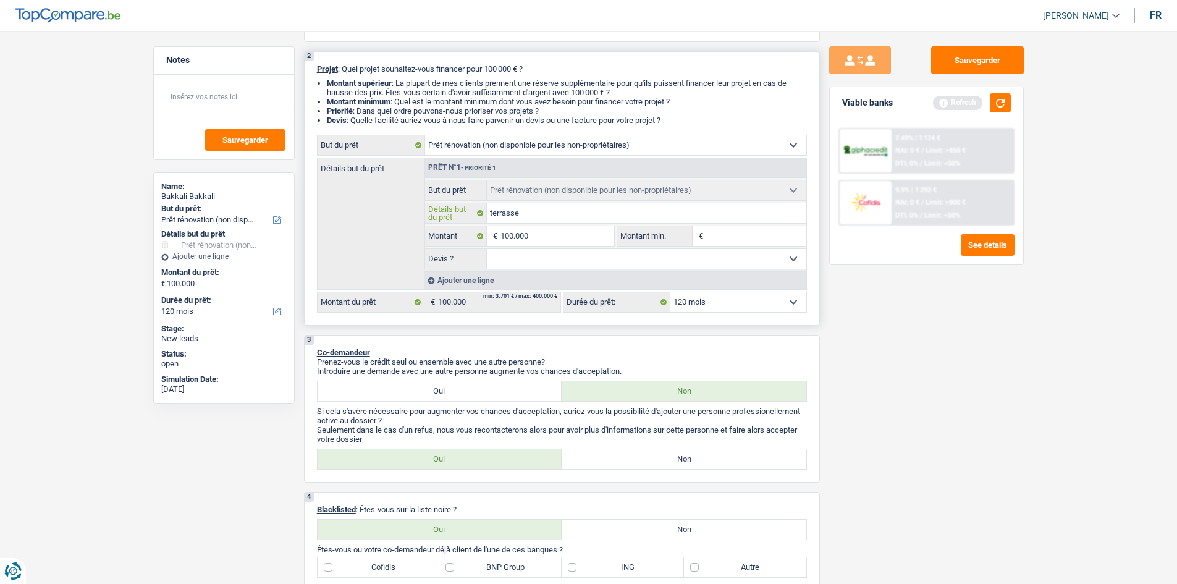
type input "terrasse"
click at [668, 209] on input "terrasse" at bounding box center [646, 213] width 319 height 20
type input "terrass"
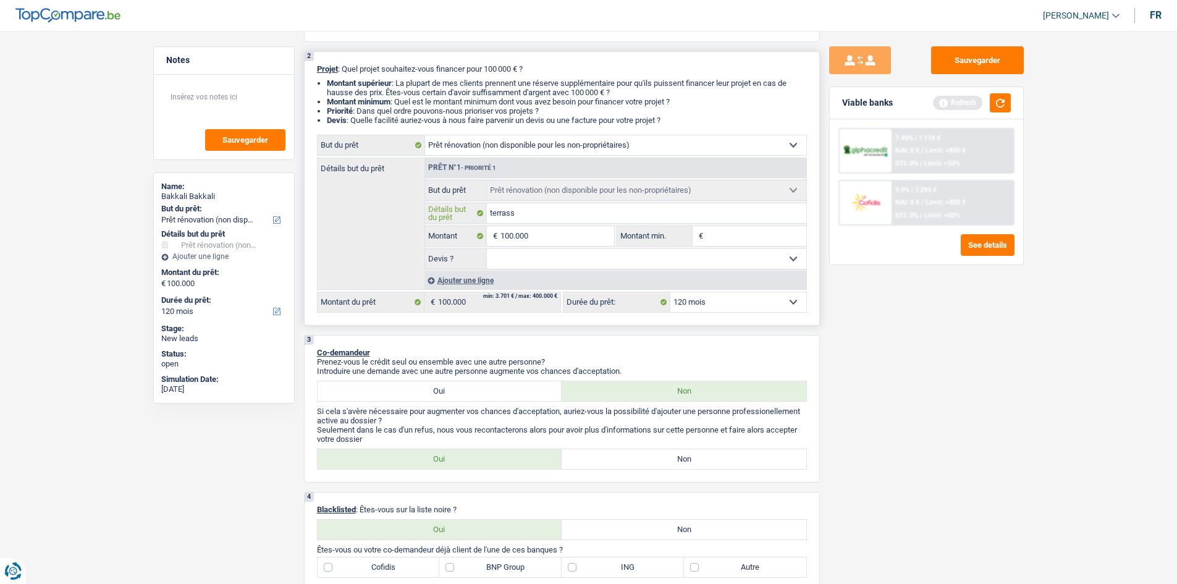
type input "terras"
type input "terra"
type input "terr"
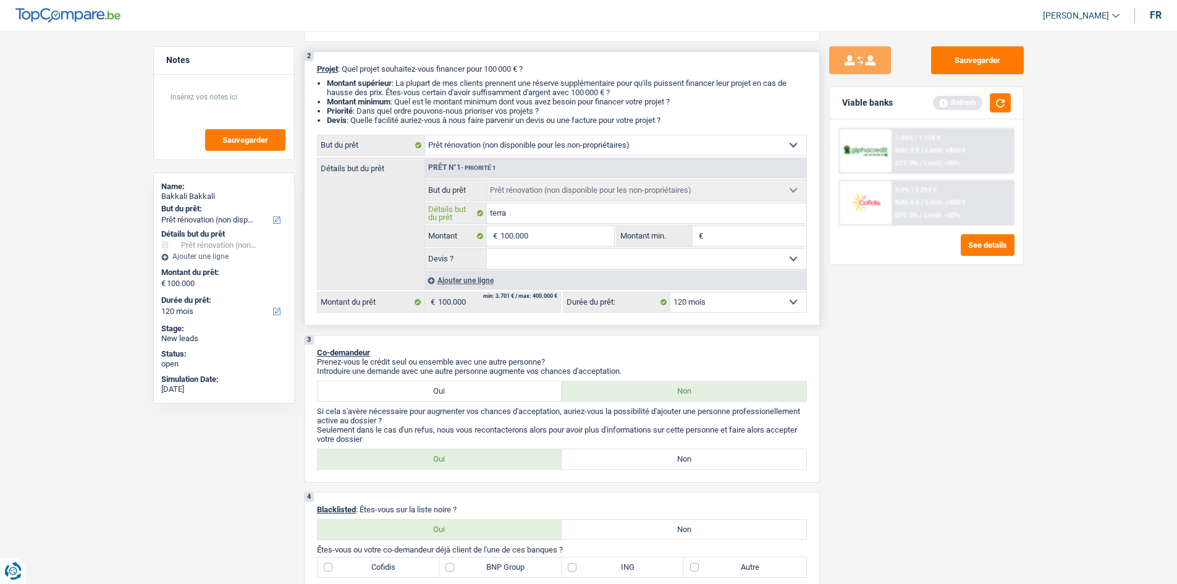
type input "terr"
type input "t"
type input "r"
type input "re"
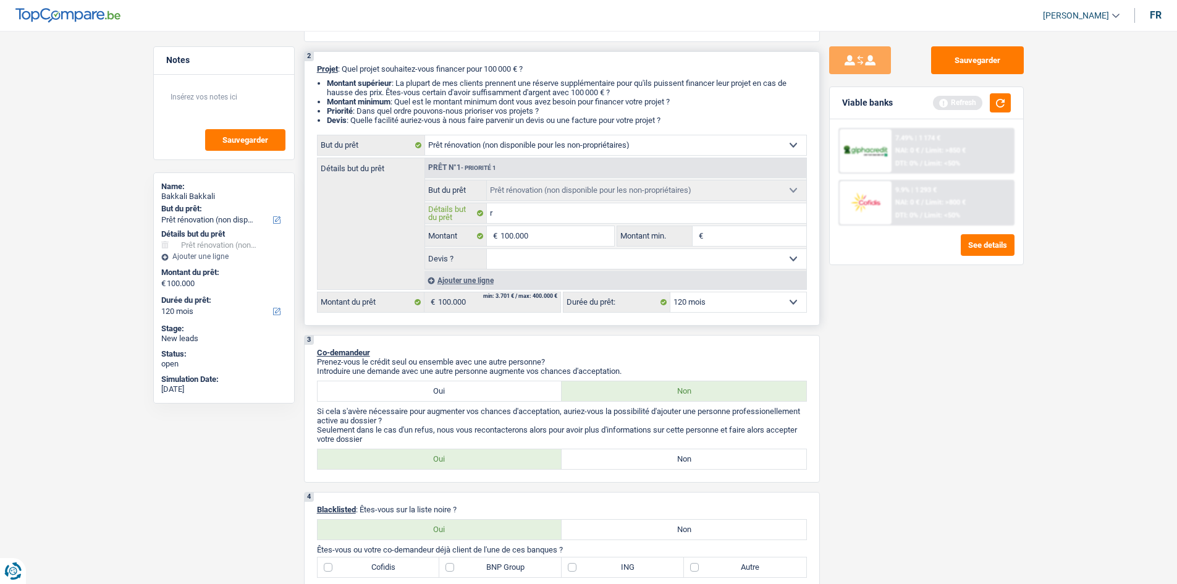
type input "re"
type input "ref"
type input "refa"
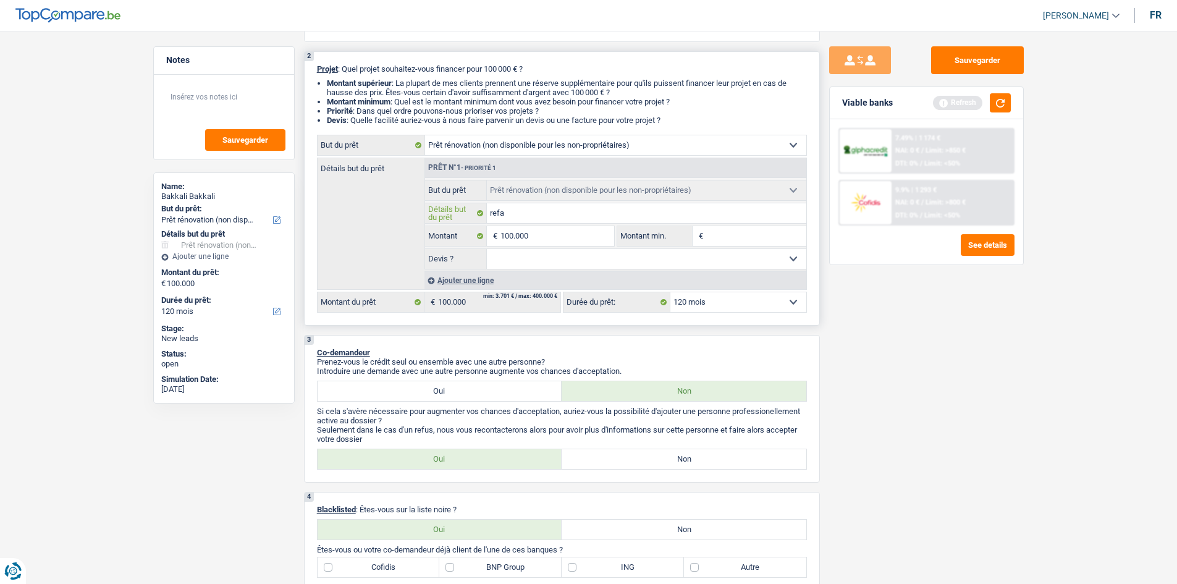
type input "refai"
type input "refair"
type input "refaire"
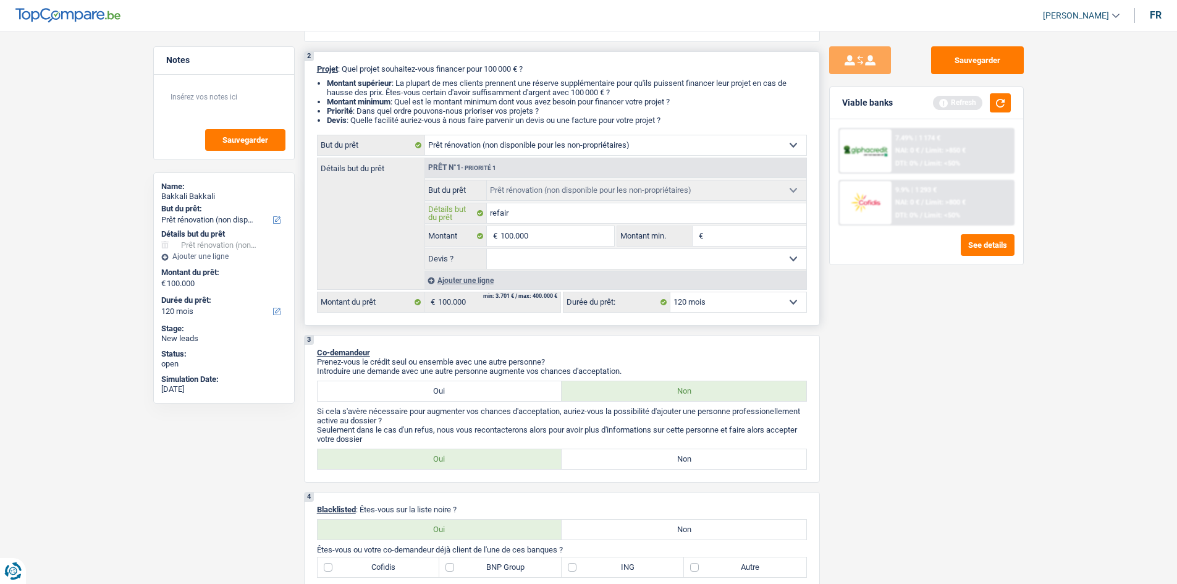
type input "refaire"
type input "refaire l"
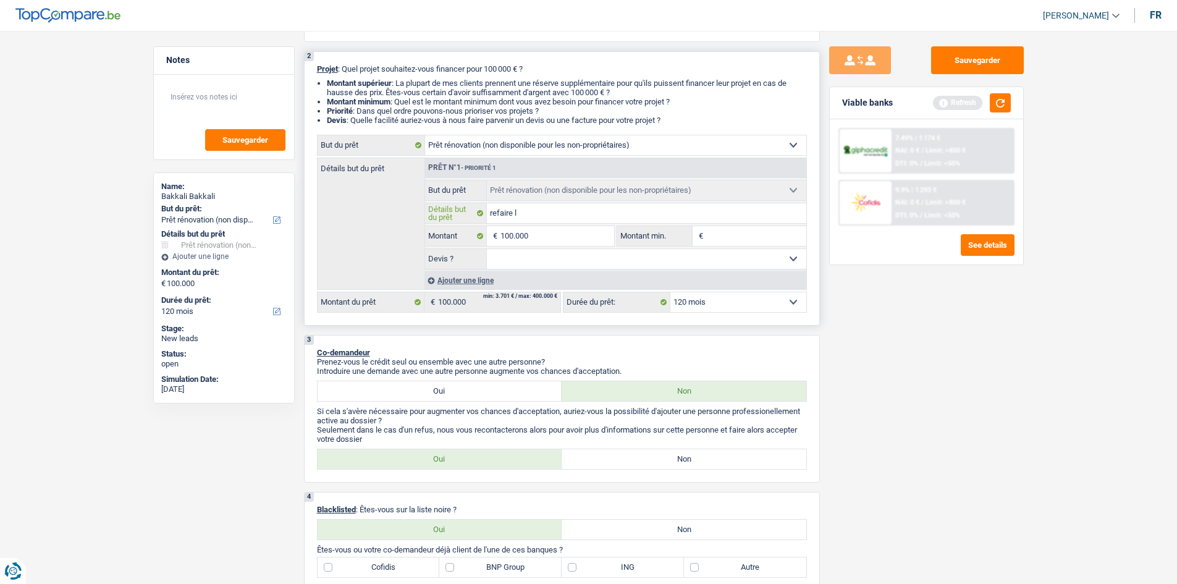
type input "refaire le"
type input "refaire les"
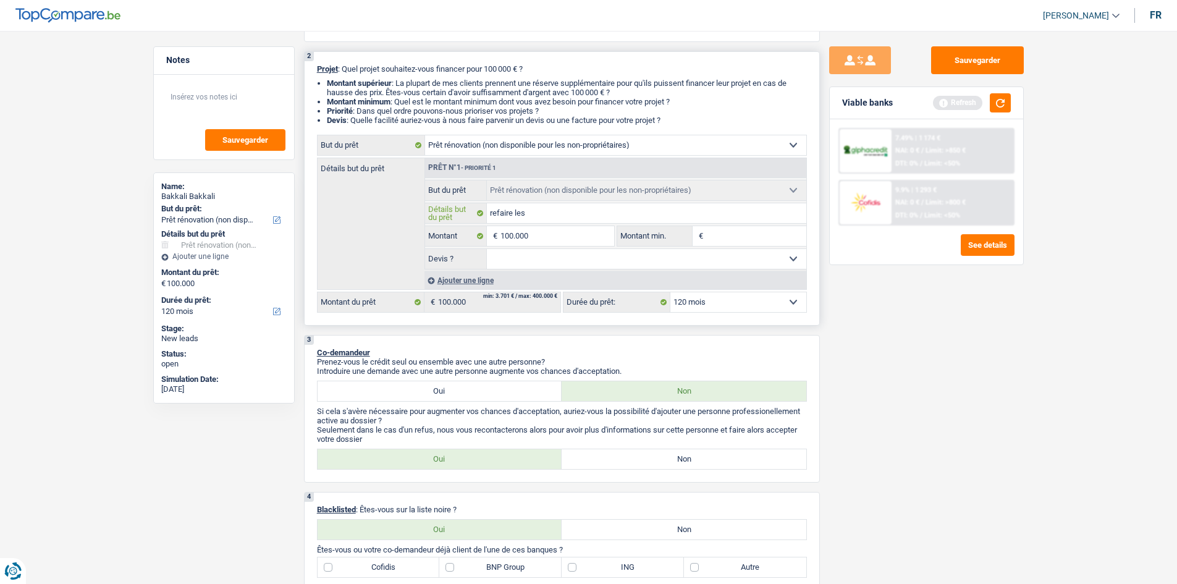
type input "refaire les"
type input "refaire les p"
type input "refaire les pi"
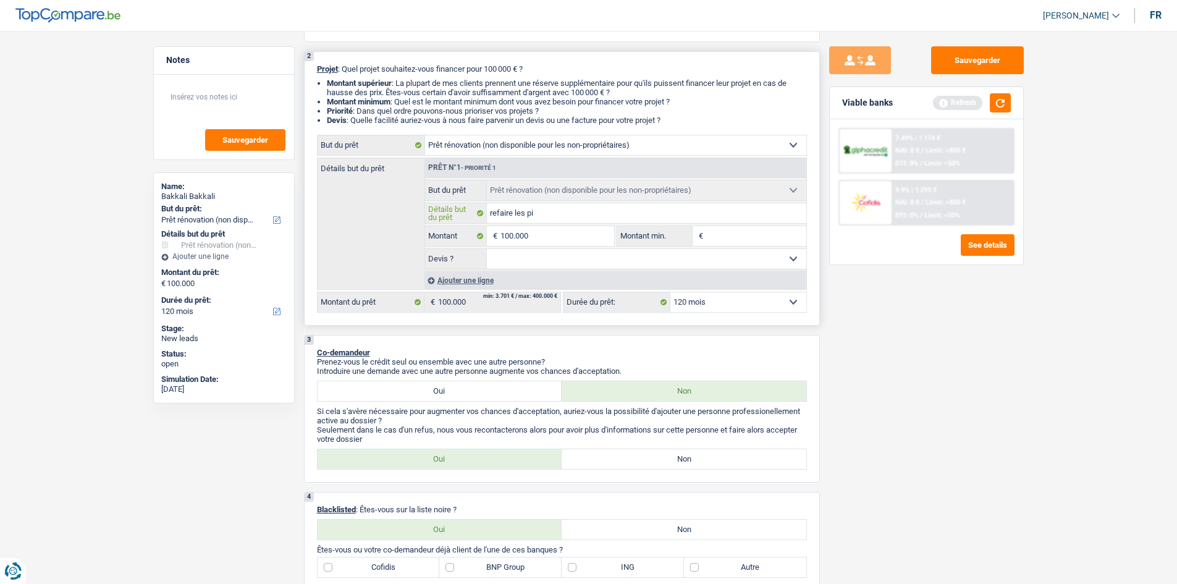
type input "refaire les pie"
type input "refaire les piec"
type input "refaire les piece"
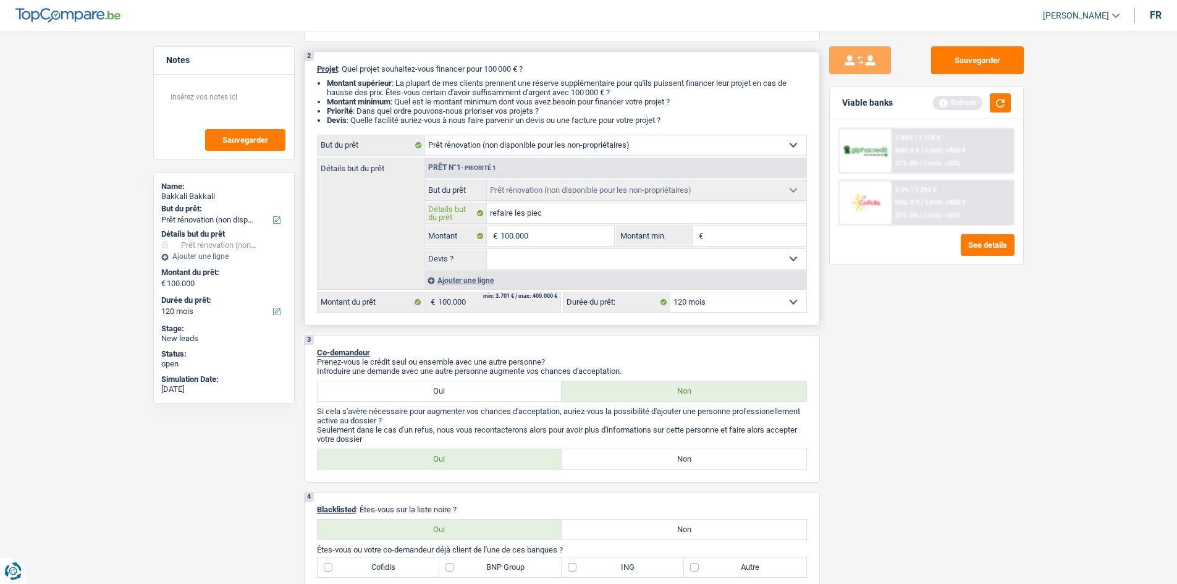
type input "refaire les piece"
type input "refaire les pieces"
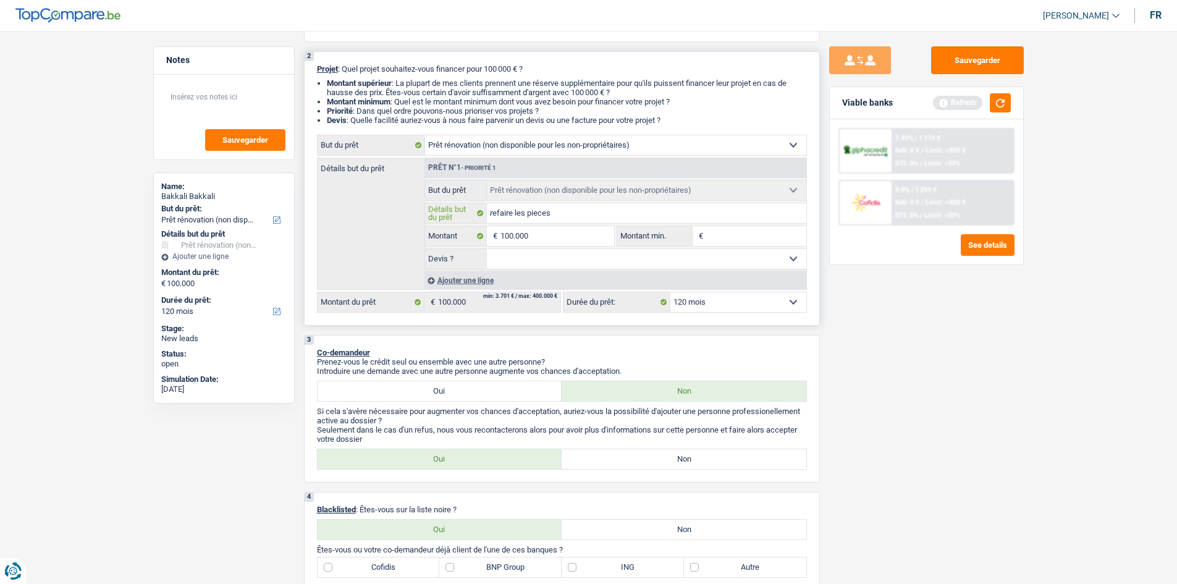
type input "refaire les pieces e"
type input "refaire les pieces et"
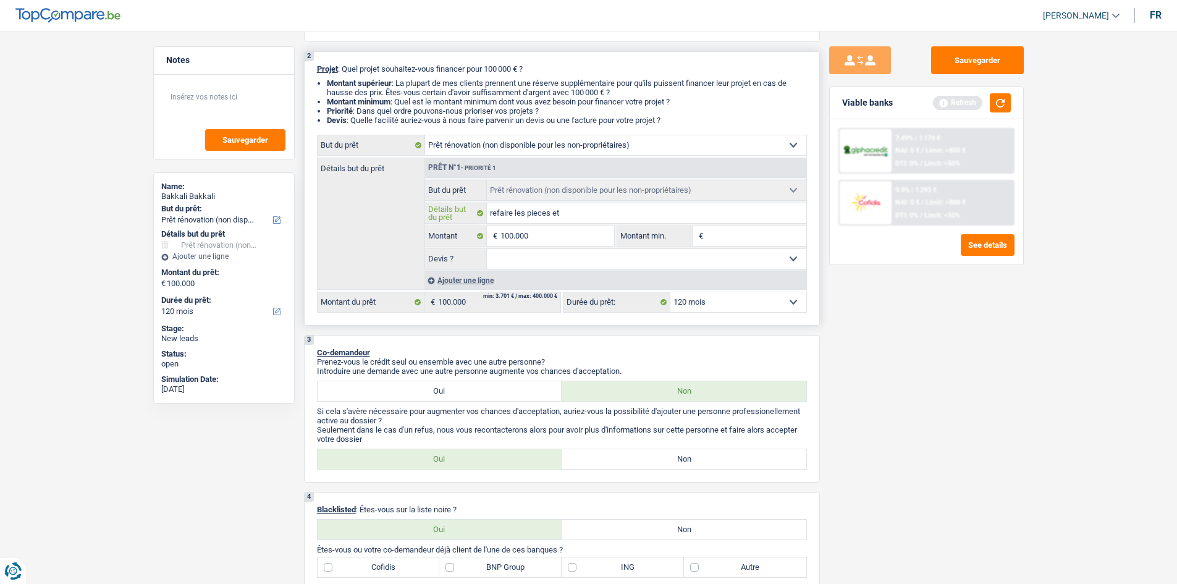
type input "refaire les pieces et"
type input "refaire les pieces et j"
type input "refaire les pieces et ja"
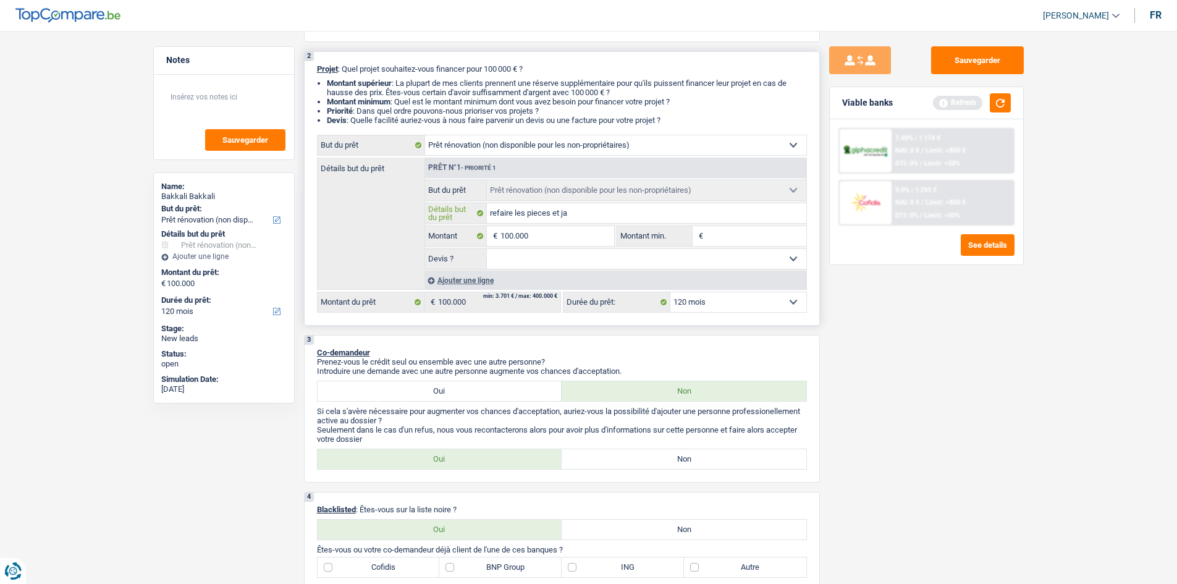
type input "refaire les pieces et jar"
type input "refaire les pieces et jard"
type input "refaire les pieces et jardi"
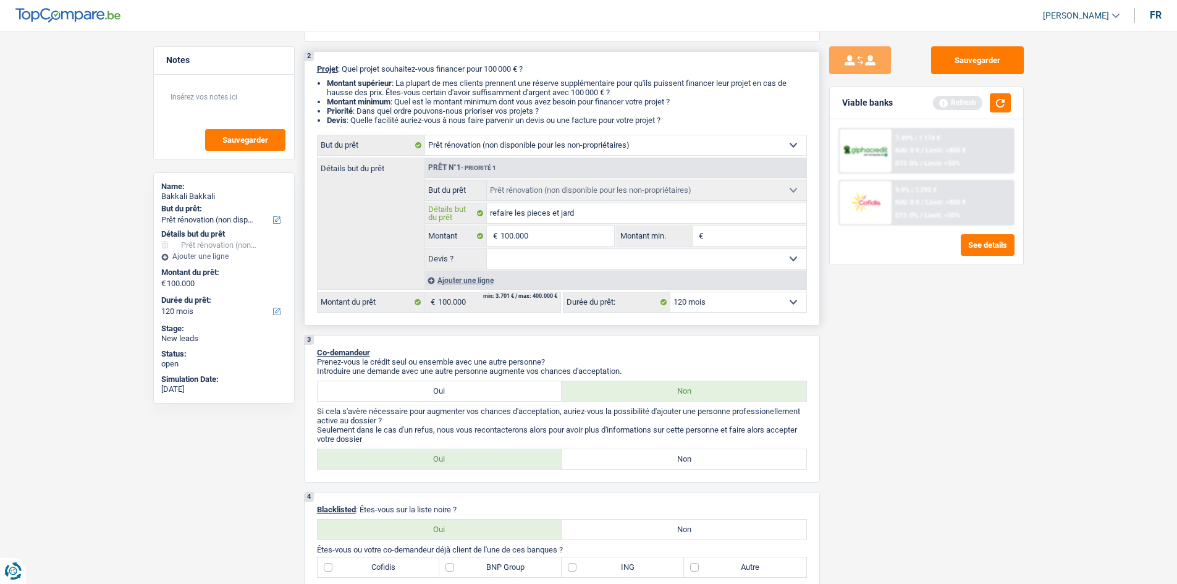
type input "refaire les pieces et jardi"
type input "refaire les pieces et jardin"
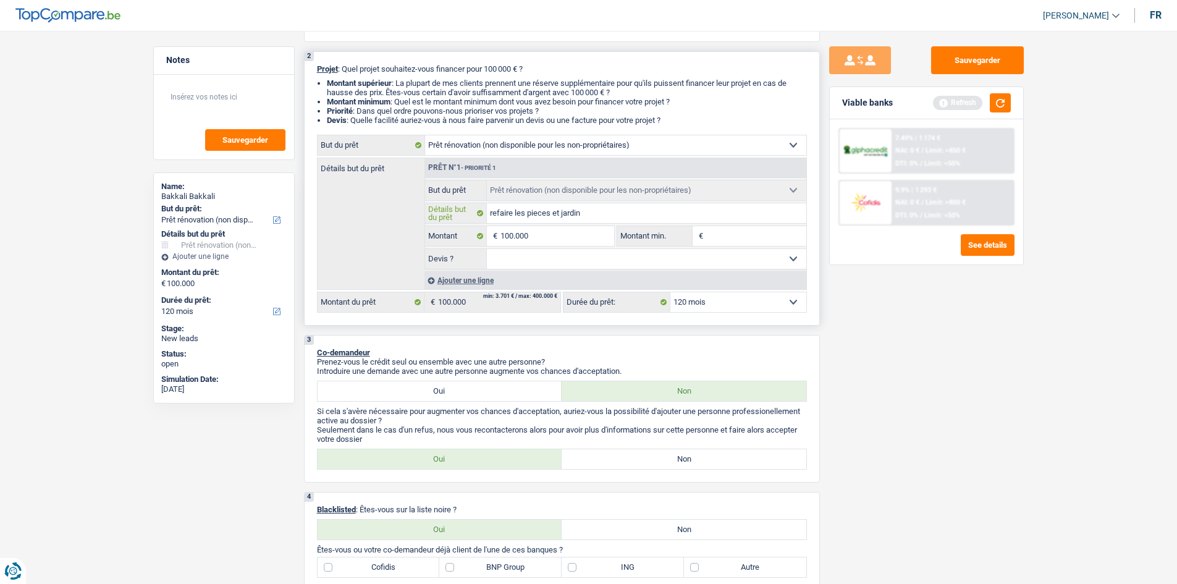
type input "refaire les pieces et jardin"
click at [528, 247] on fieldset "Confort maison: meubles, textile, peinture, électroménager, outillage non-profe…" at bounding box center [615, 225] width 381 height 90
click at [537, 260] on select "Oui Non Non répondu Sélectionner une option" at bounding box center [646, 259] width 319 height 20
select select "yes"
click at [487, 249] on select "Oui Non Non répondu Sélectionner une option" at bounding box center [646, 259] width 319 height 20
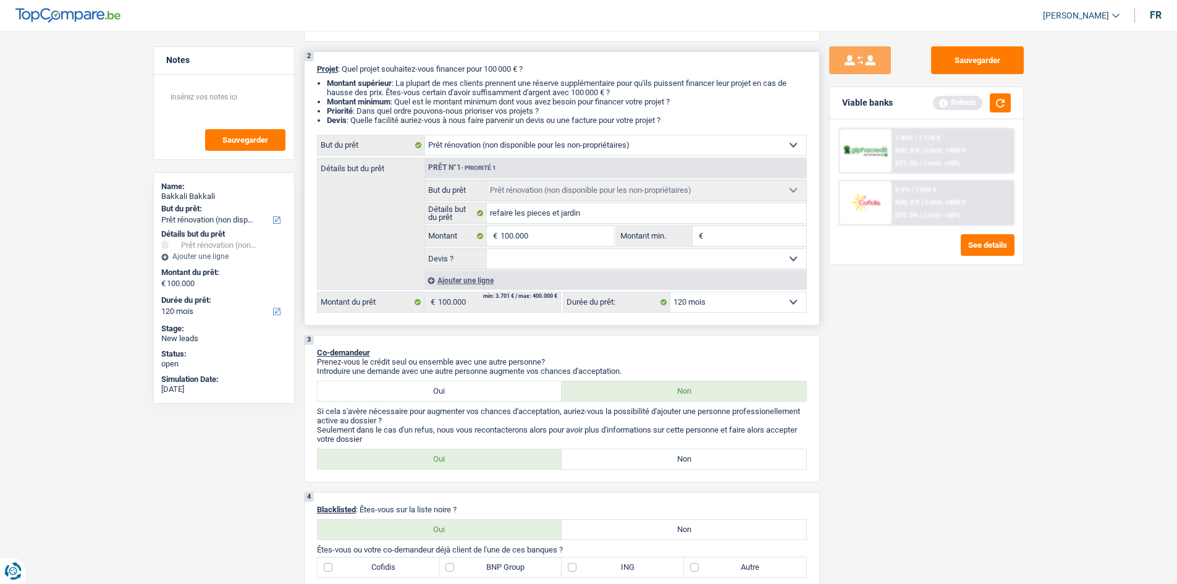
select select "yes"
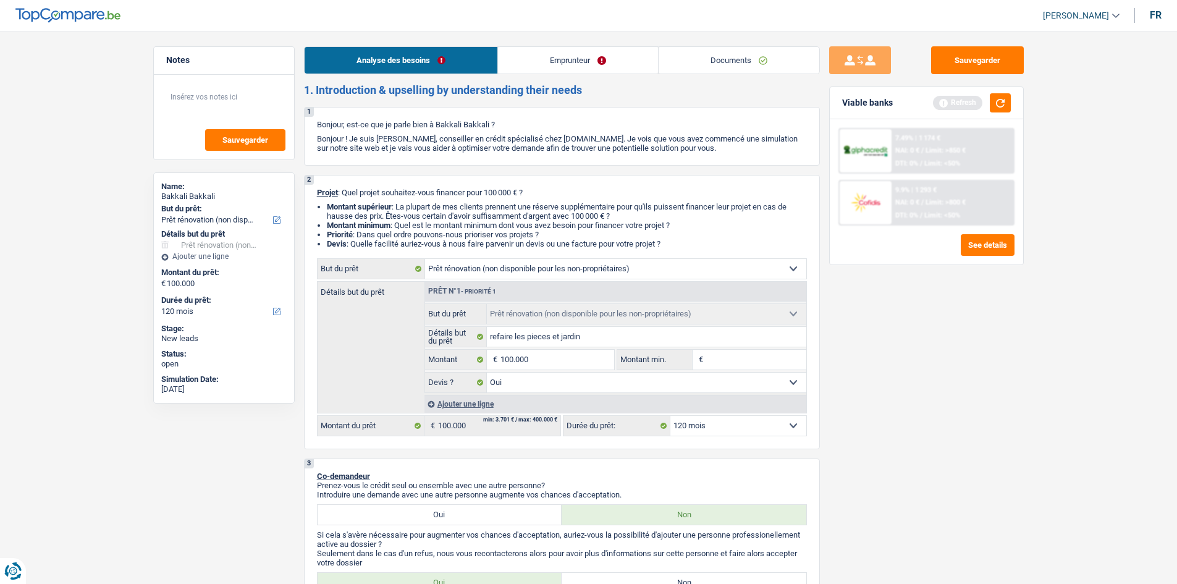
click at [572, 55] on link "Emprunteur" at bounding box center [578, 60] width 160 height 27
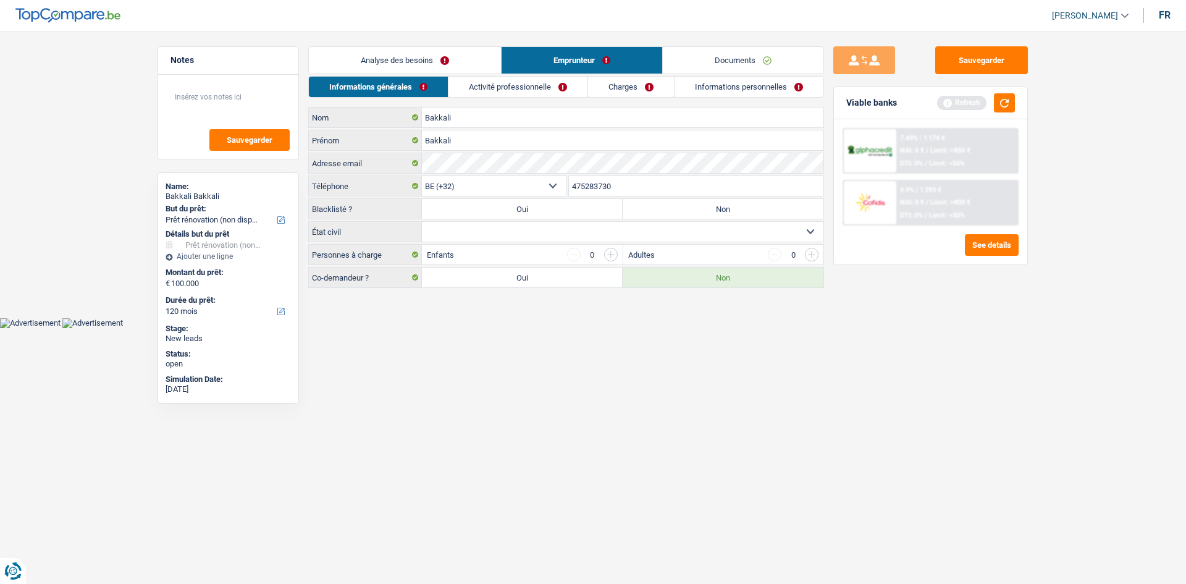
click at [450, 55] on link "Analyse des besoins" at bounding box center [405, 60] width 192 height 27
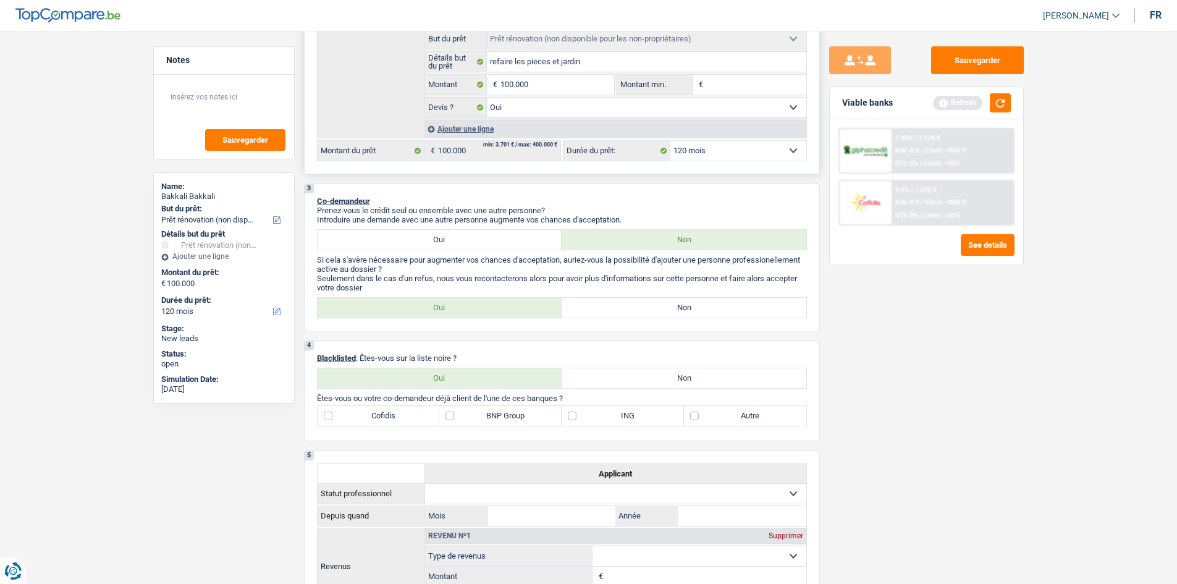
scroll to position [276, 0]
click at [438, 234] on label "Oui" at bounding box center [440, 239] width 245 height 20
click at [438, 234] on input "Oui" at bounding box center [440, 239] width 245 height 20
radio input "true"
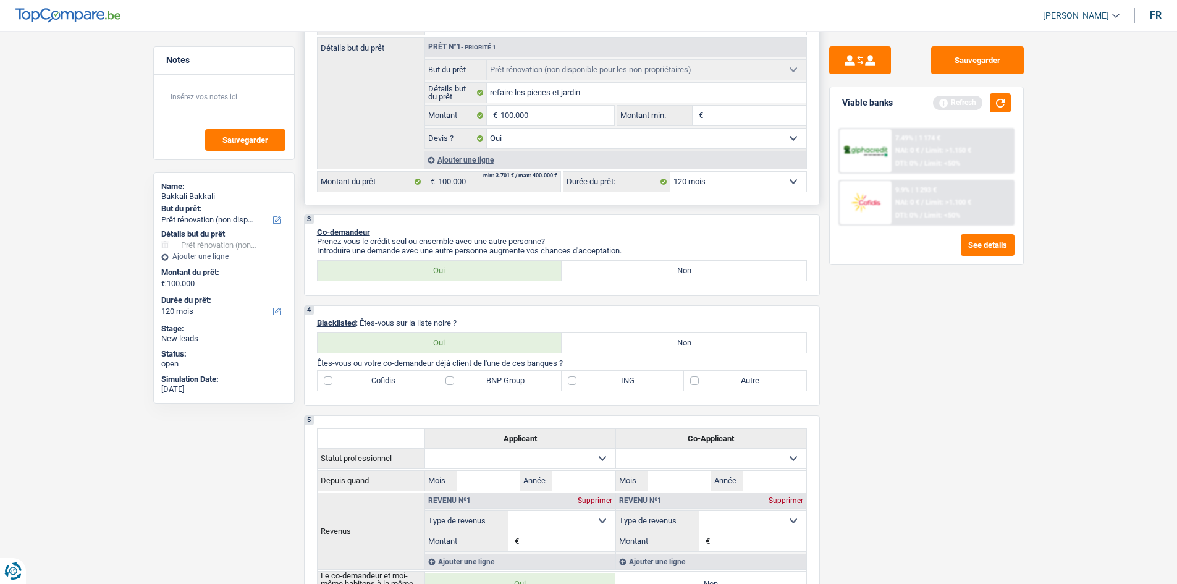
scroll to position [247, 0]
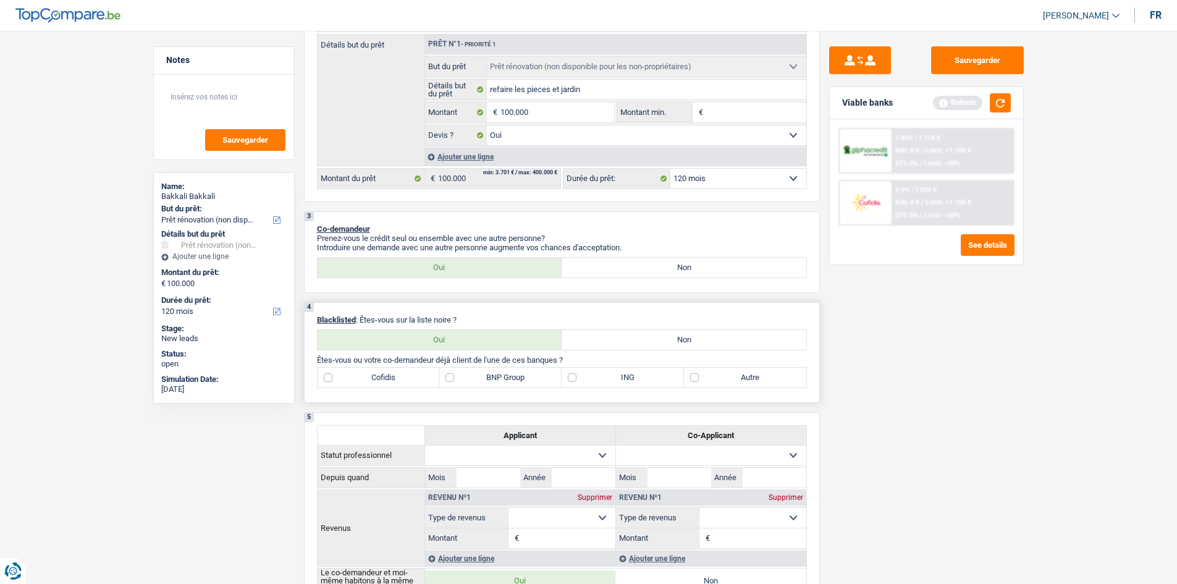
click at [597, 337] on label "Non" at bounding box center [684, 340] width 245 height 20
click at [597, 337] on input "Non" at bounding box center [684, 340] width 245 height 20
radio input "true"
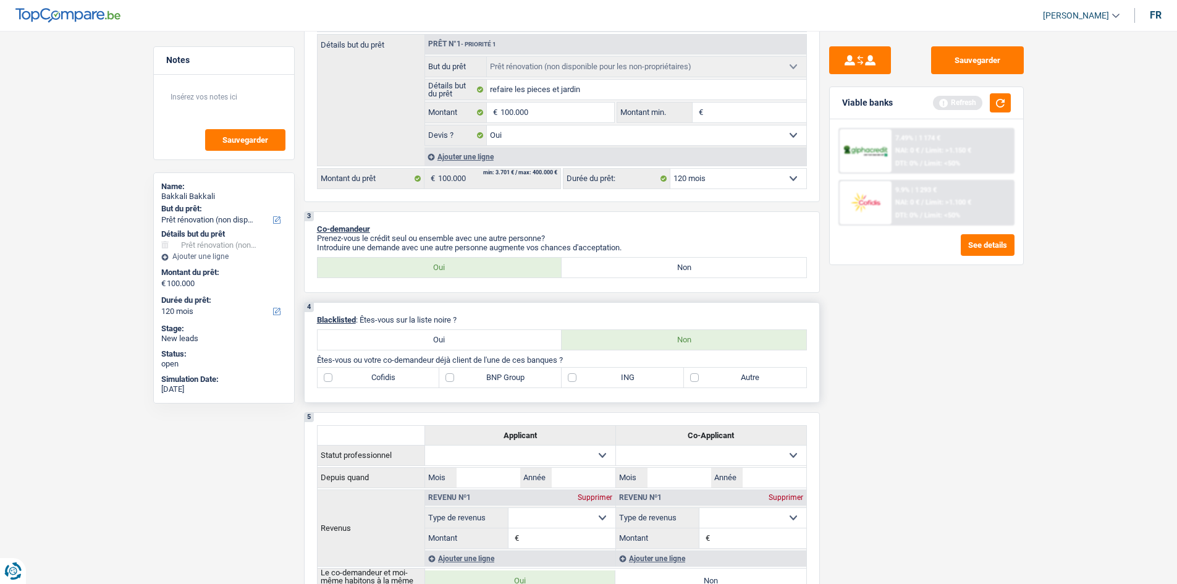
click at [600, 381] on label "ING" at bounding box center [623, 378] width 122 height 20
click at [600, 381] on input "ING" at bounding box center [623, 378] width 122 height 20
checkbox input "true"
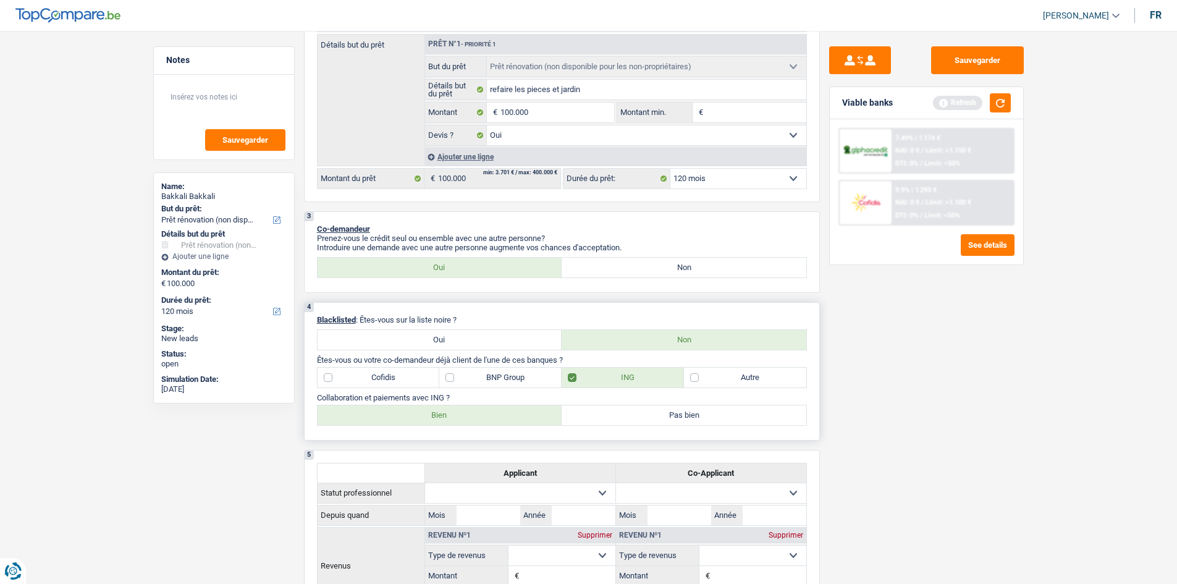
click at [447, 416] on label "Bien" at bounding box center [440, 415] width 245 height 20
click at [447, 416] on input "Bien" at bounding box center [440, 415] width 245 height 20
radio input "true"
click at [488, 376] on label "BNP Group" at bounding box center [500, 378] width 122 height 20
click at [488, 376] on input "BNP Group" at bounding box center [500, 378] width 122 height 20
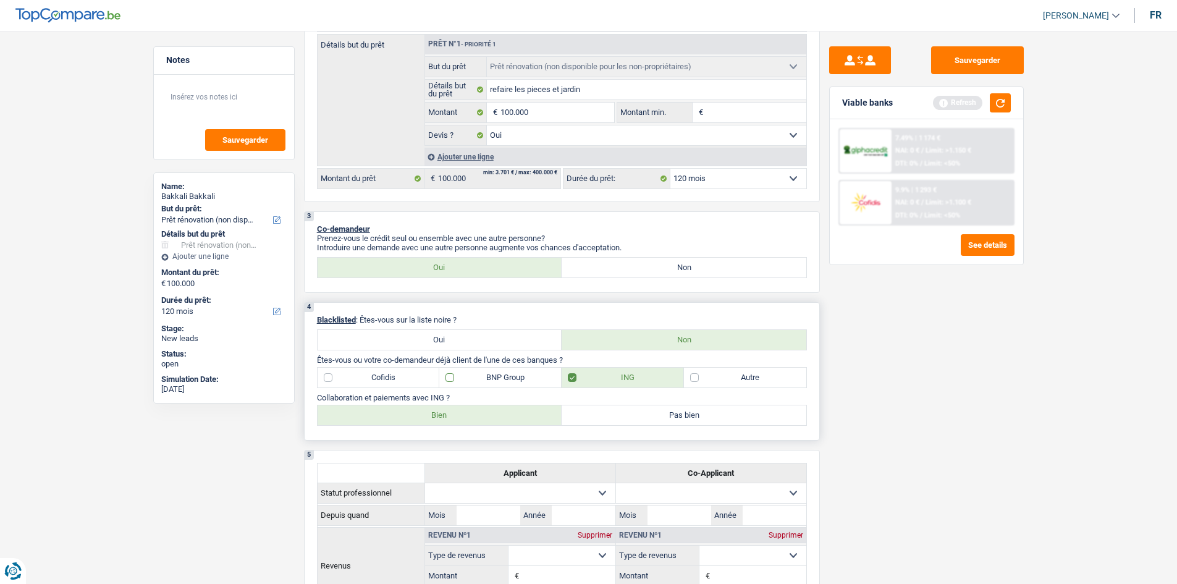
checkbox input "true"
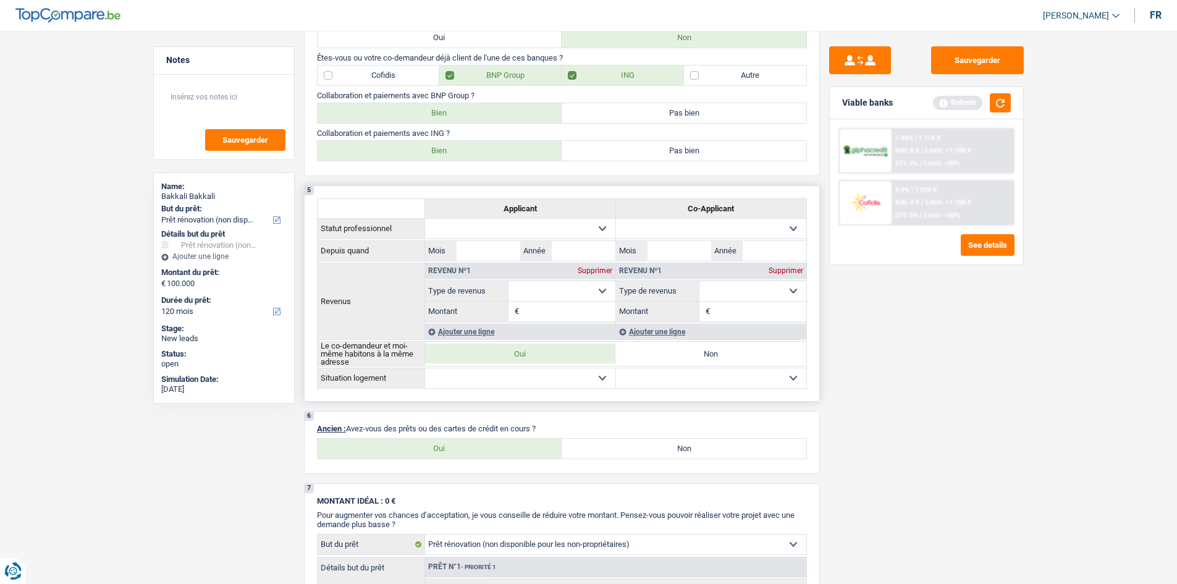
scroll to position [556, 0]
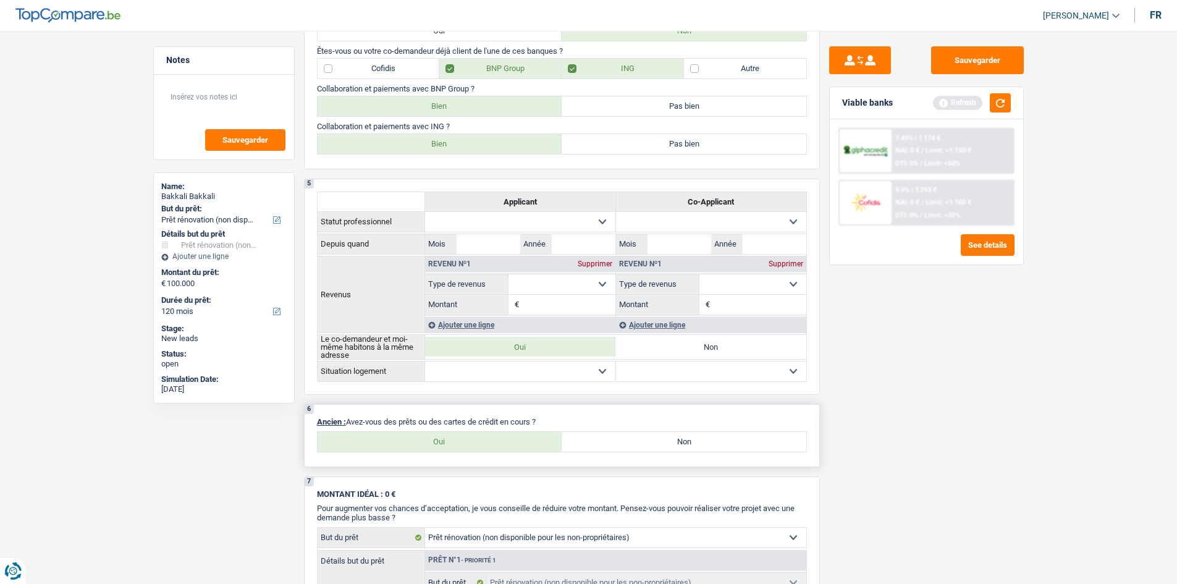
click at [442, 440] on label "Oui" at bounding box center [440, 442] width 245 height 20
click at [442, 440] on input "Oui" at bounding box center [440, 442] width 245 height 20
radio input "true"
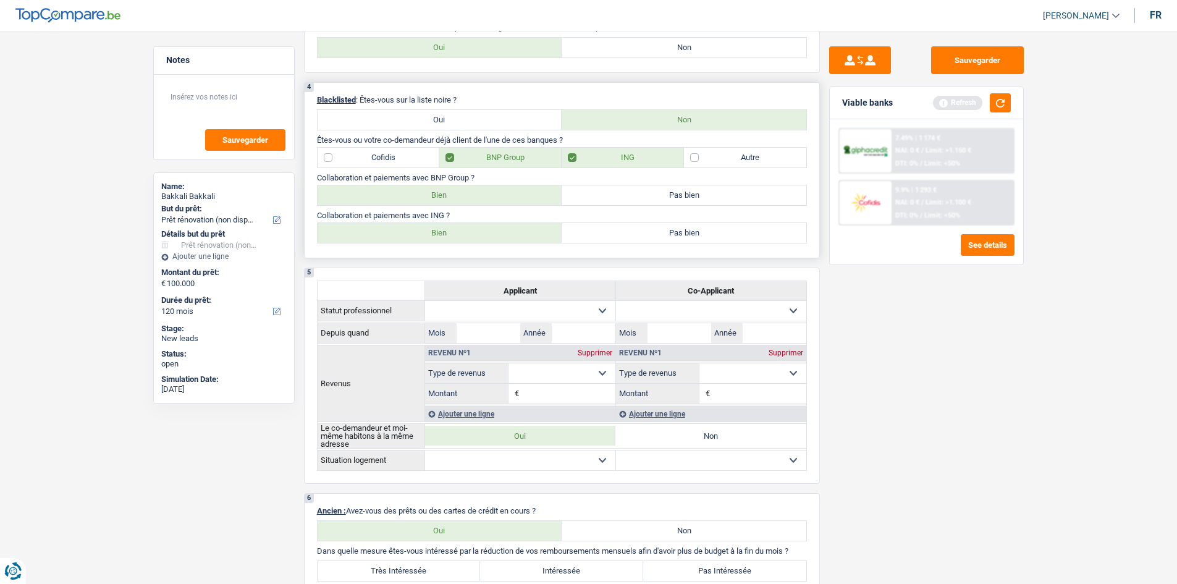
scroll to position [371, 0]
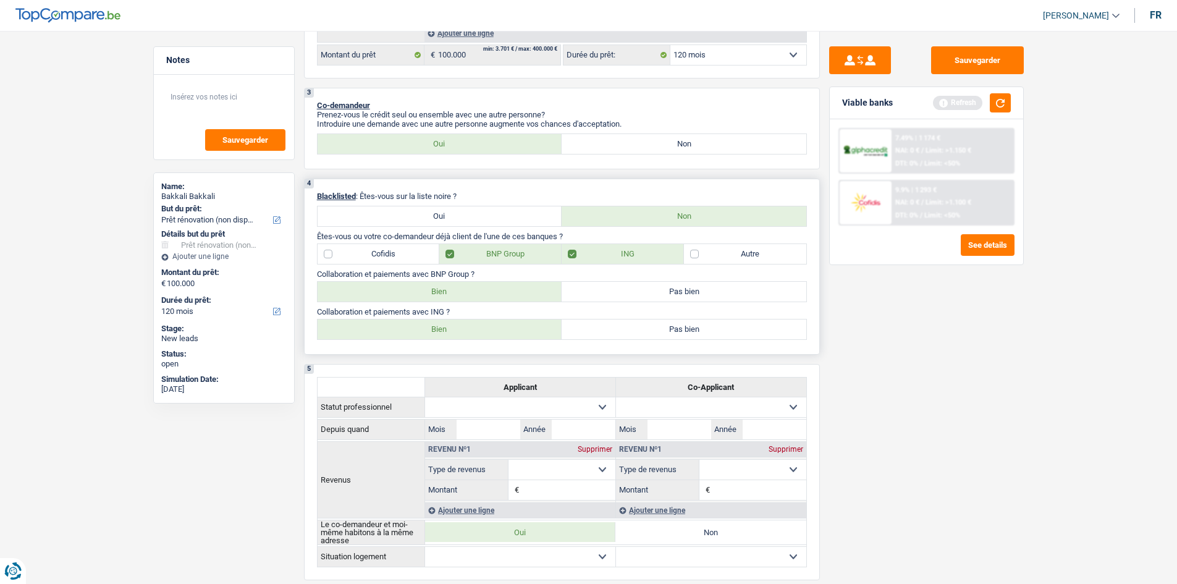
click at [447, 288] on label "Bien" at bounding box center [440, 292] width 245 height 20
click at [447, 288] on input "Bien" at bounding box center [440, 292] width 245 height 20
radio input "true"
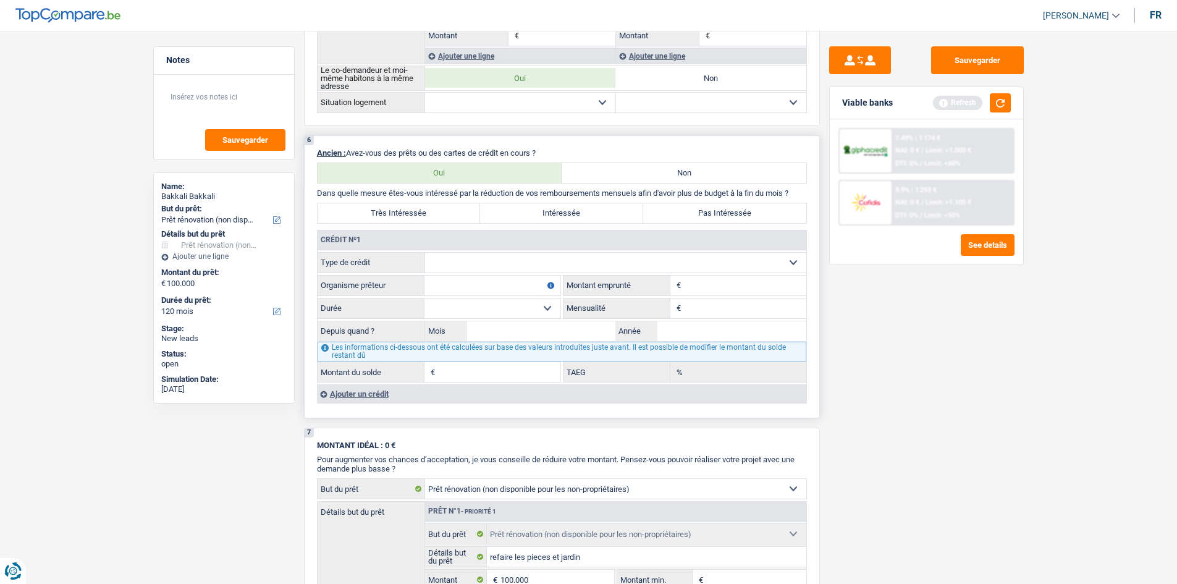
scroll to position [803, 0]
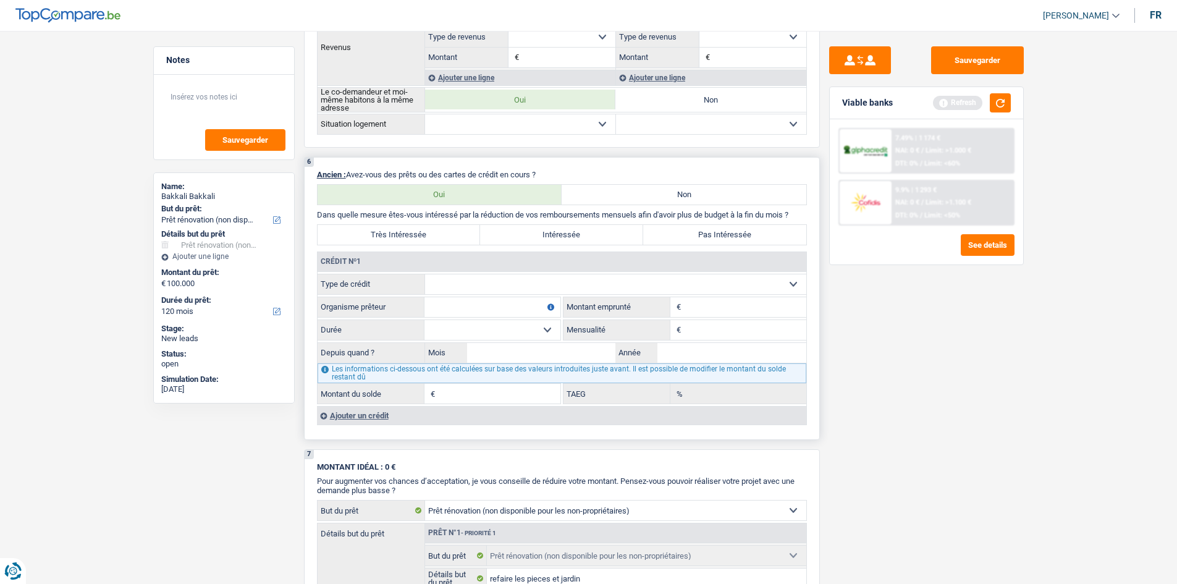
click at [468, 284] on select "Carte ou ouverture de crédit Prêt hypothécaire Vente à tempérament Prêt à tempé…" at bounding box center [615, 284] width 381 height 20
select select "personalLoan"
type input "0"
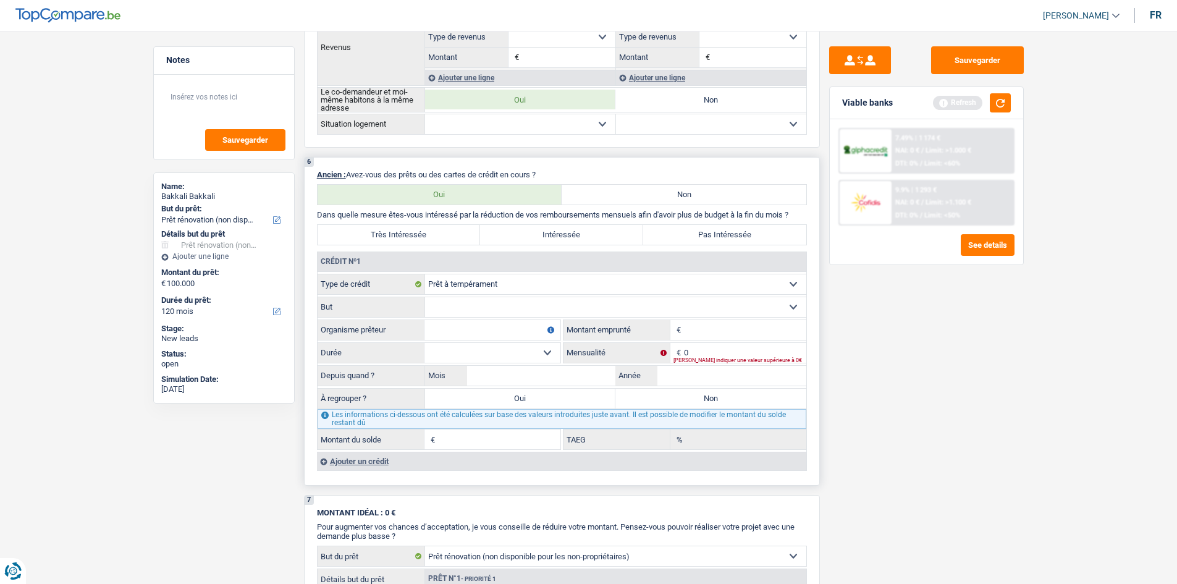
click at [498, 309] on select "Confort maison: meubles, textile, peinture, électroménager, outillage non-profe…" at bounding box center [615, 307] width 381 height 20
click at [506, 285] on select "Carte ou ouverture de crédit Prêt hypothécaire Vente à tempérament Prêt à tempé…" at bounding box center [615, 284] width 381 height 20
select select "mortgage"
click at [425, 274] on select "Carte ou ouverture de crédit Prêt hypothécaire Vente à tempérament Prêt à tempé…" at bounding box center [615, 284] width 381 height 20
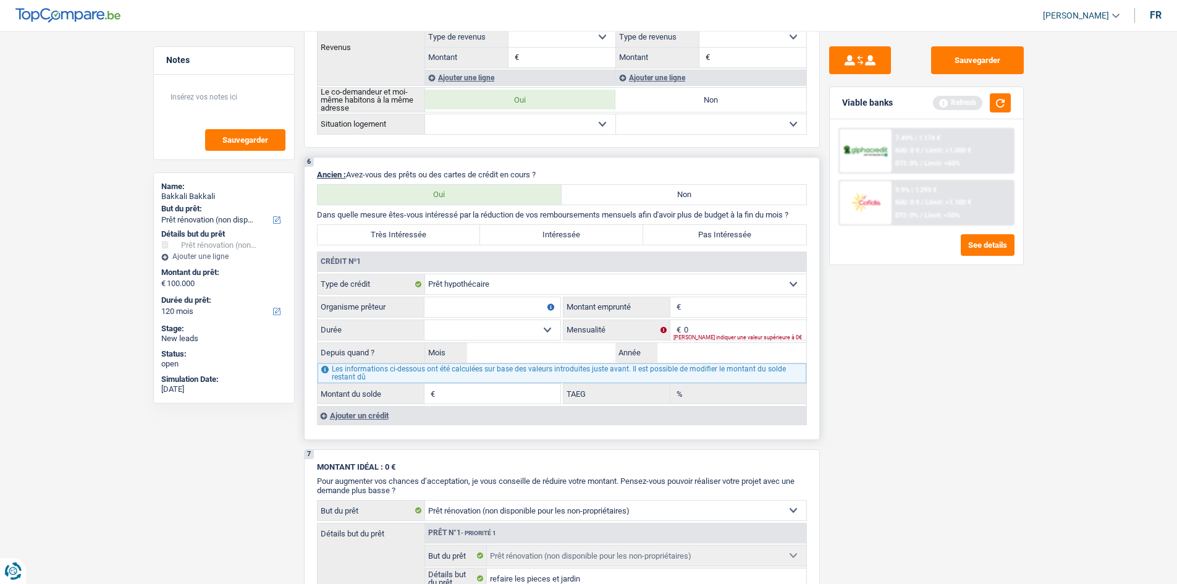
click at [476, 313] on input "Organisme prêteur" at bounding box center [492, 307] width 136 height 20
type input "bnp fortis"
click at [732, 308] on input "Montant" at bounding box center [745, 307] width 122 height 20
type input "800.000"
click at [497, 326] on select "120 mois 132 mois 144 mois 180 mois 240 mois 300 mois 360 mois 420 mois Sélecti…" at bounding box center [492, 330] width 136 height 20
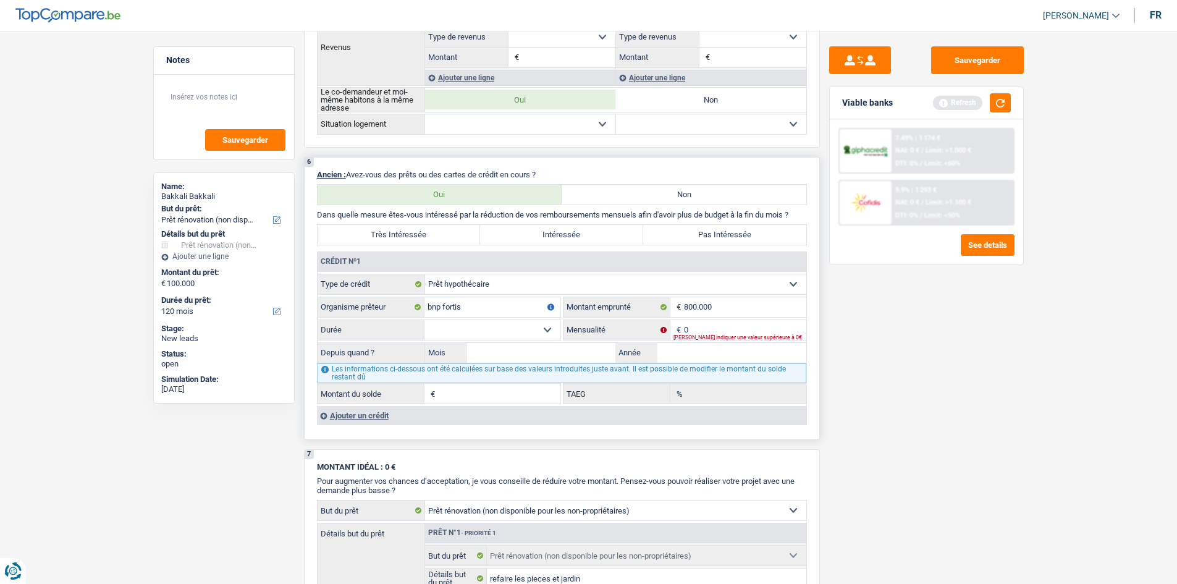
select select "300"
click at [424, 320] on select "120 mois 132 mois 144 mois 180 mois 240 mois 300 mois 360 mois 420 mois Sélecti…" at bounding box center [492, 330] width 136 height 20
click at [508, 328] on select "120 mois 132 mois 144 mois 180 mois 240 mois 300 mois 360 mois 420 mois Sélecti…" at bounding box center [492, 330] width 136 height 20
click at [727, 335] on div "[PERSON_NAME] indiquer une valeur supérieure à 0€" at bounding box center [739, 337] width 133 height 5
drag, startPoint x: 720, startPoint y: 334, endPoint x: 720, endPoint y: 342, distance: 8.0
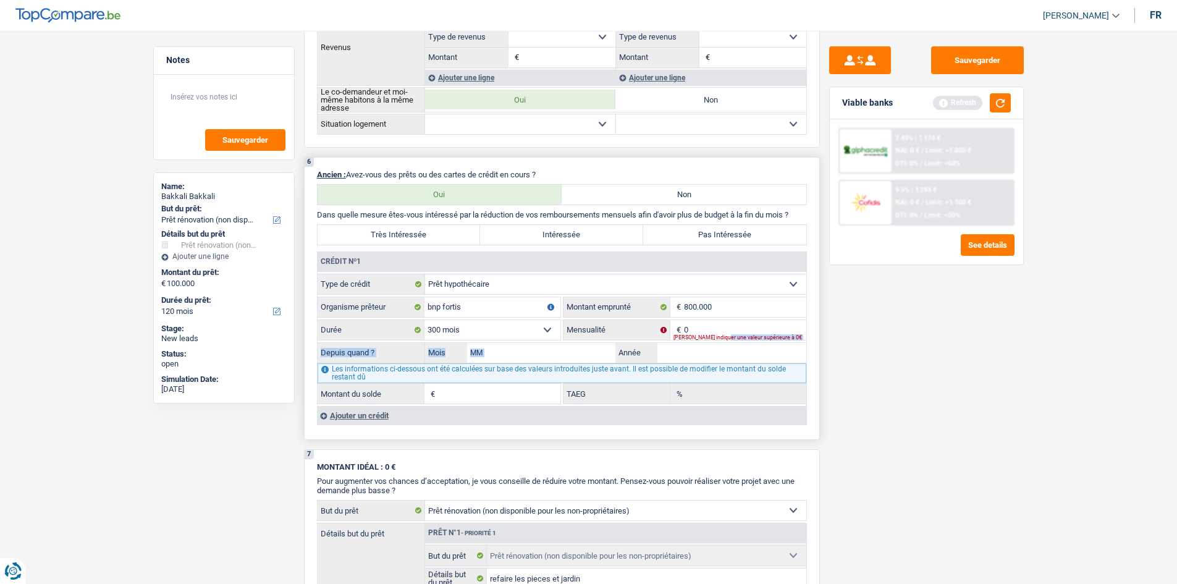
click at [720, 342] on fieldset "Carte ou ouverture de crédit Prêt hypothécaire Vente à tempérament Prêt à tempé…" at bounding box center [562, 339] width 489 height 130
click at [709, 327] on input "0" at bounding box center [745, 330] width 122 height 20
click at [733, 305] on input "800.000" at bounding box center [745, 307] width 122 height 20
click at [727, 306] on input "800.000" at bounding box center [745, 307] width 122 height 20
drag, startPoint x: 751, startPoint y: 306, endPoint x: 660, endPoint y: 306, distance: 90.2
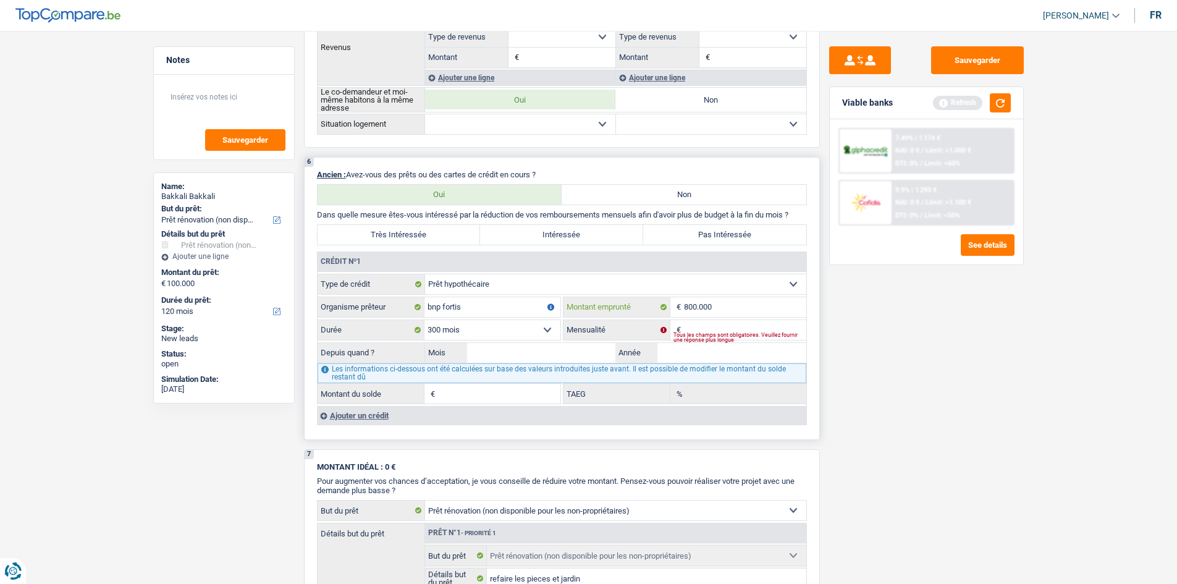
click at [654, 306] on div "800.000 € Montant emprunté" at bounding box center [684, 307] width 243 height 20
select select
click at [692, 330] on input "Mensualité" at bounding box center [745, 330] width 122 height 20
type input "2.700"
click at [835, 394] on div "Sauvegarder Viable banks Refresh 7.49% | 1 174 € NAI: 0 € / Limit: >1.000 € DTI…" at bounding box center [926, 303] width 213 height 515
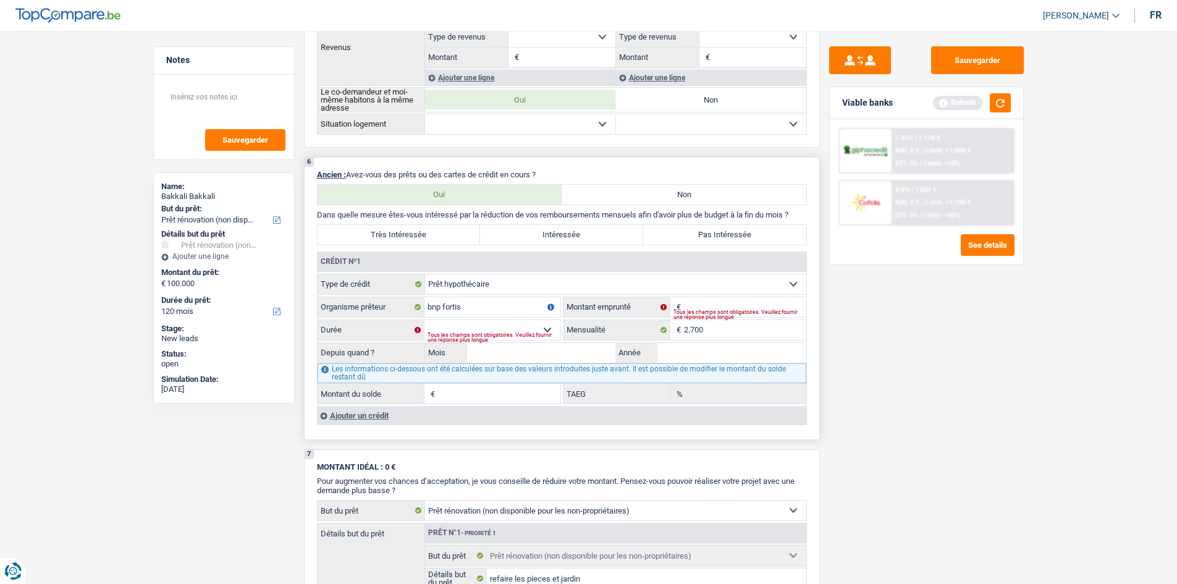
click at [737, 312] on div "Tous les champs sont obligatoires. Veuillez fournir une réponse plus longue" at bounding box center [739, 314] width 133 height 5
click at [685, 302] on input "Montant" at bounding box center [745, 307] width 122 height 20
type input "60.000"
click at [703, 304] on input "60.000" at bounding box center [745, 307] width 122 height 20
drag, startPoint x: 725, startPoint y: 306, endPoint x: 654, endPoint y: 303, distance: 71.1
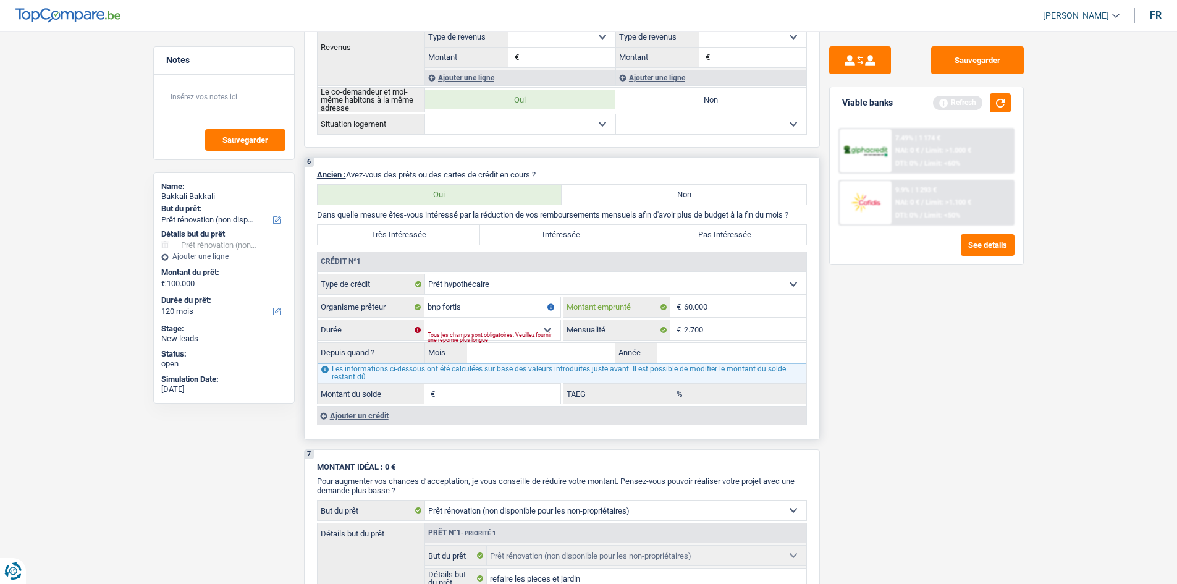
click at [654, 303] on div "60.000 € Montant emprunté" at bounding box center [684, 307] width 243 height 20
type input "80.000"
click at [862, 391] on div "Sauvegarder Viable banks Refresh 7.49% | 1 174 € NAI: 0 € / Limit: >1.000 € DTI…" at bounding box center [926, 303] width 213 height 515
click at [460, 330] on select "120 mois 132 mois 144 mois 180 mois 240 mois 300 mois 360 mois 420 mois Sélecti…" at bounding box center [492, 330] width 136 height 20
select select "300"
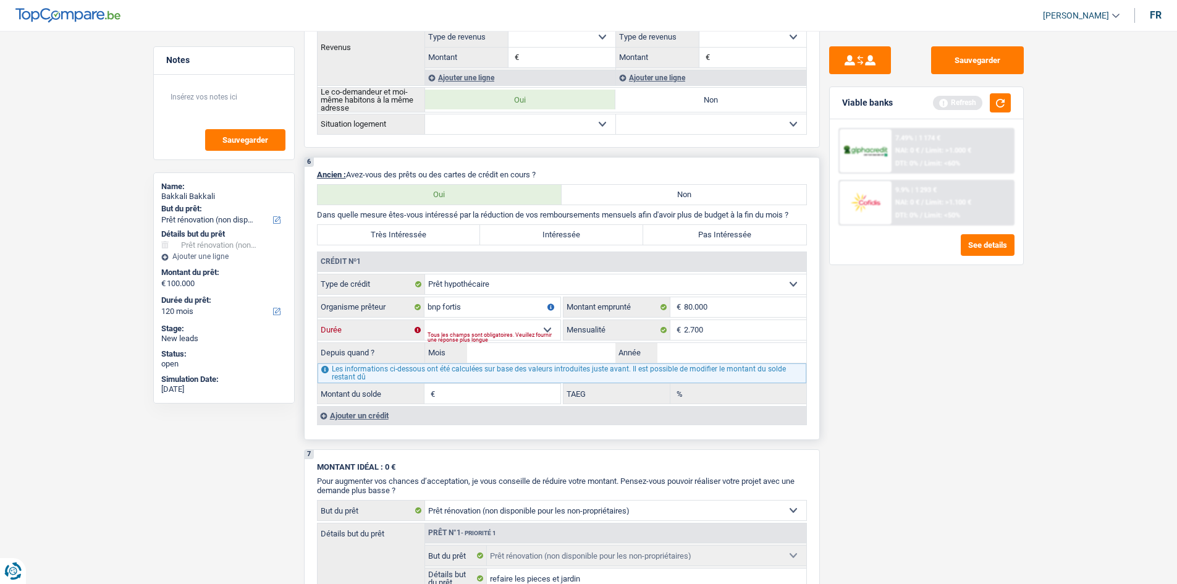
click at [424, 320] on select "120 mois 132 mois 144 mois 180 mois 240 mois 300 mois 360 mois 420 mois Sélecti…" at bounding box center [492, 330] width 136 height 20
click at [568, 350] on input "Mois" at bounding box center [541, 353] width 149 height 20
click at [669, 355] on input "Année" at bounding box center [731, 353] width 149 height 20
type input "2020"
click at [555, 350] on input "Mois" at bounding box center [541, 353] width 149 height 20
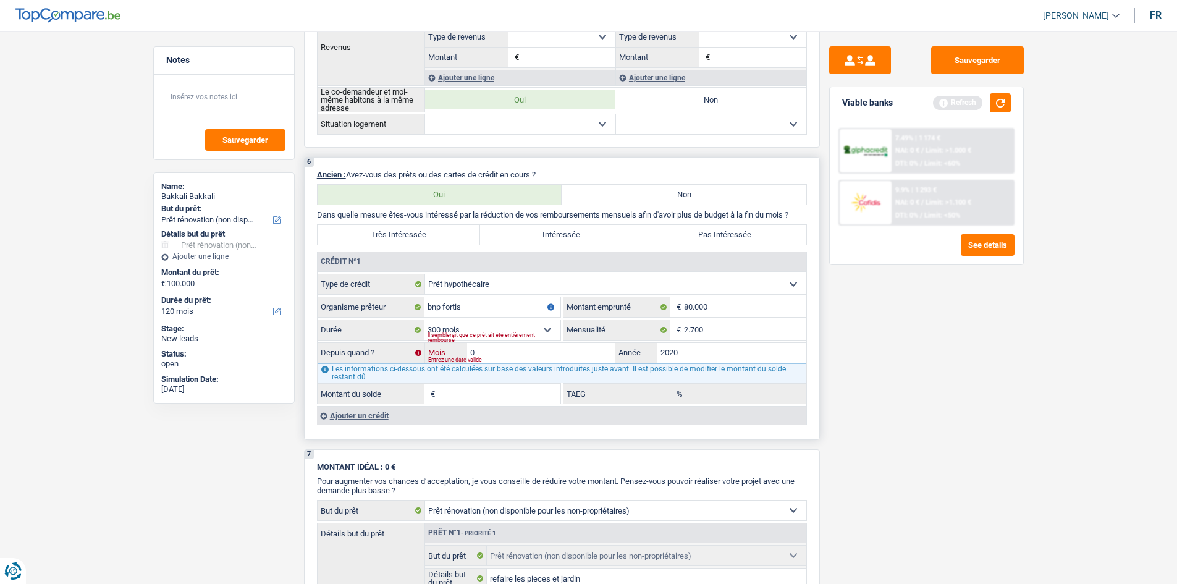
type input "02"
type input "0"
type input "0,00"
drag, startPoint x: 889, startPoint y: 429, endPoint x: 888, endPoint y: 419, distance: 9.9
click at [889, 428] on div "Sauvegarder Viable banks Refresh 7.49% | 1 174 € NAI: 0 € / Limit: >1.000 € DTI…" at bounding box center [926, 303] width 213 height 515
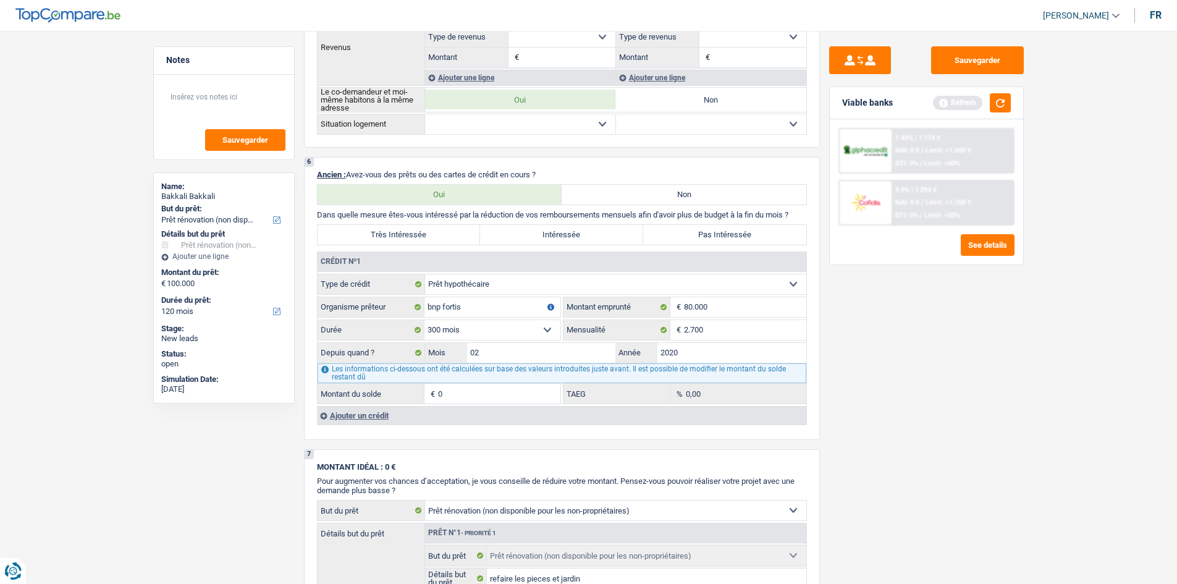
click at [1008, 489] on div "Sauvegarder Viable banks Refresh 7.49% | 1 174 € NAI: 0 € / Limit: >1.000 € DTI…" at bounding box center [926, 303] width 213 height 515
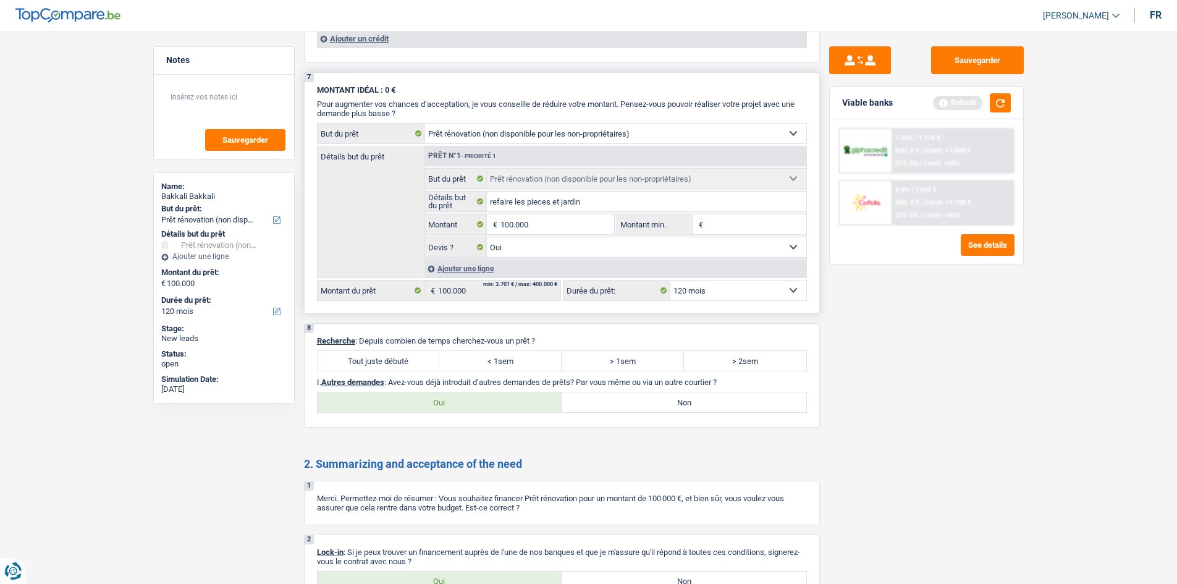
scroll to position [1235, 0]
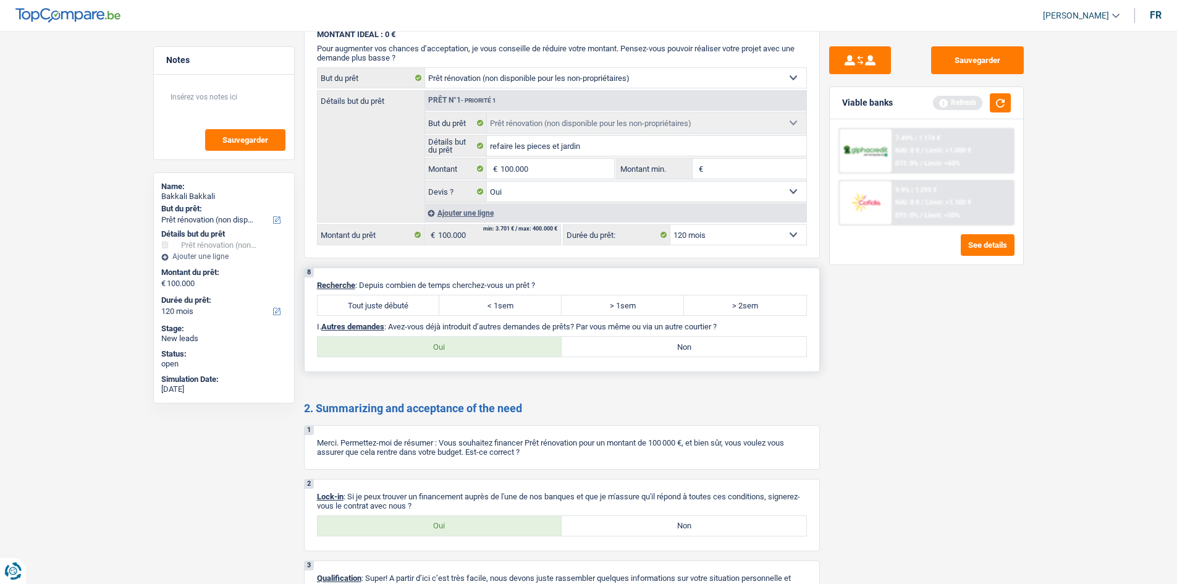
click at [392, 305] on label "Tout juste débuté" at bounding box center [379, 305] width 122 height 20
click at [392, 305] on input "Tout juste débuté" at bounding box center [379, 305] width 122 height 20
radio input "true"
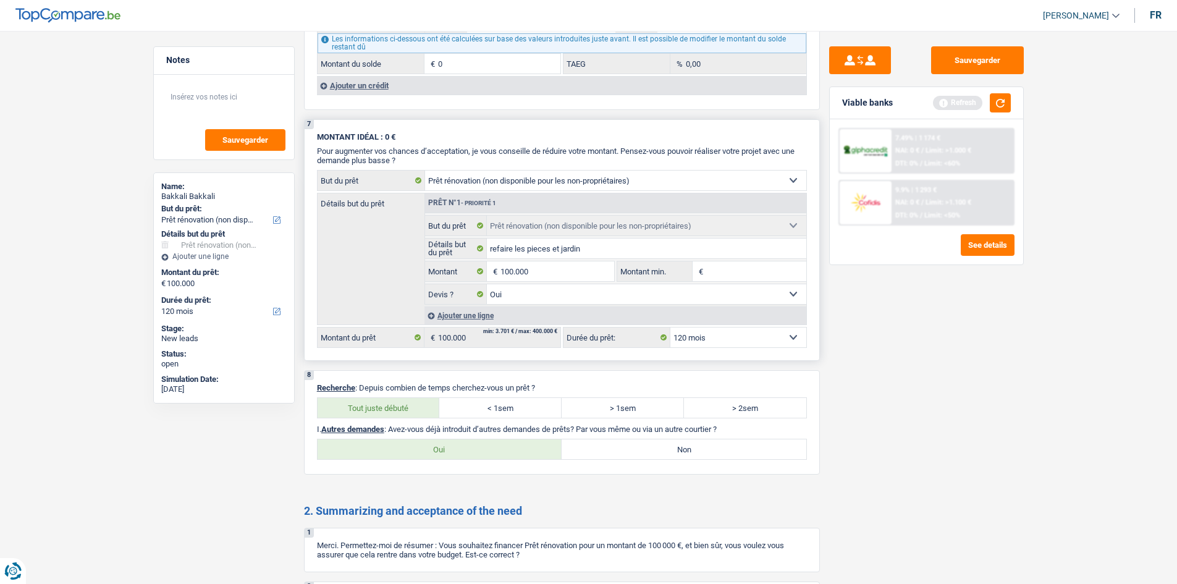
scroll to position [988, 0]
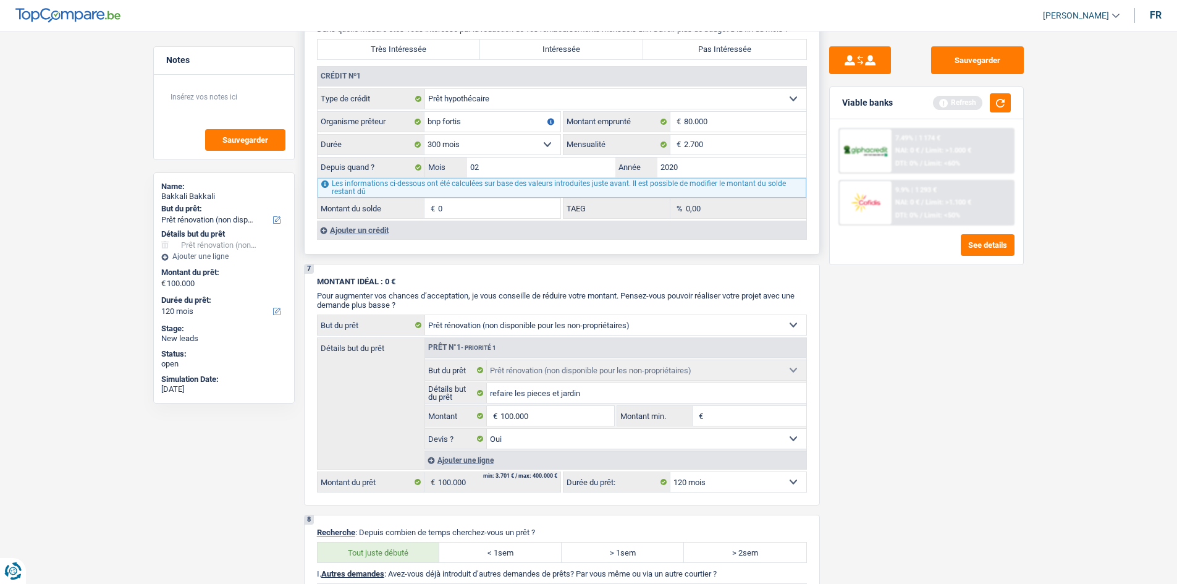
click at [354, 235] on div "Ajouter un crédit" at bounding box center [561, 230] width 489 height 19
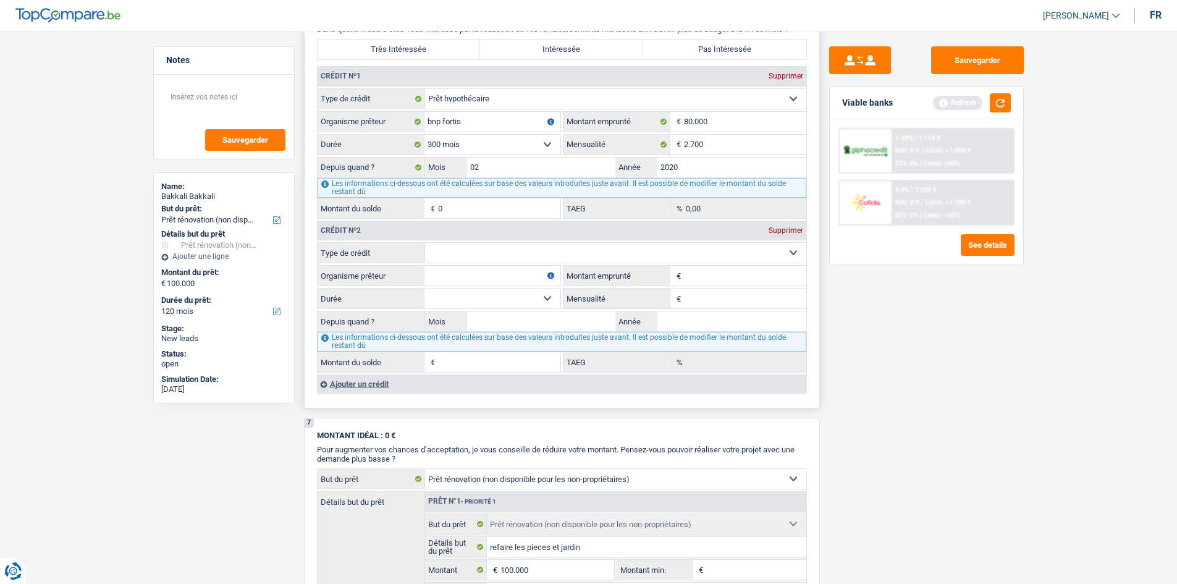
click at [518, 245] on select "Carte ou ouverture de crédit Prêt hypothécaire Vente à tempérament Prêt à tempé…" at bounding box center [615, 253] width 381 height 20
select select "mortgage"
click at [425, 243] on select "Carte ou ouverture de crédit Prêt hypothécaire Vente à tempérament Prêt à tempé…" at bounding box center [615, 253] width 381 height 20
type input "0"
click at [719, 298] on input "0" at bounding box center [745, 298] width 122 height 20
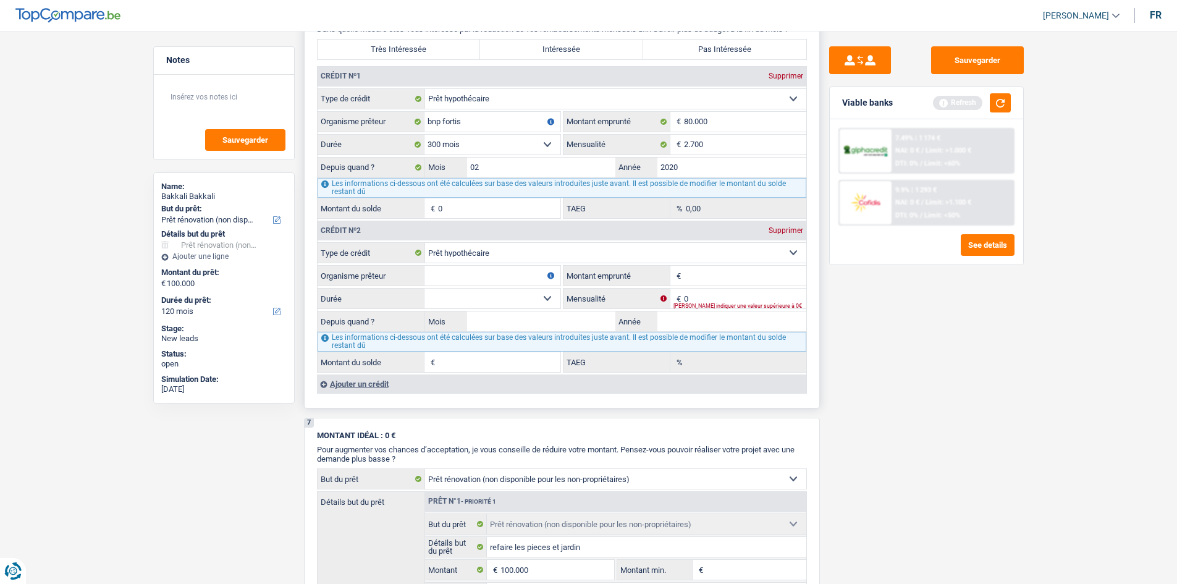
click at [439, 271] on input "Organisme prêteur" at bounding box center [492, 276] width 136 height 20
type input "fortis"
click at [710, 272] on input "Montant emprunté" at bounding box center [745, 276] width 122 height 20
drag, startPoint x: 458, startPoint y: 274, endPoint x: 401, endPoint y: 272, distance: 57.5
click at [401, 272] on div "fortis Organisme prêteur" at bounding box center [439, 276] width 243 height 20
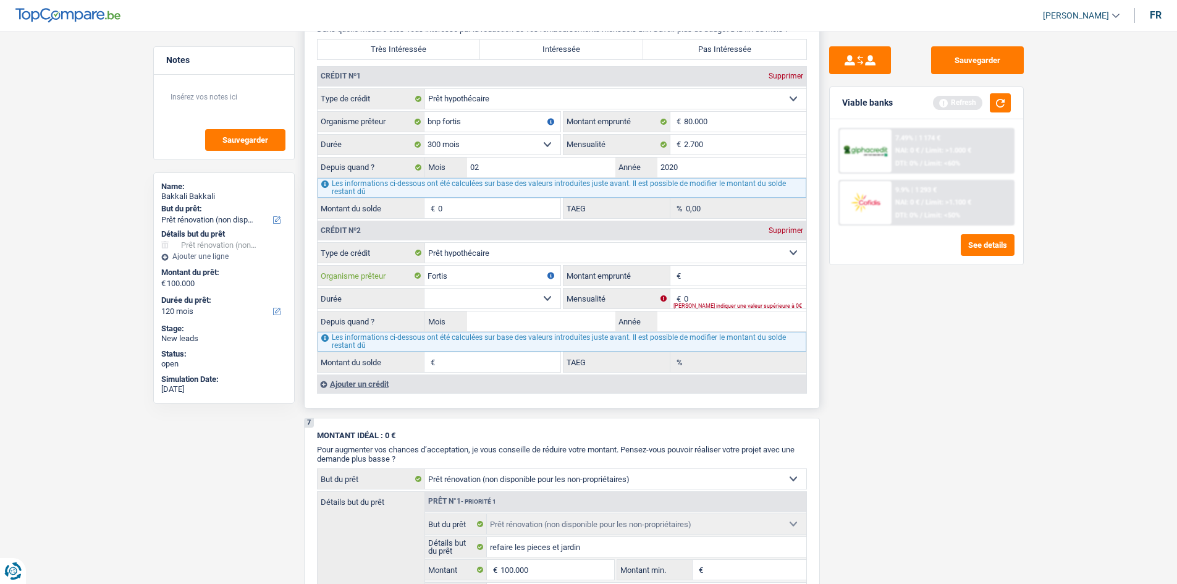
type input "Fortis"
click at [697, 279] on input "Montant emprunté" at bounding box center [745, 276] width 122 height 20
click at [719, 125] on input "80.000" at bounding box center [745, 122] width 122 height 20
type input "800.000"
select select
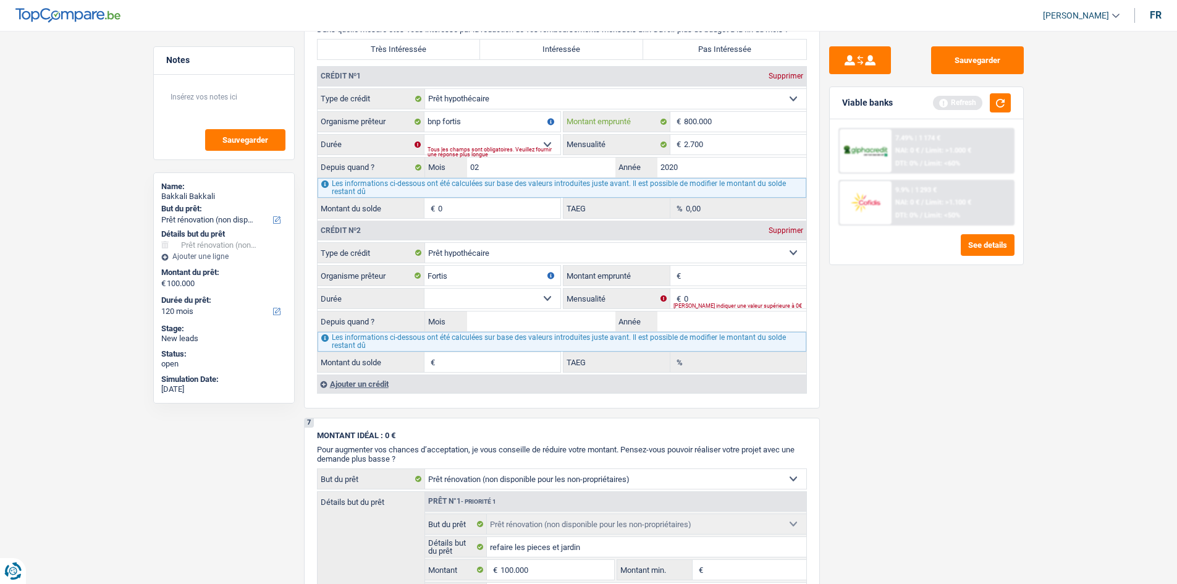
type input "800.000"
click at [503, 145] on select "120 mois 132 mois 144 mois 180 mois 240 mois 300 mois 360 mois 420 mois Sélecti…" at bounding box center [492, 145] width 136 height 20
click at [904, 327] on div "Sauvegarder Viable banks Refresh 7.49% | 1 174 € NAI: 0 € / Limit: >1.000 € DTI…" at bounding box center [926, 303] width 213 height 515
click at [471, 149] on div "Tous les champs sont obligatoires. Veuillez fournir une réponse plus longue" at bounding box center [493, 151] width 133 height 5
click at [544, 140] on select "120 mois 132 mois 144 mois 180 mois 240 mois 300 mois 360 mois 420 mois Sélecti…" at bounding box center [492, 145] width 136 height 20
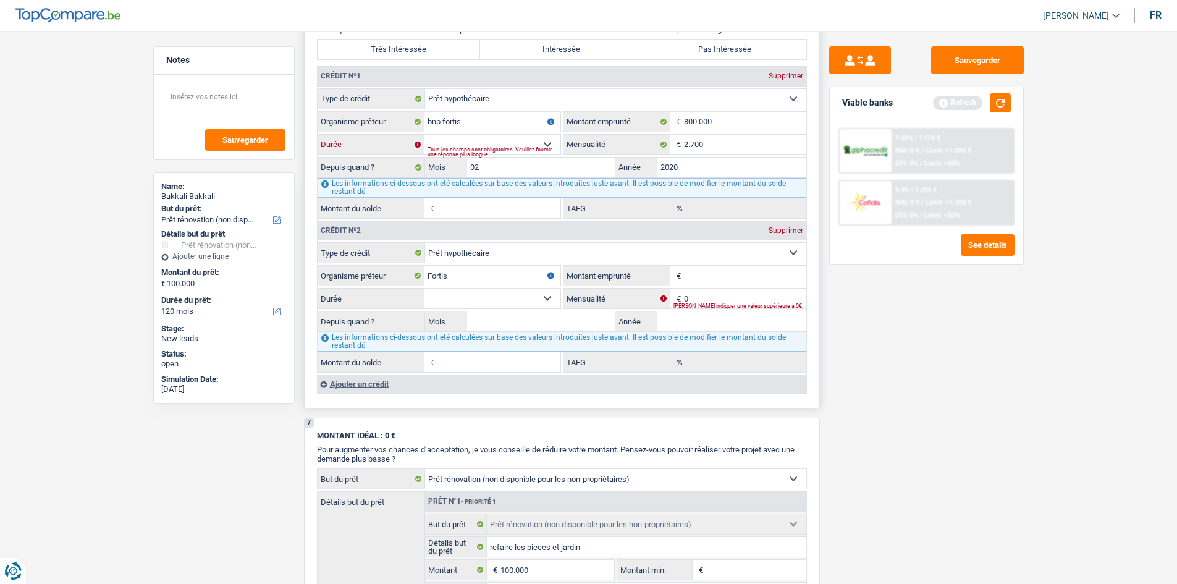
select select "300"
click at [424, 135] on select "120 mois 132 mois 144 mois 180 mois 240 mois 300 mois 360 mois 420 mois Sélecti…" at bounding box center [492, 145] width 136 height 20
type input "625.700"
type input "0,10"
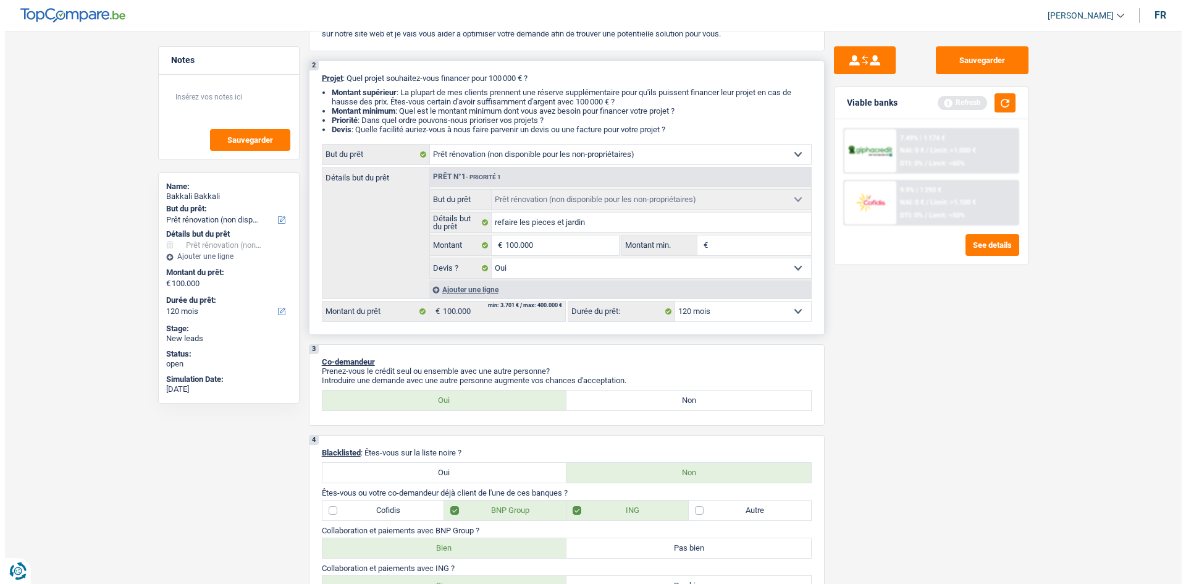
scroll to position [112, 0]
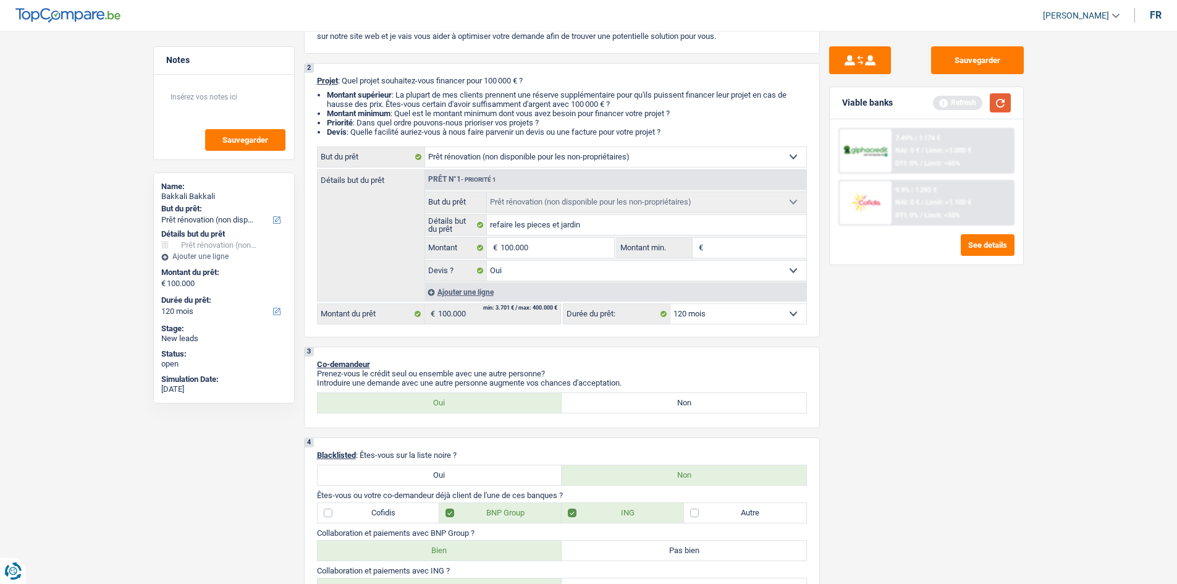
click at [998, 103] on button "button" at bounding box center [1000, 102] width 21 height 19
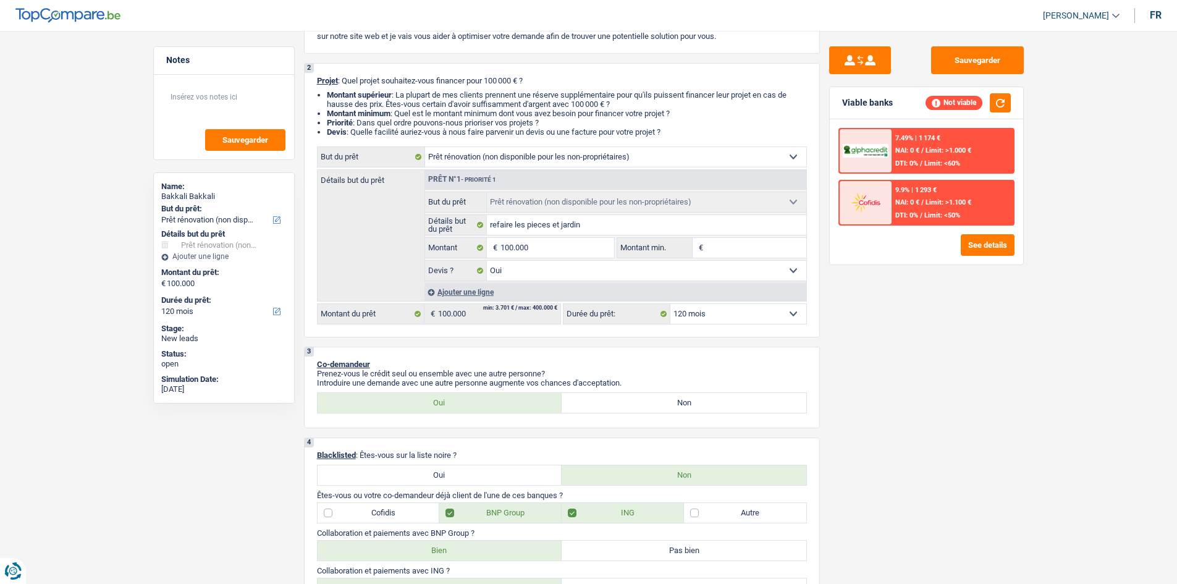
click at [891, 150] on div at bounding box center [866, 150] width 52 height 43
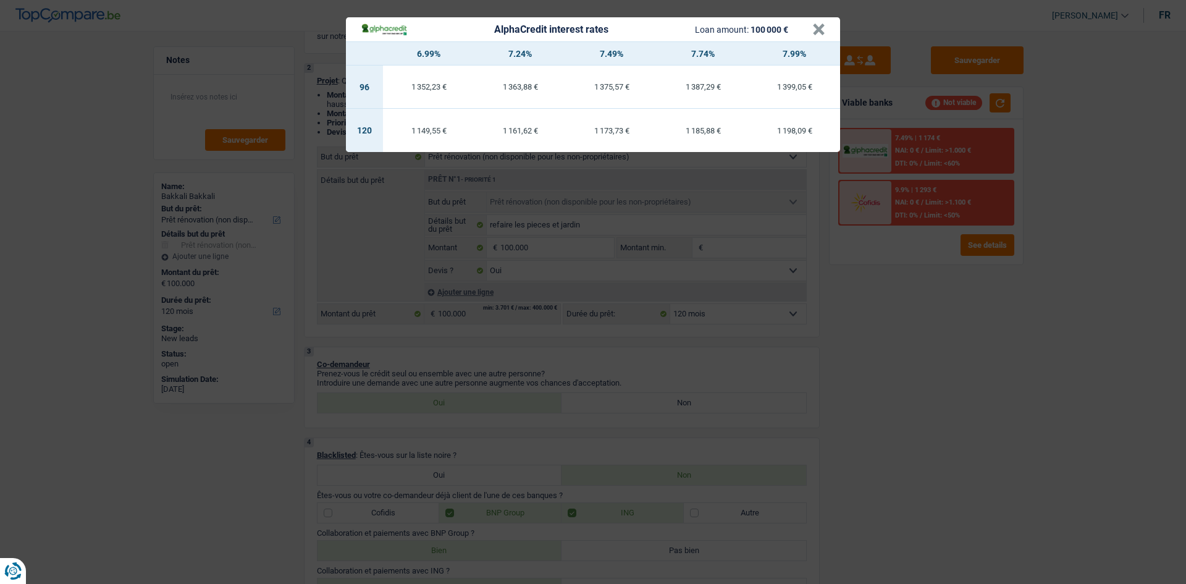
click at [827, 31] on header "AlphaCredit interest rates Loan amount: 100 000 € ×" at bounding box center [593, 29] width 494 height 24
click at [815, 25] on button "×" at bounding box center [818, 29] width 13 height 12
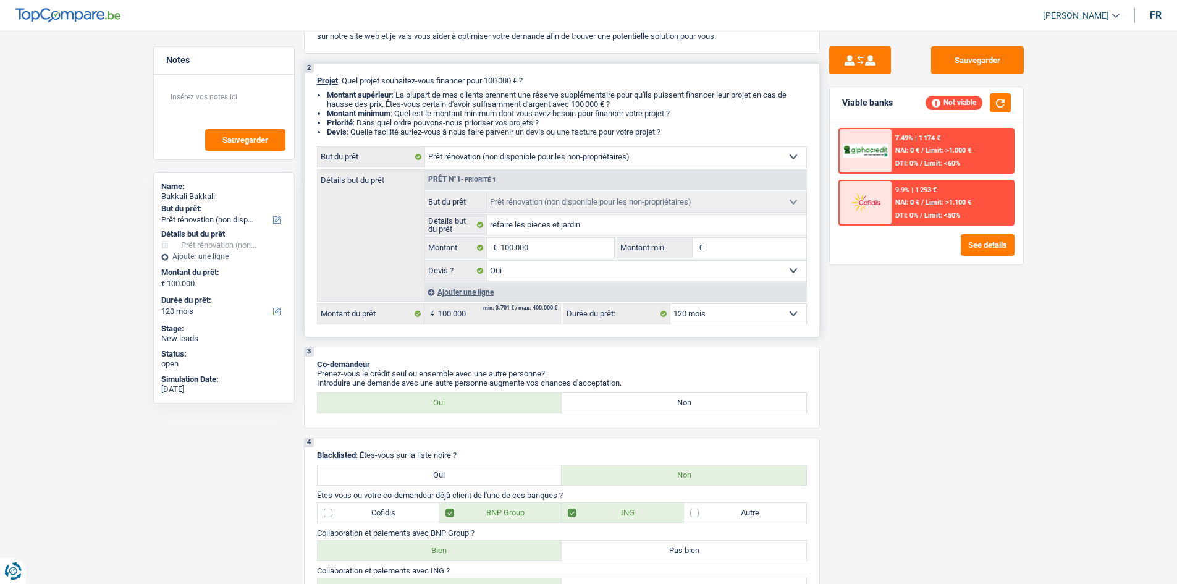
click at [554, 152] on select "Confort maison: meubles, textile, peinture, électroménager, outillage non-profe…" at bounding box center [615, 157] width 381 height 20
click at [709, 311] on select "12 mois 18 mois 24 mois 30 mois 36 mois 42 mois 48 mois 60 mois 72 mois 84 mois…" at bounding box center [738, 314] width 136 height 20
select select "84"
click at [670, 304] on select "12 mois 18 mois 24 mois 30 mois 36 mois 42 mois 48 mois 60 mois 72 mois 84 mois…" at bounding box center [738, 314] width 136 height 20
select select "84"
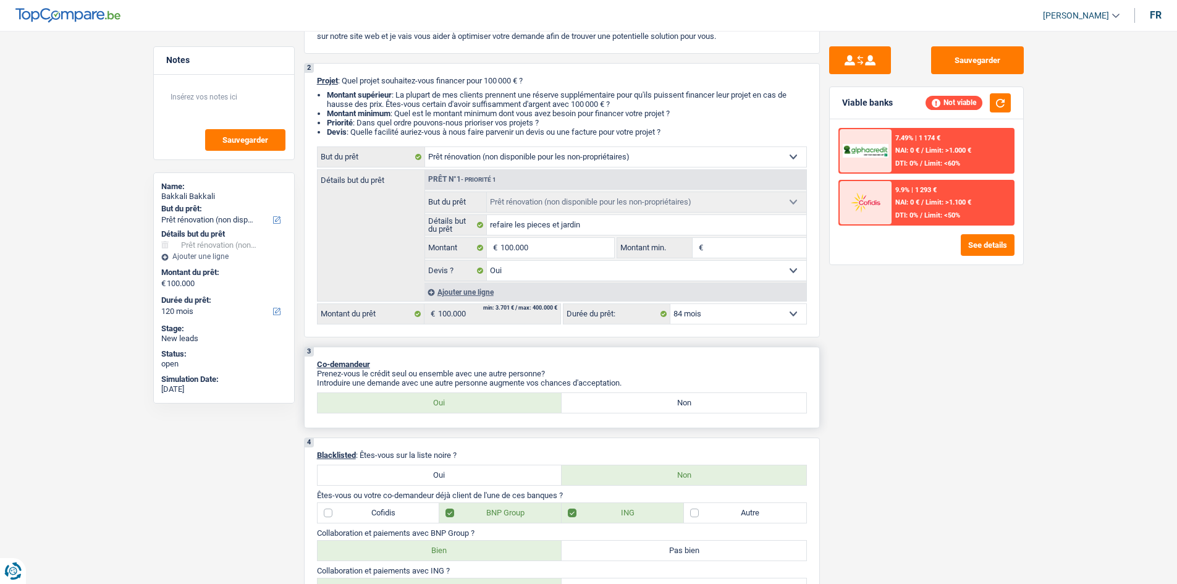
select select "84"
click at [970, 246] on button "See details" at bounding box center [988, 245] width 54 height 22
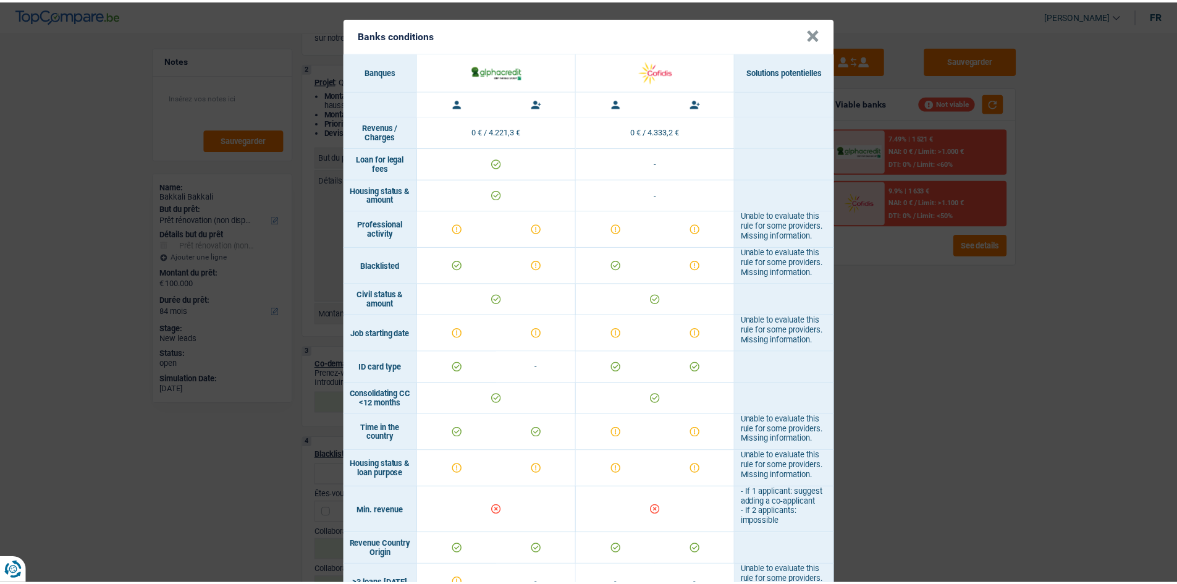
scroll to position [0, 0]
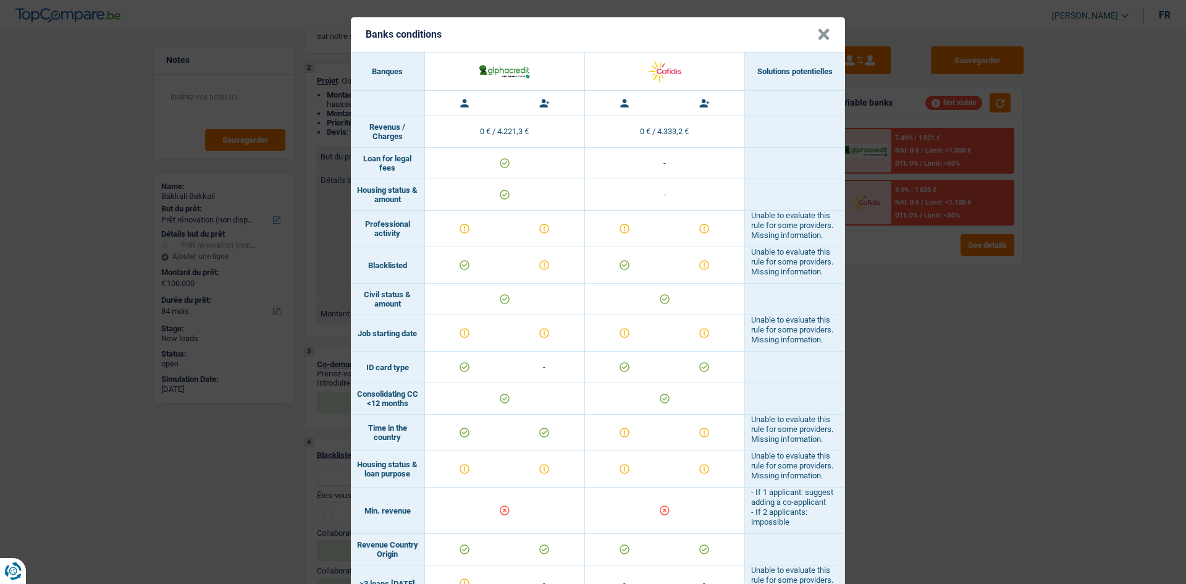
click at [825, 38] on button "×" at bounding box center [823, 34] width 13 height 12
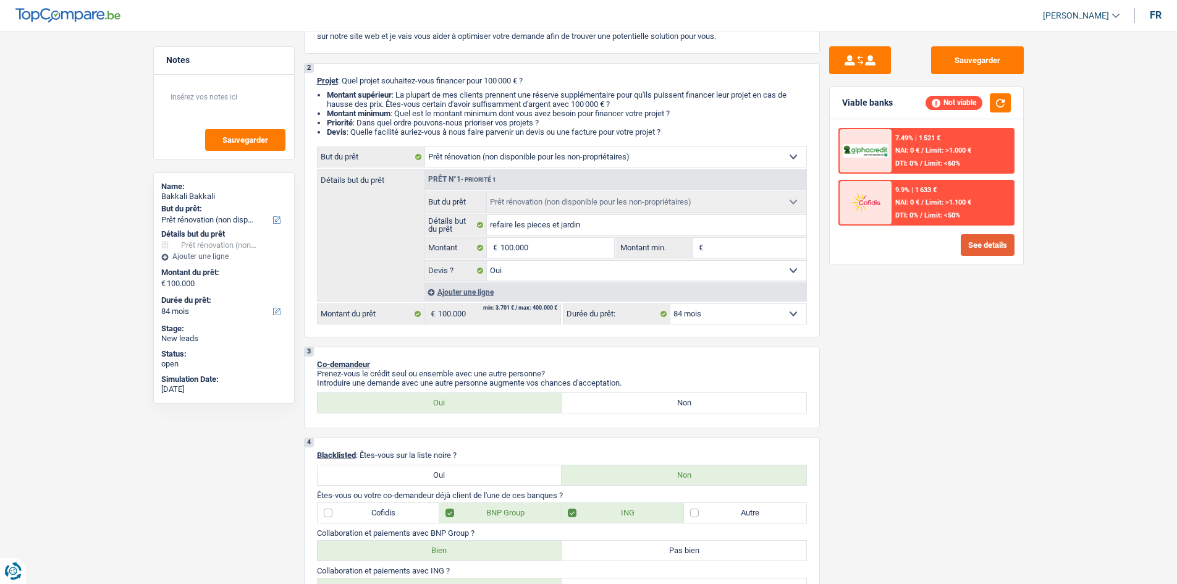
click at [969, 236] on button "See details" at bounding box center [988, 245] width 54 height 22
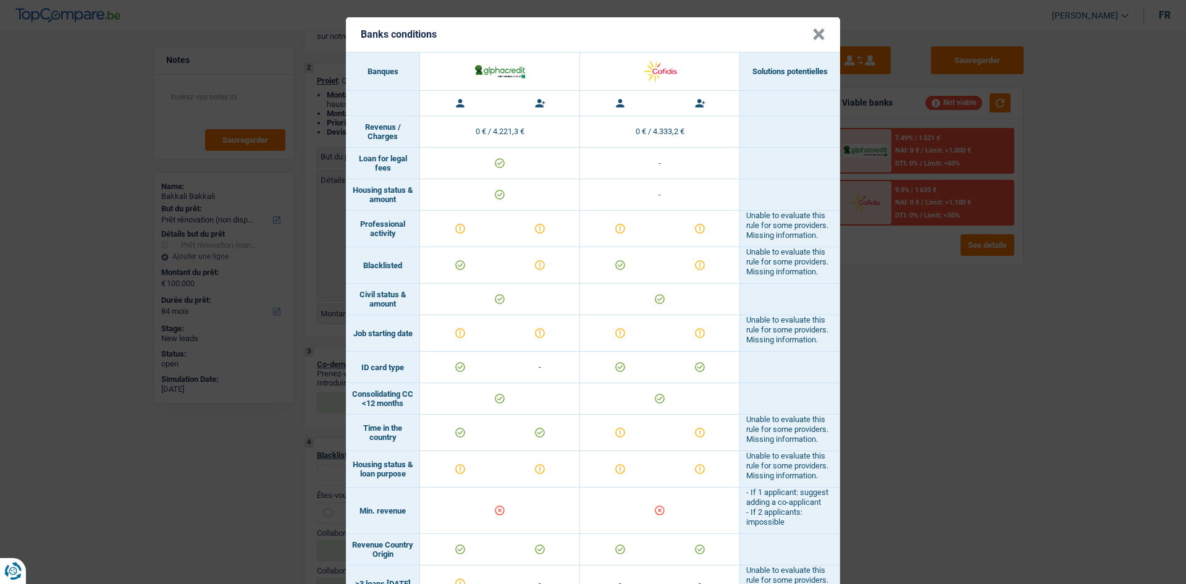
click at [972, 237] on div "Banks conditions × Banques Solutions potentielles Revenus / Charges 0 € / 4.221…" at bounding box center [593, 292] width 1186 height 584
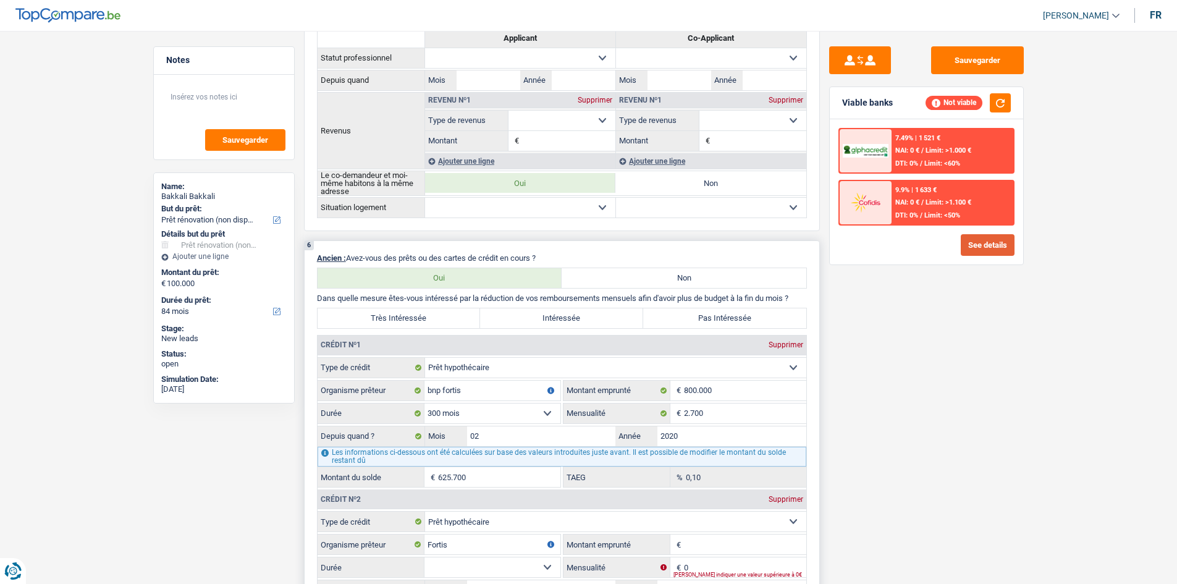
scroll to position [853, 0]
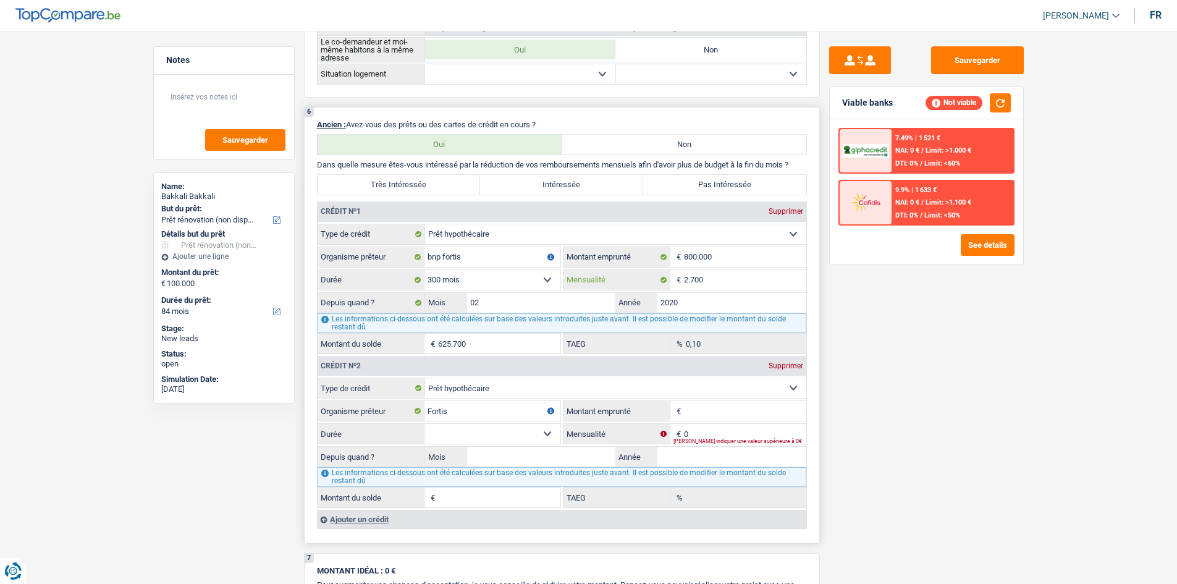
drag, startPoint x: 723, startPoint y: 279, endPoint x: 667, endPoint y: 280, distance: 56.2
click at [667, 280] on div "2.700 € Mensualité" at bounding box center [684, 280] width 243 height 20
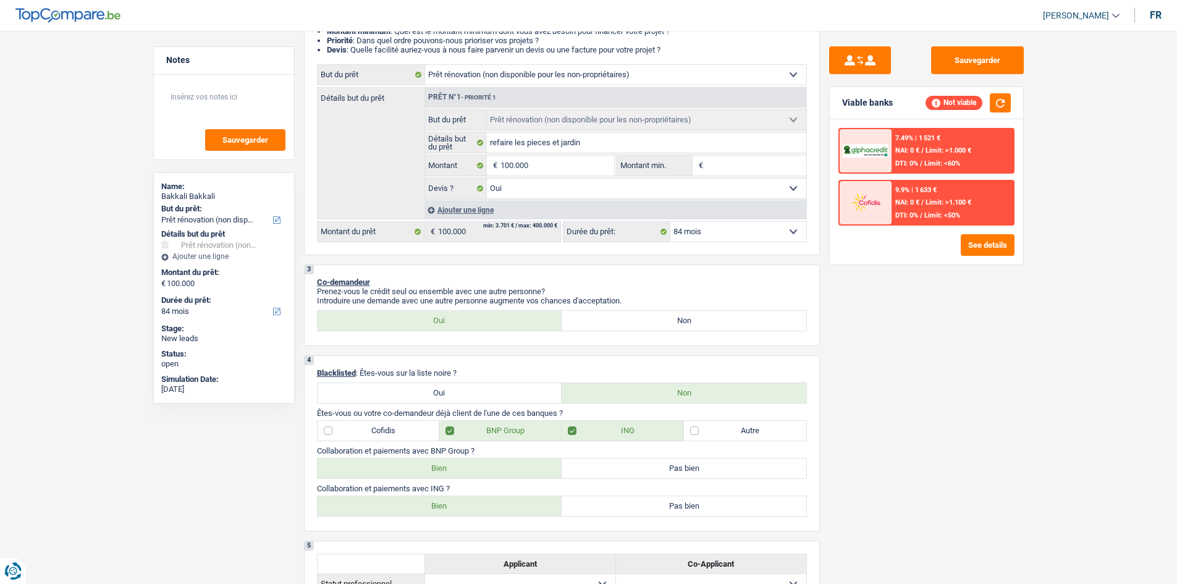
scroll to position [0, 0]
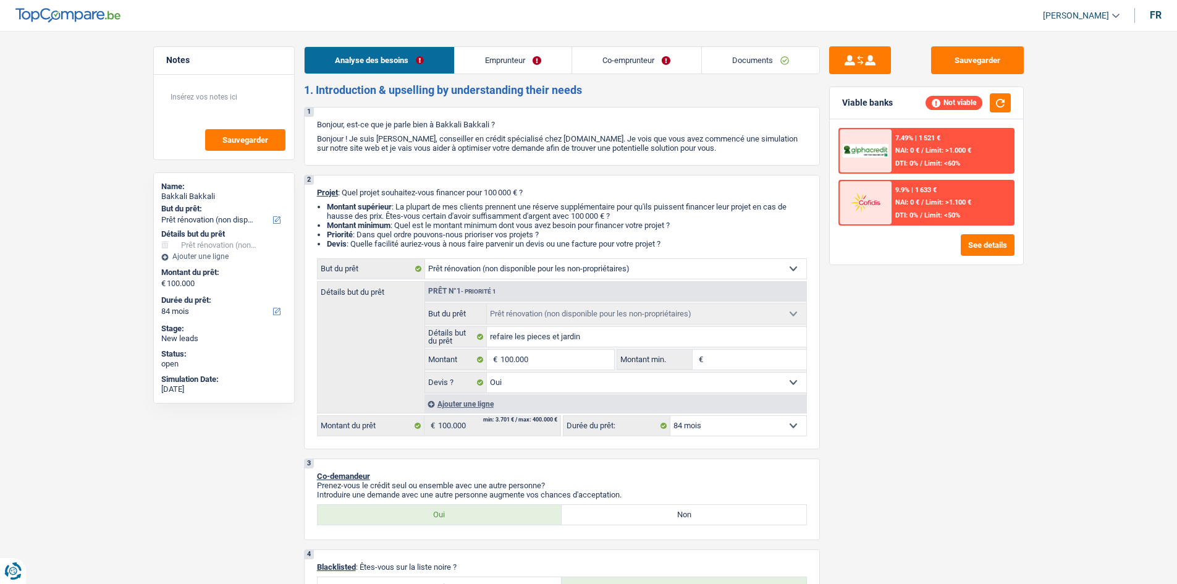
click at [626, 57] on link "Co-emprunteur" at bounding box center [636, 60] width 128 height 27
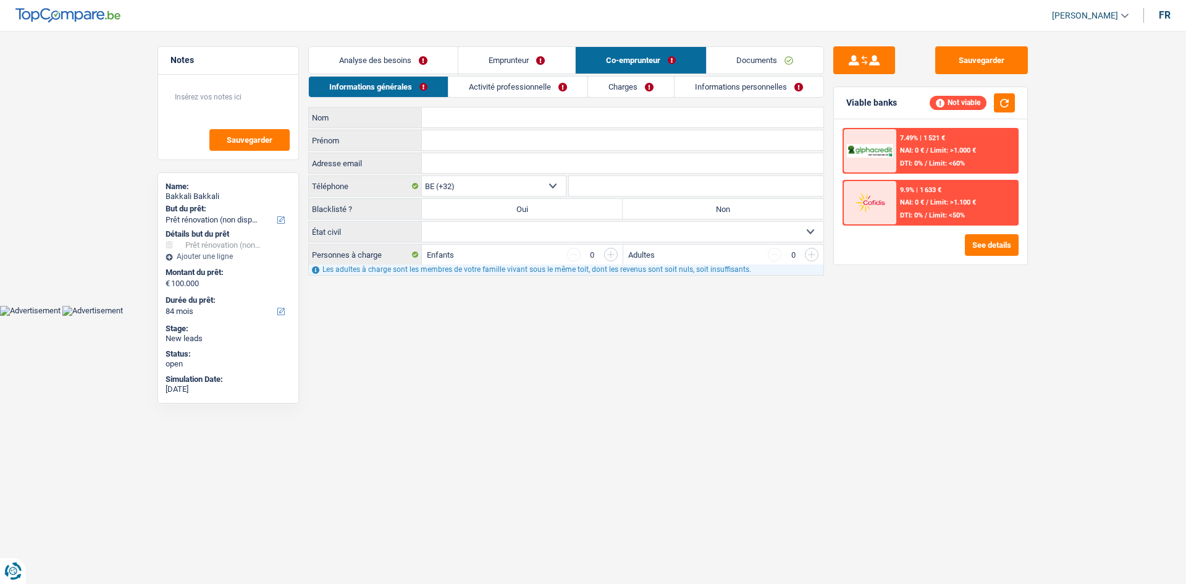
click at [408, 61] on link "Analyse des besoins" at bounding box center [383, 60] width 149 height 27
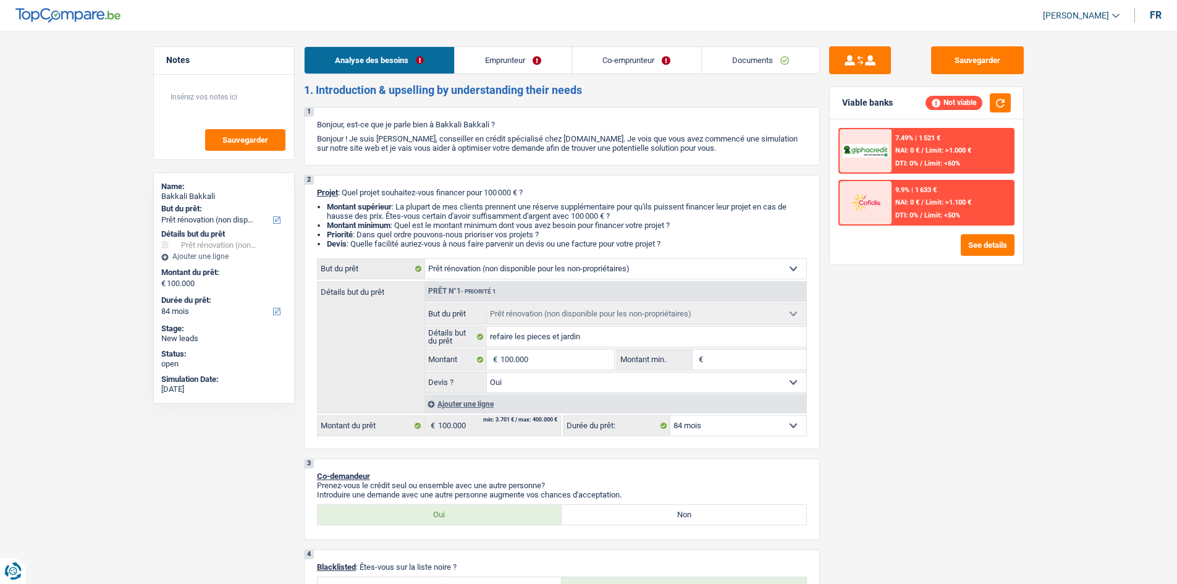
click at [512, 57] on link "Emprunteur" at bounding box center [513, 60] width 117 height 27
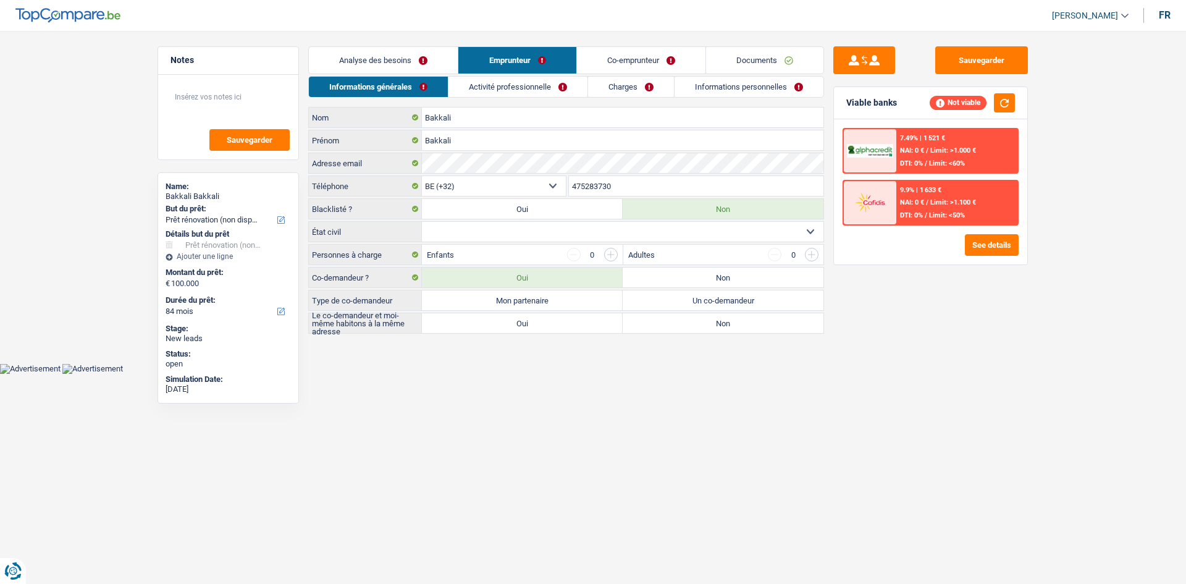
click at [385, 59] on link "Analyse des besoins" at bounding box center [383, 60] width 149 height 27
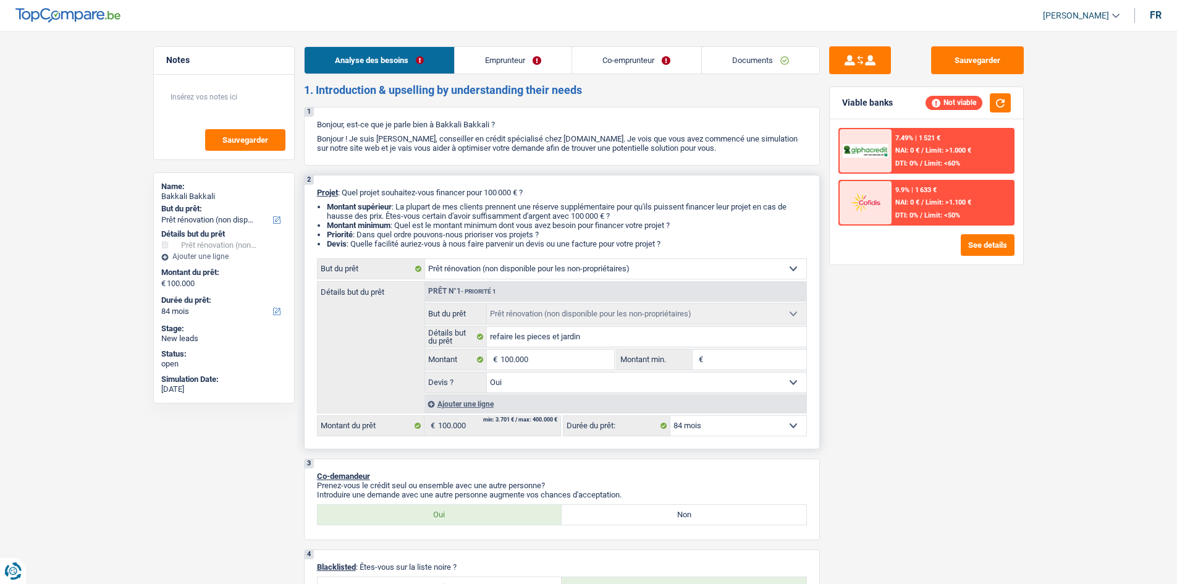
click at [712, 426] on select "12 mois 18 mois 24 mois 30 mois 36 mois 42 mois 48 mois 60 mois 72 mois 84 mois…" at bounding box center [738, 426] width 136 height 20
select select "120"
click at [670, 416] on select "12 mois 18 mois 24 mois 30 mois 36 mois 42 mois 48 mois 60 mois 72 mois 84 mois…" at bounding box center [738, 426] width 136 height 20
select select "120"
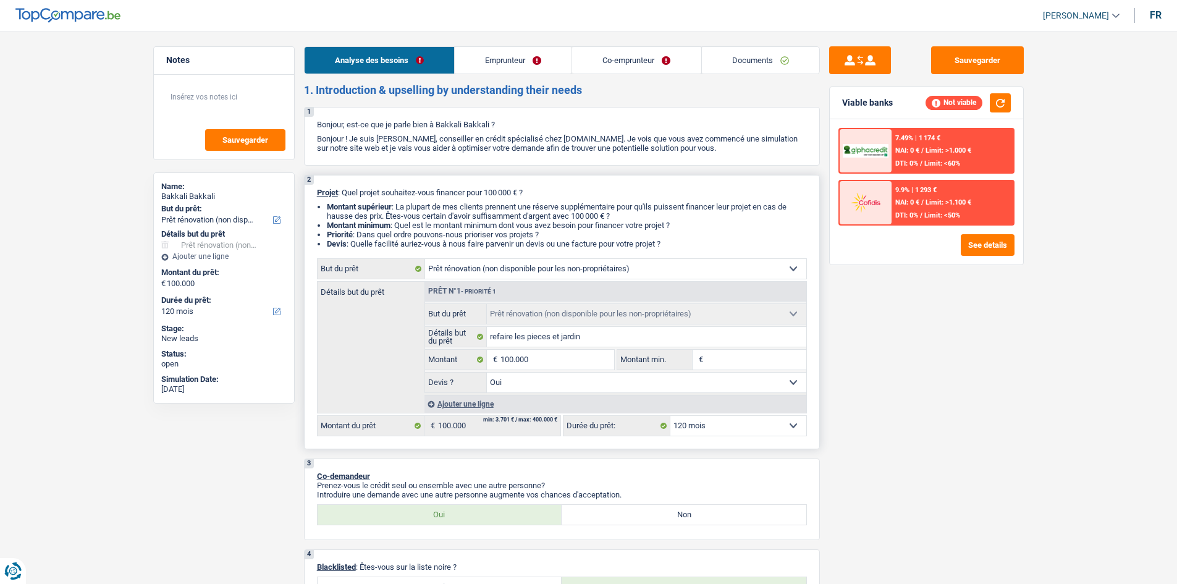
click at [740, 359] on input "Montant min." at bounding box center [756, 360] width 100 height 20
click at [707, 427] on select "12 mois 18 mois 24 mois 30 mois 36 mois 42 mois 48 mois 60 mois 72 mois 84 mois…" at bounding box center [738, 426] width 136 height 20
drag, startPoint x: 344, startPoint y: 366, endPoint x: 360, endPoint y: 356, distance: 18.7
click at [350, 362] on div "Détails but du prêt Prêt n°1 - Priorité 1 Confort maison: meubles, textile, pei…" at bounding box center [562, 347] width 490 height 132
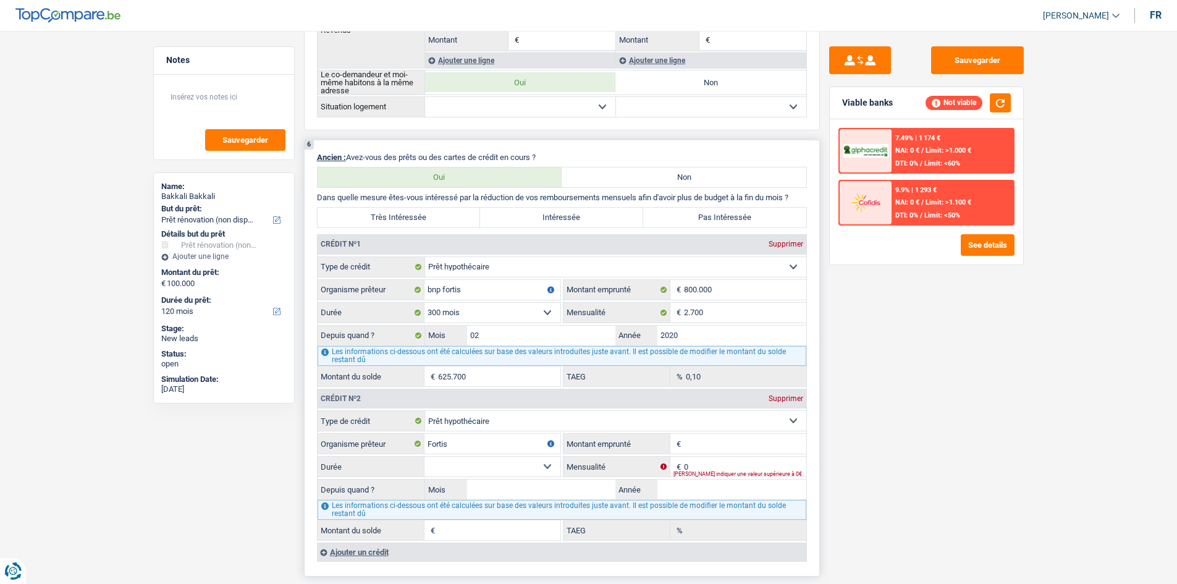
scroll to position [988, 0]
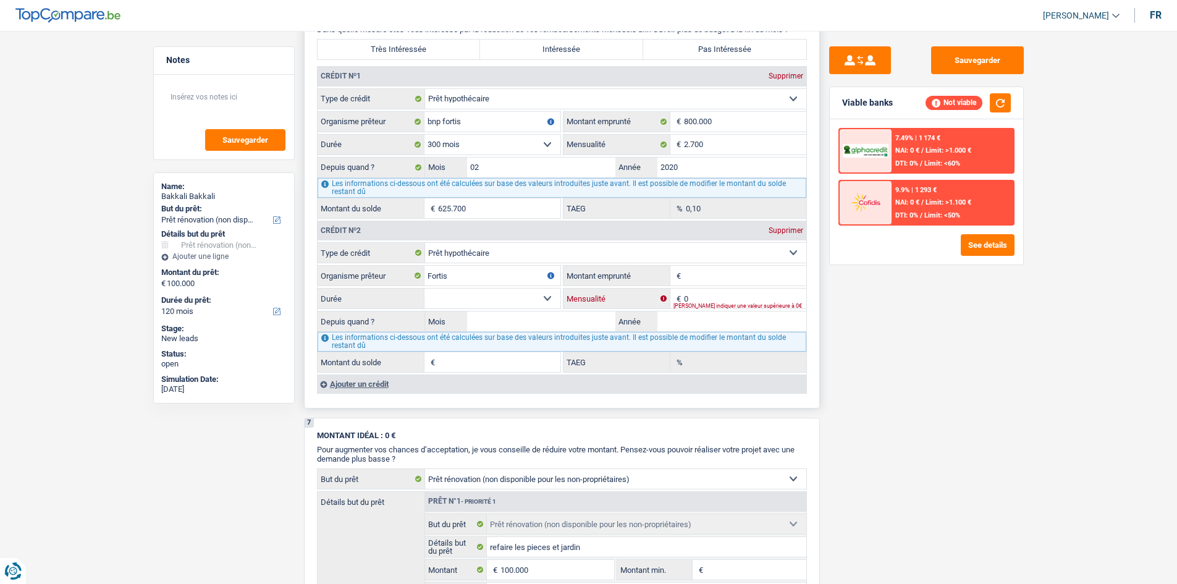
click at [704, 299] on input "0" at bounding box center [745, 298] width 122 height 20
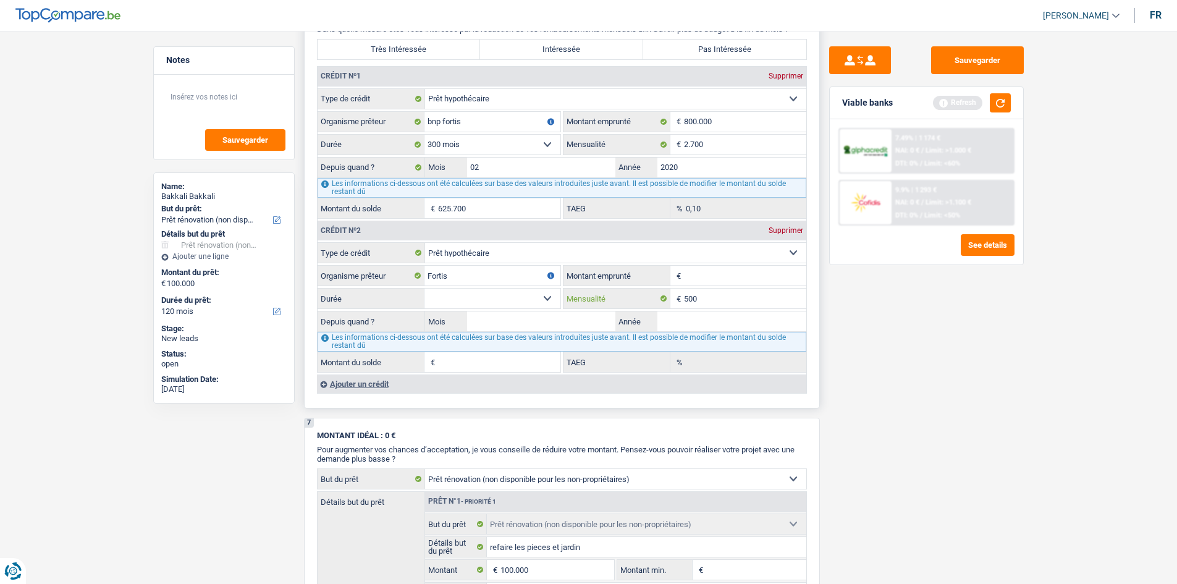
type input "500"
click at [381, 382] on div "Ajouter un crédit" at bounding box center [561, 383] width 489 height 19
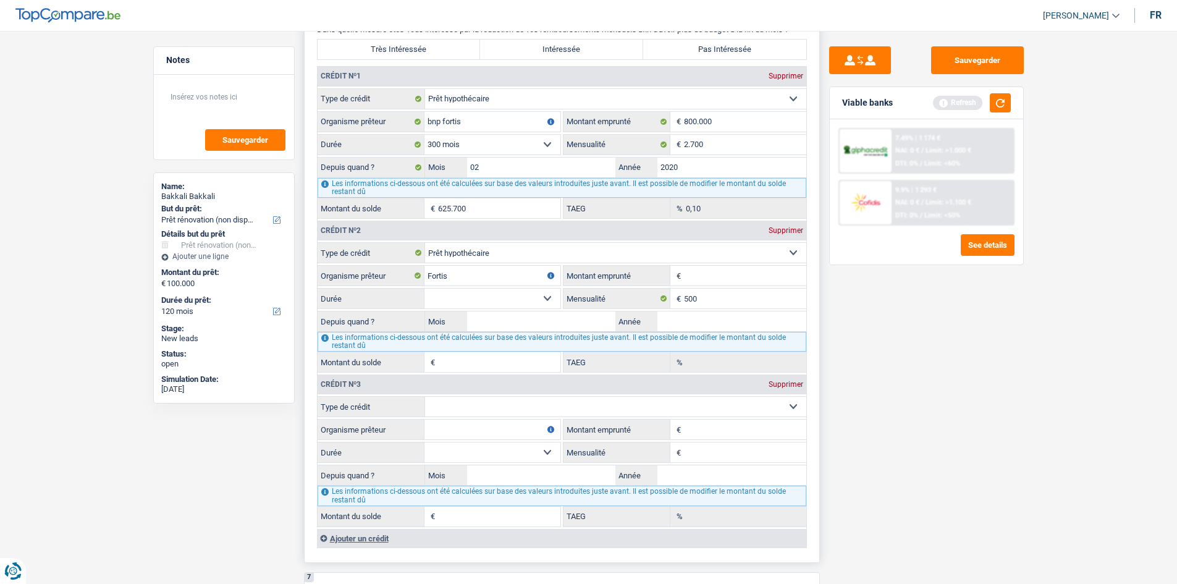
click at [458, 402] on select "Carte ou ouverture de crédit Prêt hypothécaire Vente à tempérament Prêt à tempé…" at bounding box center [615, 407] width 381 height 20
select select "mortgage"
click at [425, 397] on select "Carte ou ouverture de crédit Prêt hypothécaire Vente à tempérament Prêt à tempé…" at bounding box center [615, 407] width 381 height 20
click at [706, 453] on input "0" at bounding box center [745, 452] width 122 height 20
click at [798, 448] on input "400" at bounding box center [745, 452] width 122 height 20
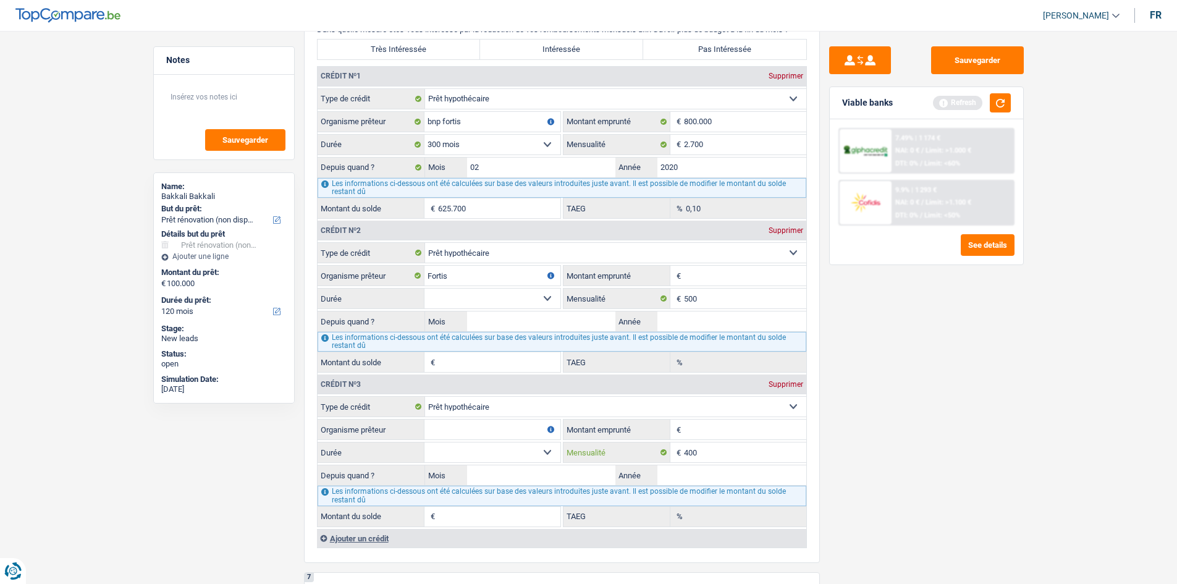
type input "400"
click at [846, 453] on div "Sauvegarder Viable banks Refresh 7.49% | 1 174 € NAI: 0 € / Limit: >1.000 € DTI…" at bounding box center [926, 303] width 213 height 515
click at [1002, 96] on button "button" at bounding box center [1000, 102] width 21 height 19
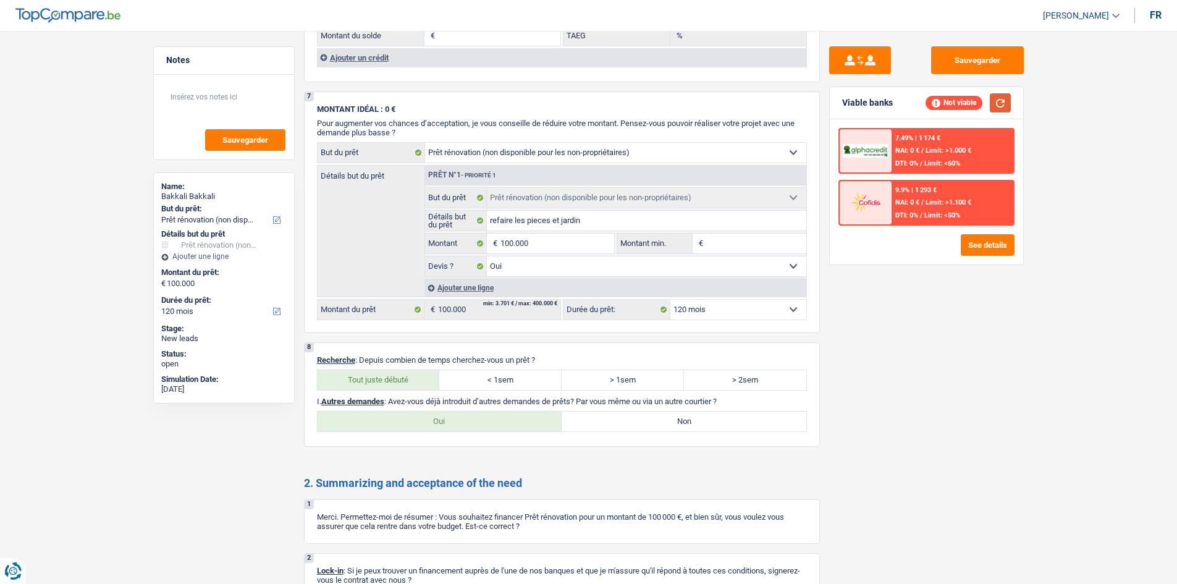
scroll to position [1625, 0]
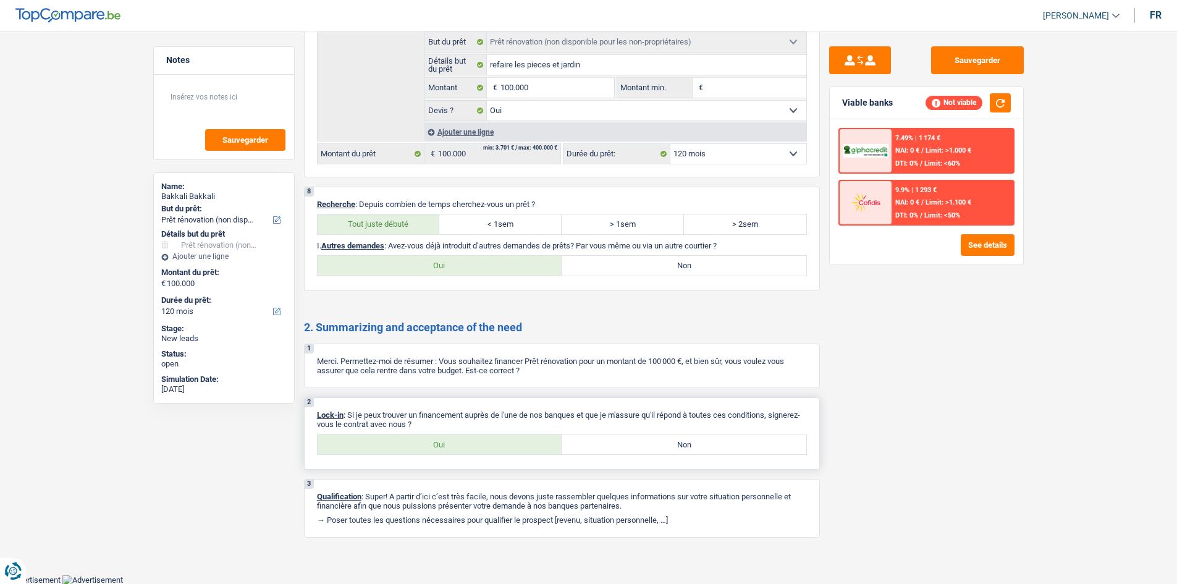
click at [536, 446] on label "Oui" at bounding box center [440, 444] width 245 height 20
click at [536, 446] on input "Oui" at bounding box center [440, 444] width 245 height 20
radio input "true"
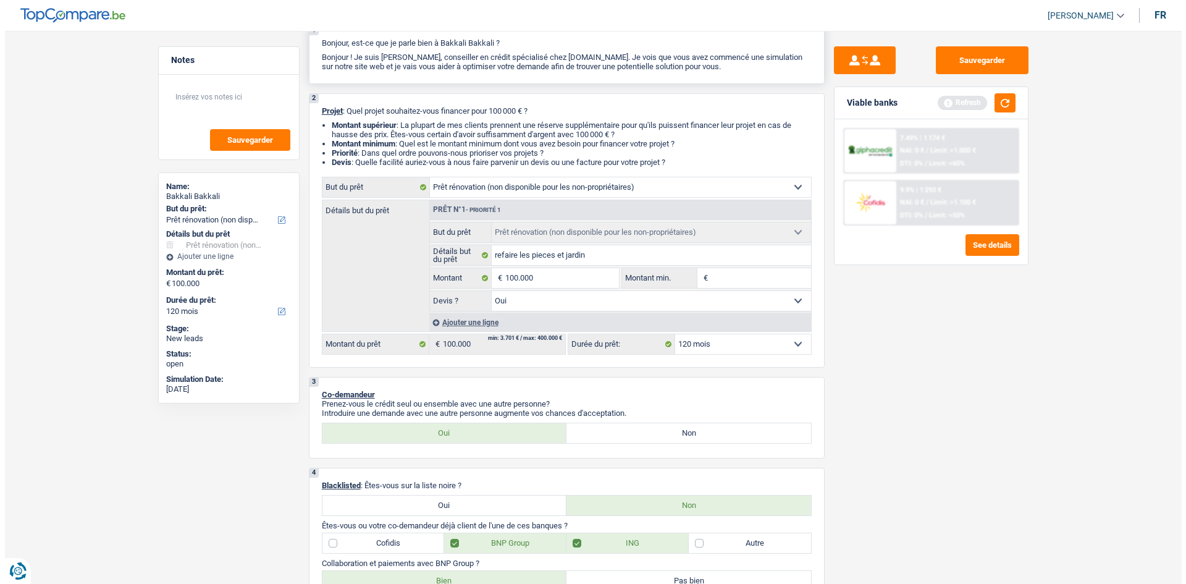
scroll to position [0, 0]
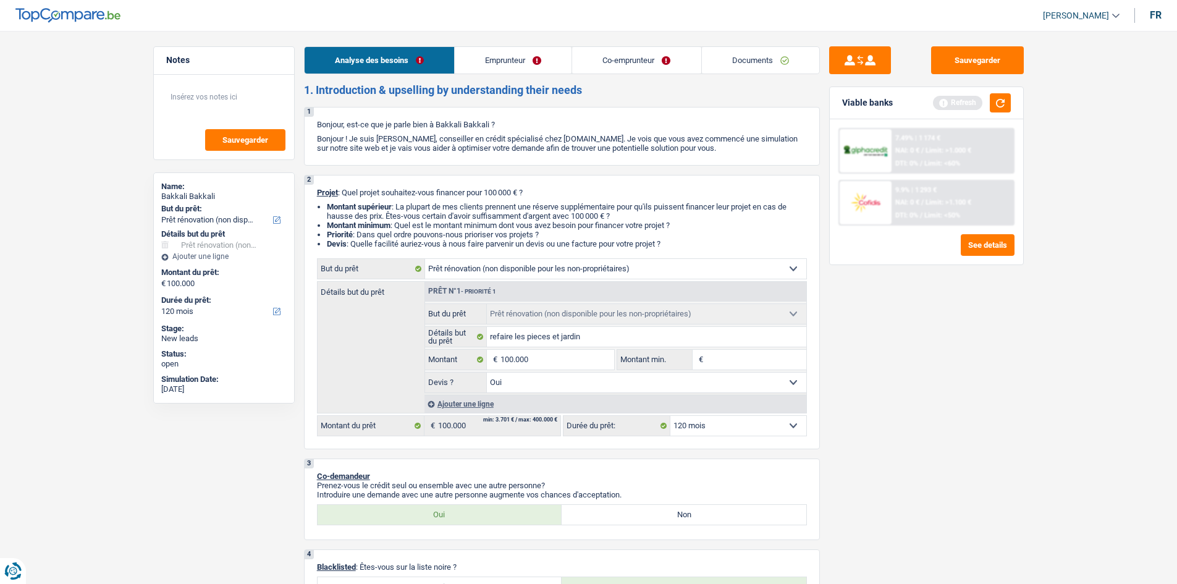
click at [482, 60] on link "Emprunteur" at bounding box center [513, 60] width 117 height 27
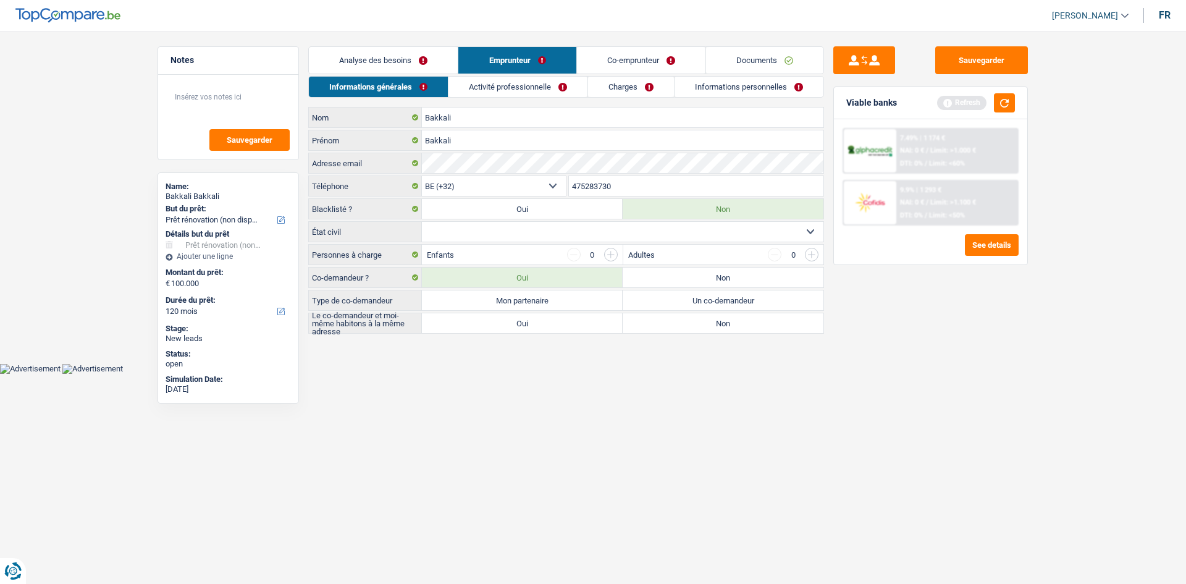
click at [508, 83] on link "Activité professionnelle" at bounding box center [517, 87] width 139 height 20
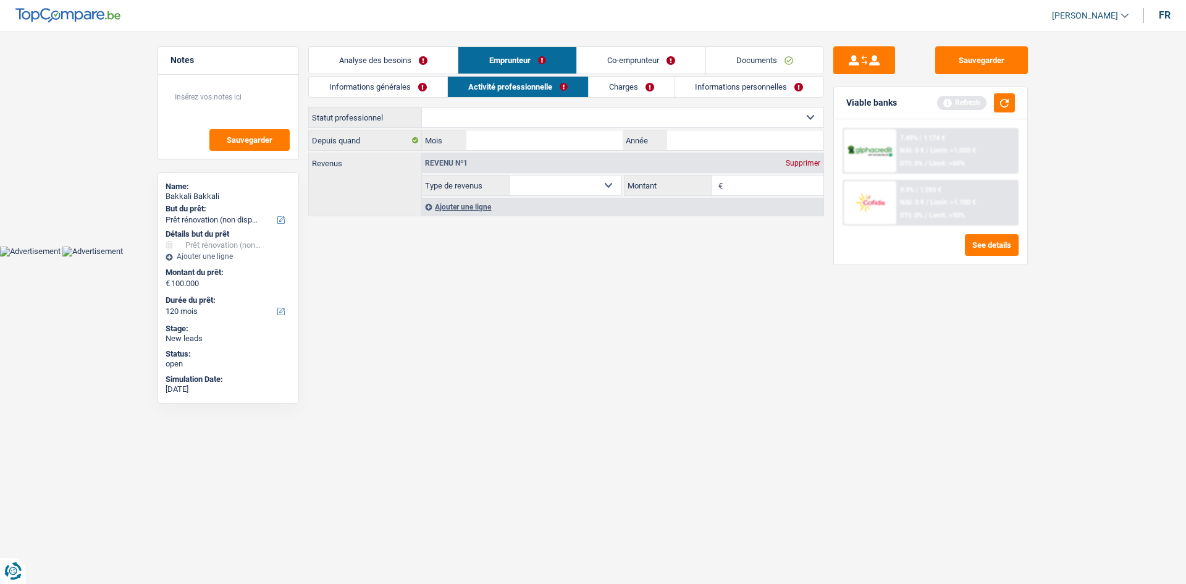
click at [515, 119] on select "Ouvrier Employé privé Employé public Invalide Indépendant Pensionné Chômeur Mut…" at bounding box center [623, 117] width 402 height 20
select select "publicEmployee"
click at [422, 107] on select "Ouvrier Employé privé Employé public Invalide Indépendant Pensionné Chômeur Mut…" at bounding box center [623, 117] width 402 height 20
select select "netSalary"
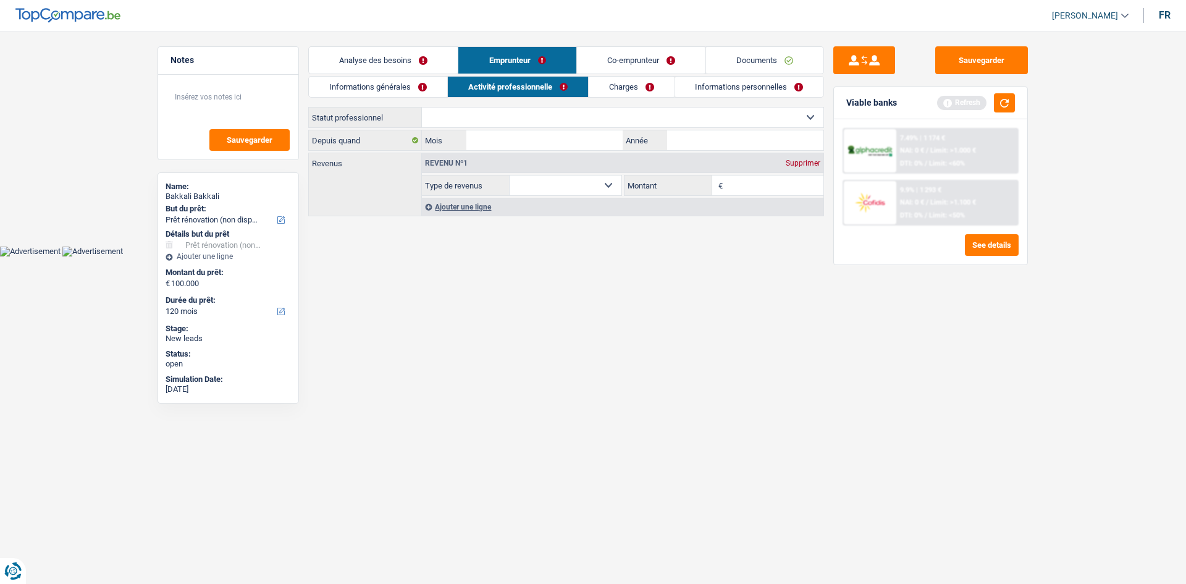
select select "mealVouchers"
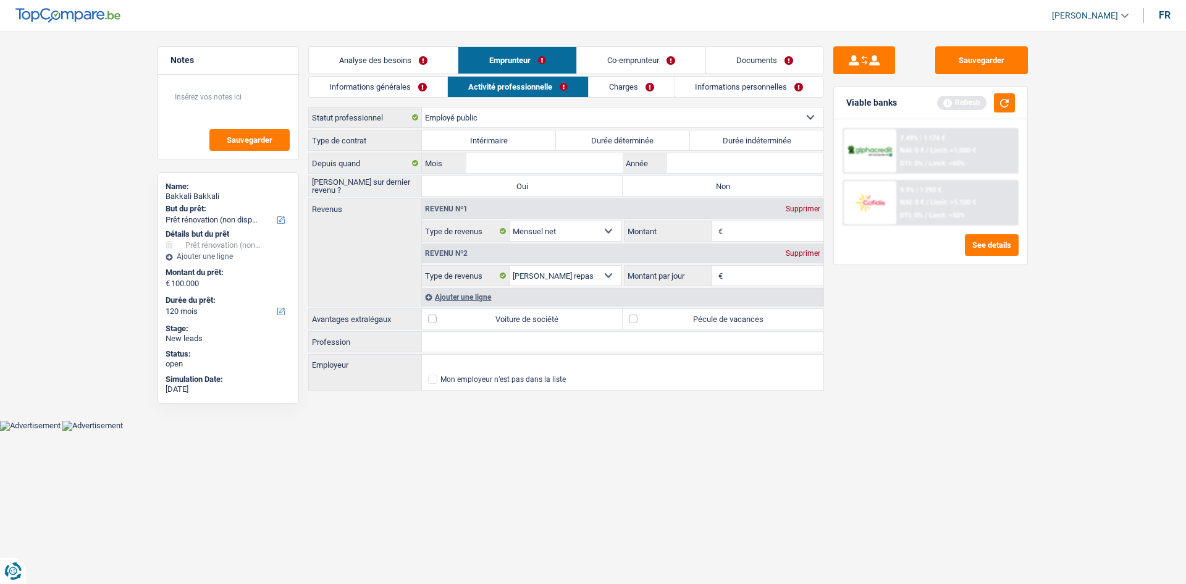
click at [476, 117] on select "Ouvrier Employé privé Employé public Invalide Indépendant Pensionné Chômeur Mut…" at bounding box center [623, 117] width 402 height 20
select select "privateEmployee"
click at [422, 107] on select "Ouvrier Employé privé Employé public Invalide Indépendant Pensionné Chômeur Mut…" at bounding box center [623, 117] width 402 height 20
click at [710, 138] on label "Durée indéterminée" at bounding box center [757, 140] width 134 height 20
click at [710, 138] on input "Durée indéterminée" at bounding box center [757, 140] width 134 height 20
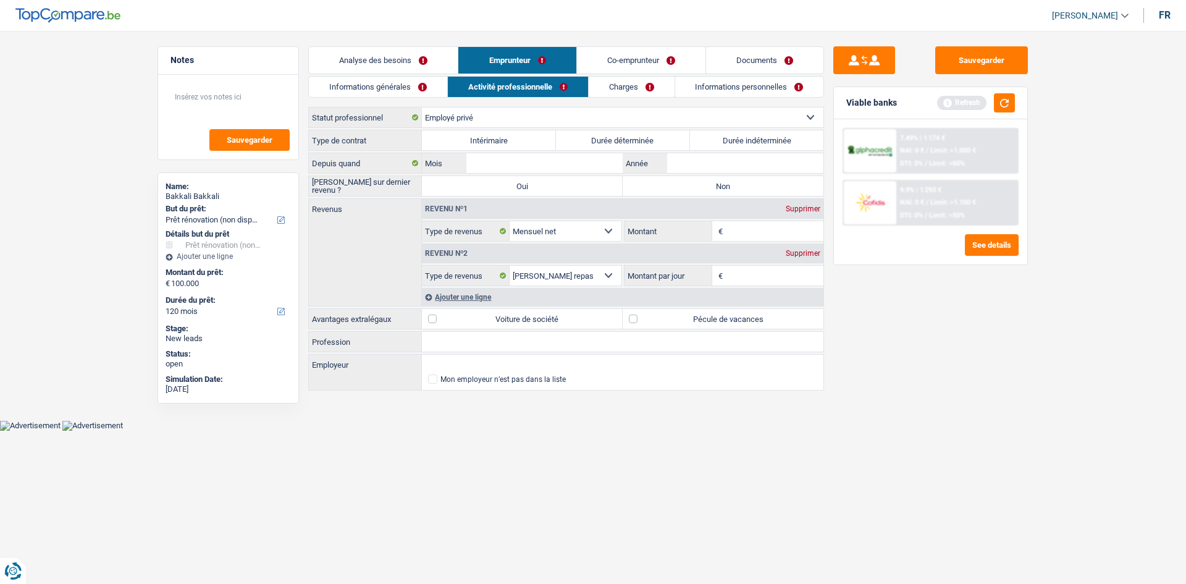
radio input "true"
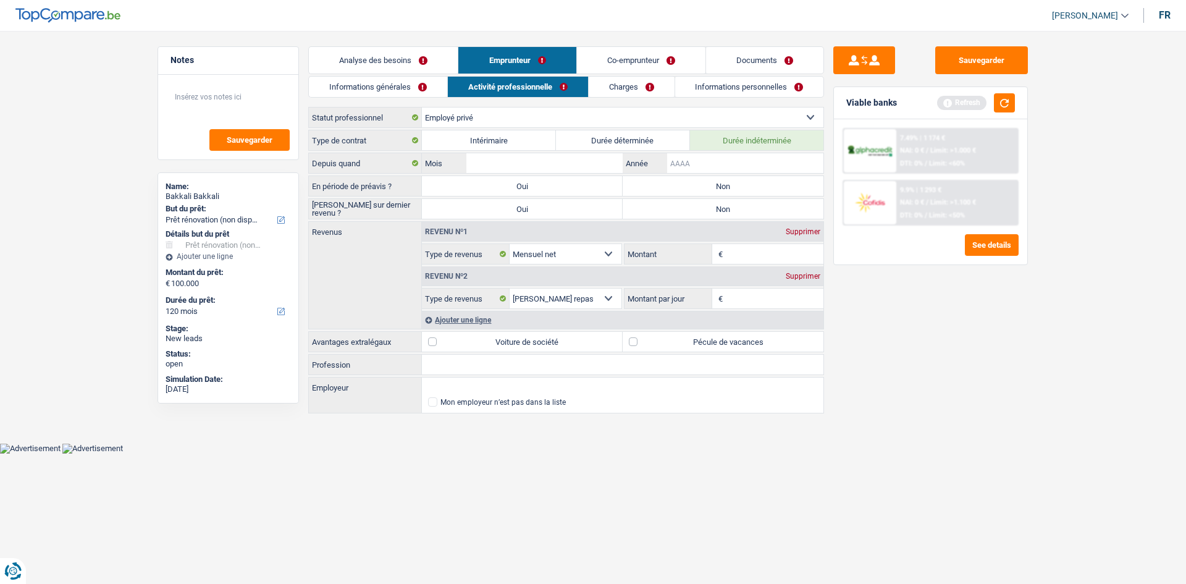
click at [701, 161] on input "Année" at bounding box center [745, 163] width 156 height 20
type input "2015"
click at [535, 156] on input "Mois" at bounding box center [544, 163] width 156 height 20
type input "05"
click at [740, 187] on label "Non" at bounding box center [723, 186] width 201 height 20
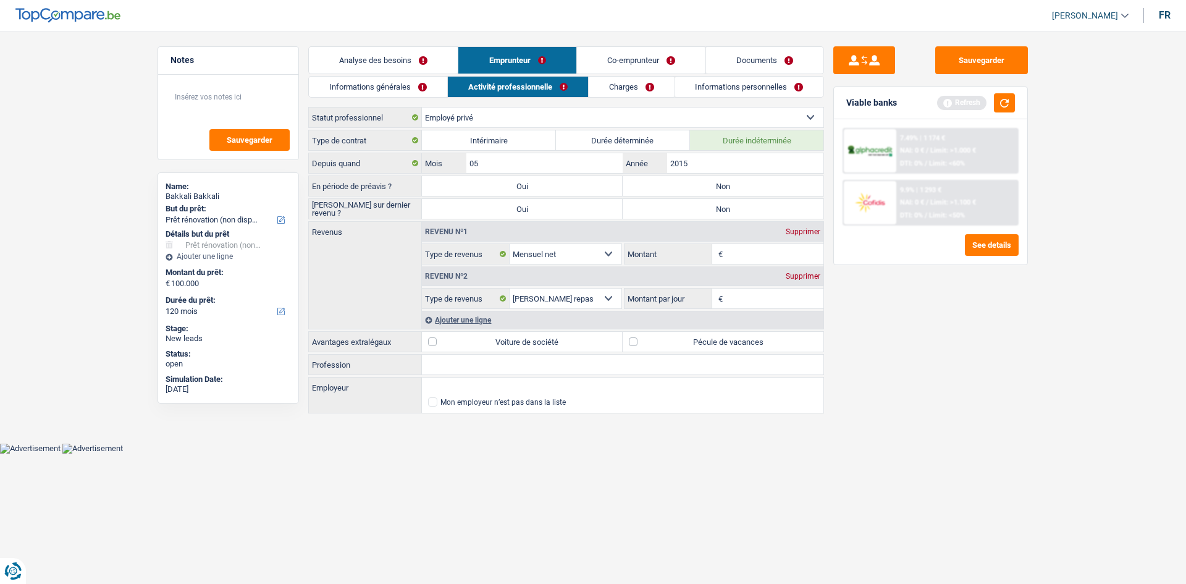
click at [740, 187] on input "Non" at bounding box center [723, 186] width 201 height 20
radio input "true"
click at [717, 206] on label "Non" at bounding box center [723, 209] width 201 height 20
click at [717, 206] on input "Non" at bounding box center [723, 209] width 201 height 20
radio input "true"
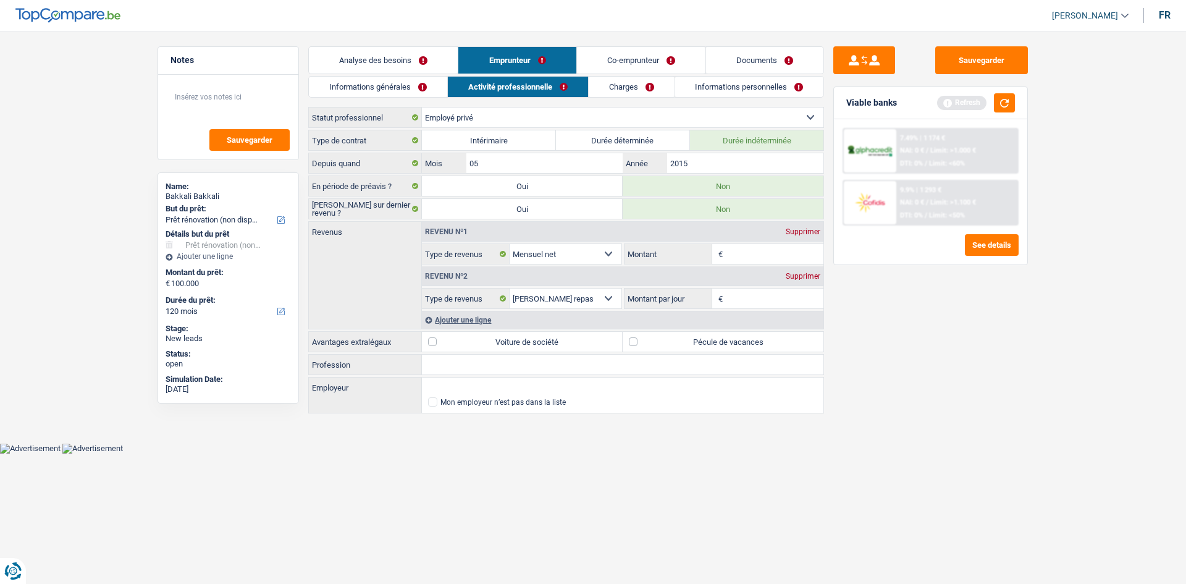
click at [738, 253] on input "Montant" at bounding box center [775, 254] width 98 height 20
type input "3.000"
click at [900, 404] on div "Sauvegarder Viable banks Refresh 7.49% | 1 174 € NAI: 0 € / Limit: >1.000 € DTI…" at bounding box center [930, 303] width 213 height 515
click at [451, 358] on input "Profession" at bounding box center [623, 365] width 402 height 20
type input "employer admin"
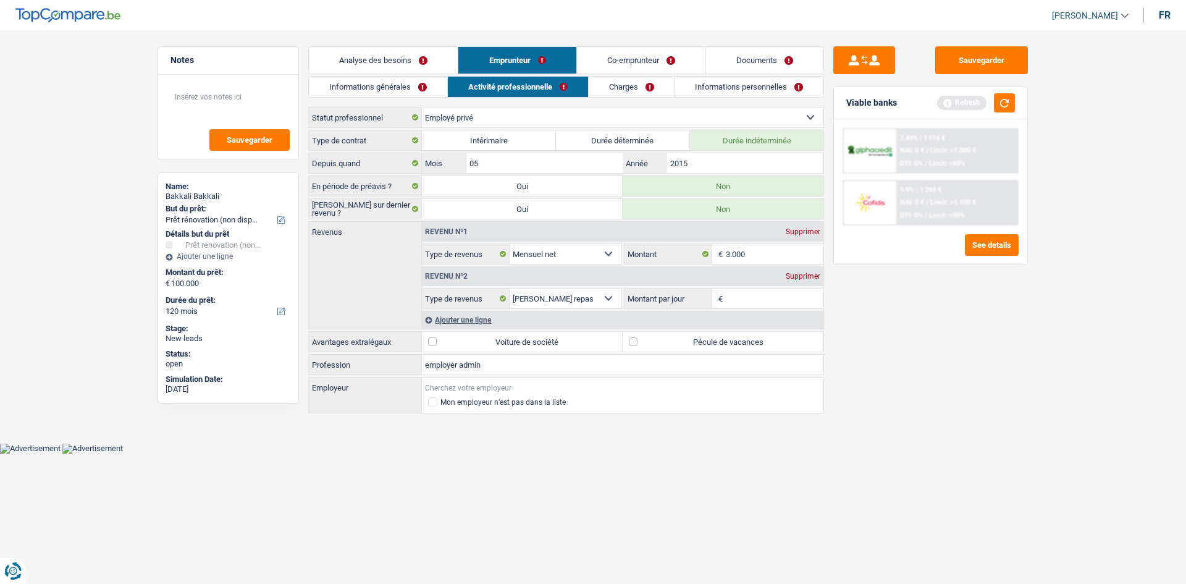
click at [461, 383] on input "Employeur" at bounding box center [623, 387] width 402 height 20
type input "t"
type input "a"
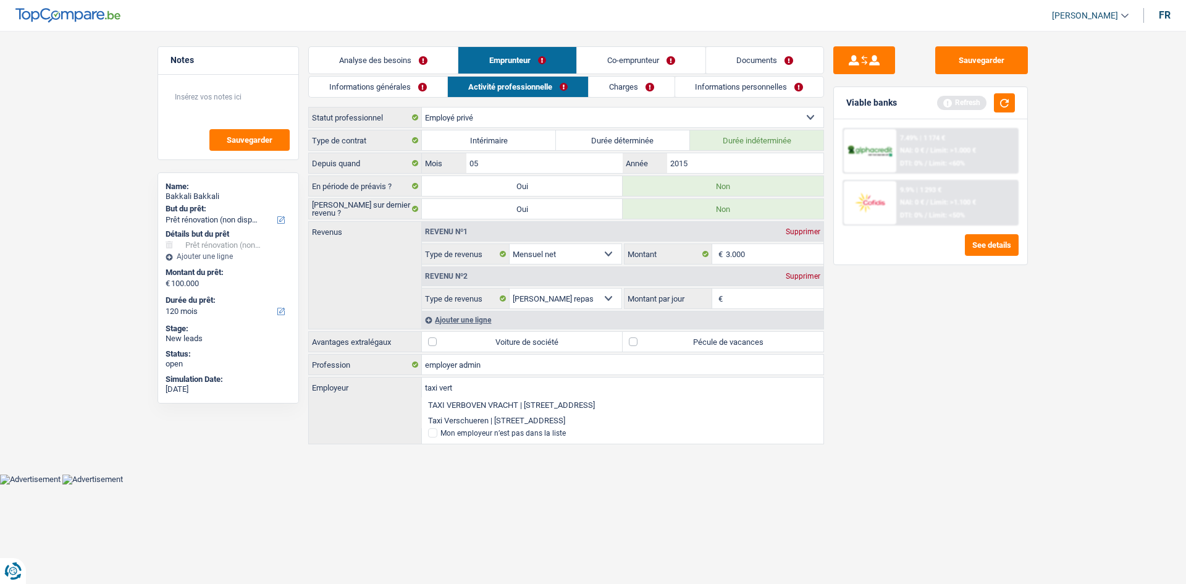
click at [694, 413] on li "Taxi Verschueren | [STREET_ADDRESS]" at bounding box center [623, 420] width 402 height 15
type input "Taxi Verschueren | [STREET_ADDRESS]"
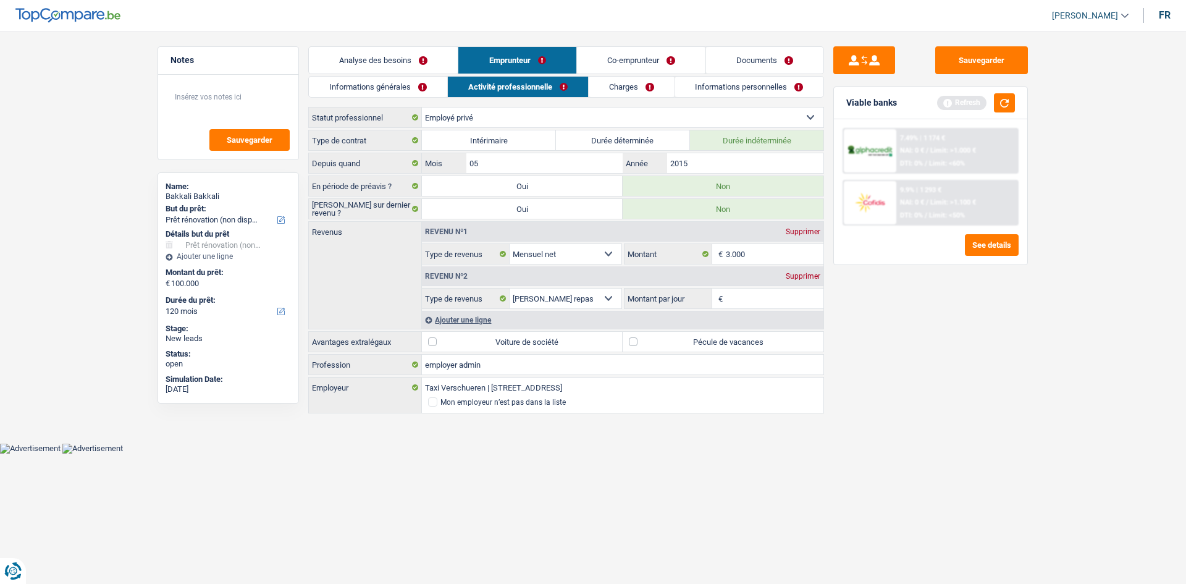
click at [602, 301] on select "Allocation d'handicap Allocations chômage Allocations familiales Chèques repas …" at bounding box center [566, 298] width 112 height 20
select select "netSalary"
click at [510, 288] on select "Allocation d'handicap Allocations chômage Allocations familiales Chèques repas …" at bounding box center [566, 298] width 112 height 20
click at [461, 315] on div "Ajouter une ligne" at bounding box center [623, 320] width 402 height 18
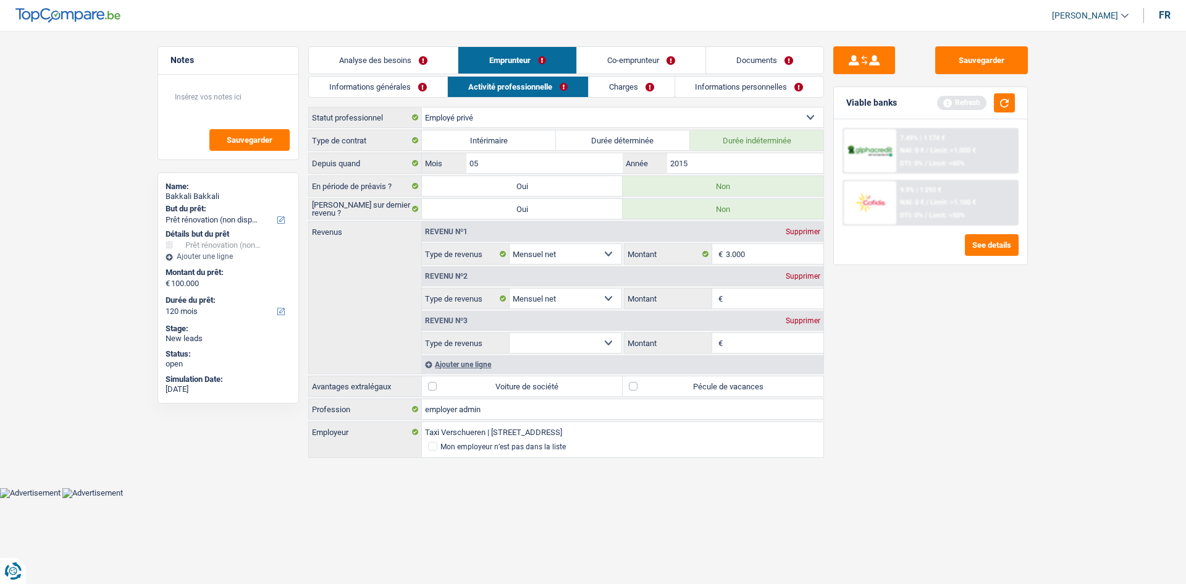
click at [742, 298] on input "Montant" at bounding box center [775, 298] width 98 height 20
type input "6.500"
click at [907, 342] on div "Sauvegarder Viable banks Refresh 7.49% | 1 174 € NAI: 0 € / Limit: >1.000 € DTI…" at bounding box center [930, 303] width 213 height 515
click at [802, 318] on div "Supprimer" at bounding box center [803, 320] width 41 height 7
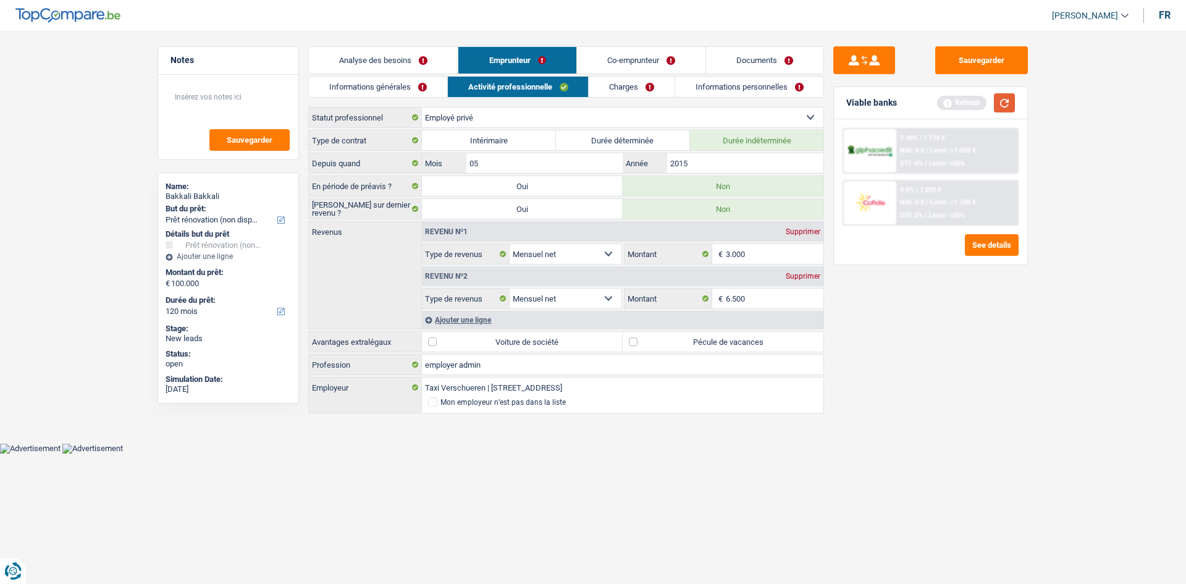
click at [1003, 94] on button "button" at bounding box center [1004, 102] width 21 height 19
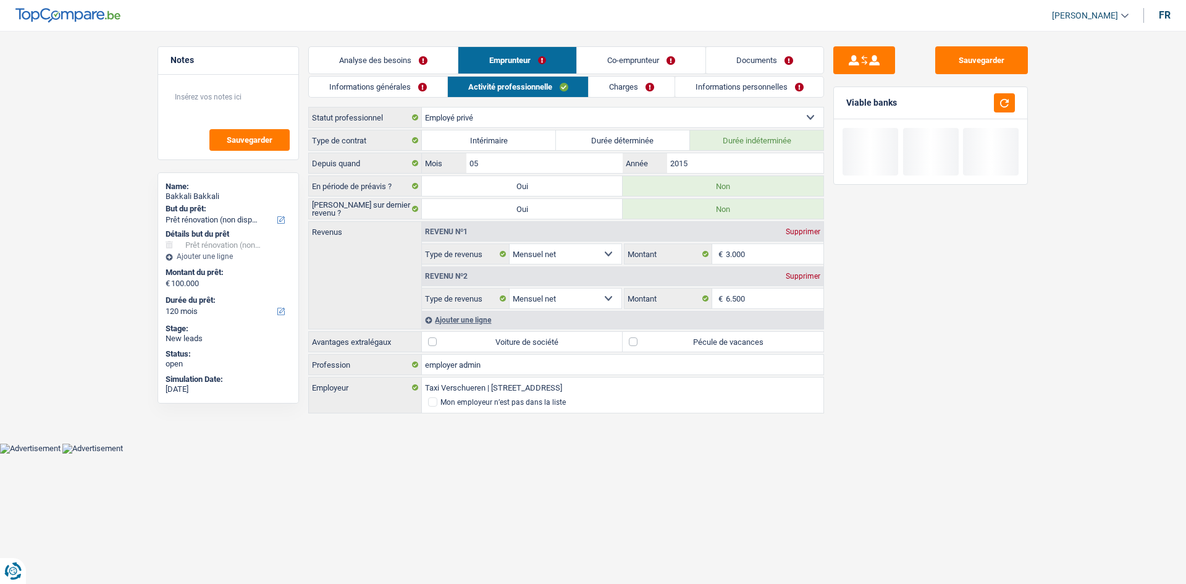
click at [480, 314] on div "Ajouter une ligne" at bounding box center [623, 320] width 402 height 18
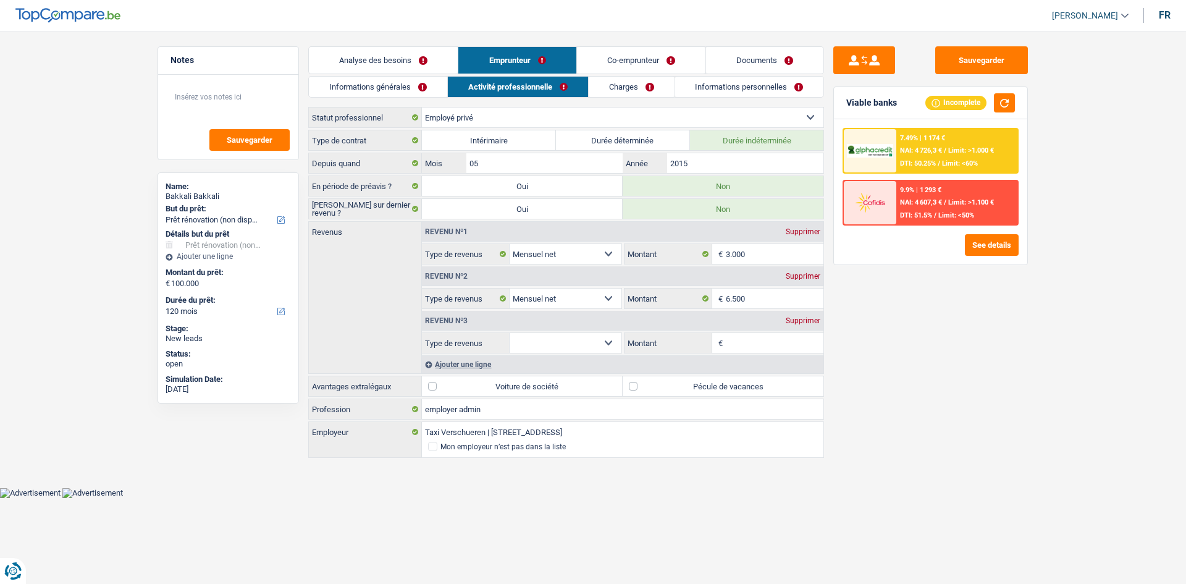
click at [558, 340] on select "Allocation d'handicap Allocations chômage Allocations familiales Chèques repas …" at bounding box center [566, 343] width 112 height 20
select select "mealVouchers"
click at [510, 333] on select "Allocation d'handicap Allocations chômage Allocations familiales Chèques repas …" at bounding box center [566, 343] width 112 height 20
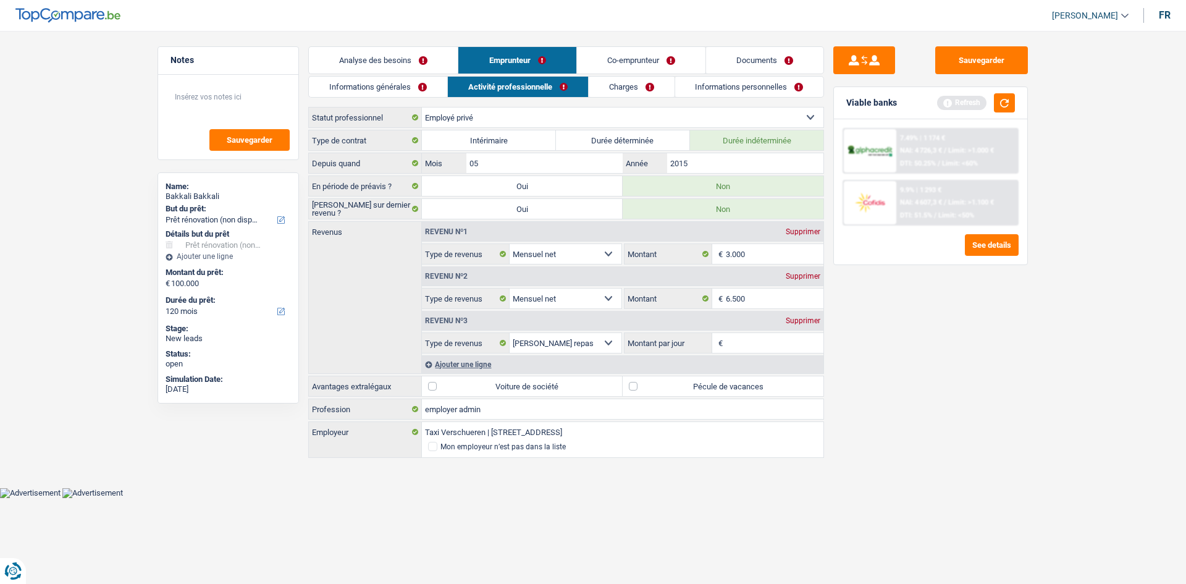
click at [741, 335] on input "Montant par jour" at bounding box center [775, 343] width 98 height 20
type input "8,0"
click at [921, 361] on div "Sauvegarder Viable banks Refresh 7.49% | 1 174 € NAI: 4 726,3 € / Limit: >1.000…" at bounding box center [930, 303] width 213 height 515
click at [762, 384] on label "Pécule de vacances" at bounding box center [723, 386] width 201 height 20
click at [762, 384] on input "Pécule de vacances" at bounding box center [723, 386] width 201 height 20
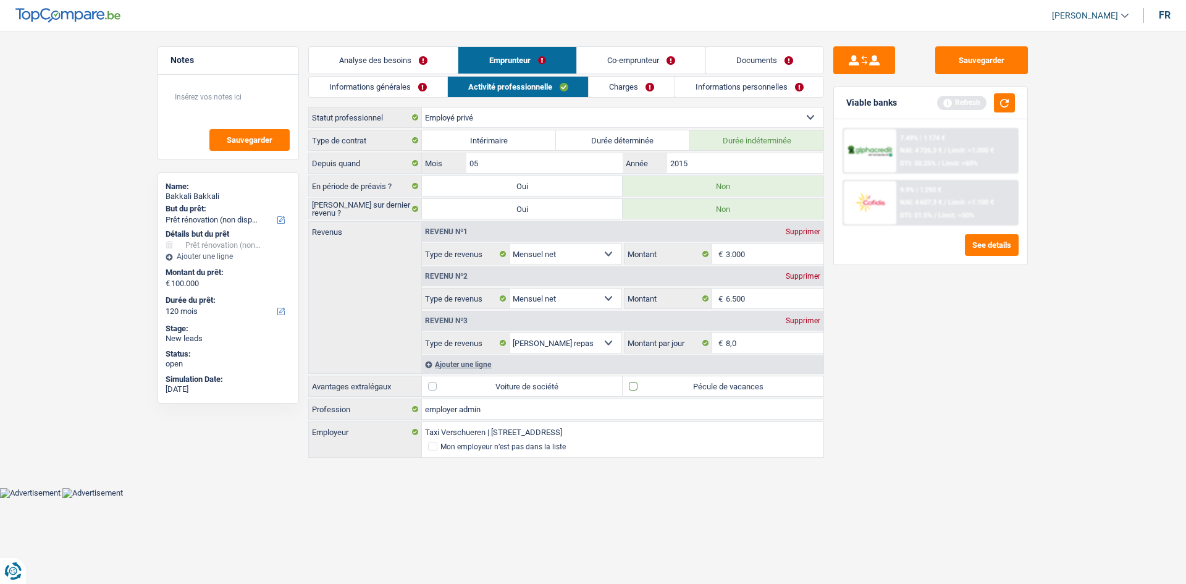
checkbox input "true"
click at [982, 238] on button "See details" at bounding box center [992, 245] width 54 height 22
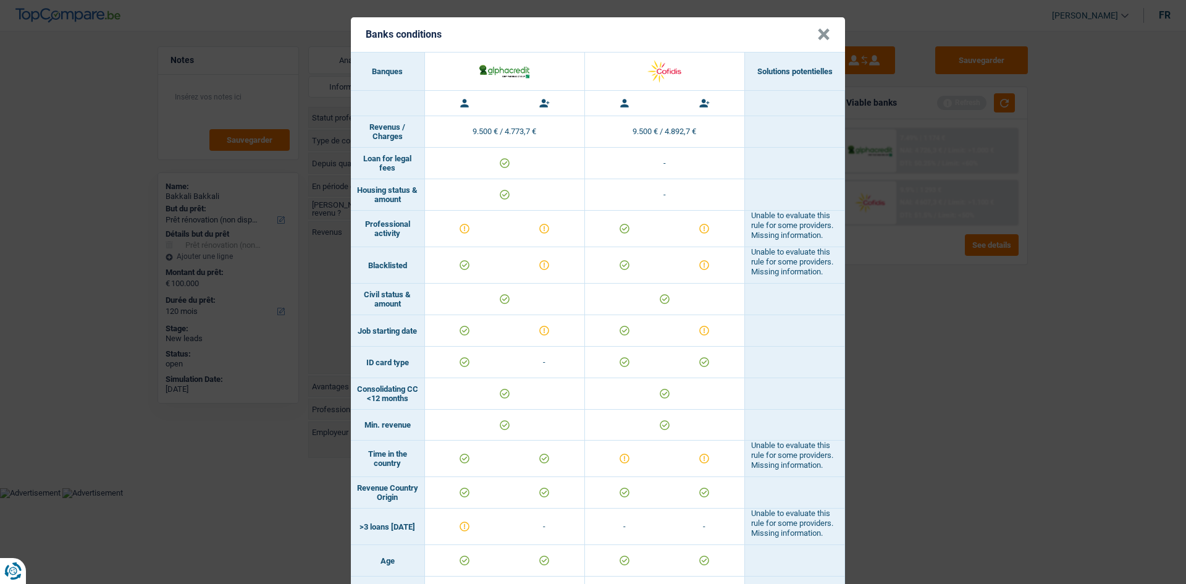
click at [817, 32] on button "×" at bounding box center [823, 34] width 13 height 12
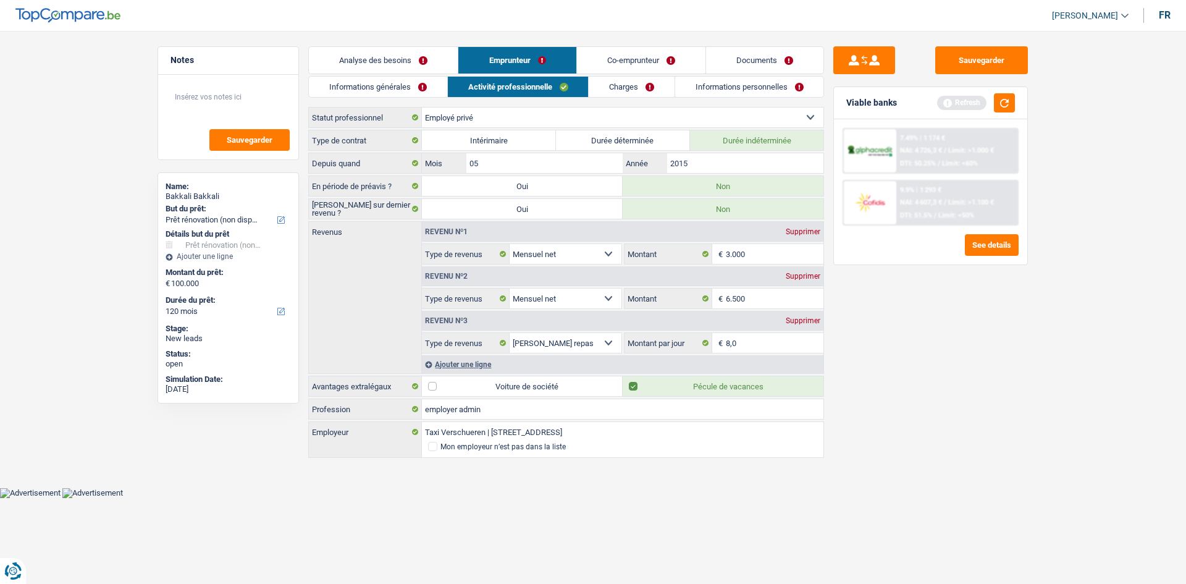
click at [615, 80] on link "Charges" at bounding box center [632, 87] width 86 height 20
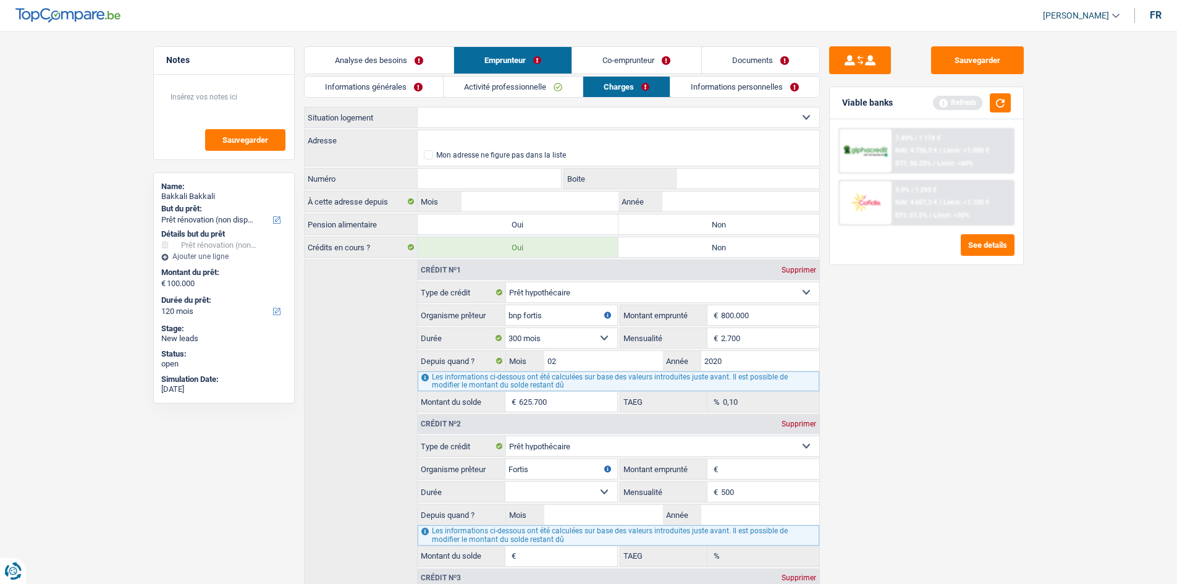
click at [489, 112] on select "Locataire Propriétaire avec prêt hypothécaire Propriétaire sans prêt hypothécai…" at bounding box center [619, 117] width 402 height 20
select select "ownerWithMortgage"
click at [418, 107] on select "Locataire Propriétaire avec prêt hypothécaire Propriétaire sans prêt hypothécai…" at bounding box center [619, 117] width 402 height 20
click at [483, 141] on input "Adresse" at bounding box center [619, 140] width 402 height 20
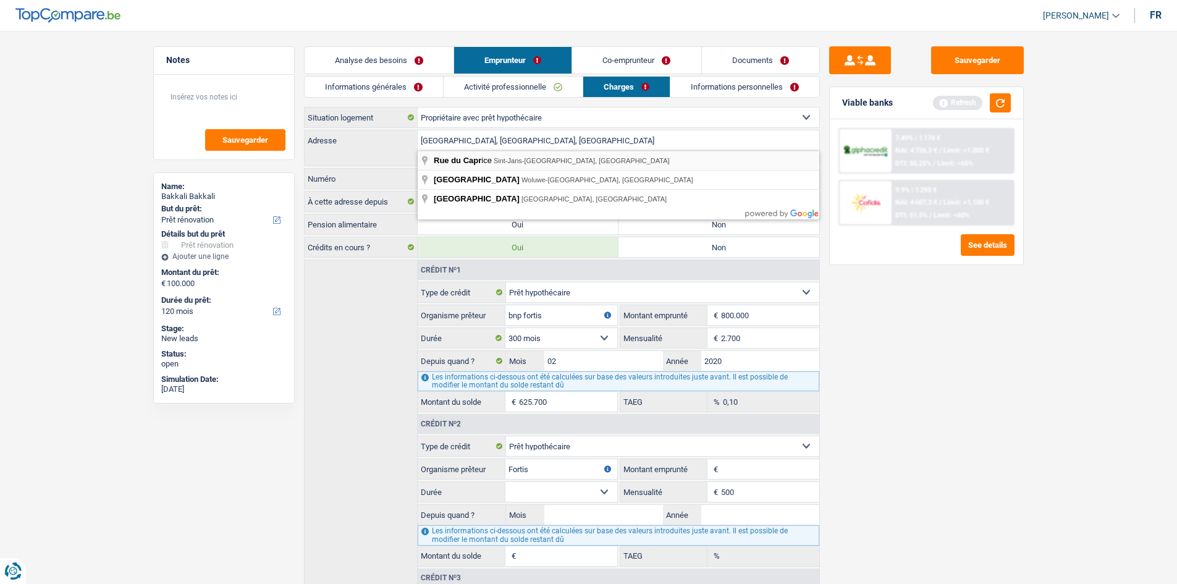
type input "[GEOGRAPHIC_DATA], 1080, [GEOGRAPHIC_DATA], BE"
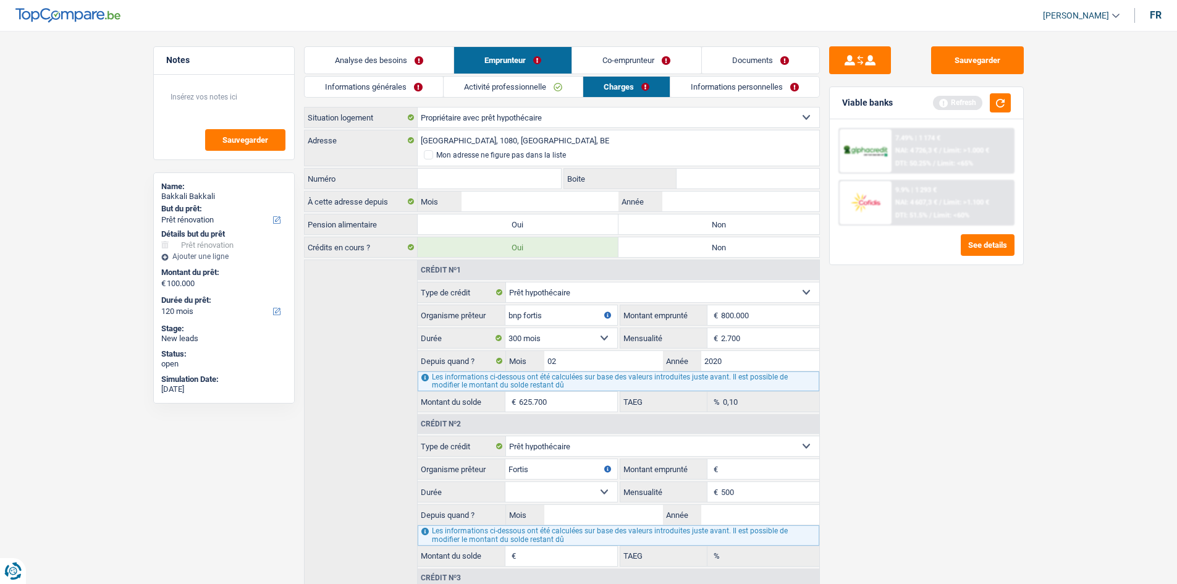
click at [474, 177] on input "Numéro" at bounding box center [490, 179] width 144 height 20
click at [705, 175] on input "Boite" at bounding box center [747, 179] width 143 height 20
click at [483, 171] on input "18" at bounding box center [490, 179] width 144 height 20
type input "18 a"
click at [531, 204] on input "Mois" at bounding box center [539, 201] width 156 height 20
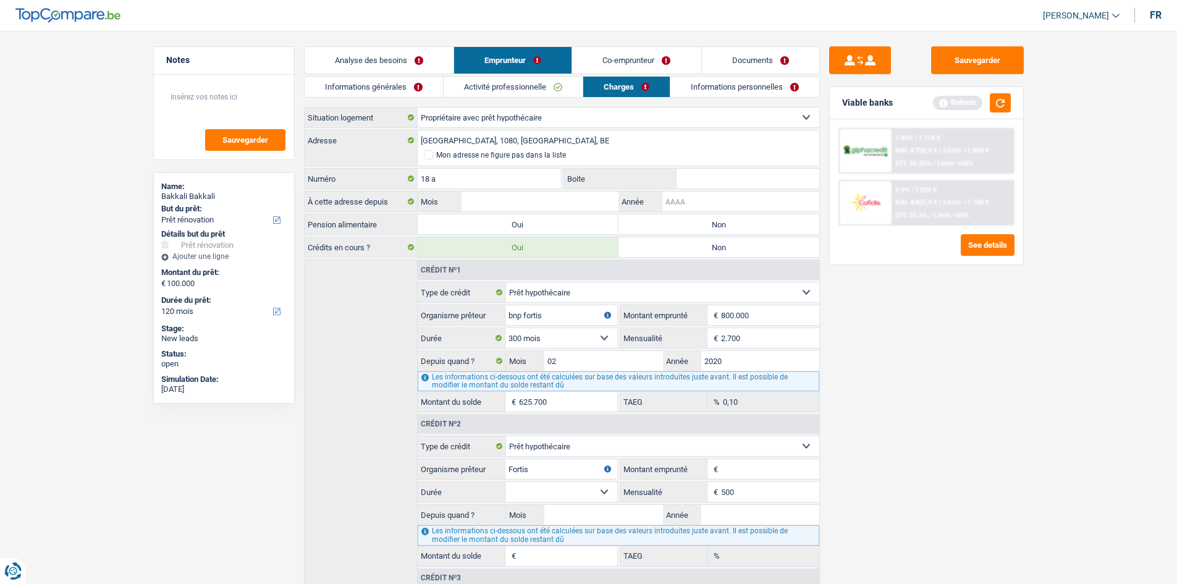
click at [702, 206] on input "Année" at bounding box center [740, 201] width 156 height 20
type input "2020"
click at [568, 197] on input "Mois" at bounding box center [539, 201] width 156 height 20
type input "05"
click at [1024, 347] on div "Sauvegarder Viable banks Refresh 7.49% | 1 174 € NAI: 4 726,3 € / Limit: >1.000…" at bounding box center [926, 303] width 213 height 515
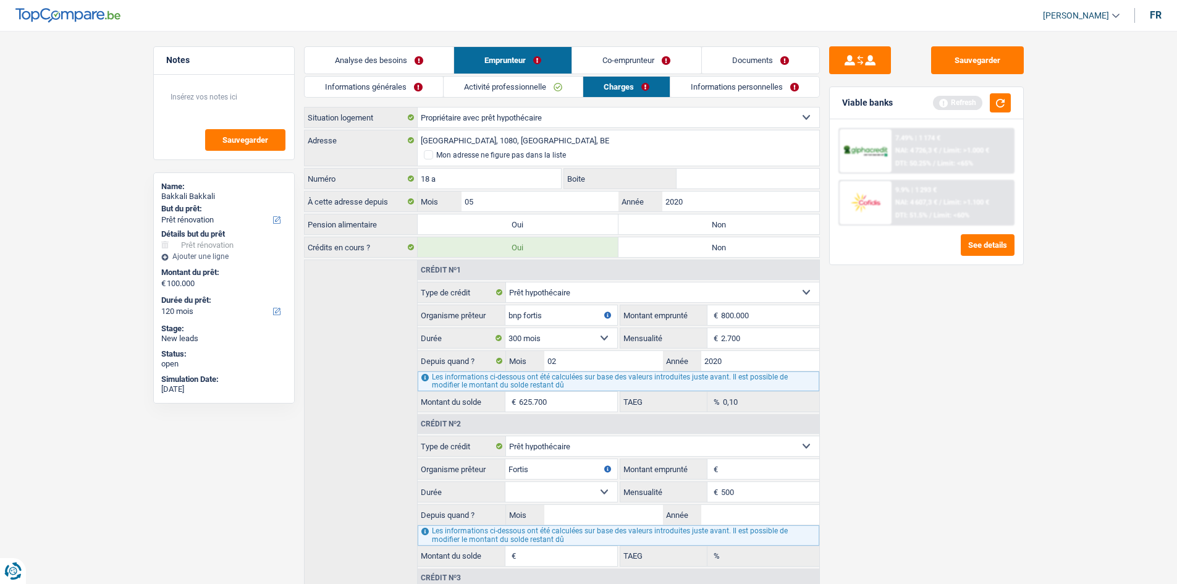
click at [701, 223] on label "Non" at bounding box center [718, 224] width 201 height 20
click at [701, 223] on input "Non" at bounding box center [718, 224] width 201 height 20
radio input "true"
click at [623, 40] on main "Notes Sauvegarder Name: [PERSON_NAME] But du prêt: Confort maison: meubles, tex…" at bounding box center [588, 395] width 1177 height 752
click at [622, 57] on link "Co-emprunteur" at bounding box center [636, 60] width 128 height 27
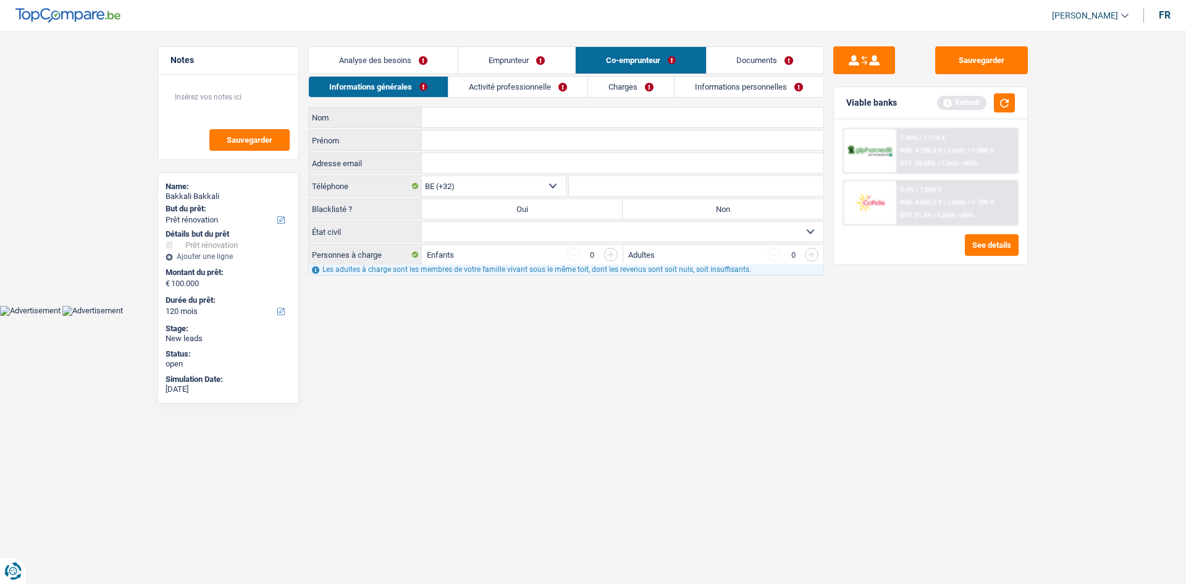
click at [473, 104] on div "Informations générales Activité professionnelle Charges Informations personnell…" at bounding box center [566, 176] width 516 height 200
click at [470, 135] on input "Prénom" at bounding box center [623, 140] width 402 height 20
click at [435, 120] on input "Nom" at bounding box center [623, 117] width 402 height 20
type input "alami"
click at [436, 133] on input "Prénom" at bounding box center [623, 140] width 402 height 20
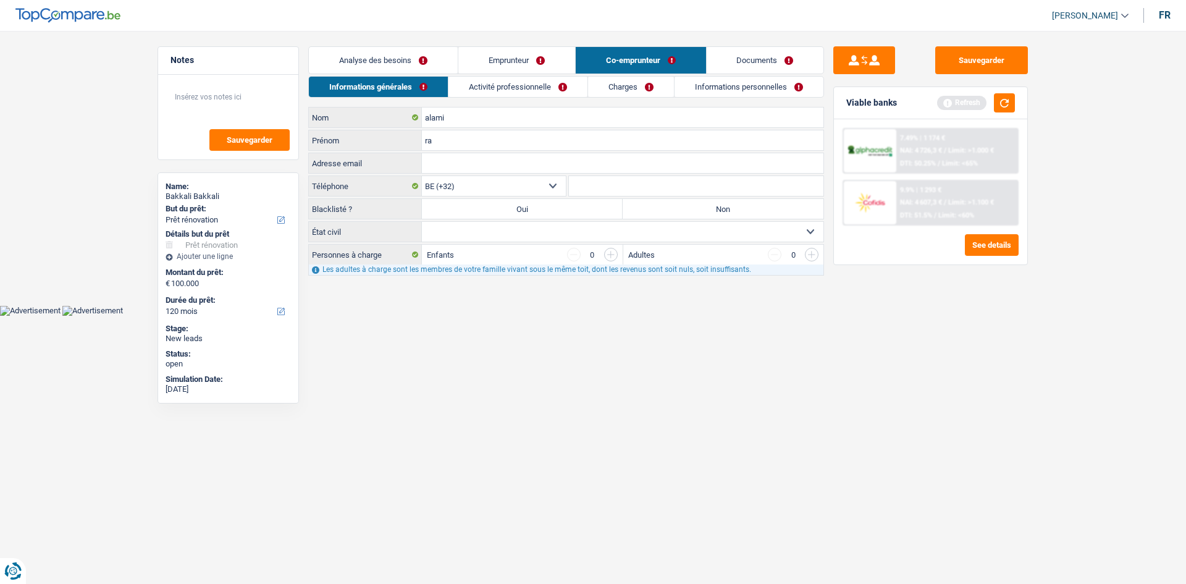
type input "r"
type input "Radia"
click at [485, 54] on link "Emprunteur" at bounding box center [516, 60] width 117 height 27
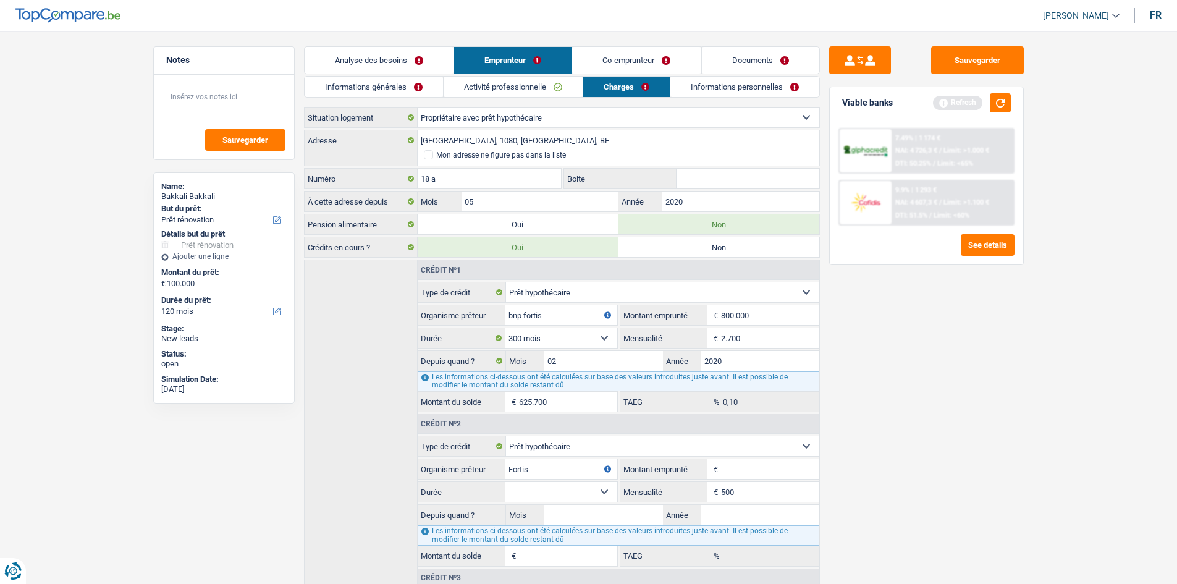
click at [531, 86] on link "Activité professionnelle" at bounding box center [513, 87] width 139 height 20
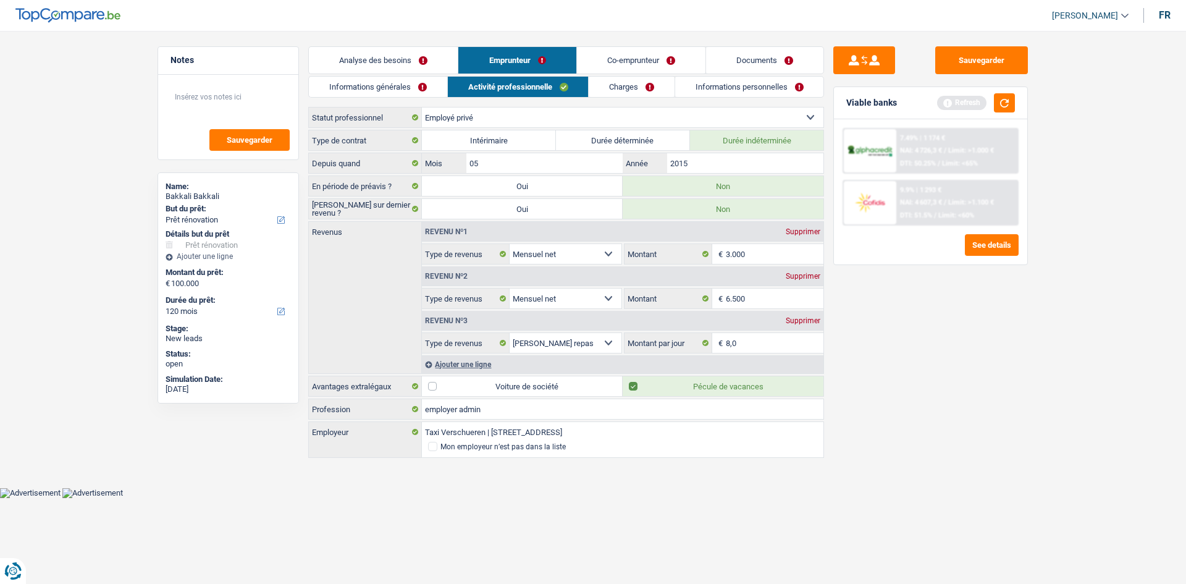
click at [411, 78] on link "Informations générales" at bounding box center [378, 87] width 138 height 20
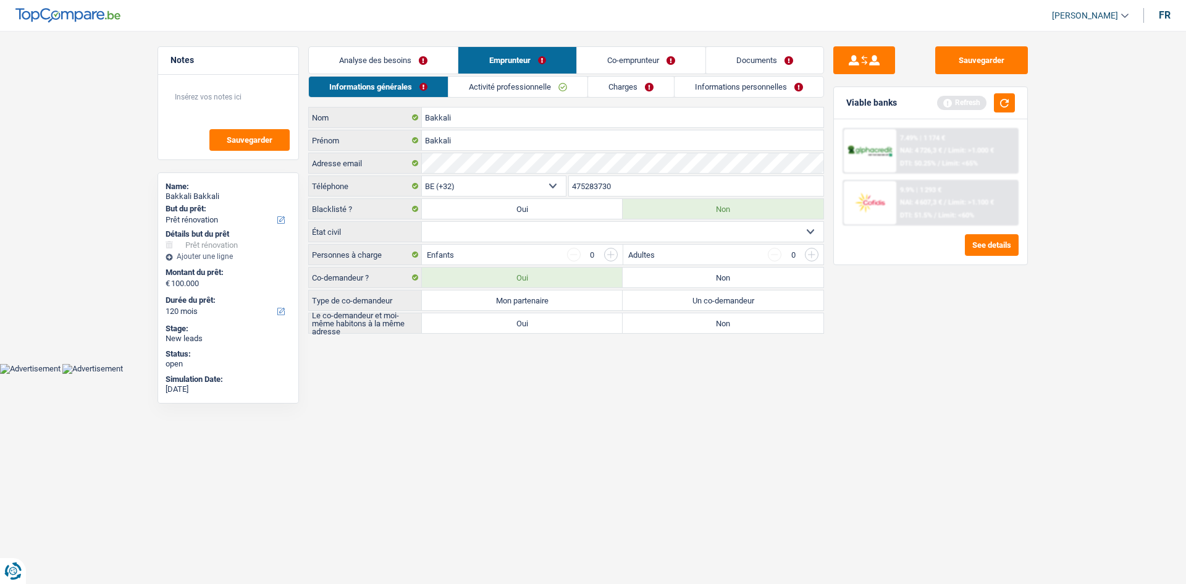
click at [526, 229] on select "Célibataire Marié(e) Cohabitant(e) légal(e) Divorcé(e) Veuf(ve) Séparé (de fait…" at bounding box center [623, 232] width 402 height 20
select select "married"
click at [422, 222] on select "Célibataire Marié(e) Cohabitant(e) légal(e) Divorcé(e) Veuf(ve) Séparé (de fait…" at bounding box center [623, 232] width 402 height 20
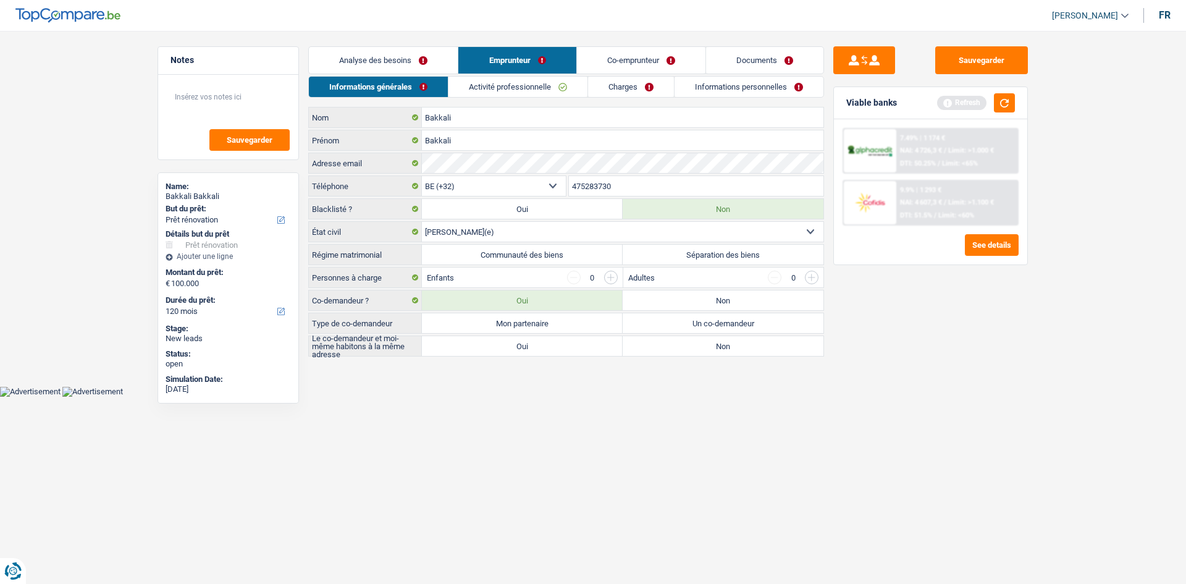
click at [605, 276] on input "button" at bounding box center [611, 278] width 14 height 14
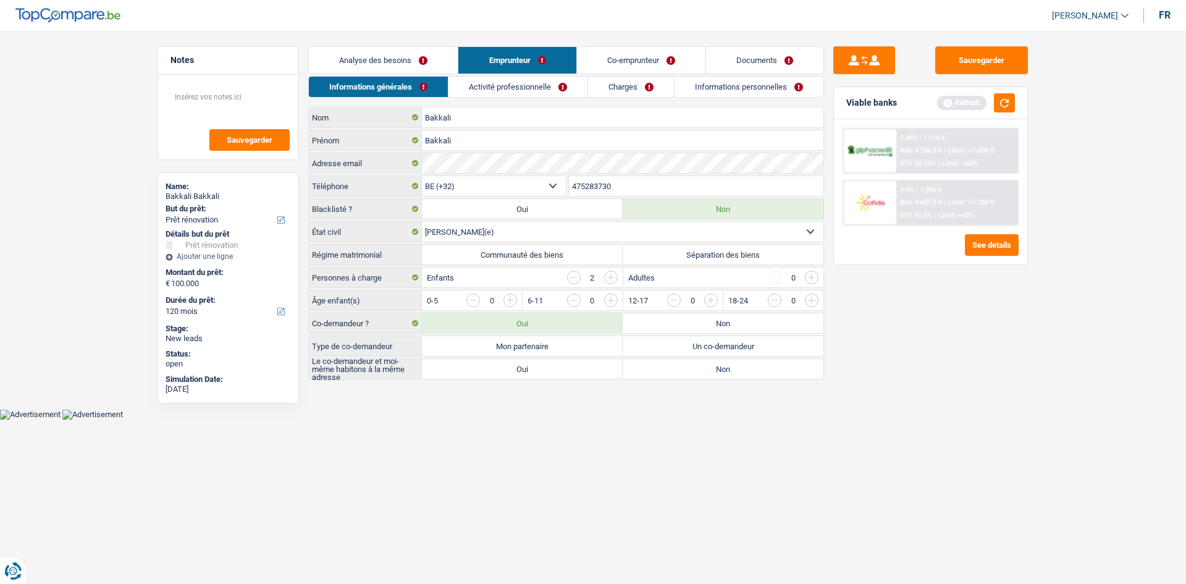
click at [605, 276] on input "button" at bounding box center [611, 278] width 14 height 14
click at [584, 347] on label "Mon partenaire" at bounding box center [522, 346] width 201 height 20
click at [584, 347] on input "Mon partenaire" at bounding box center [522, 346] width 201 height 20
radio input "true"
click at [500, 358] on div "Le co-demandeur et moi-même habitons à la même adresse Oui Non Tous les champs …" at bounding box center [566, 368] width 516 height 21
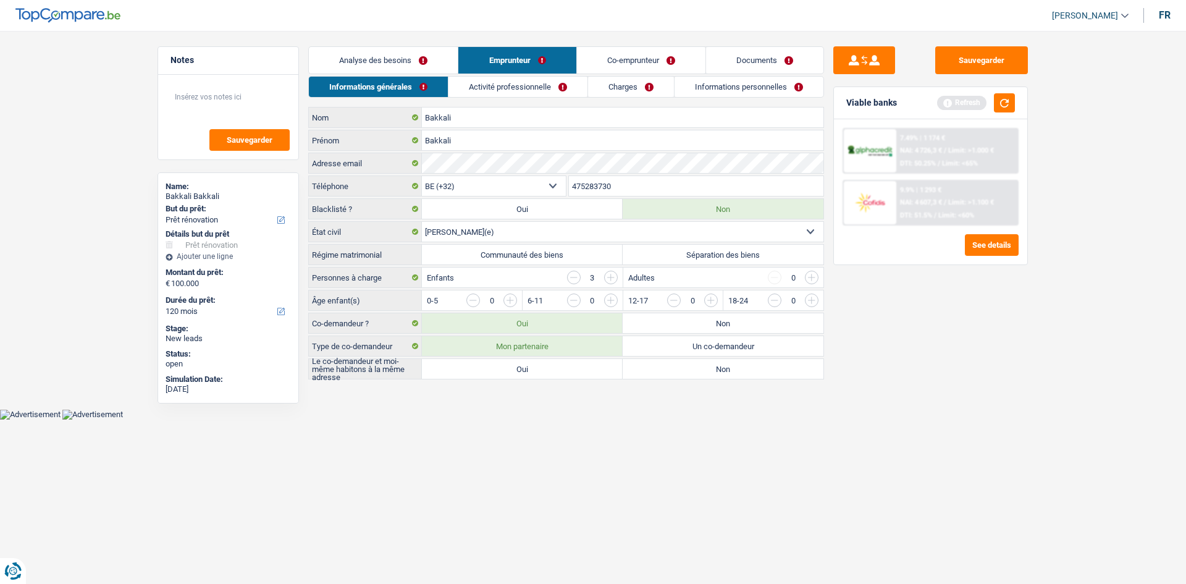
click at [502, 364] on label "Oui" at bounding box center [522, 369] width 201 height 20
click at [502, 364] on input "Oui" at bounding box center [522, 369] width 201 height 20
radio input "true"
click at [713, 299] on input "button" at bounding box center [961, 303] width 515 height 20
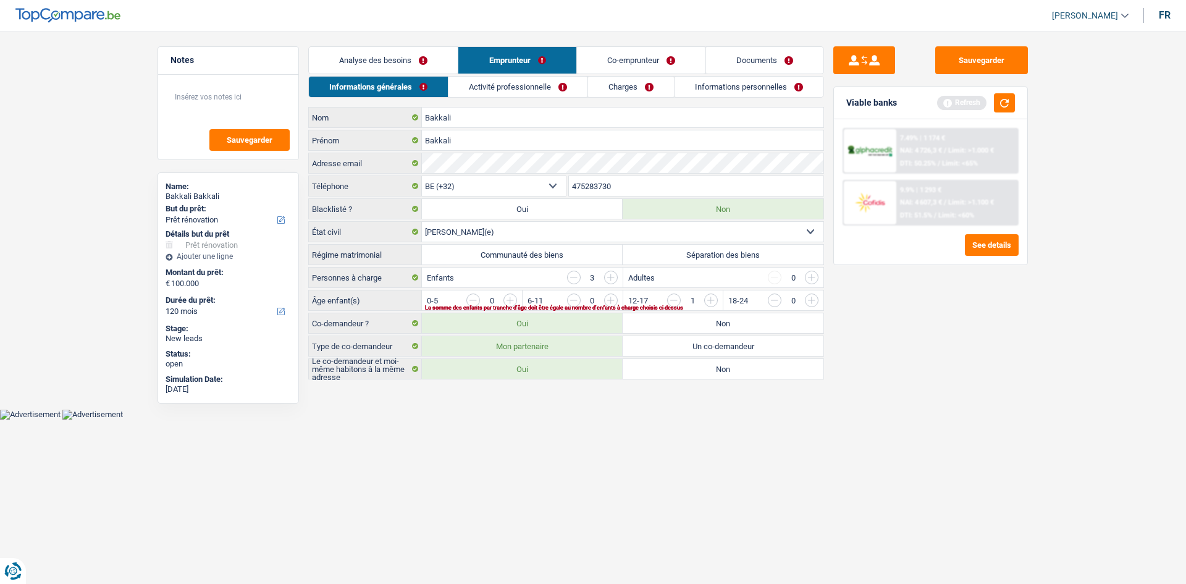
click at [706, 301] on input "button" at bounding box center [961, 303] width 515 height 20
click at [599, 299] on input "button" at bounding box center [760, 303] width 515 height 20
click at [608, 299] on input "button" at bounding box center [861, 303] width 515 height 20
click at [477, 298] on input "button" at bounding box center [473, 300] width 14 height 14
click at [607, 299] on input "button" at bounding box center [861, 303] width 515 height 20
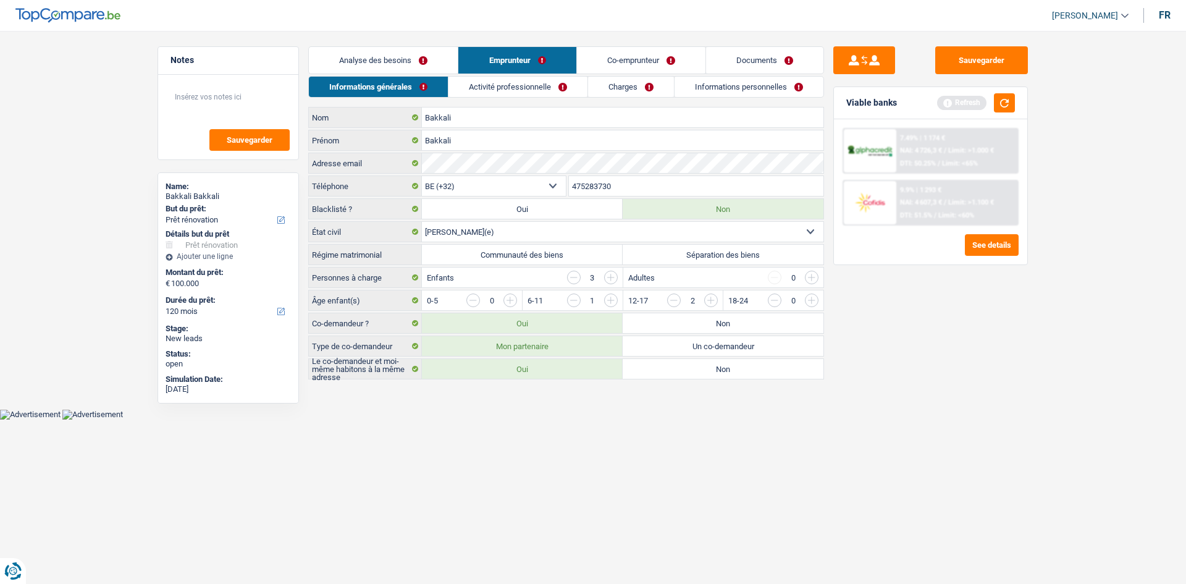
click at [705, 419] on html "Vous avez le contrôle de vos données Nous utilisons des cookies, tout comme nos…" at bounding box center [593, 209] width 1186 height 419
click at [534, 79] on link "Activité professionnelle" at bounding box center [517, 87] width 139 height 20
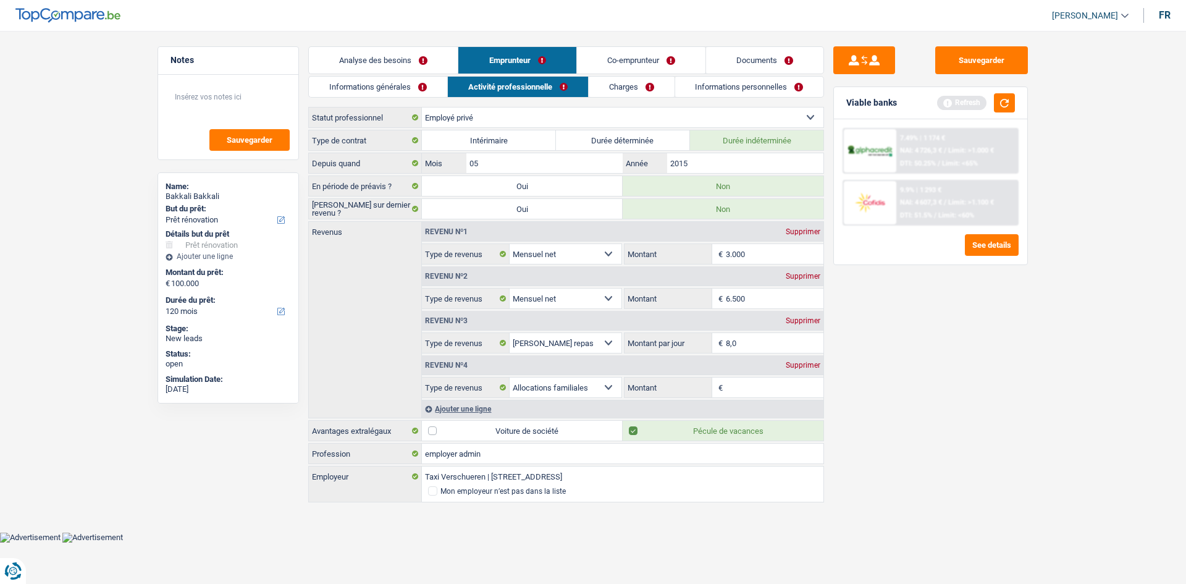
click at [605, 50] on link "Co-emprunteur" at bounding box center [641, 60] width 128 height 27
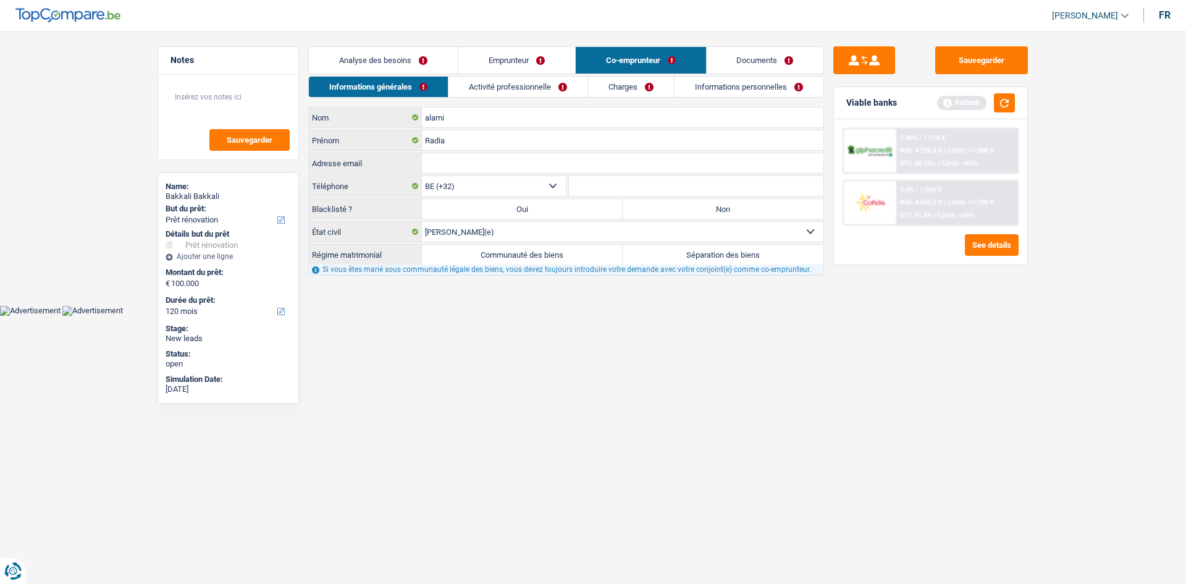
click at [536, 87] on link "Activité professionnelle" at bounding box center [517, 87] width 139 height 20
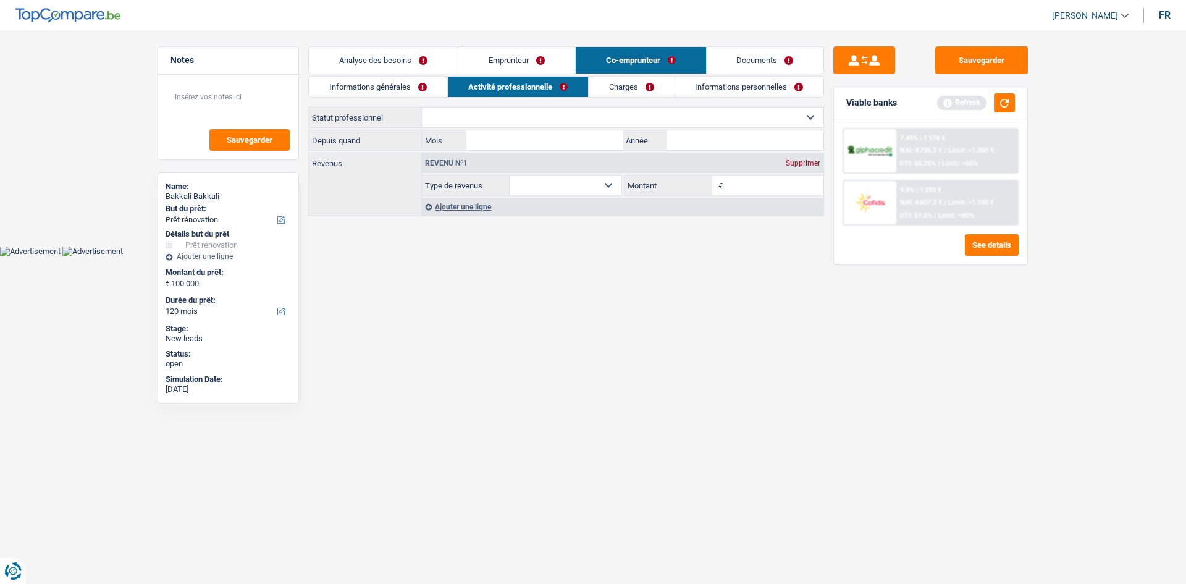
click at [532, 114] on select "Ouvrier Employé privé Employé public Invalide Indépendant Pensionné Chômeur Mut…" at bounding box center [623, 117] width 402 height 20
click at [383, 256] on html "Vous avez le contrôle de vos données Nous utilisons des cookies, tout comme nos…" at bounding box center [593, 128] width 1186 height 256
click at [478, 122] on select "Ouvrier Employé privé Employé public Invalide Indépendant Pensionné Chômeur Mut…" at bounding box center [623, 117] width 402 height 20
select select "publicEmployee"
click at [422, 107] on select "Ouvrier Employé privé Employé public Invalide Indépendant Pensionné Chômeur Mut…" at bounding box center [623, 117] width 402 height 20
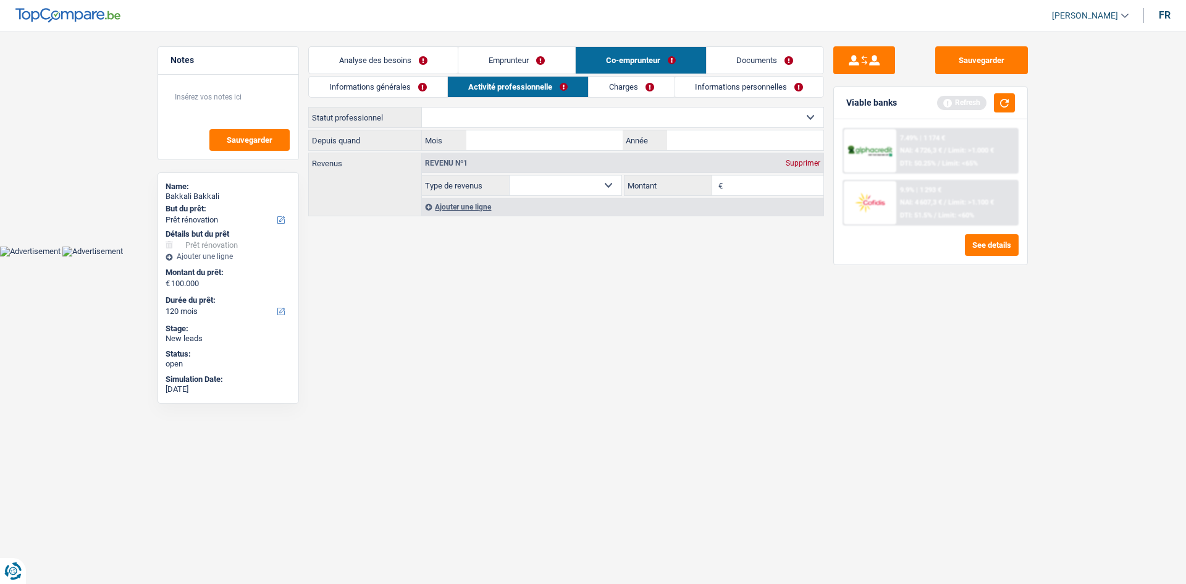
select select "netSalary"
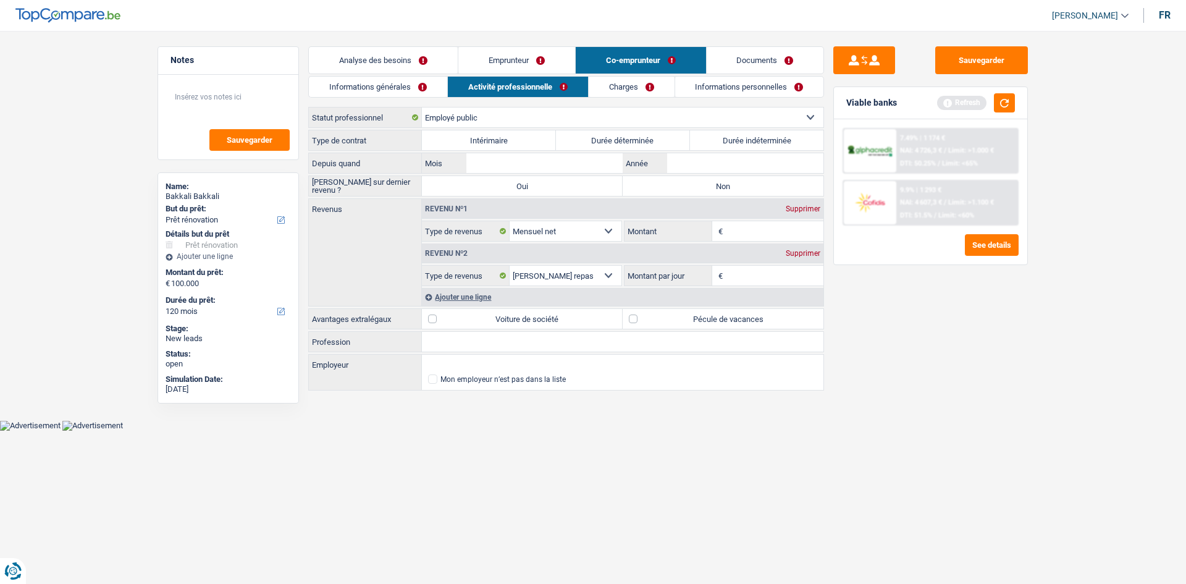
click at [447, 342] on input "Profession" at bounding box center [623, 342] width 402 height 20
click at [452, 357] on input "Employeur" at bounding box center [623, 365] width 402 height 20
click at [777, 431] on html "Vous avez le contrôle de vos données Nous utilisons des cookies, tout comme nos…" at bounding box center [593, 215] width 1186 height 431
click at [642, 311] on label "Pécule de vacances" at bounding box center [723, 319] width 201 height 20
click at [642, 311] on input "Pécule de vacances" at bounding box center [723, 319] width 201 height 20
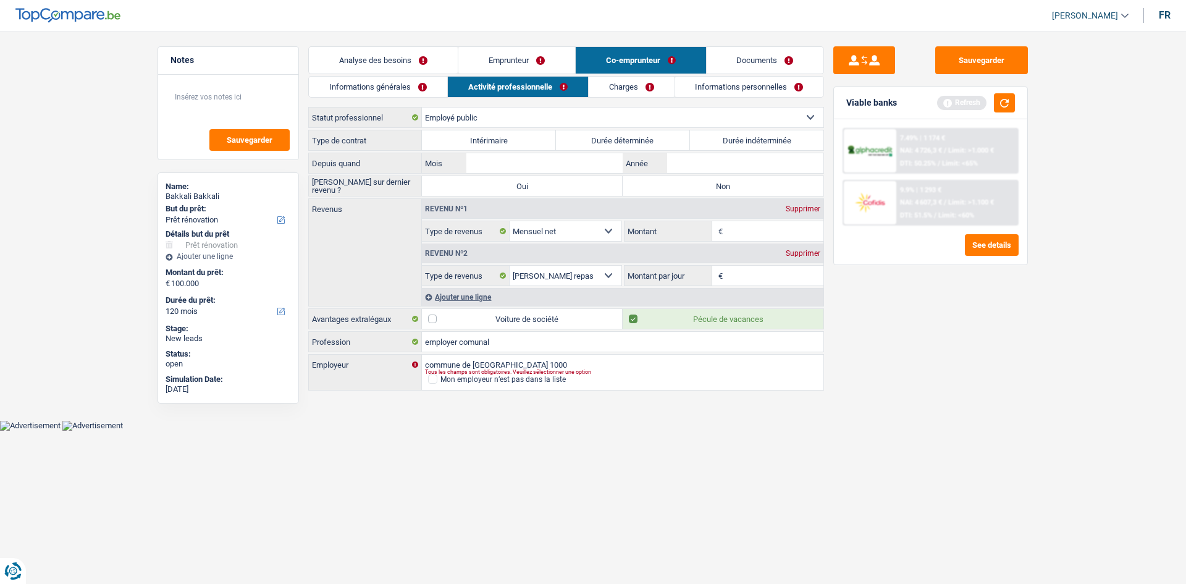
click at [775, 269] on input "Montant par jour" at bounding box center [775, 276] width 98 height 20
click at [755, 222] on input "Montant" at bounding box center [775, 231] width 98 height 20
click at [899, 325] on div "Sauvegarder Viable banks Refresh 7.49% | 1 174 € NAI: 4 726,3 € / Limit: >1.000…" at bounding box center [930, 303] width 213 height 515
click at [730, 185] on label "Non" at bounding box center [723, 186] width 201 height 20
click at [730, 185] on input "Non" at bounding box center [723, 186] width 201 height 20
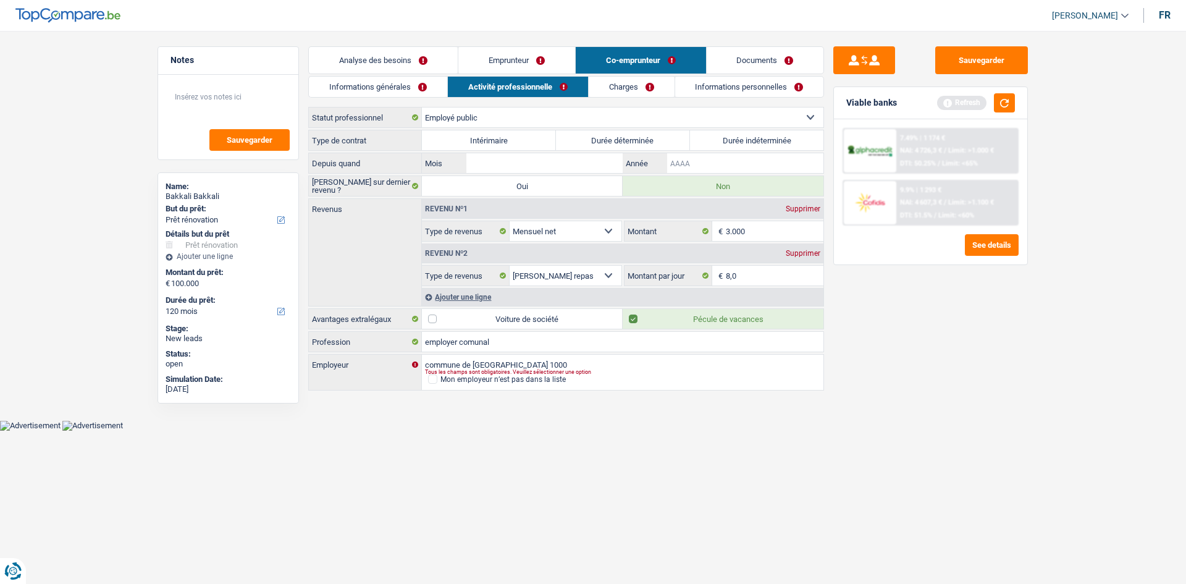
click at [694, 164] on input "Année" at bounding box center [745, 163] width 156 height 20
click at [731, 83] on link "Informations personnelles" at bounding box center [749, 87] width 149 height 20
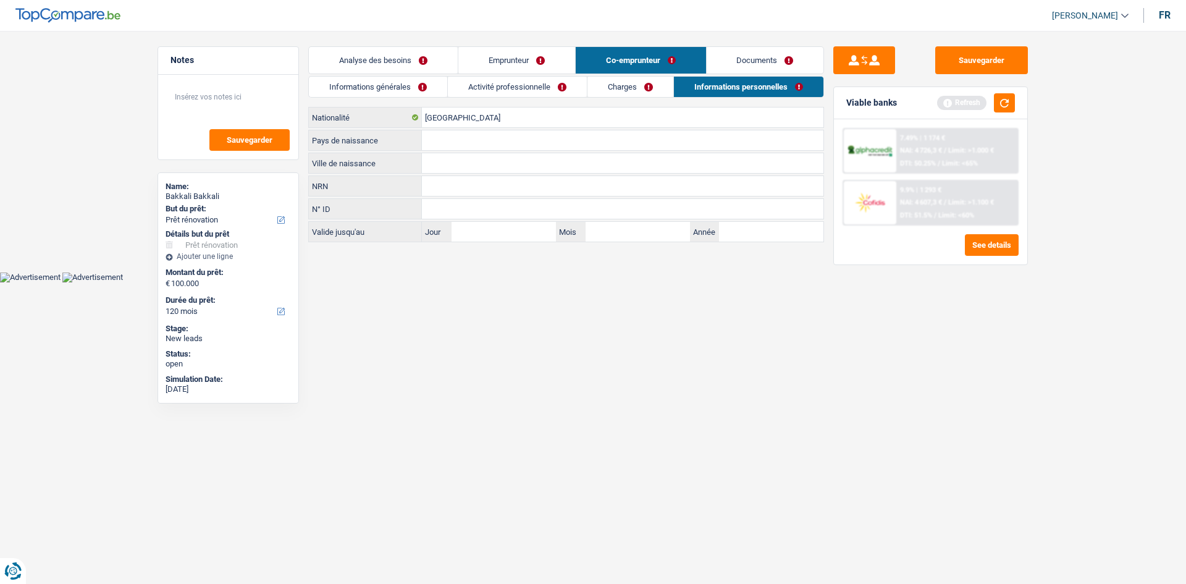
click at [547, 61] on link "Emprunteur" at bounding box center [516, 60] width 117 height 27
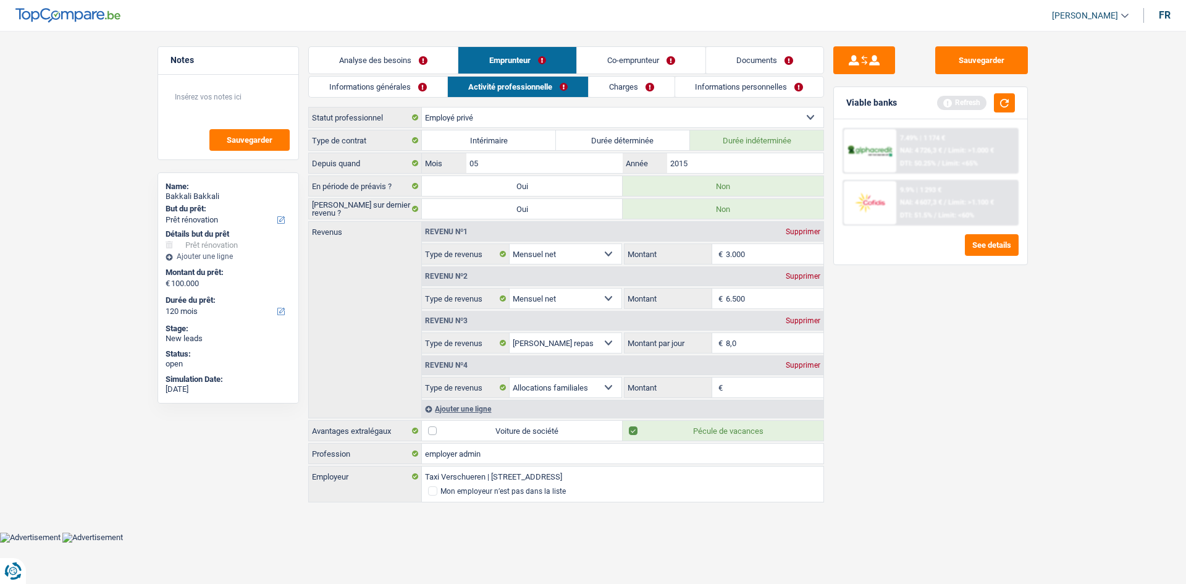
click at [751, 82] on link "Informations personnelles" at bounding box center [749, 87] width 149 height 20
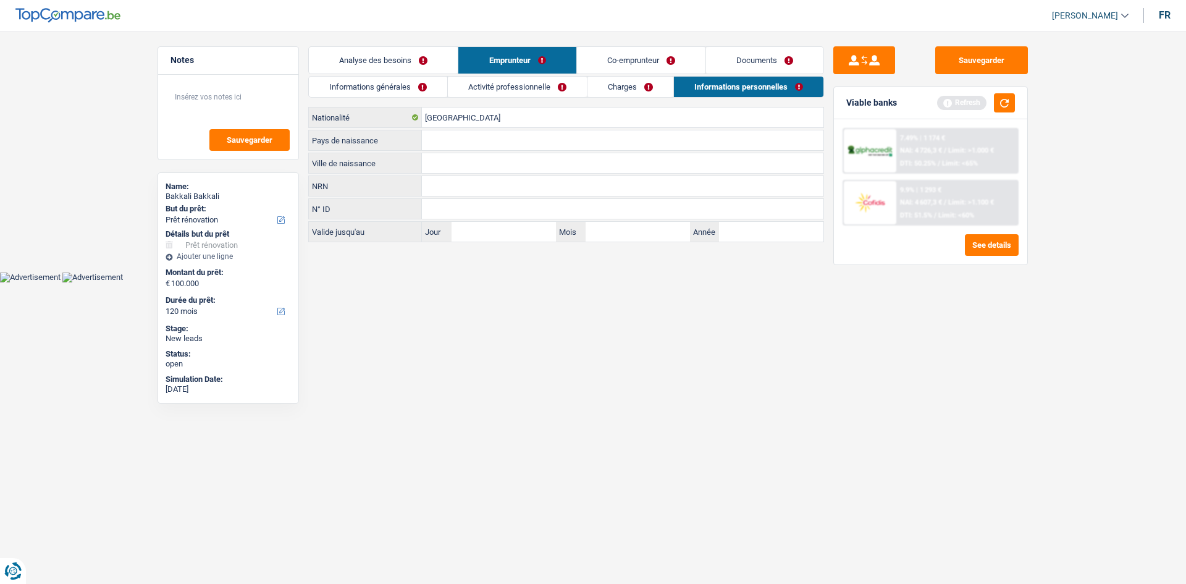
click at [625, 53] on link "Co-emprunteur" at bounding box center [641, 60] width 128 height 27
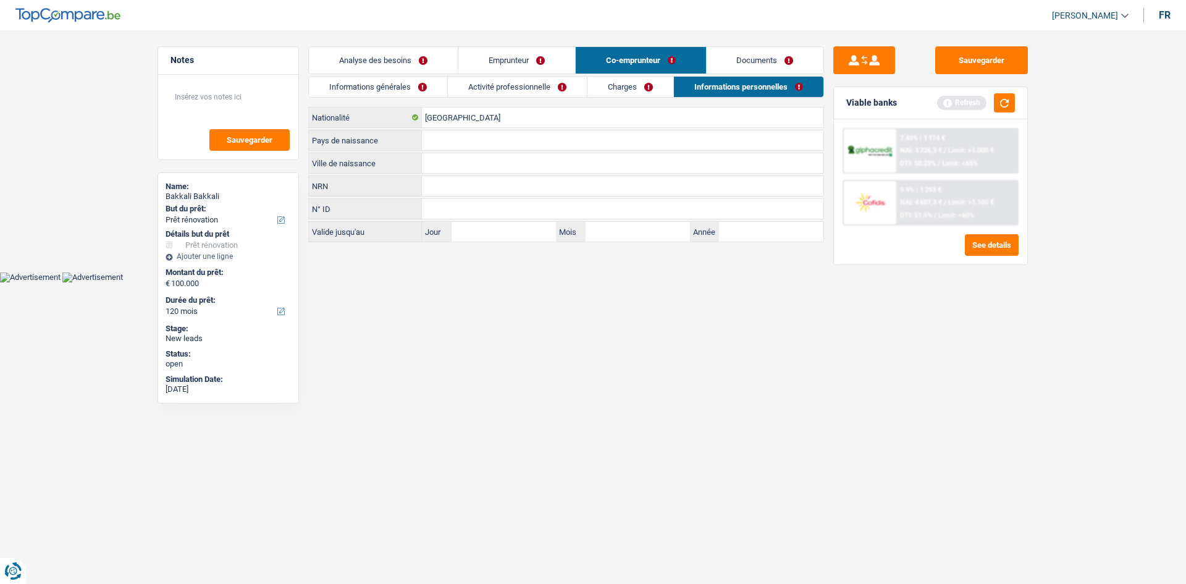
click at [405, 65] on link "Analyse des besoins" at bounding box center [383, 60] width 149 height 27
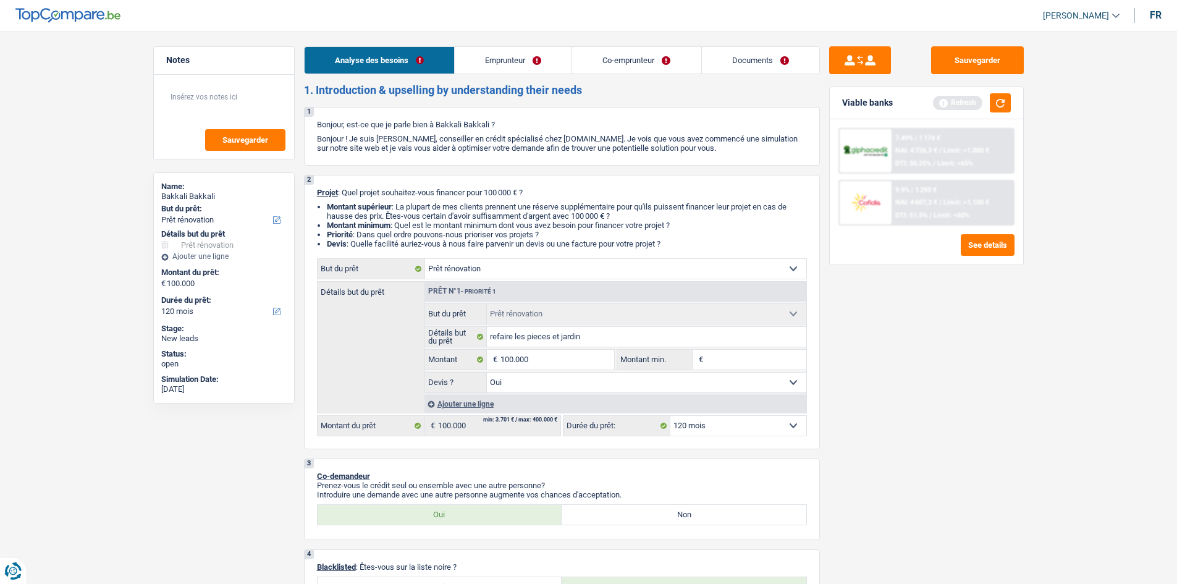
click at [611, 67] on link "Co-emprunteur" at bounding box center [636, 60] width 128 height 27
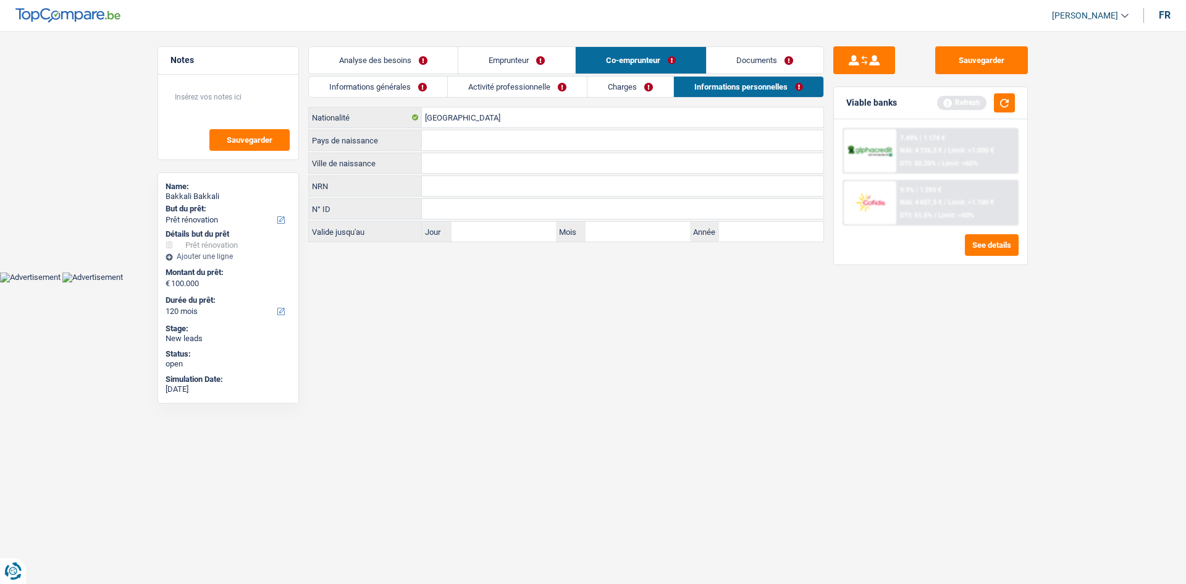
click at [555, 80] on link "Activité professionnelle" at bounding box center [517, 87] width 139 height 20
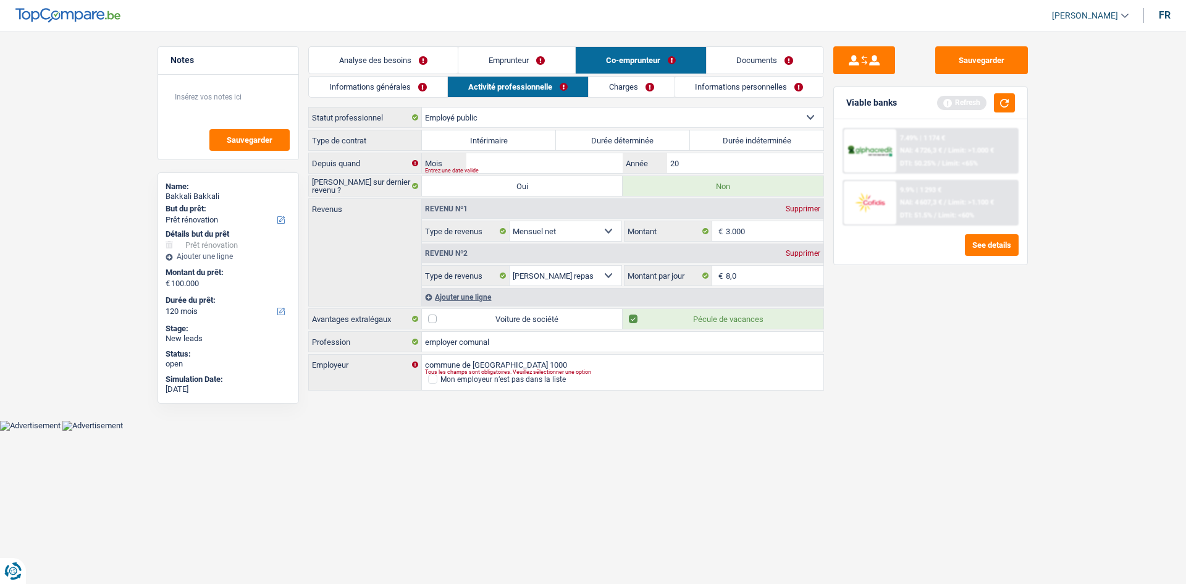
click at [513, 153] on div "Depuis quand Mois / 20 Année Entrez une date valide" at bounding box center [566, 163] width 516 height 21
click at [744, 161] on input "20" at bounding box center [745, 163] width 156 height 20
click at [568, 158] on input "Mois" at bounding box center [544, 163] width 156 height 20
click at [998, 103] on button "button" at bounding box center [1004, 102] width 21 height 19
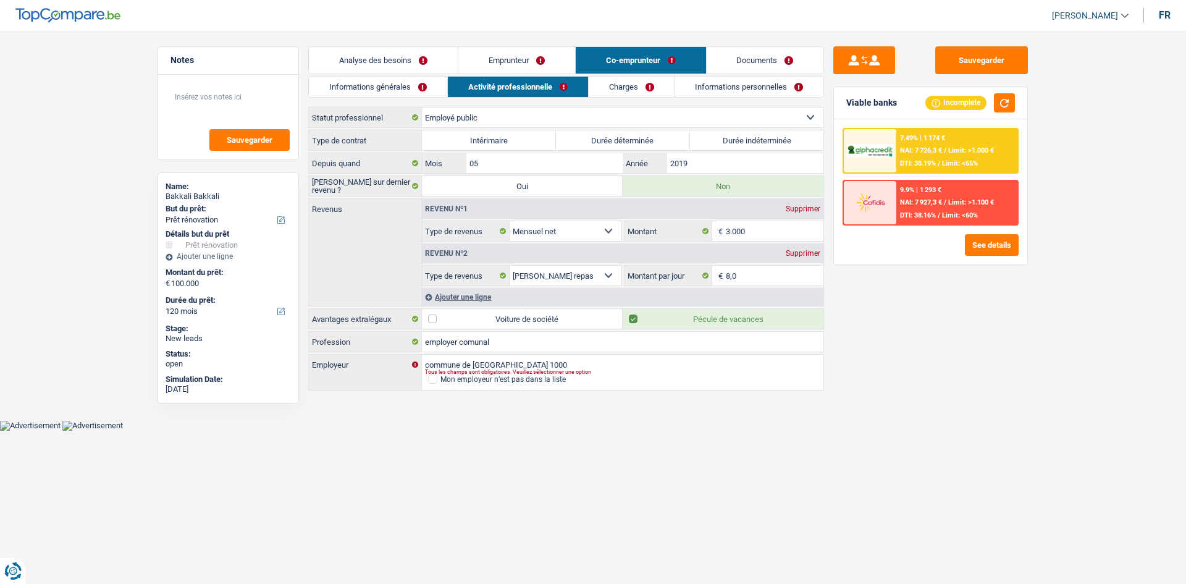
click at [399, 62] on link "Analyse des besoins" at bounding box center [383, 60] width 149 height 27
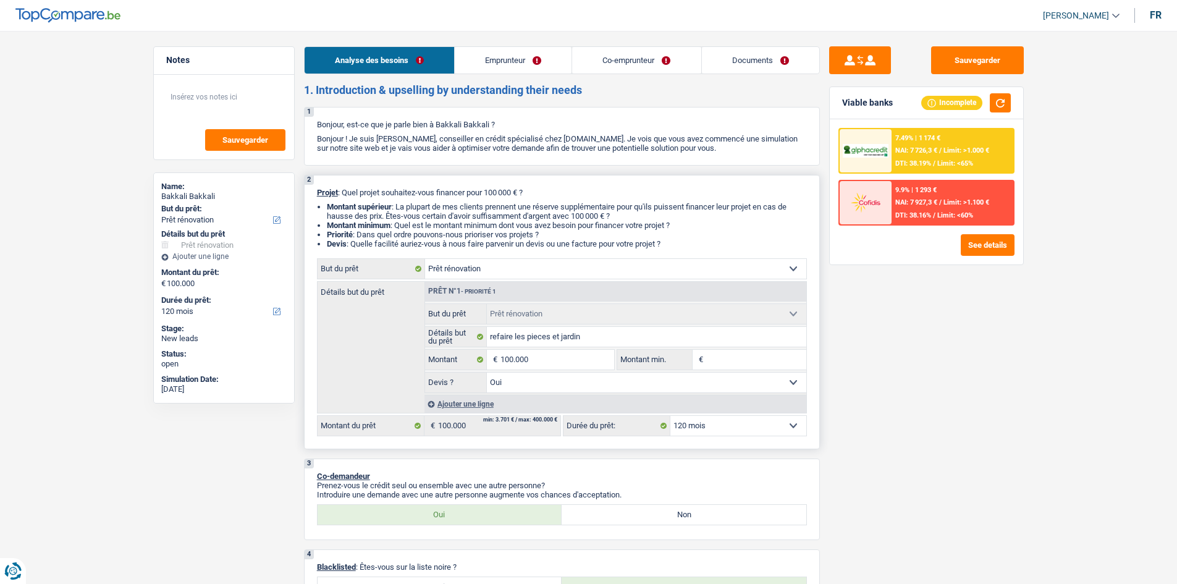
click at [752, 429] on select "12 mois 18 mois 24 mois 30 mois 36 mois 42 mois 48 mois 60 mois 72 mois 84 mois…" at bounding box center [738, 426] width 136 height 20
click at [670, 416] on select "12 mois 18 mois 24 mois 30 mois 36 mois 42 mois 48 mois 60 mois 72 mois 84 mois…" at bounding box center [738, 426] width 136 height 20
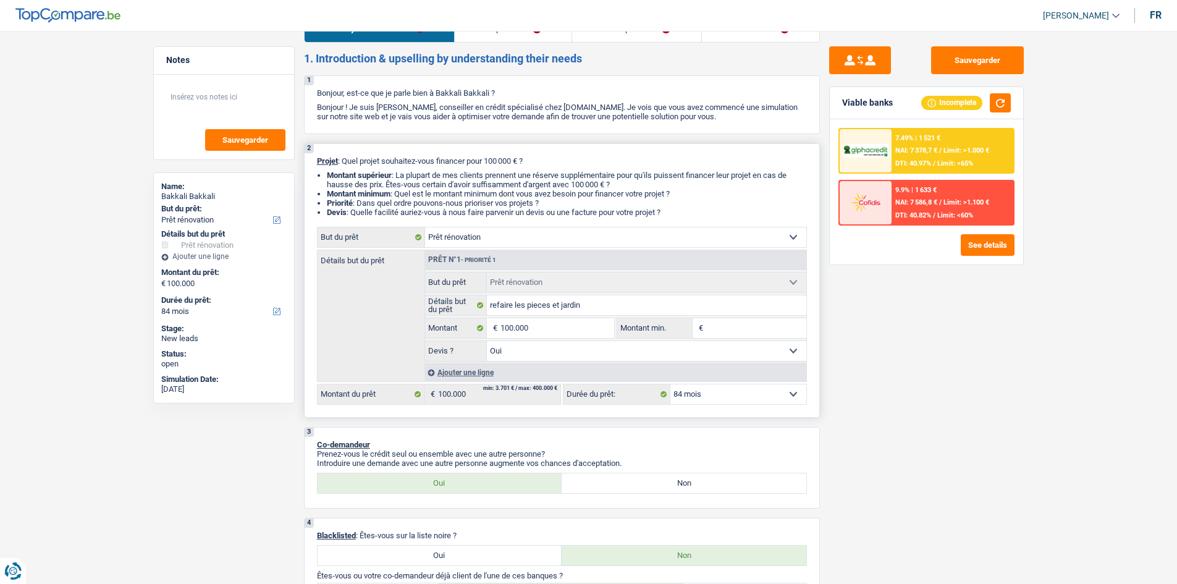
scroll to position [62, 0]
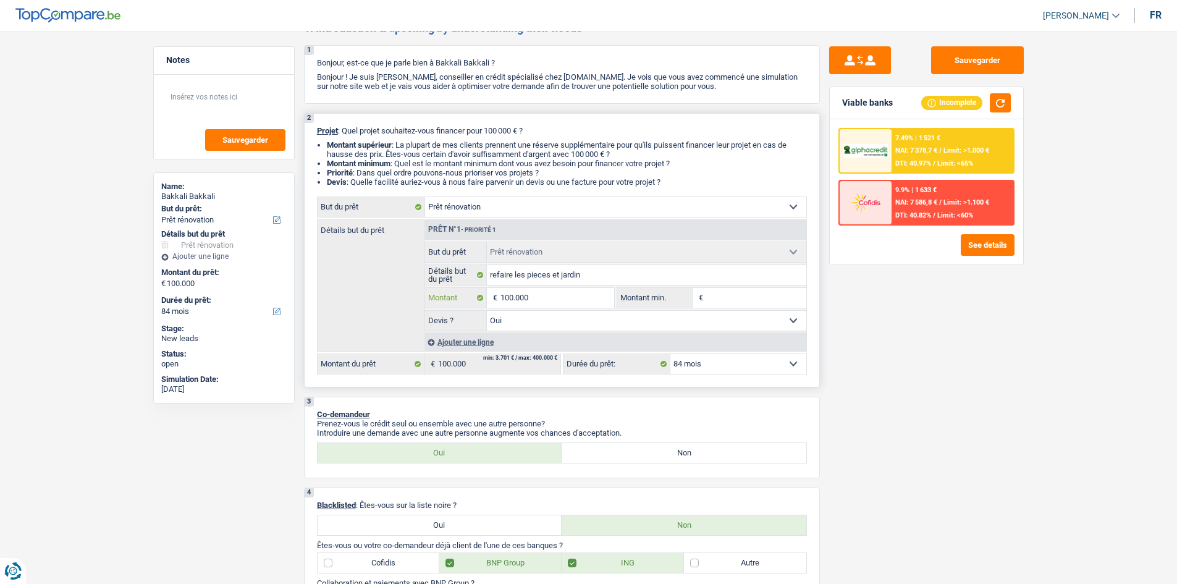
click at [541, 298] on input "100.000" at bounding box center [556, 298] width 113 height 20
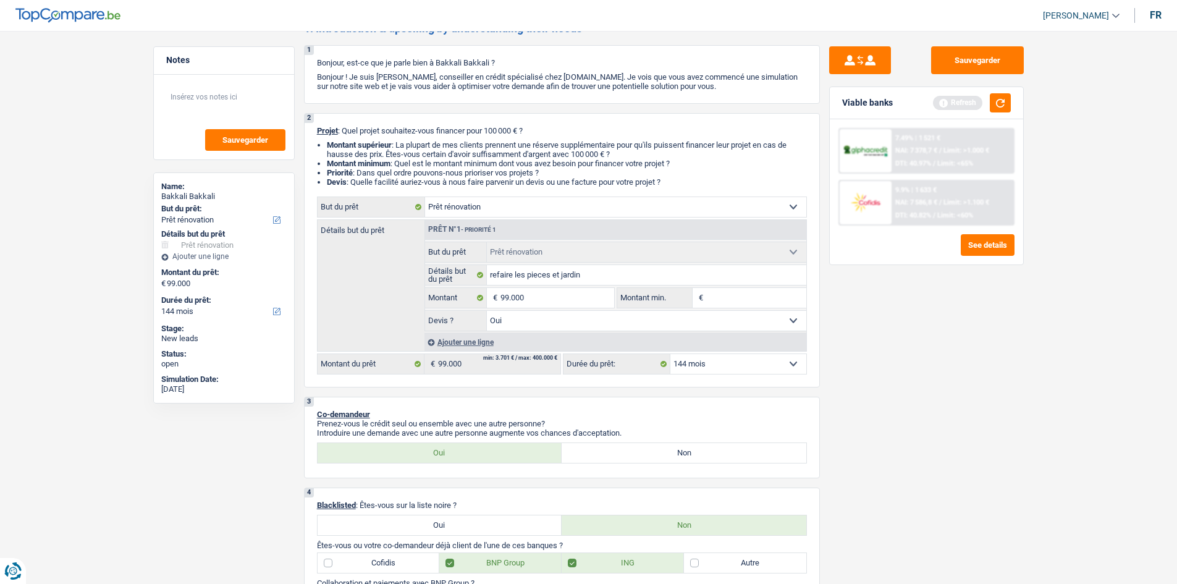
drag, startPoint x: 844, startPoint y: 264, endPoint x: 851, endPoint y: 273, distance: 11.1
click at [836, 274] on div "Sauvegarder Viable banks Refresh 7.49% | 1 521 € NAI: 7 378,7 € / Limit: >1.000…" at bounding box center [926, 303] width 213 height 515
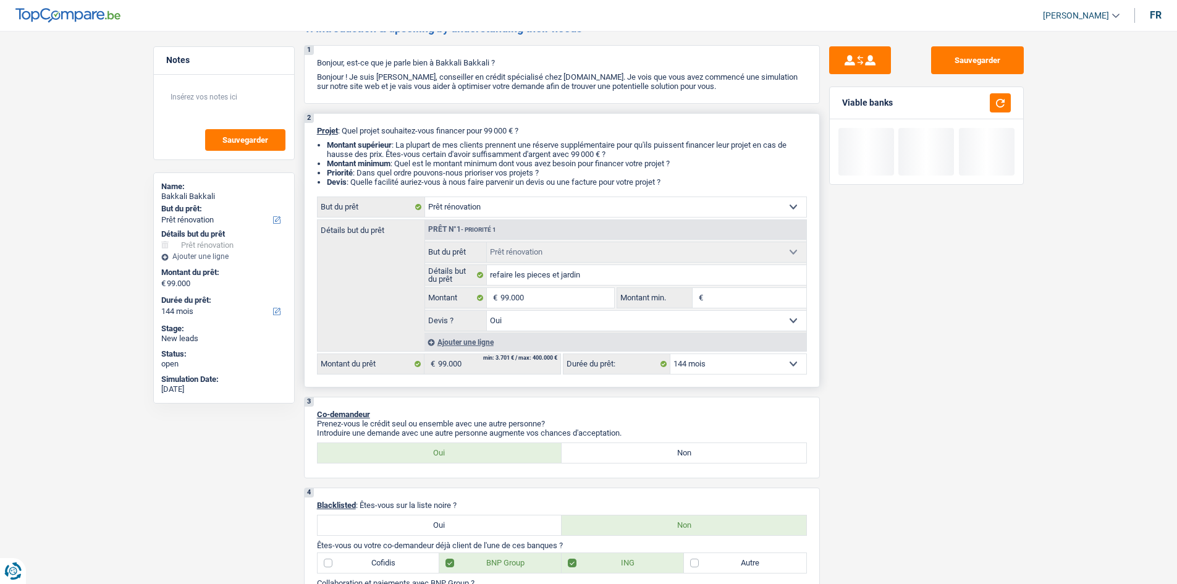
drag, startPoint x: 749, startPoint y: 367, endPoint x: 738, endPoint y: 373, distance: 12.7
click at [749, 367] on select "12 mois 18 mois 24 mois 30 mois 36 mois 42 mois 48 mois 60 mois 72 mois 84 mois…" at bounding box center [738, 364] width 136 height 20
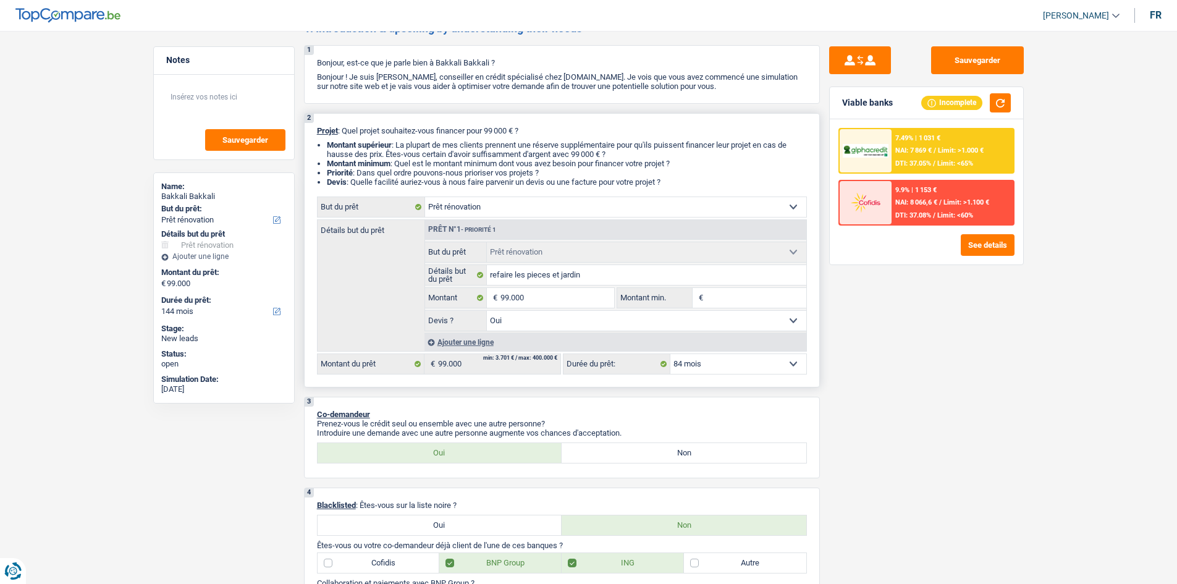
click at [670, 354] on select "12 mois 18 mois 24 mois 30 mois 36 mois 42 mois 48 mois 60 mois 72 mois 84 mois…" at bounding box center [738, 364] width 136 height 20
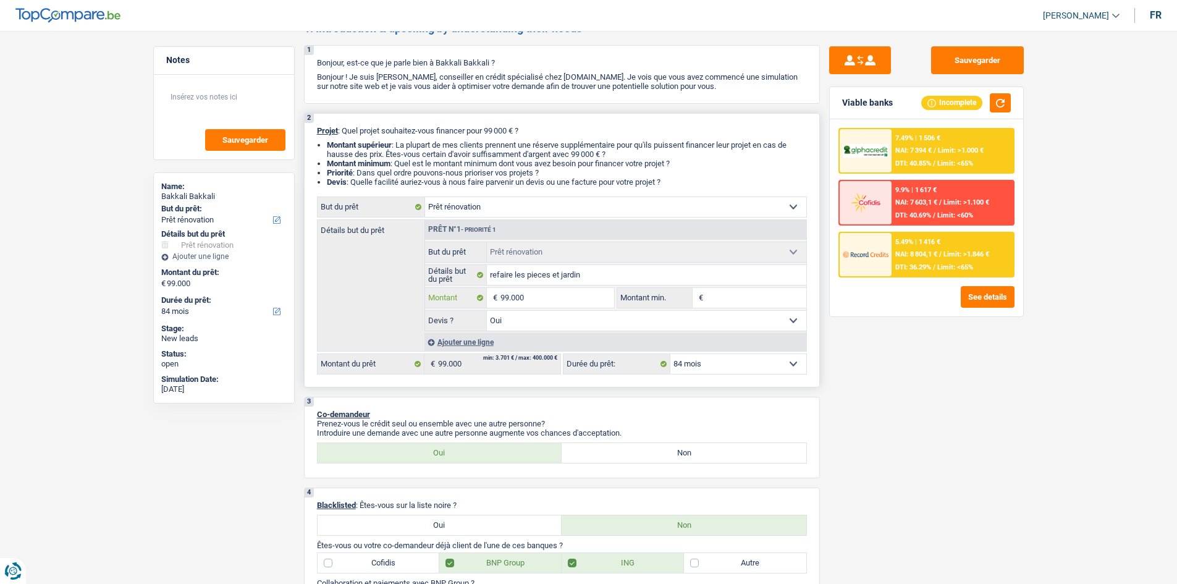
click at [540, 307] on input "99.000" at bounding box center [556, 298] width 113 height 20
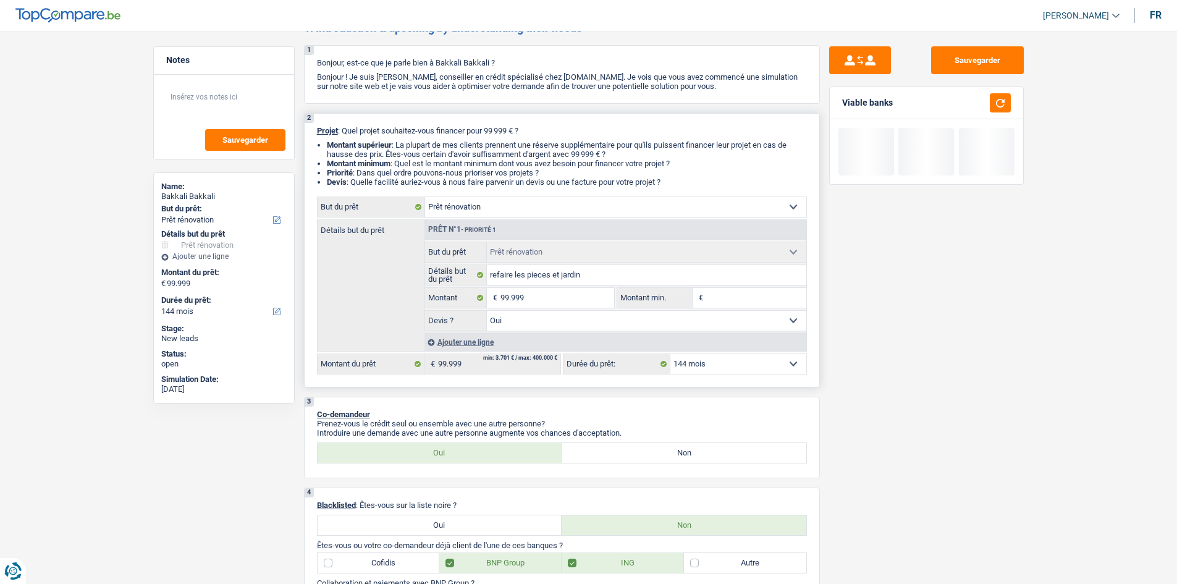
click at [699, 347] on div "Ajouter une ligne" at bounding box center [615, 342] width 382 height 18
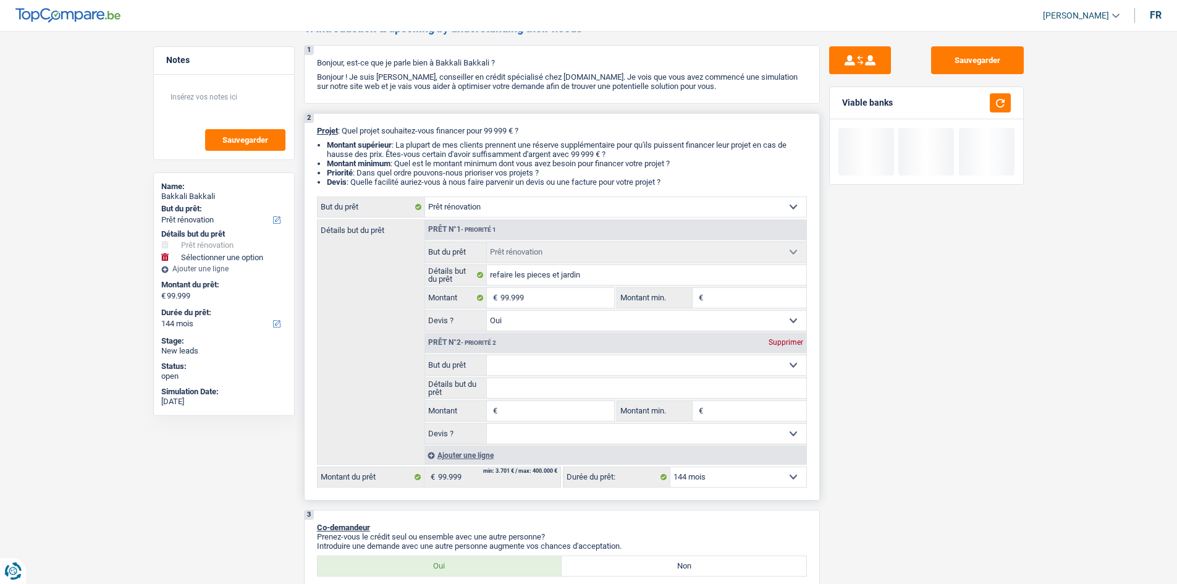
click at [778, 341] on div "Supprimer" at bounding box center [785, 342] width 41 height 7
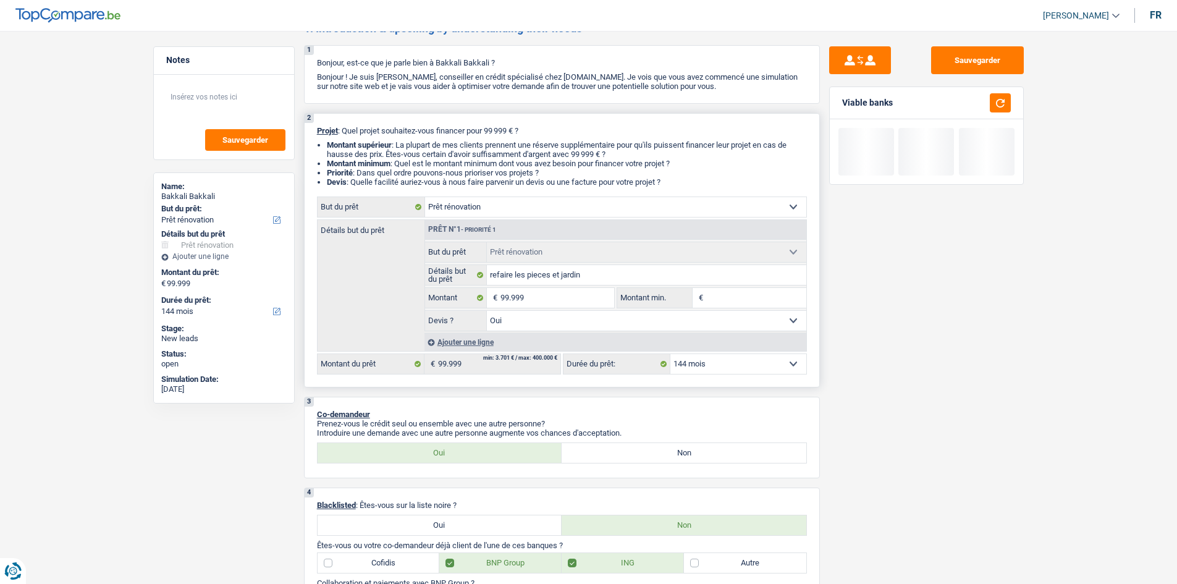
click at [744, 368] on select "12 mois 18 mois 24 mois 30 mois 36 mois 42 mois 48 mois 60 mois 72 mois 84 mois…" at bounding box center [738, 364] width 136 height 20
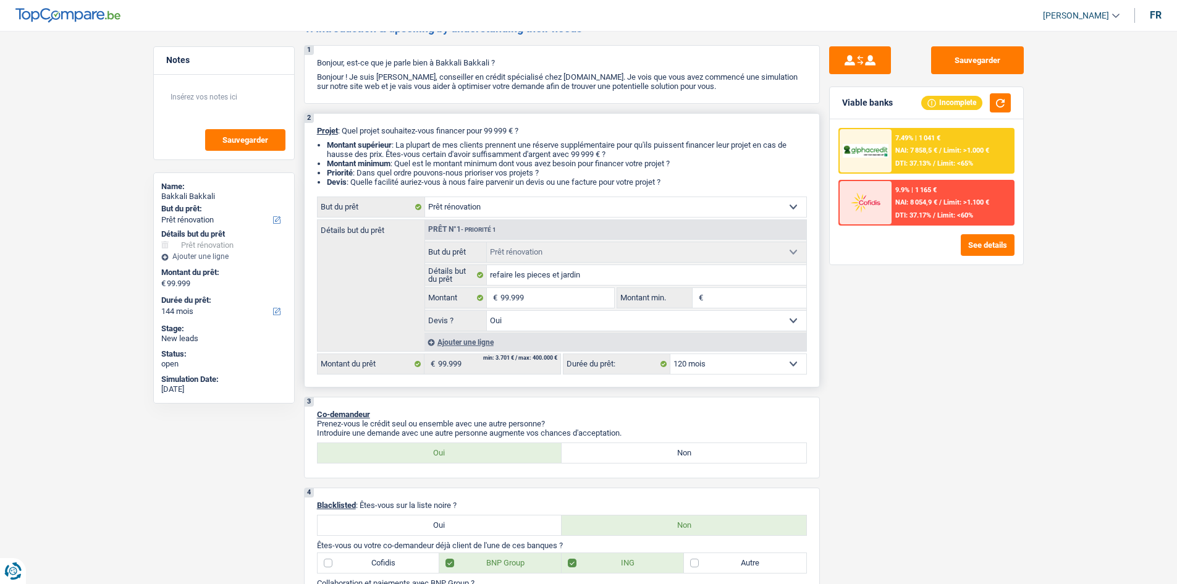
click at [670, 354] on select "12 mois 18 mois 24 mois 30 mois 36 mois 42 mois 48 mois 60 mois 72 mois 84 mois…" at bounding box center [738, 364] width 136 height 20
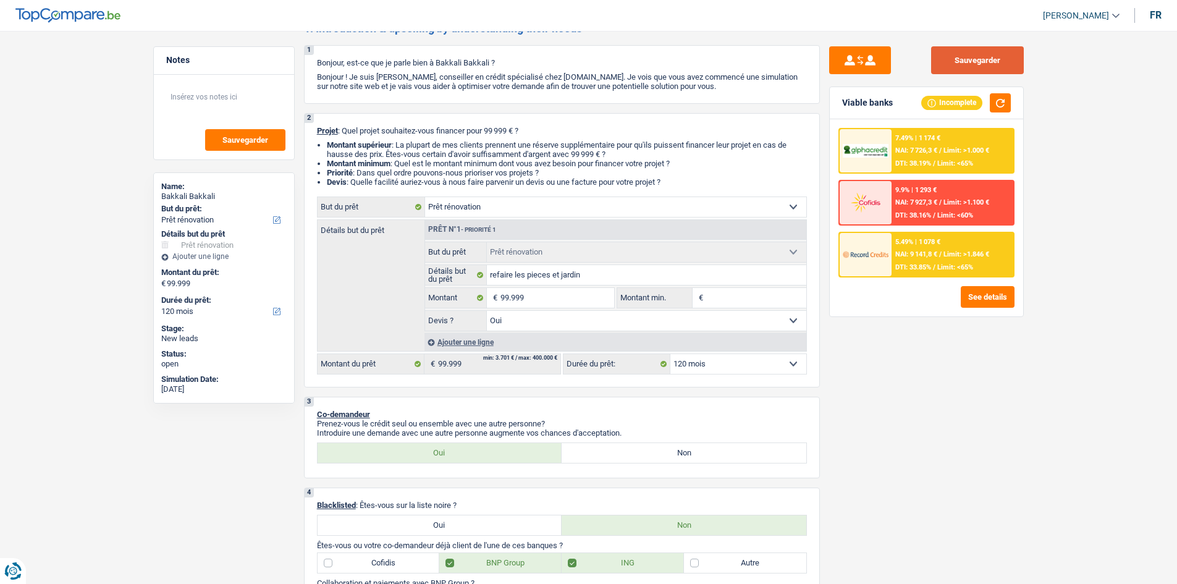
click at [969, 61] on button "Sauvegarder" at bounding box center [977, 60] width 93 height 28
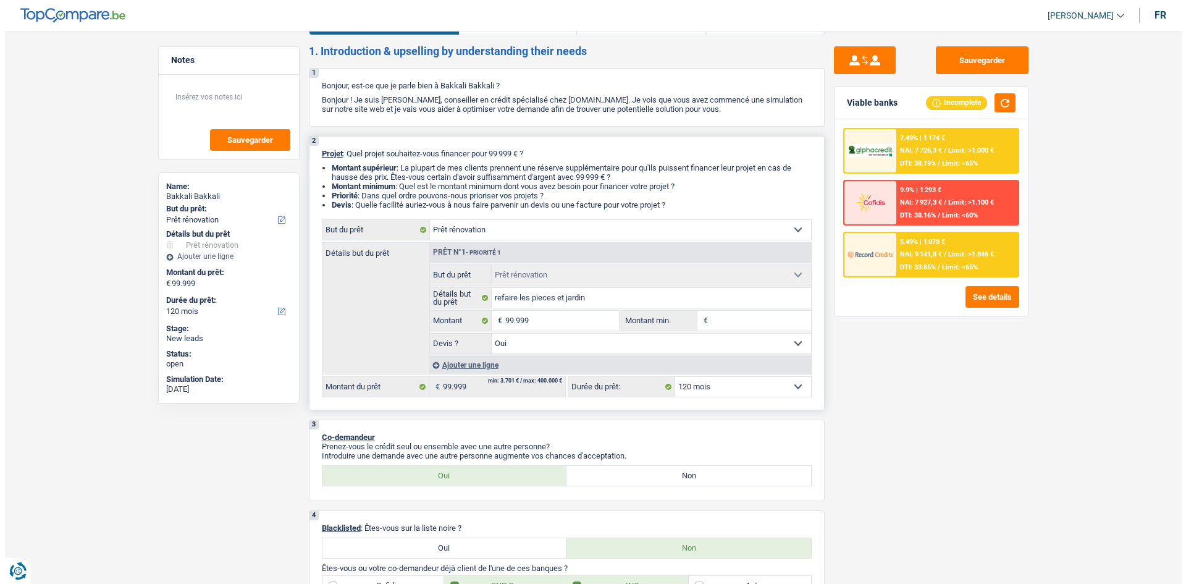
scroll to position [0, 0]
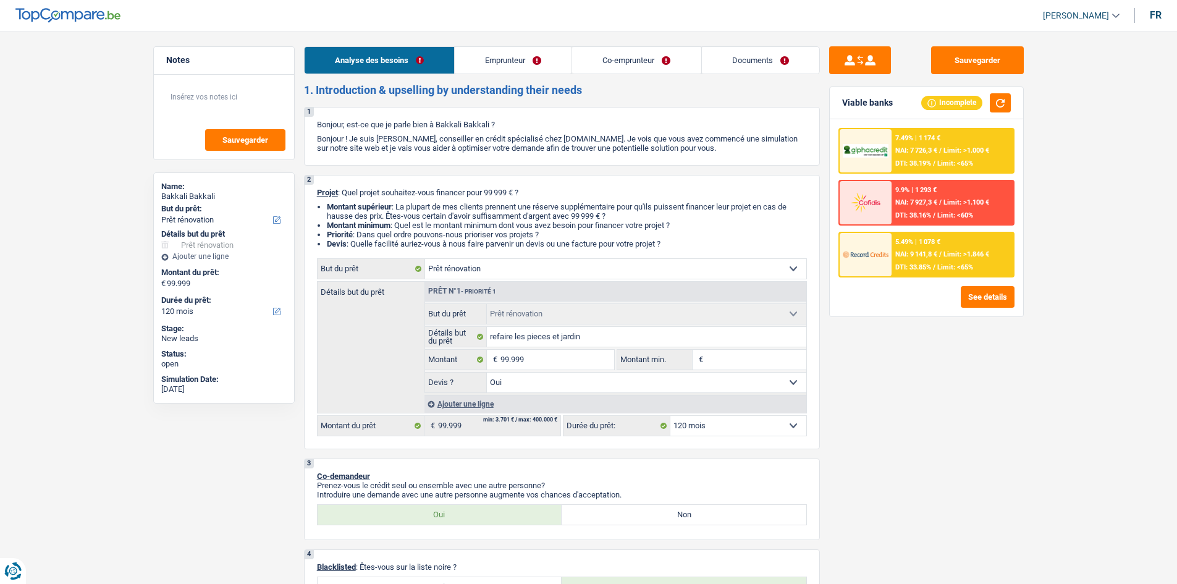
click at [774, 61] on link "Documents" at bounding box center [760, 60] width 117 height 27
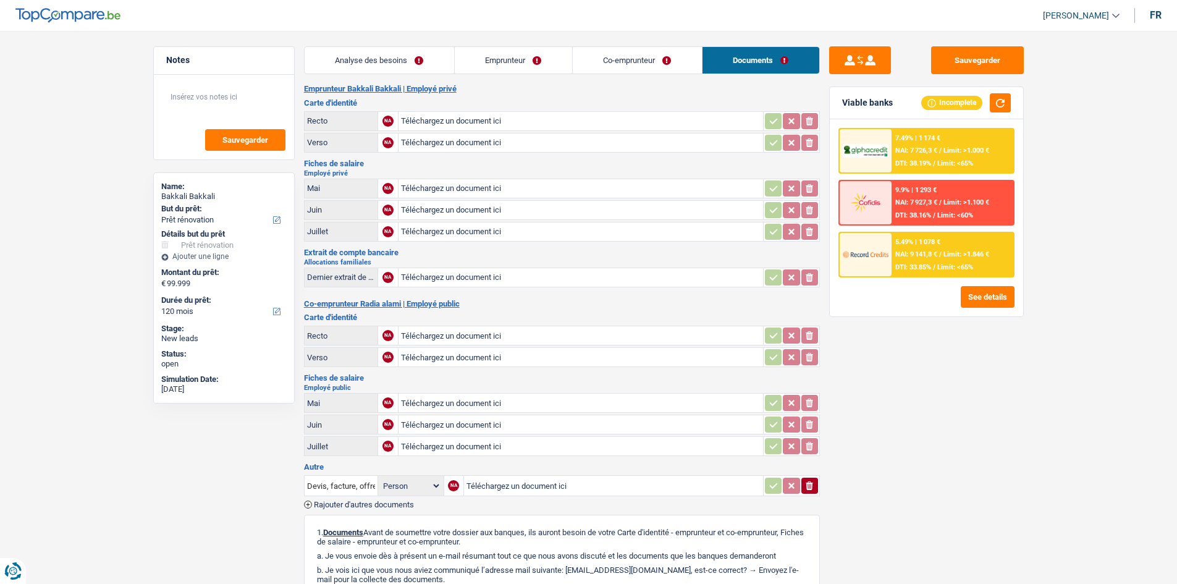
click at [618, 57] on link "Co-emprunteur" at bounding box center [637, 60] width 129 height 27
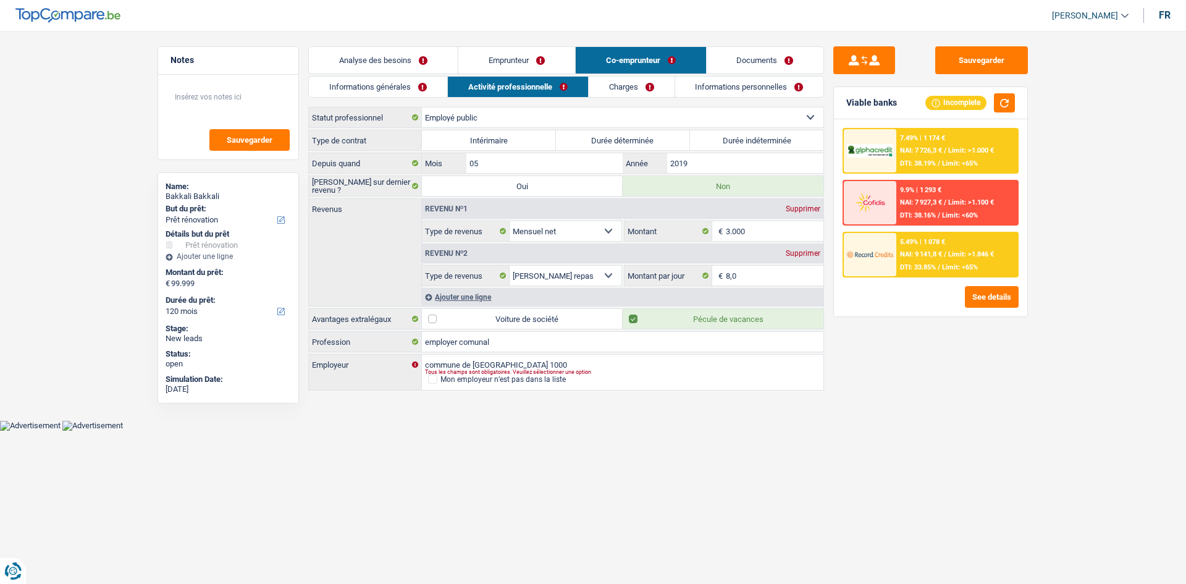
click at [725, 89] on link "Informations personnelles" at bounding box center [749, 87] width 149 height 20
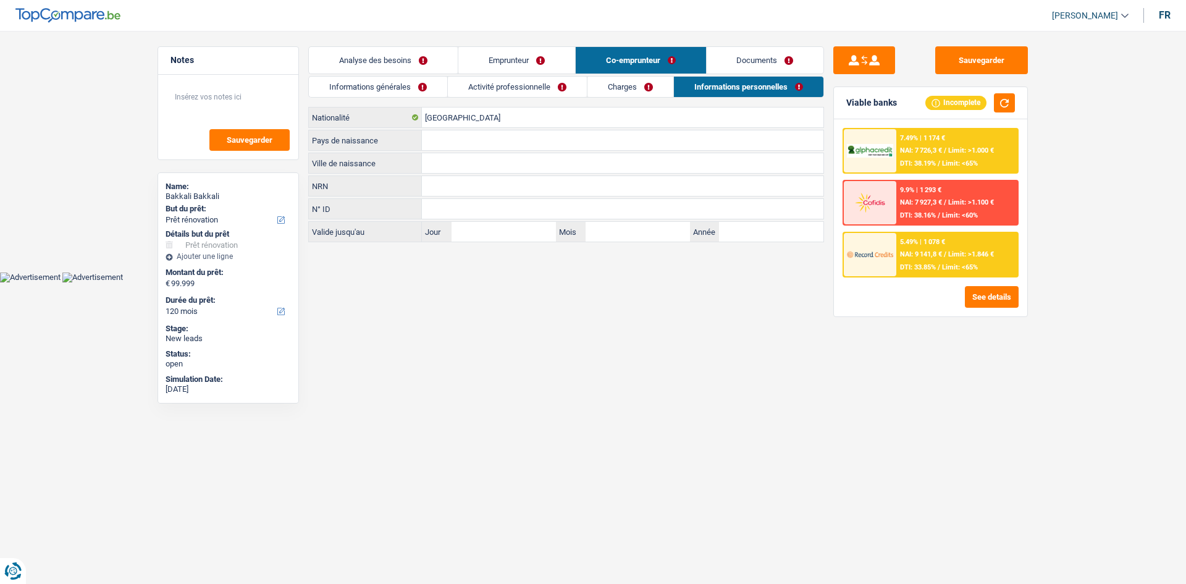
click at [438, 159] on input "Ville de naissance" at bounding box center [623, 163] width 402 height 20
click at [486, 52] on link "Emprunteur" at bounding box center [516, 60] width 117 height 27
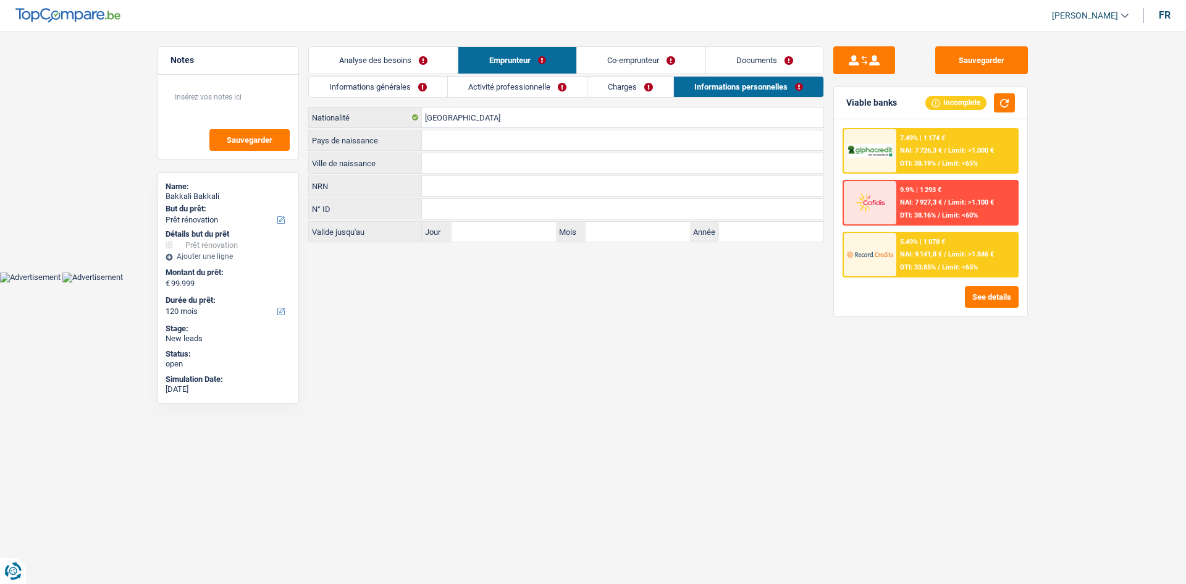
click at [458, 157] on input "Ville de naissance" at bounding box center [623, 163] width 402 height 20
click at [451, 161] on input "Ville de naissance" at bounding box center [623, 163] width 402 height 20
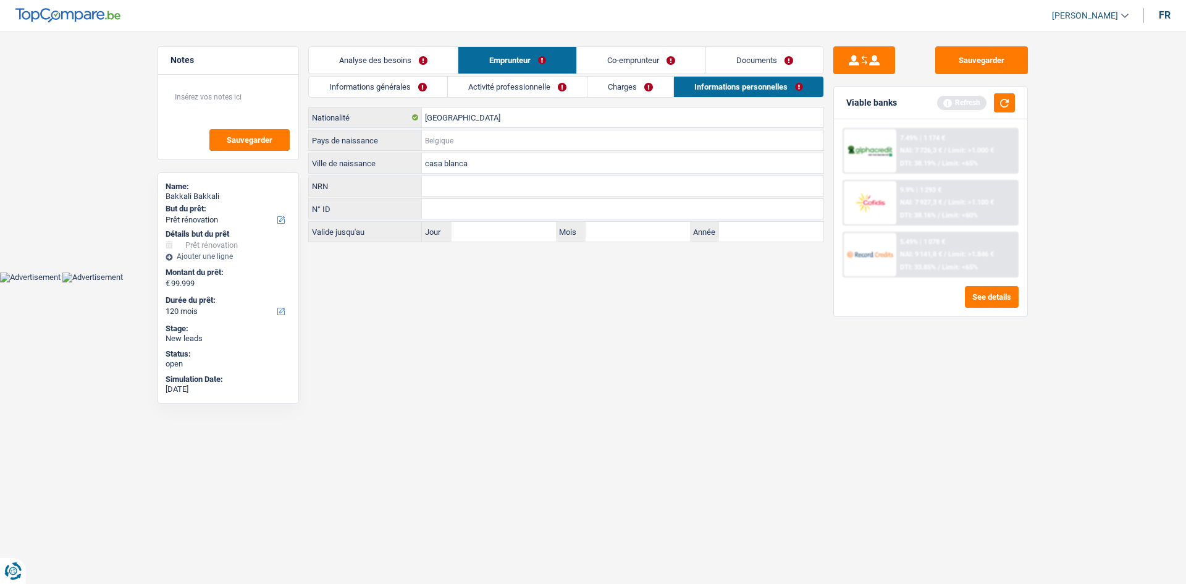
click at [465, 139] on input "Pays de naissance" at bounding box center [623, 140] width 402 height 20
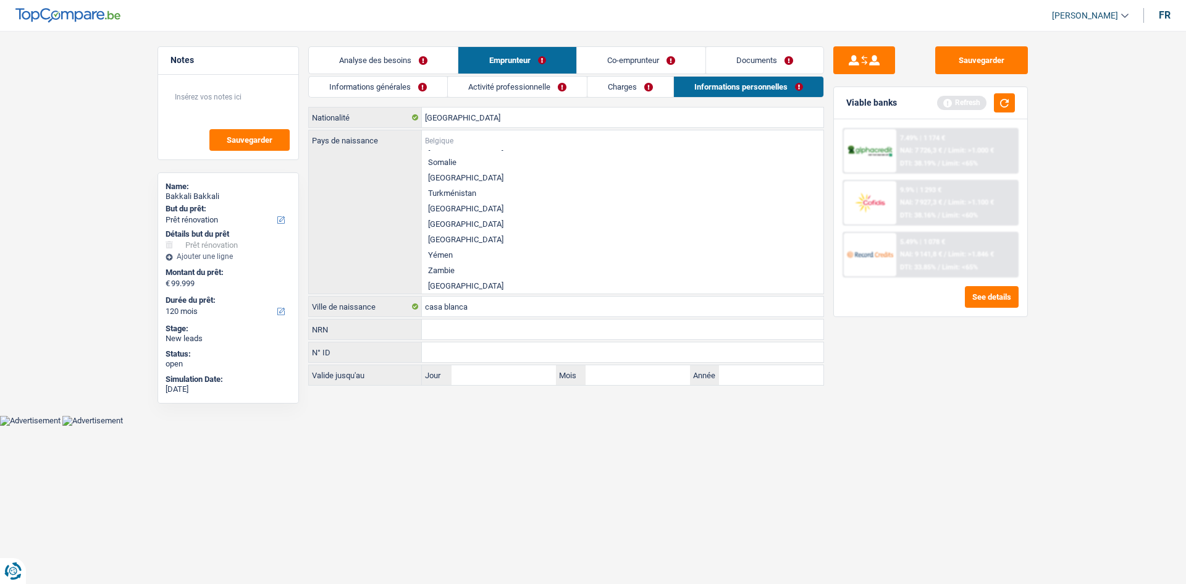
scroll to position [719, 0]
click at [380, 232] on div "Pays de naissance Réponses suggérées [GEOGRAPHIC_DATA] Luxembourg Autres [GEOGR…" at bounding box center [566, 211] width 515 height 163
click at [473, 133] on input "Pays de naissance" at bounding box center [623, 140] width 402 height 20
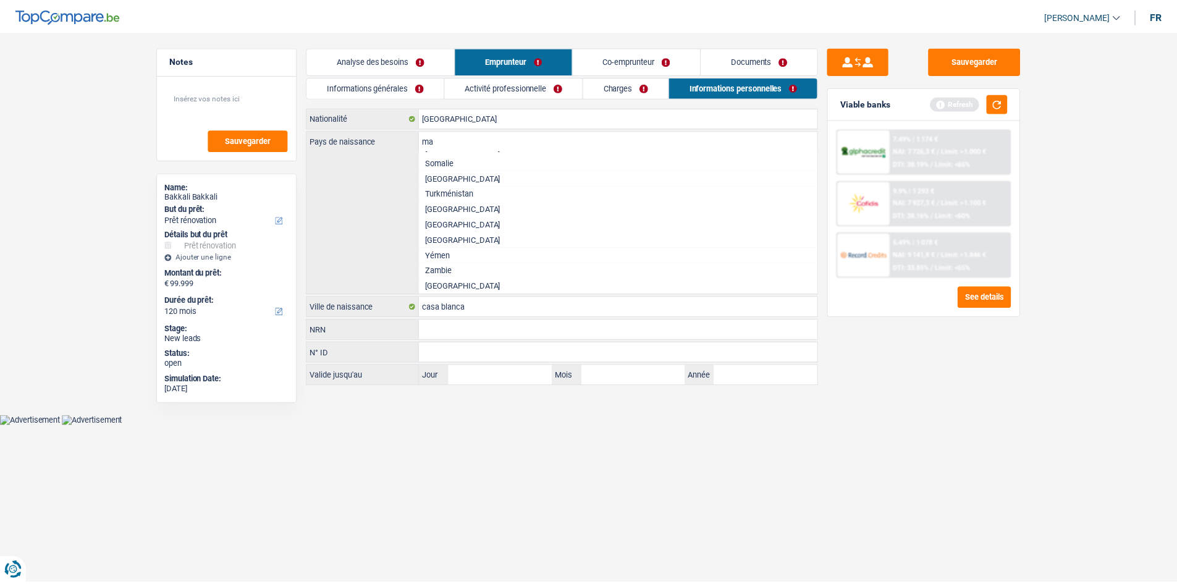
scroll to position [256, 0]
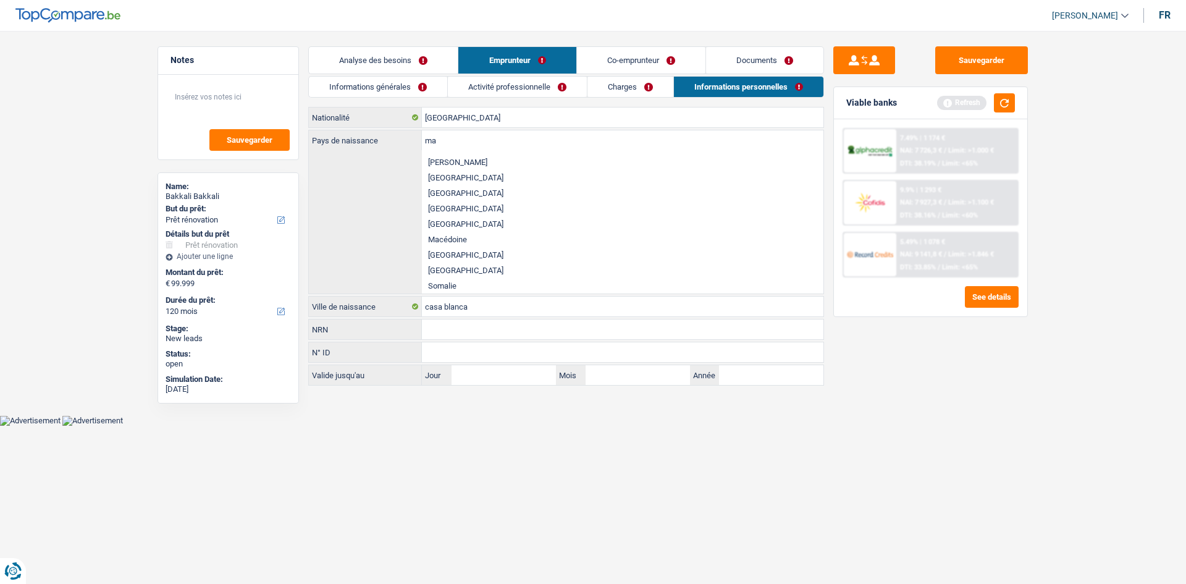
click at [449, 180] on li "[GEOGRAPHIC_DATA]" at bounding box center [623, 177] width 402 height 15
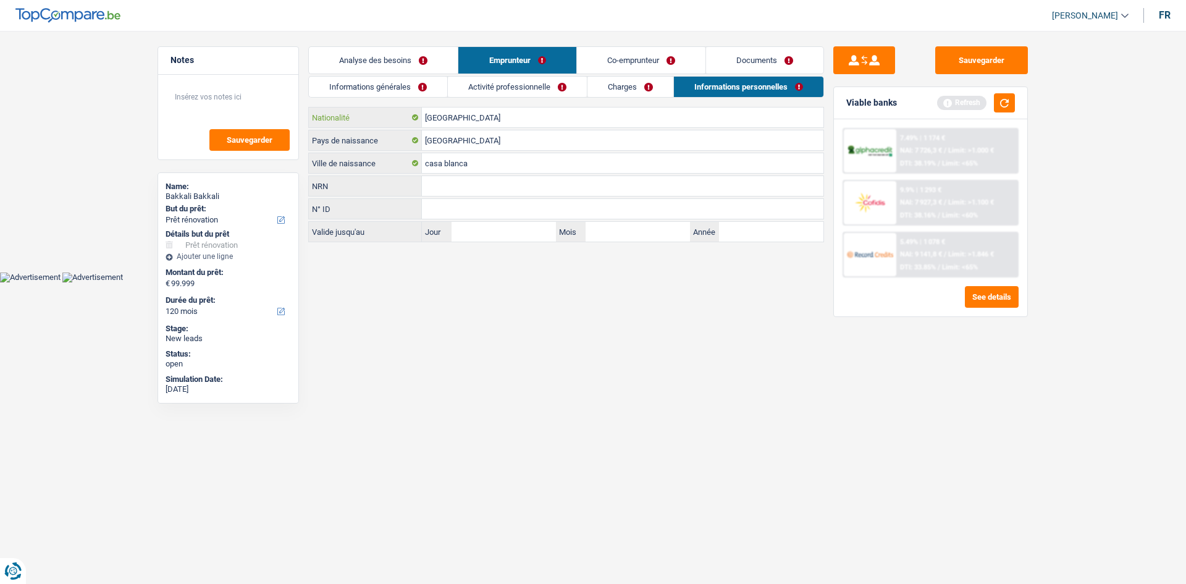
click at [510, 121] on input "[GEOGRAPHIC_DATA]" at bounding box center [623, 117] width 402 height 20
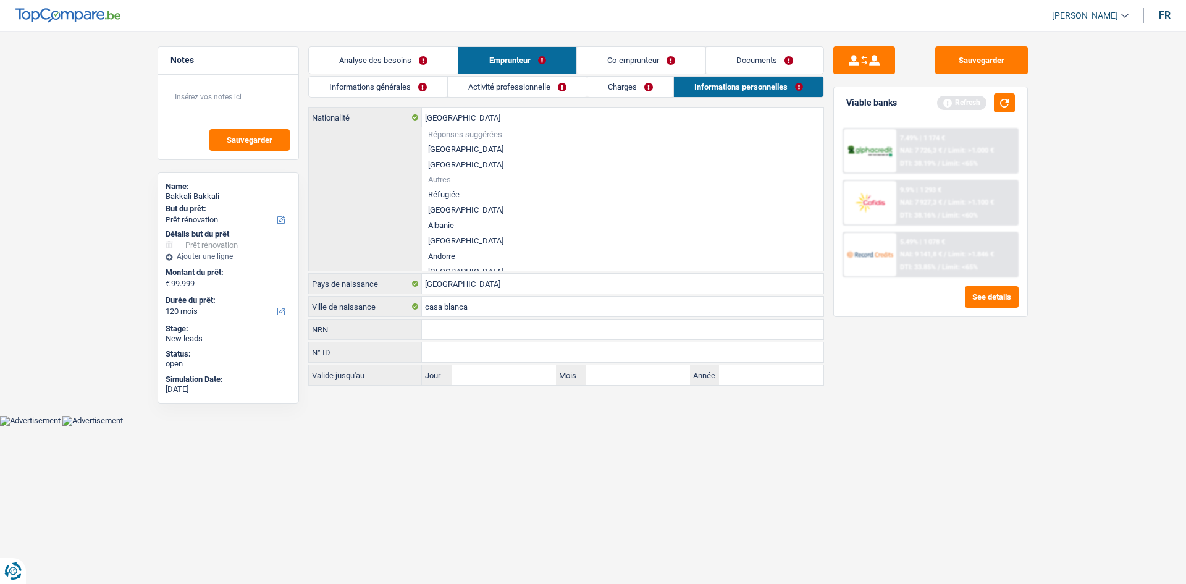
click at [418, 165] on div "[DEMOGRAPHIC_DATA] Nationalité Réponses suggérées [GEOGRAPHIC_DATA] Luxembourg …" at bounding box center [566, 188] width 515 height 163
click at [393, 166] on div "[DEMOGRAPHIC_DATA] Nationalité Réponses suggérées [GEOGRAPHIC_DATA] Luxembourg …" at bounding box center [566, 188] width 515 height 163
click at [347, 163] on div "[DEMOGRAPHIC_DATA] Nationalité Réponses suggérées [GEOGRAPHIC_DATA] Luxembourg …" at bounding box center [566, 188] width 515 height 163
click at [657, 61] on link "Co-emprunteur" at bounding box center [641, 60] width 128 height 27
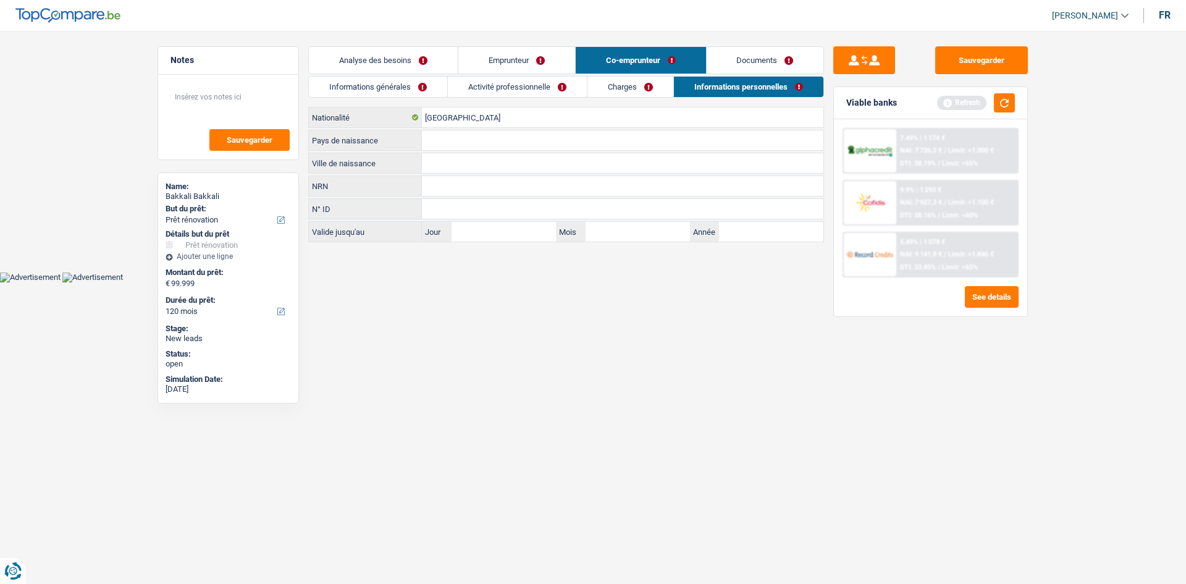
click at [720, 83] on link "Informations personnelles" at bounding box center [748, 87] width 149 height 20
click at [493, 159] on input "Ville de naissance" at bounding box center [623, 163] width 402 height 20
click at [471, 140] on input "Pays de naissance" at bounding box center [623, 140] width 402 height 20
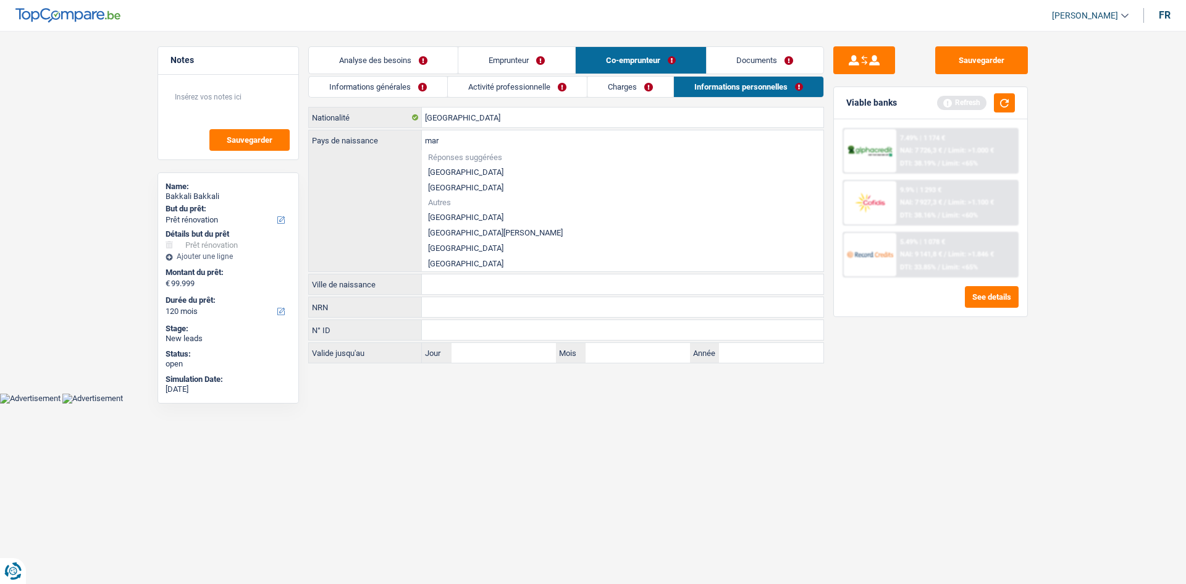
click at [442, 248] on li "[GEOGRAPHIC_DATA]" at bounding box center [623, 247] width 402 height 15
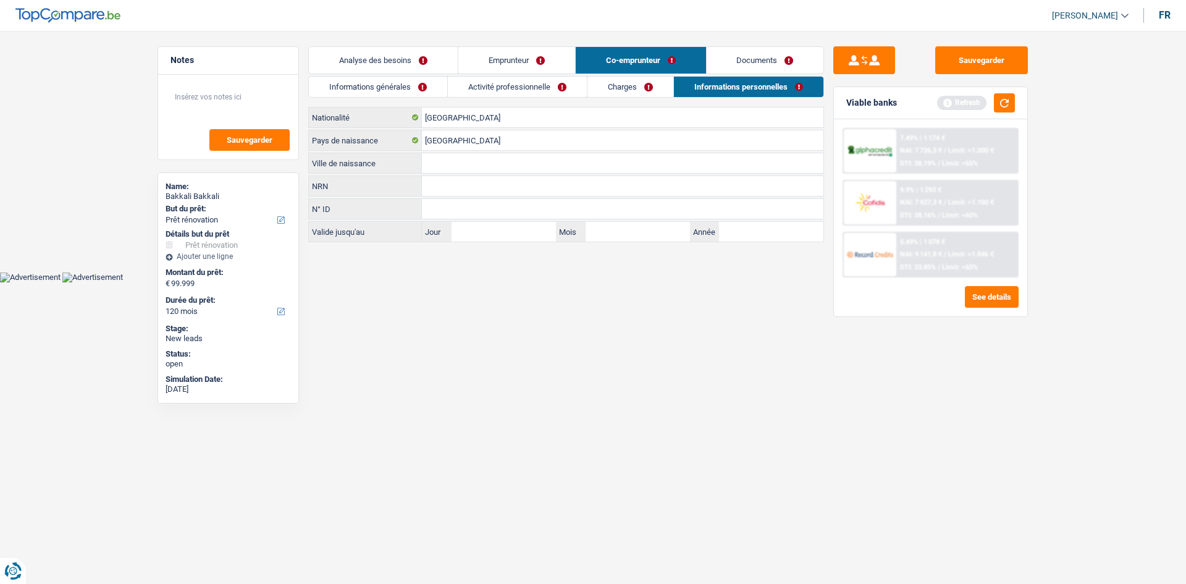
click at [450, 155] on input "Ville de naissance" at bounding box center [623, 163] width 402 height 20
click at [1005, 104] on button "button" at bounding box center [1004, 102] width 21 height 19
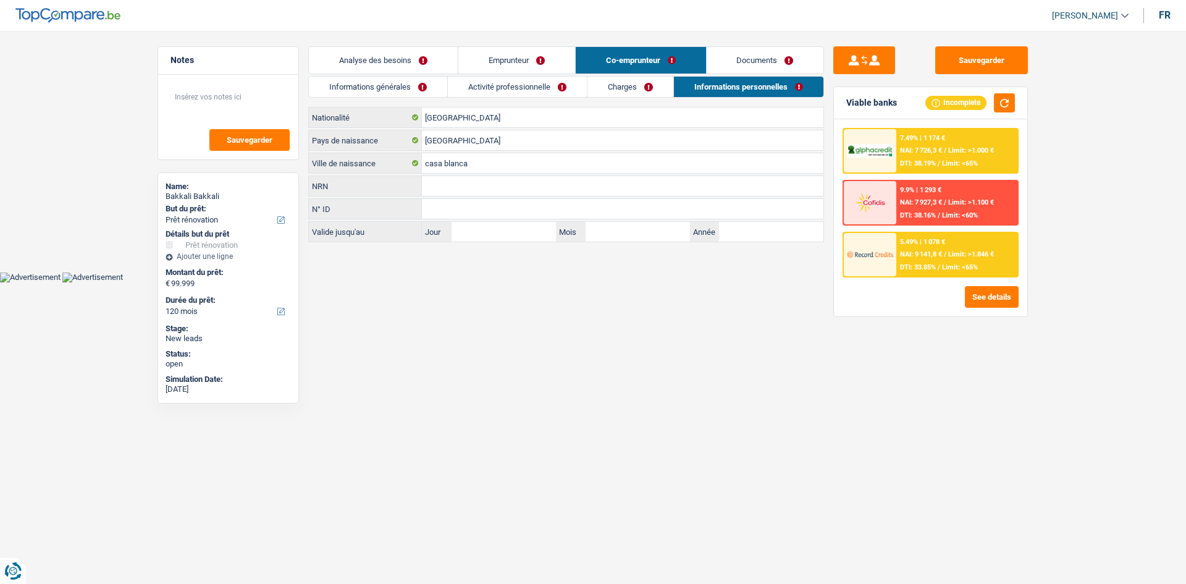
click at [919, 254] on span "NAI: 9 141,8 €" at bounding box center [921, 254] width 42 height 8
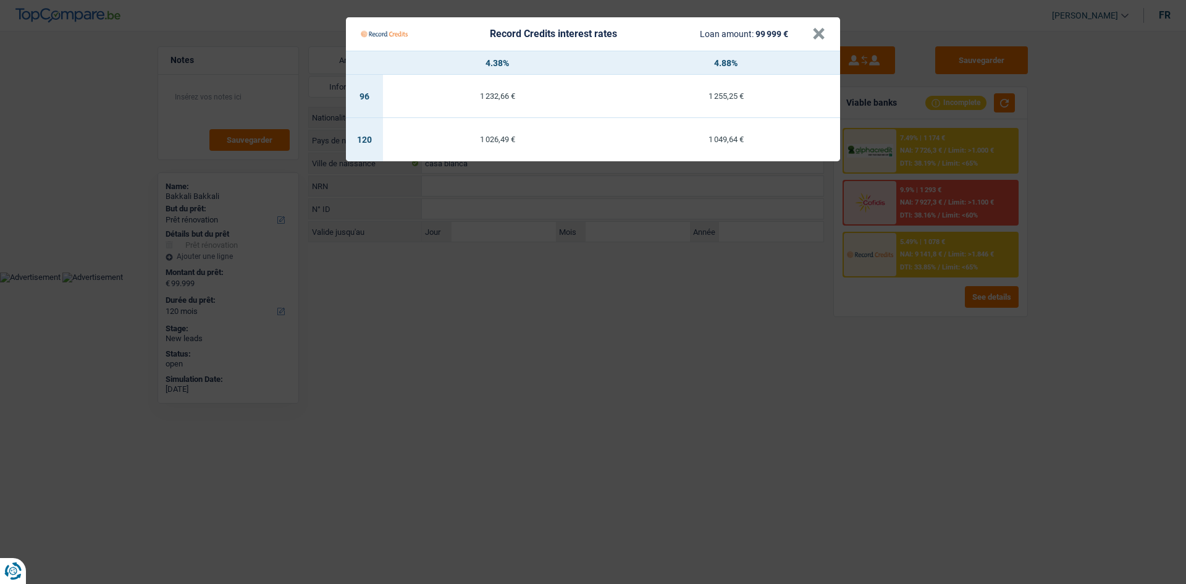
click at [750, 133] on td "1 049,64 €" at bounding box center [726, 139] width 229 height 43
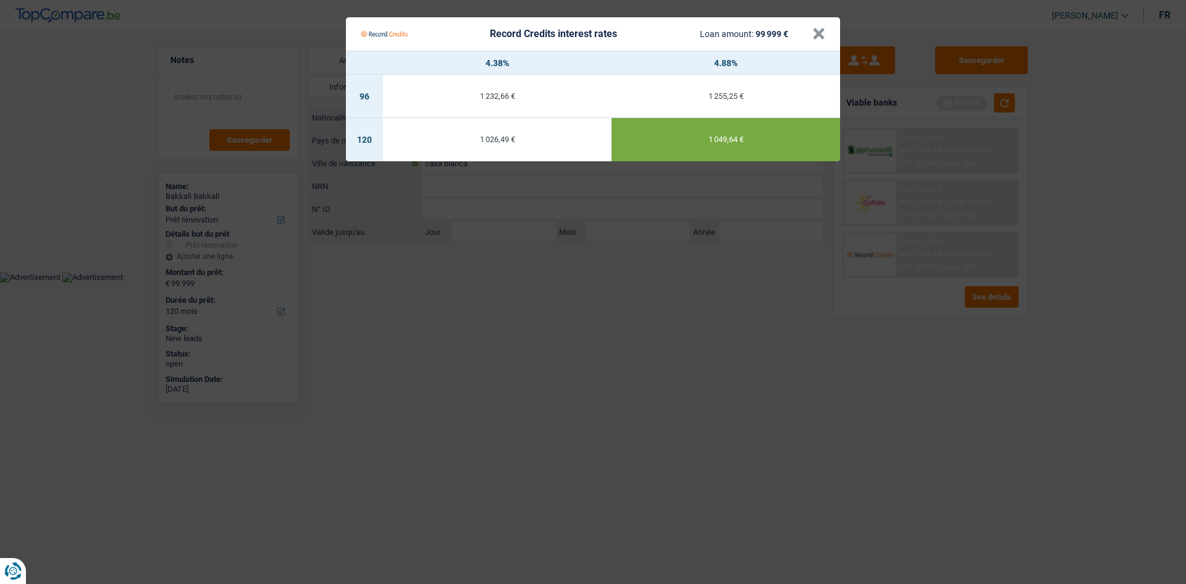
click at [627, 321] on Credits "Record Credits interest rates Loan amount: 99 999 € × 4.38% 4.88% 96 1 232,66 €…" at bounding box center [593, 292] width 1186 height 584
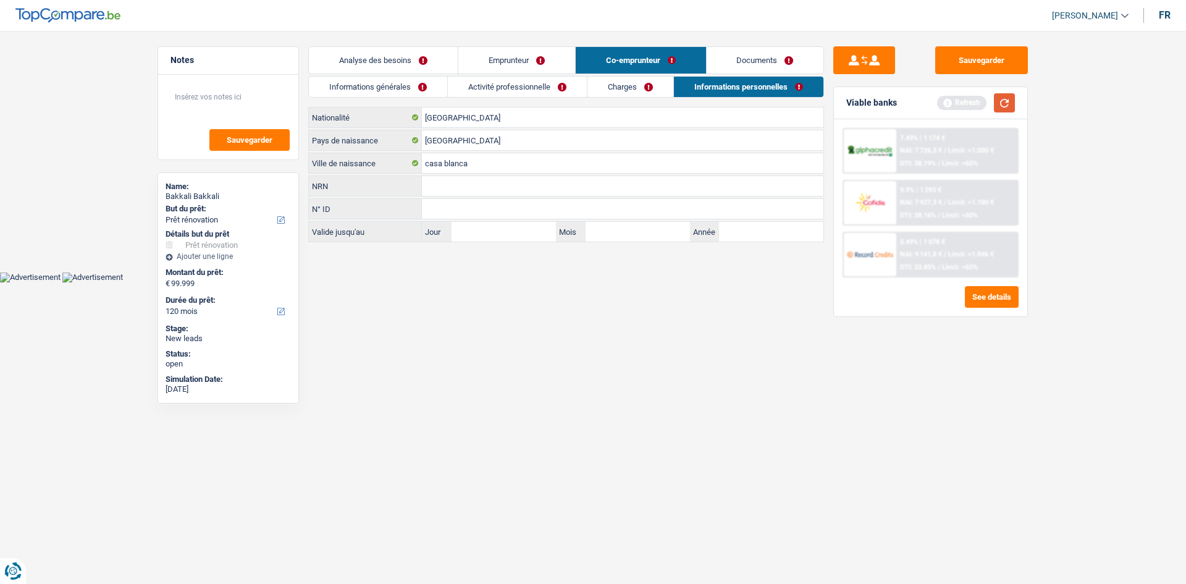
click at [1006, 103] on button "button" at bounding box center [1004, 102] width 21 height 19
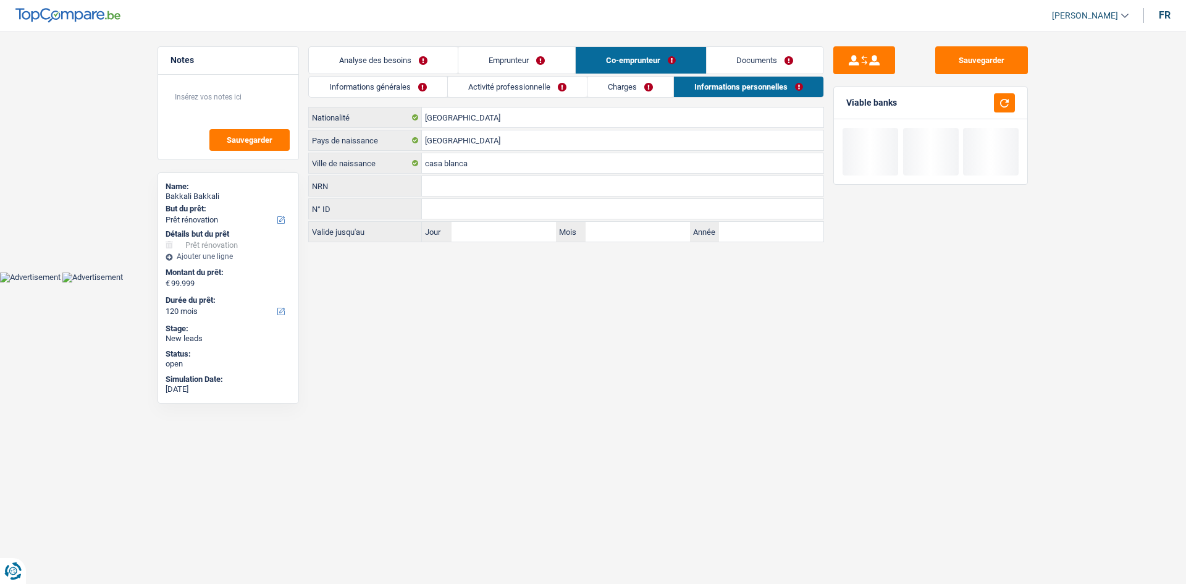
click at [394, 55] on link "Analyse des besoins" at bounding box center [383, 60] width 149 height 27
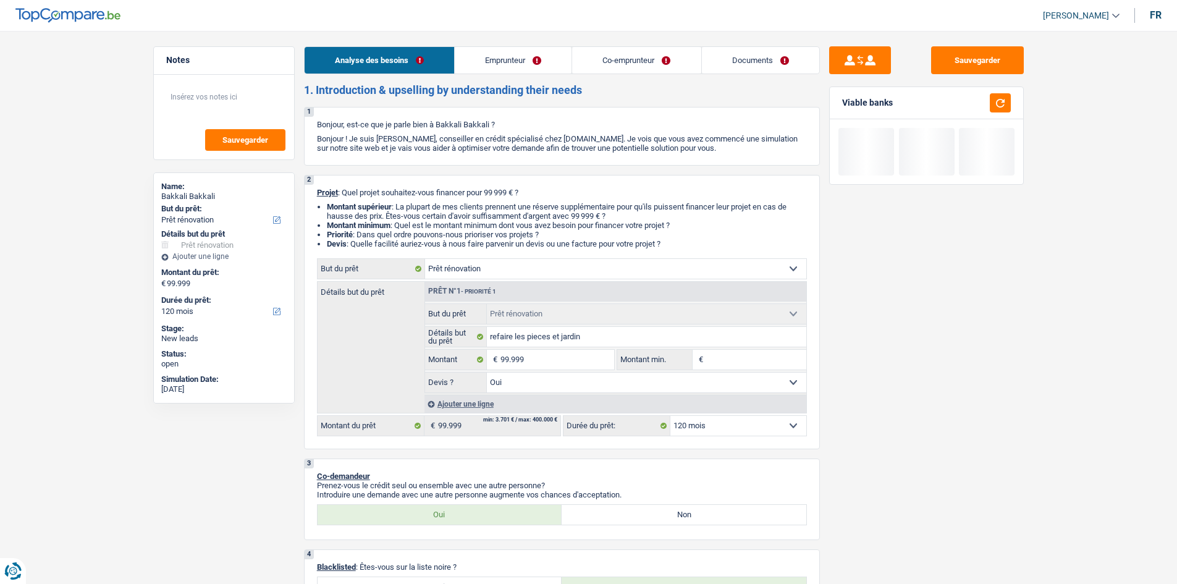
click at [500, 51] on link "Emprunteur" at bounding box center [513, 60] width 117 height 27
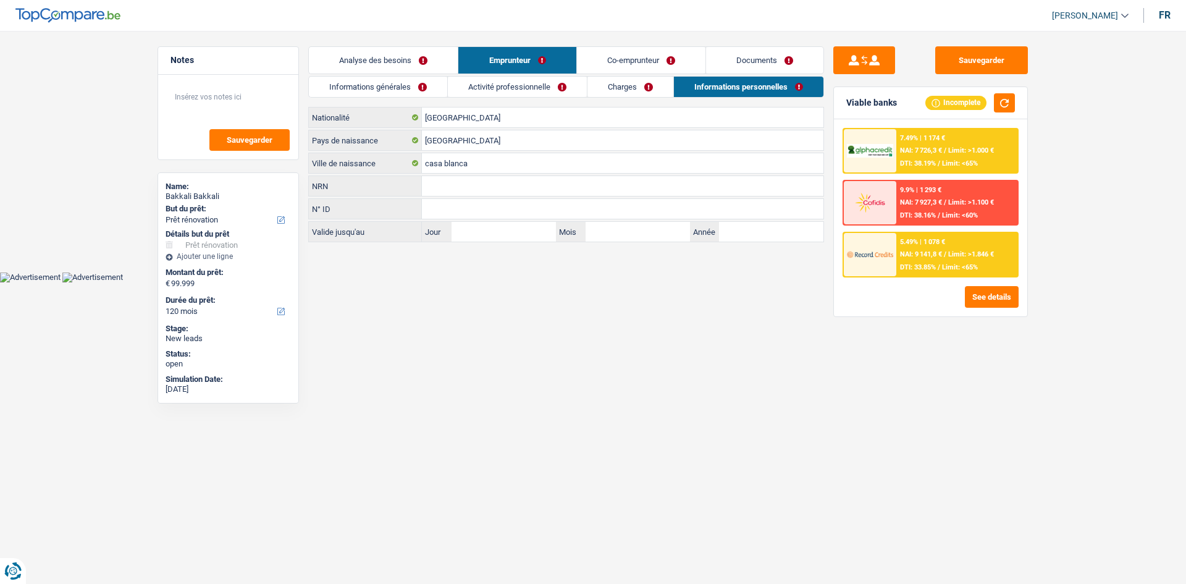
click at [650, 60] on link "Co-emprunteur" at bounding box center [641, 60] width 128 height 27
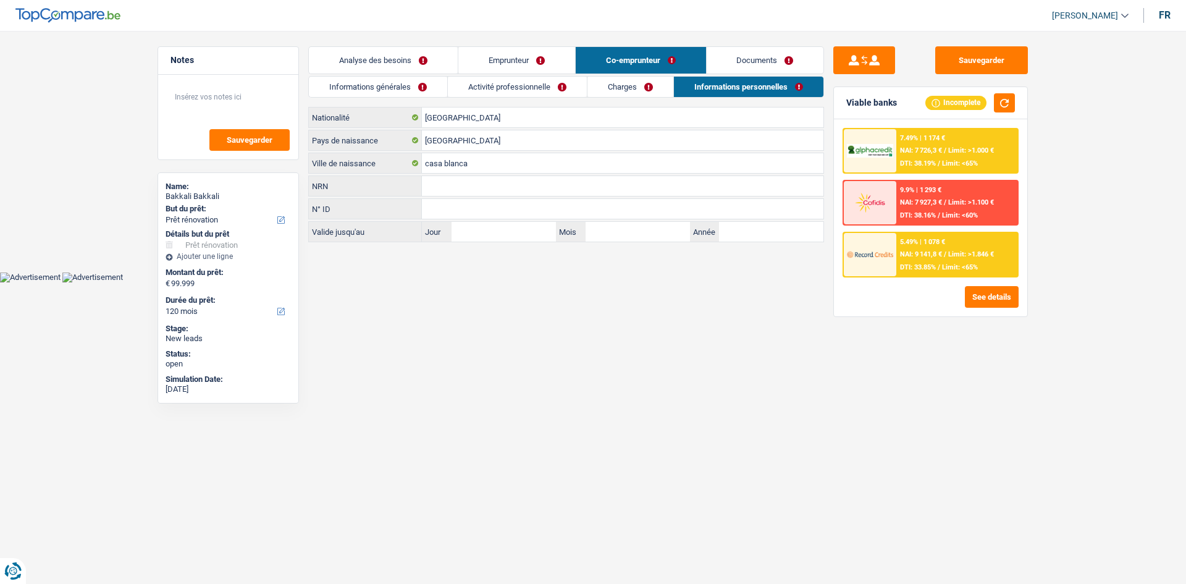
click at [764, 63] on link "Documents" at bounding box center [765, 60] width 117 height 27
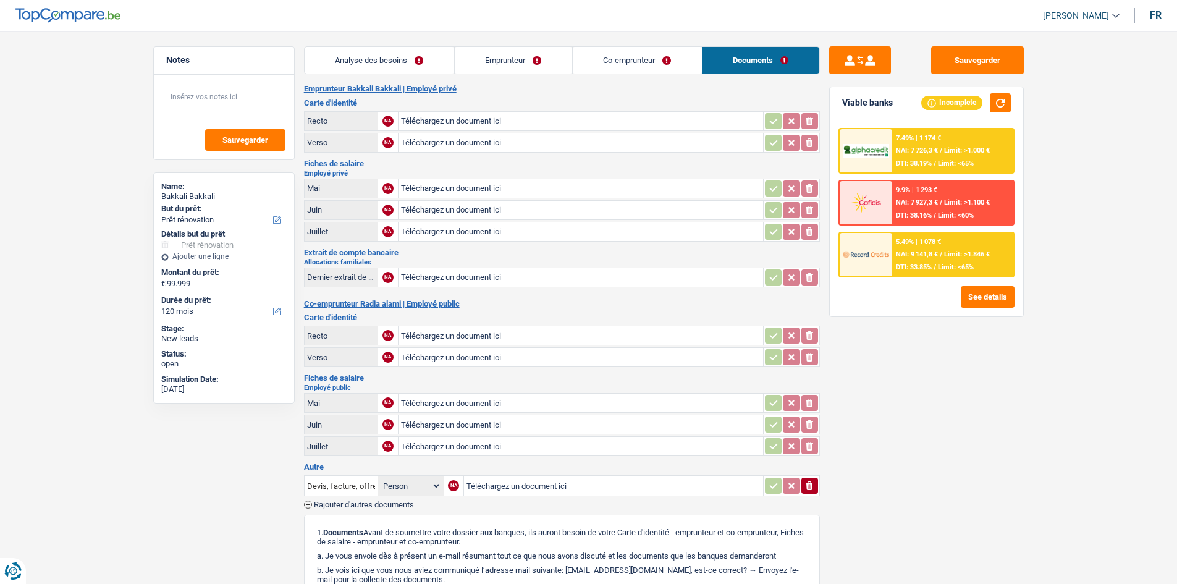
click at [641, 55] on link "Co-emprunteur" at bounding box center [637, 60] width 129 height 27
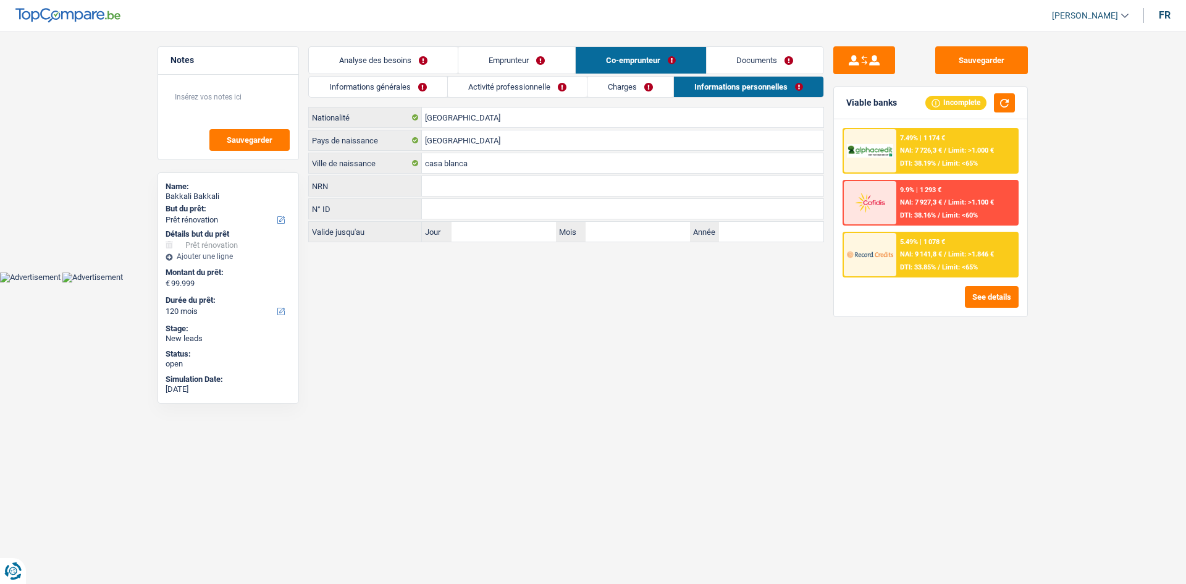
click at [545, 49] on link "Emprunteur" at bounding box center [516, 60] width 117 height 27
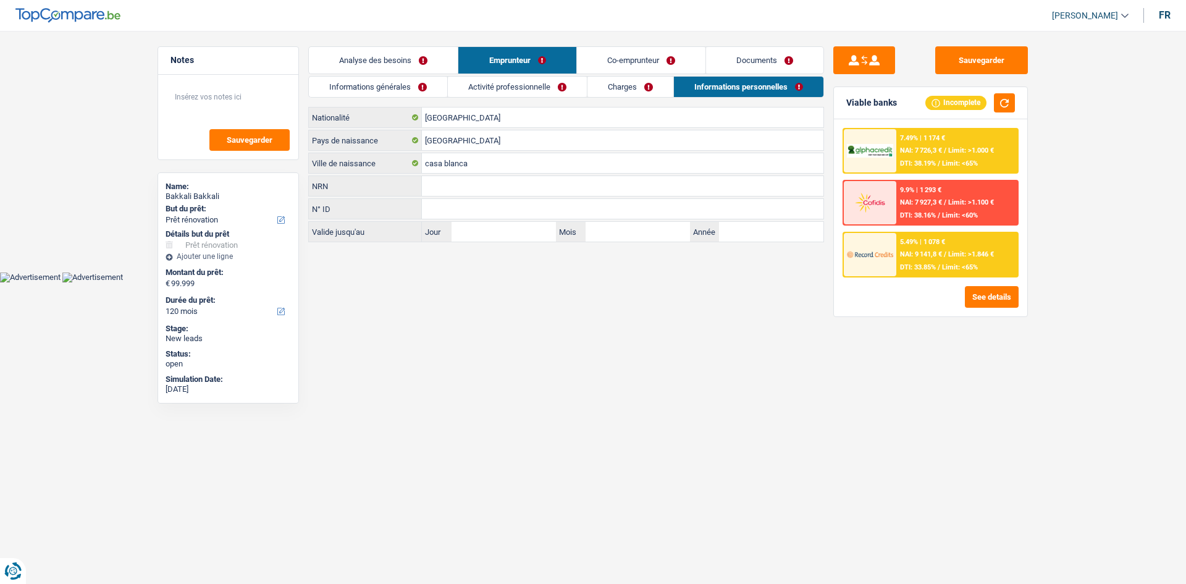
click at [392, 53] on link "Analyse des besoins" at bounding box center [383, 60] width 149 height 27
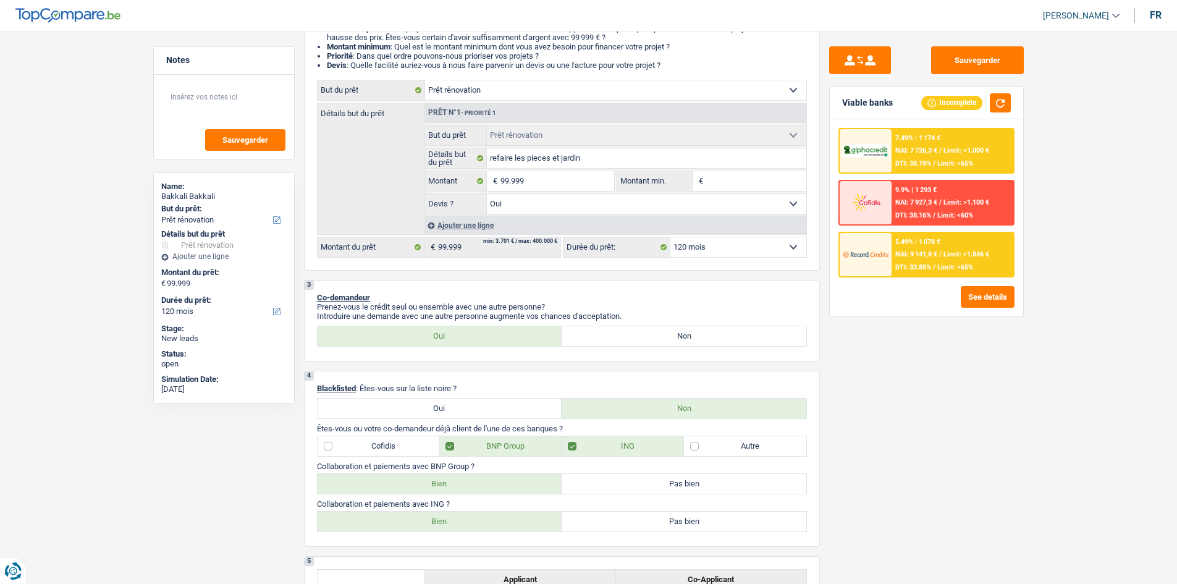
scroll to position [180, 0]
click at [904, 246] on div "5.49% | 1 078 € NAI: 9 141,8 € / Limit: >1.846 € DTI: 33.85% / Limit: <65%" at bounding box center [952, 254] width 122 height 43
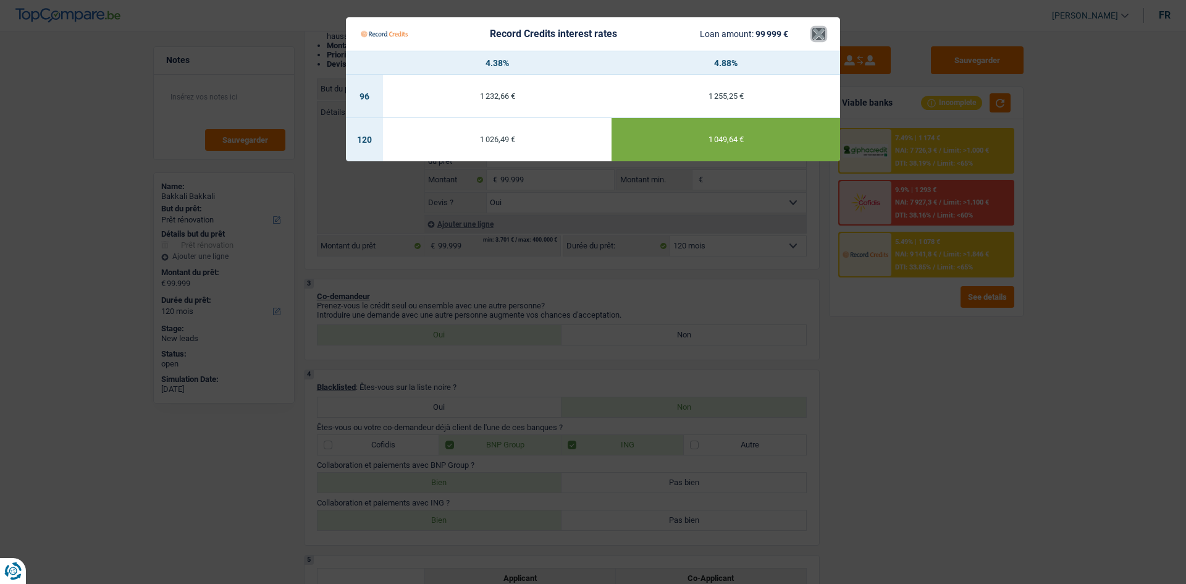
click at [822, 35] on button "×" at bounding box center [818, 34] width 13 height 12
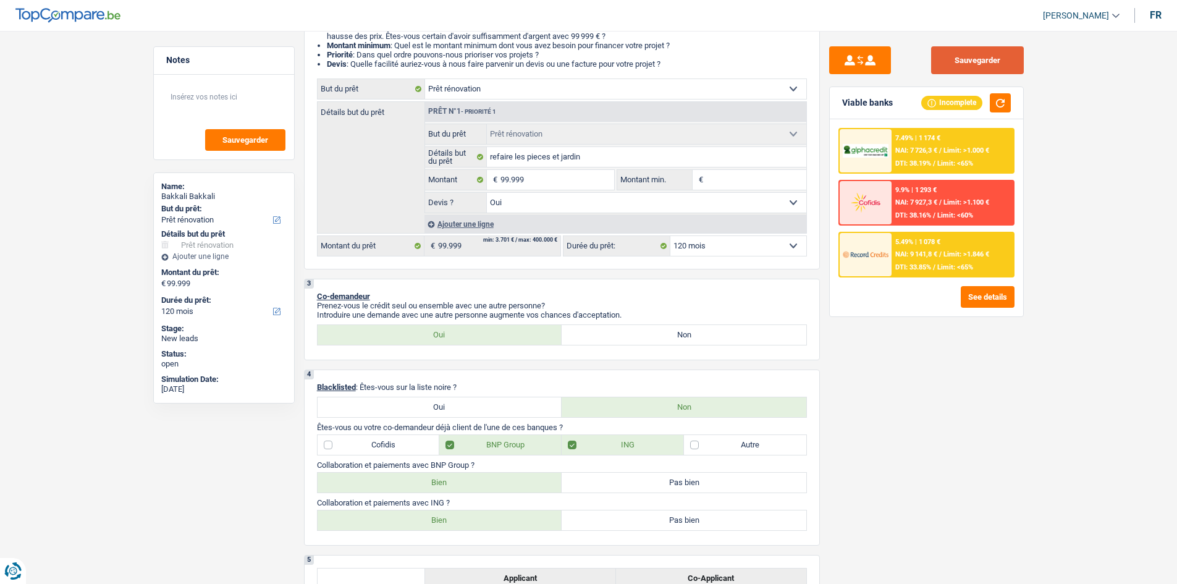
drag, startPoint x: 982, startPoint y: 62, endPoint x: 972, endPoint y: 55, distance: 12.5
click at [982, 60] on button "Sauvegarder" at bounding box center [977, 60] width 93 height 28
click at [913, 164] on span "DTI: 38.19%" at bounding box center [913, 163] width 36 height 8
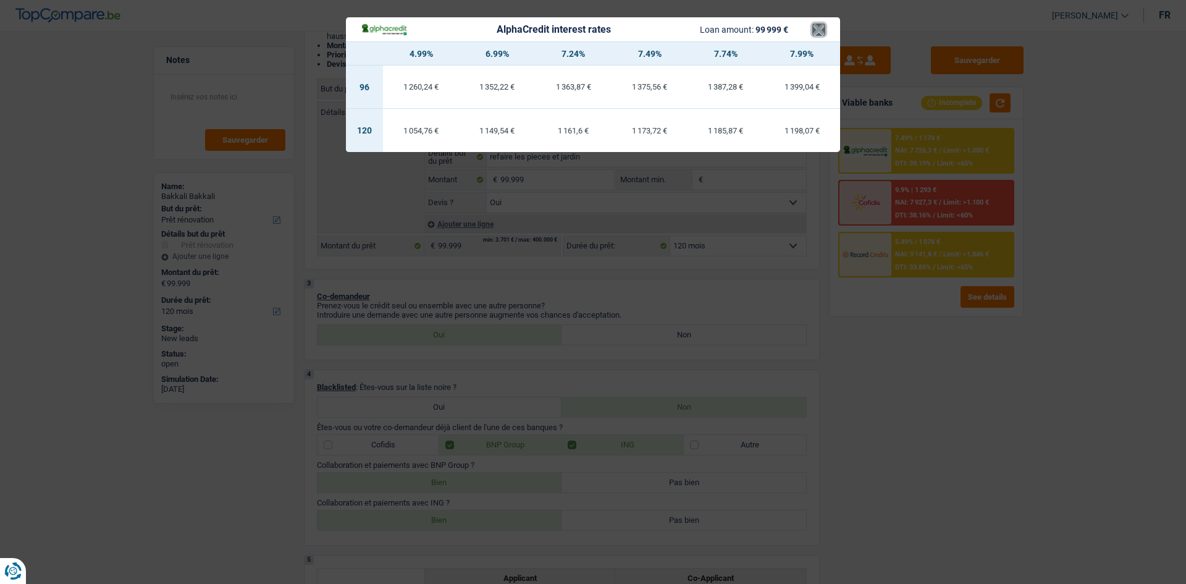
click at [819, 35] on button "×" at bounding box center [818, 29] width 13 height 12
